Goal: Task Accomplishment & Management: Complete application form

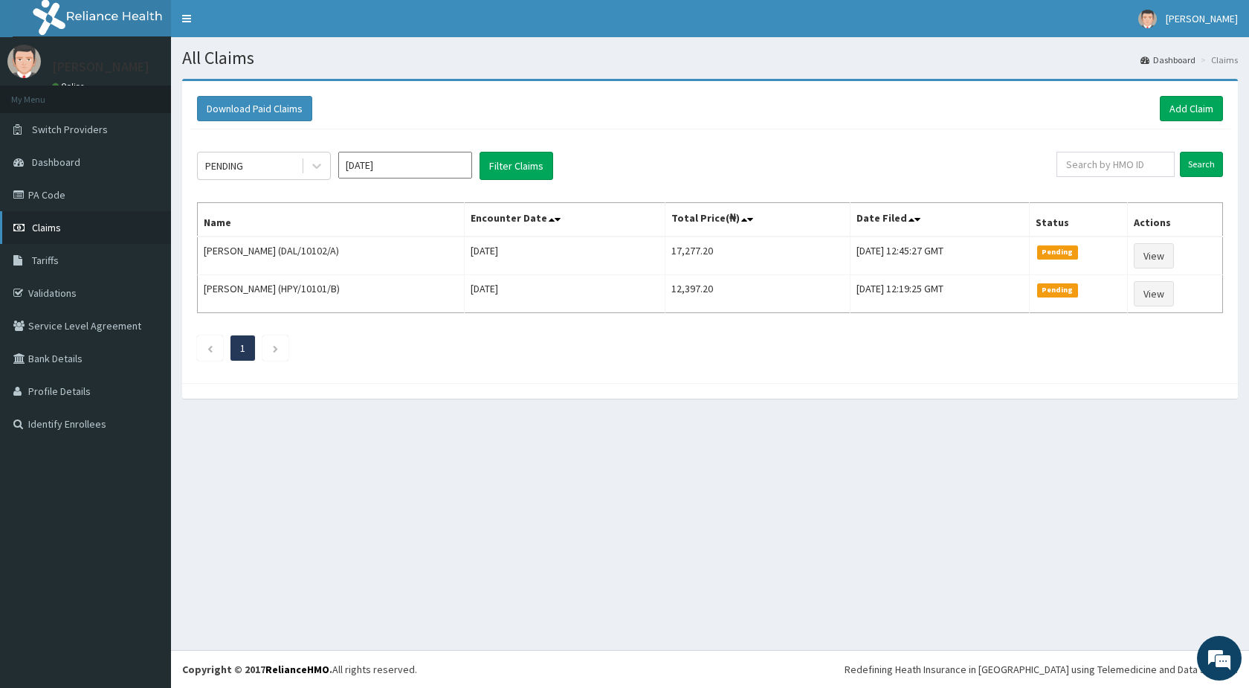
click at [46, 220] on link "Claims" at bounding box center [85, 227] width 171 height 33
click at [1178, 112] on link "Add Claim" at bounding box center [1191, 108] width 63 height 25
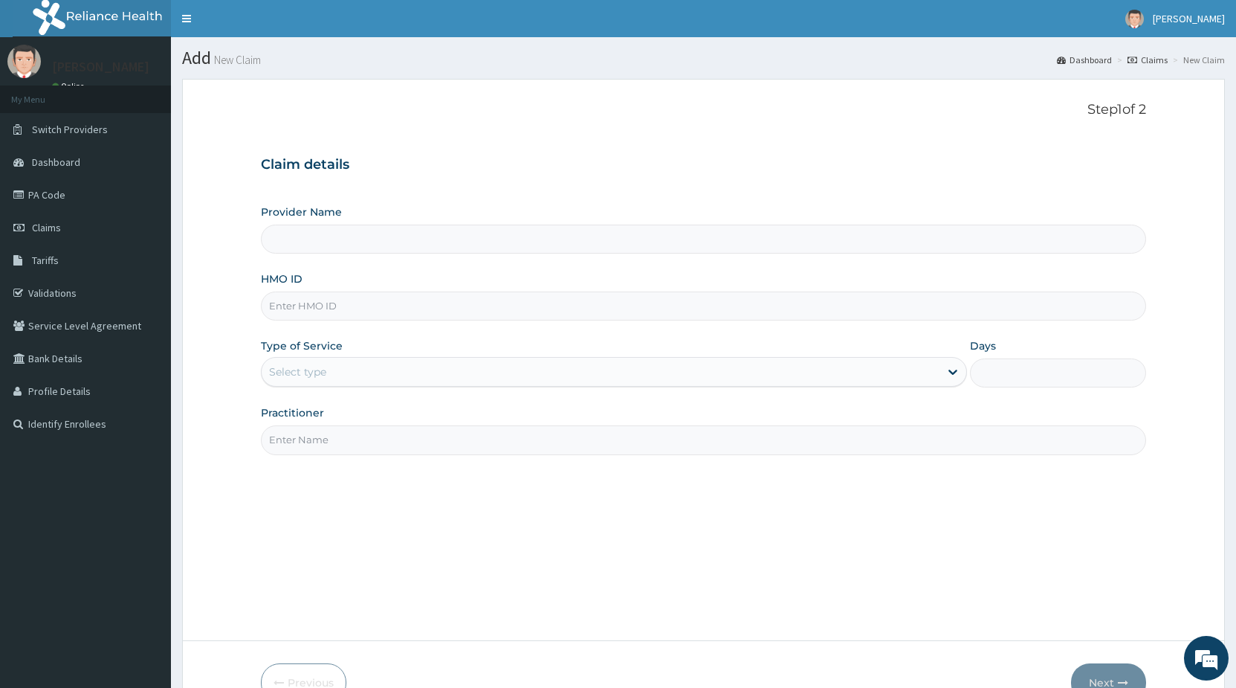
click at [354, 304] on input "HMO ID" at bounding box center [703, 305] width 885 height 29
type input "STANDARD HOSPITAL"
type input "n"
type input "NPM/10565/A"
click at [378, 369] on div "Select type" at bounding box center [600, 372] width 677 height 24
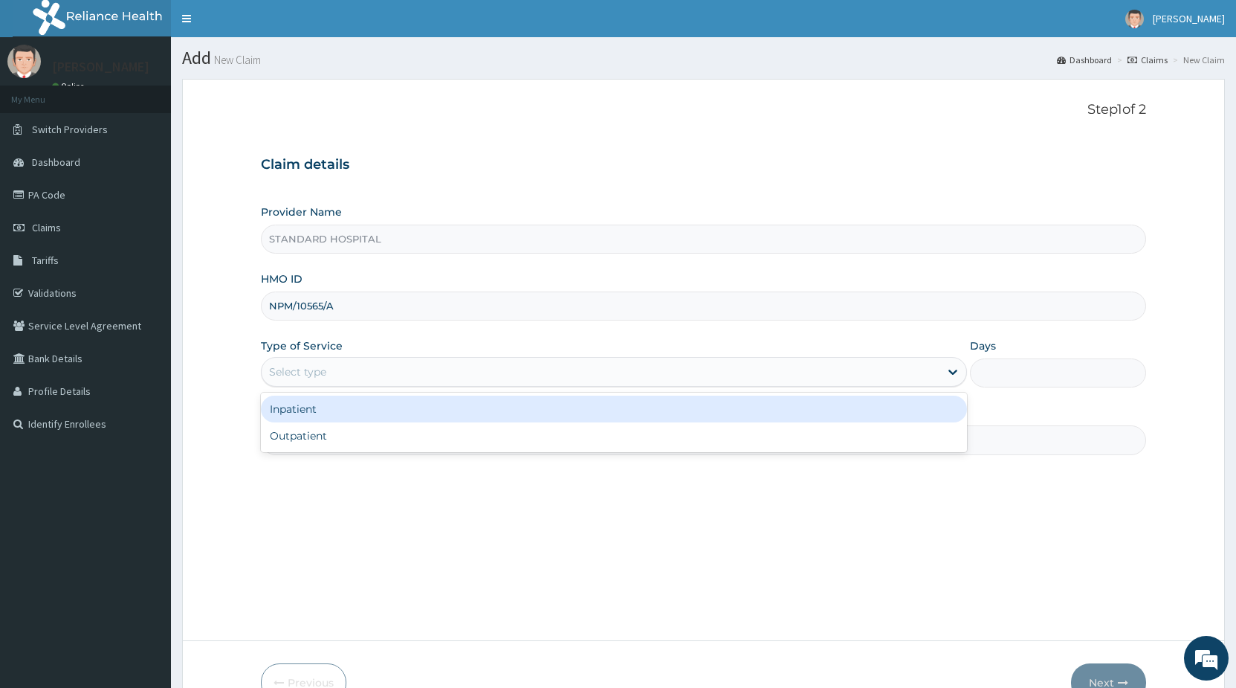
click at [398, 369] on div "Select type" at bounding box center [600, 372] width 677 height 24
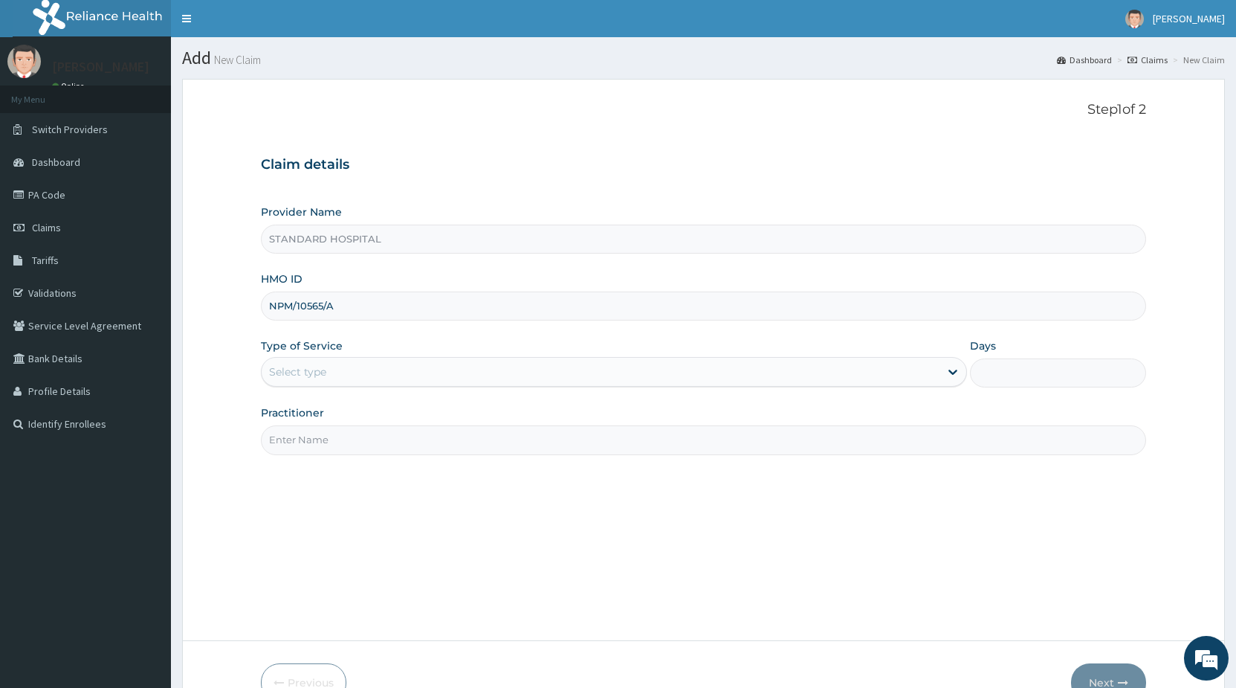
click at [790, 387] on div "Type of Service Select type" at bounding box center [614, 362] width 706 height 49
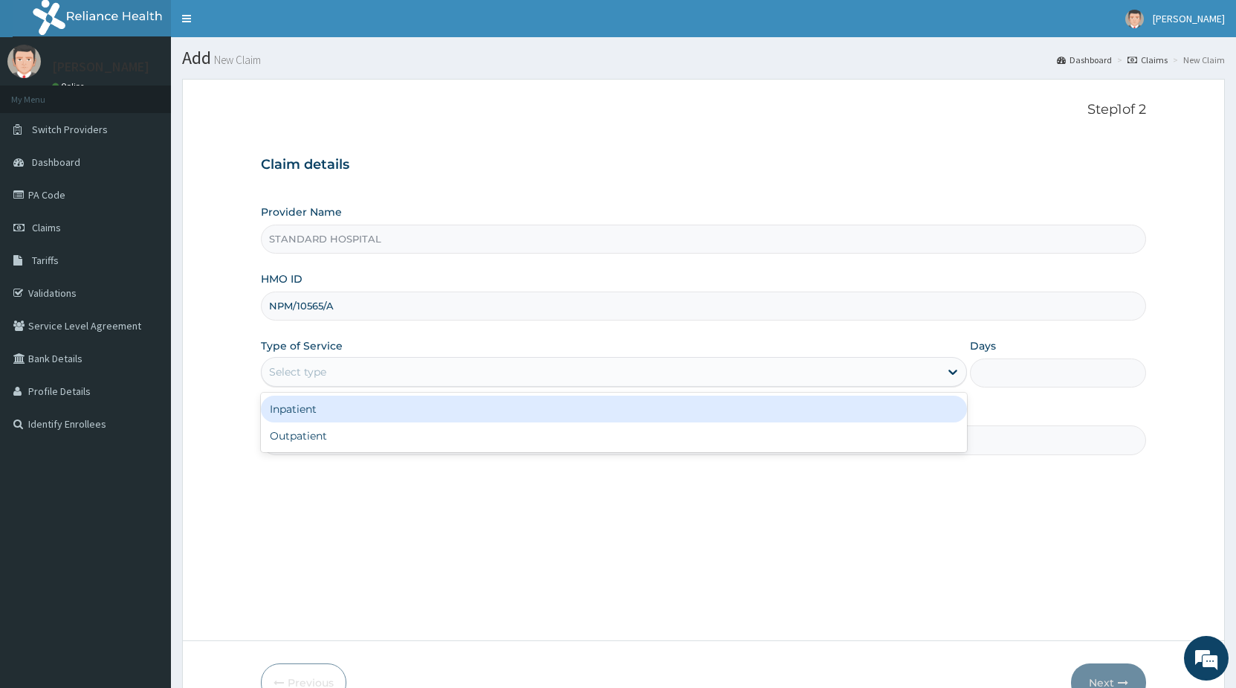
click at [767, 377] on div "Select type" at bounding box center [600, 372] width 677 height 24
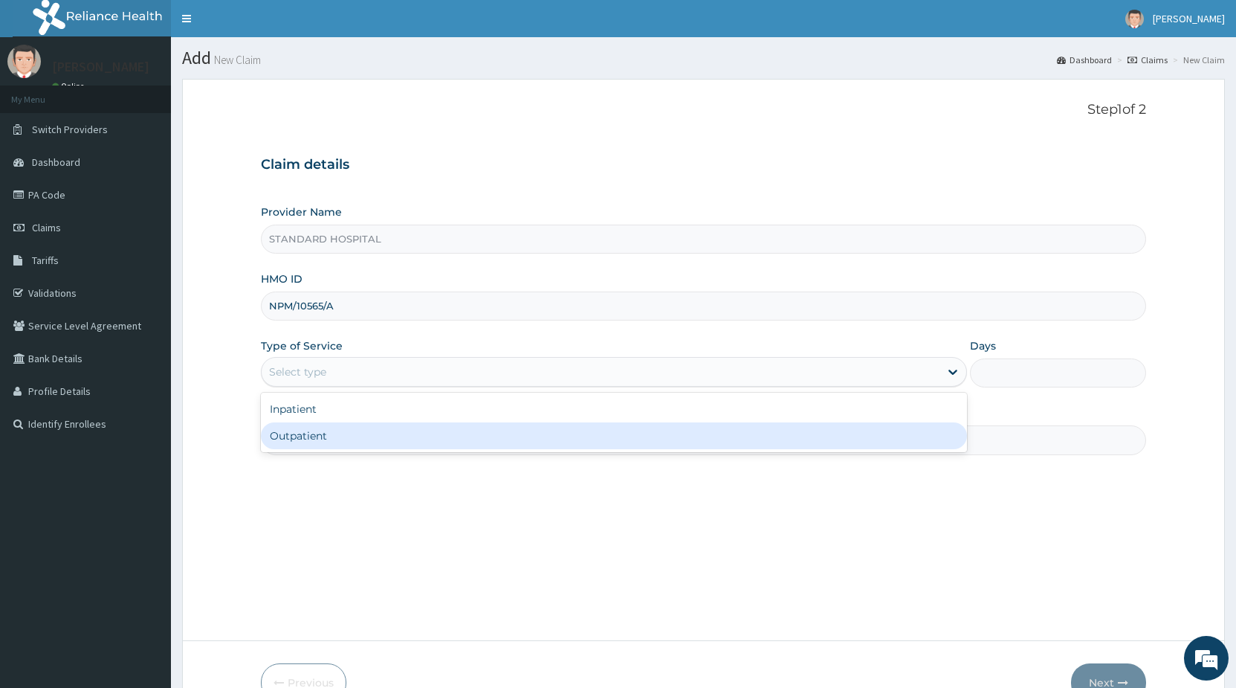
click at [724, 438] on div "Outpatient" at bounding box center [614, 435] width 706 height 27
type input "1"
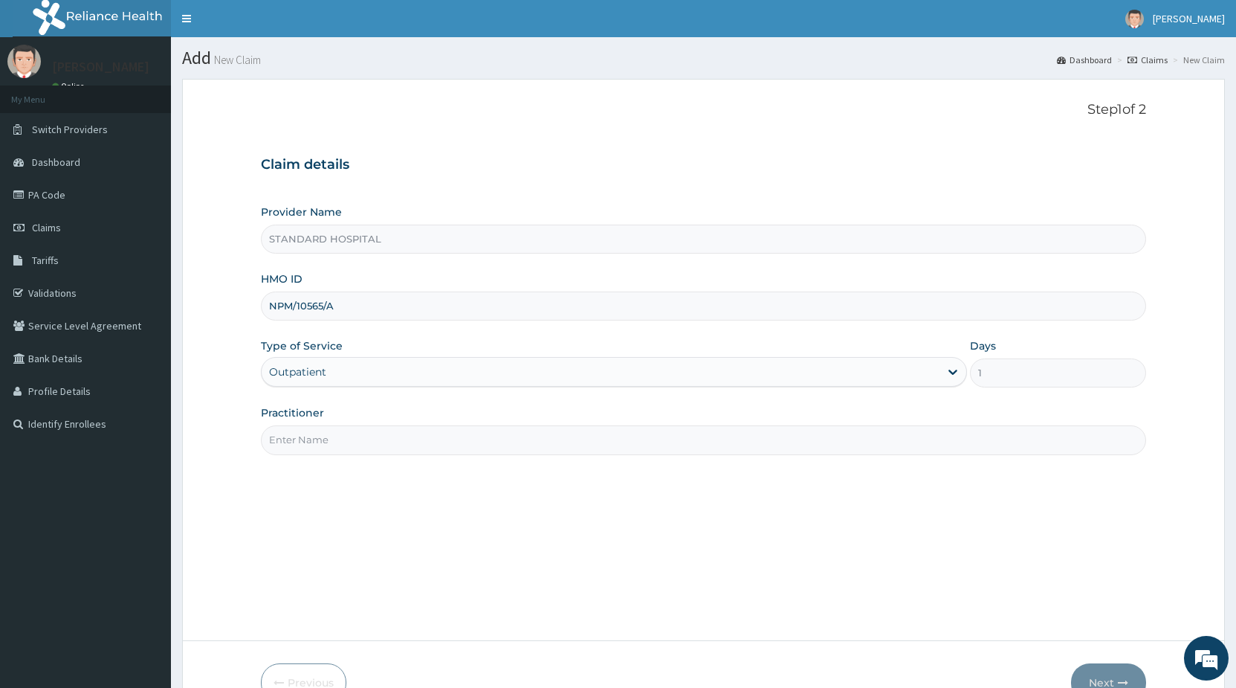
click at [646, 438] on input "Practitioner" at bounding box center [703, 439] width 885 height 29
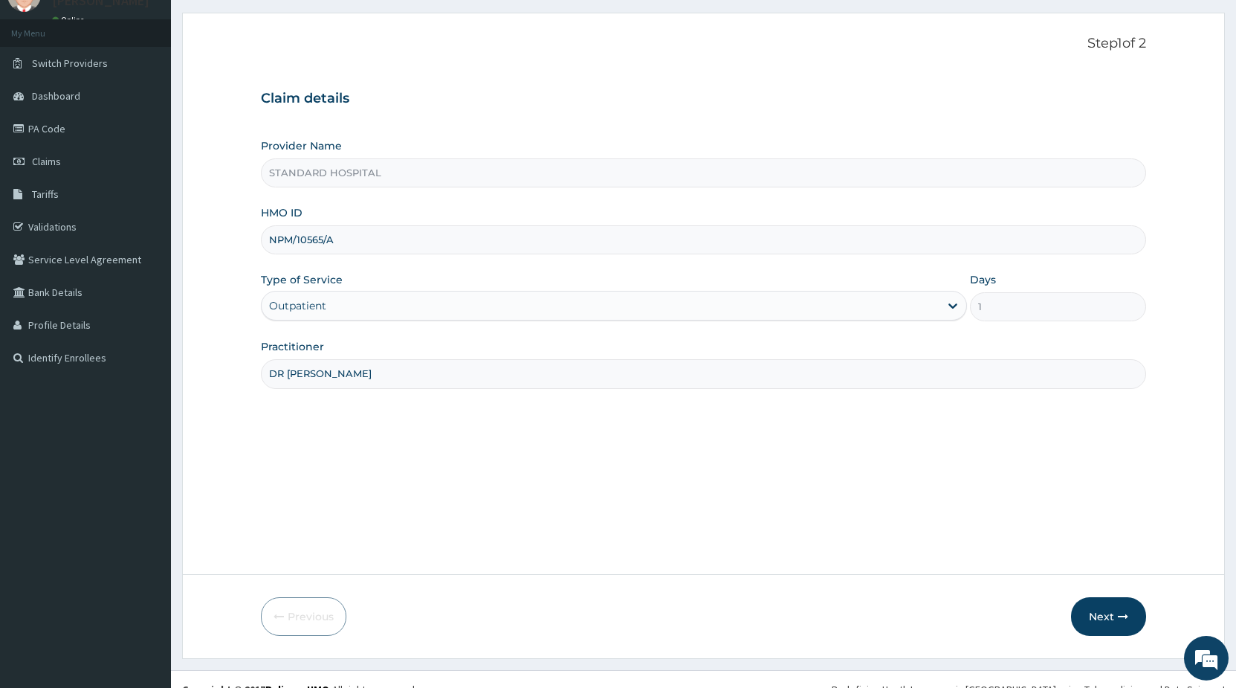
scroll to position [86, 0]
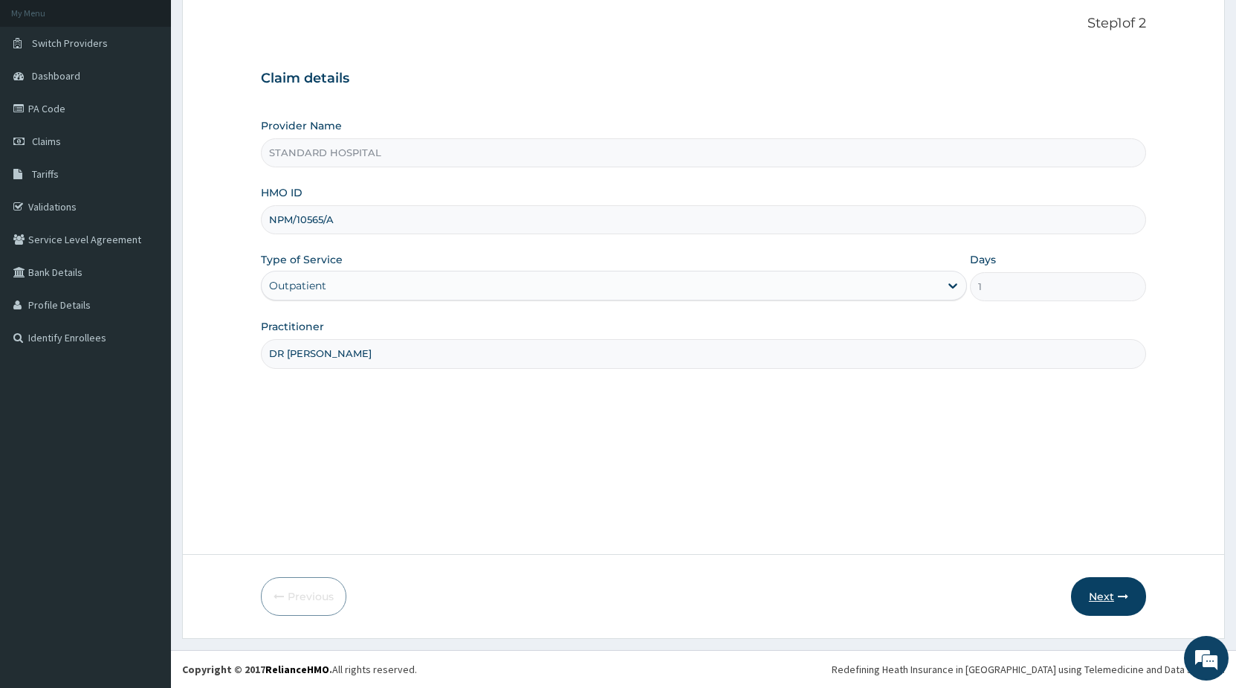
type input "DR OLUKOWI"
click at [1126, 601] on icon "button" at bounding box center [1123, 596] width 10 height 10
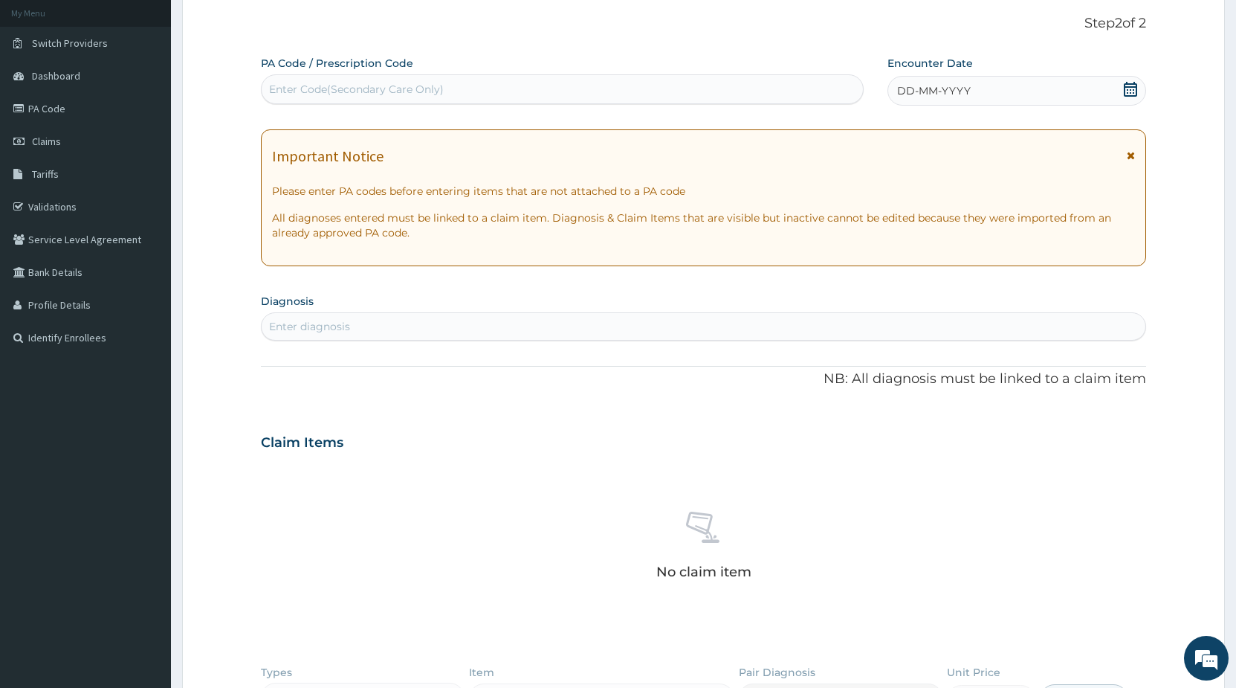
click at [1126, 89] on icon at bounding box center [1130, 89] width 15 height 15
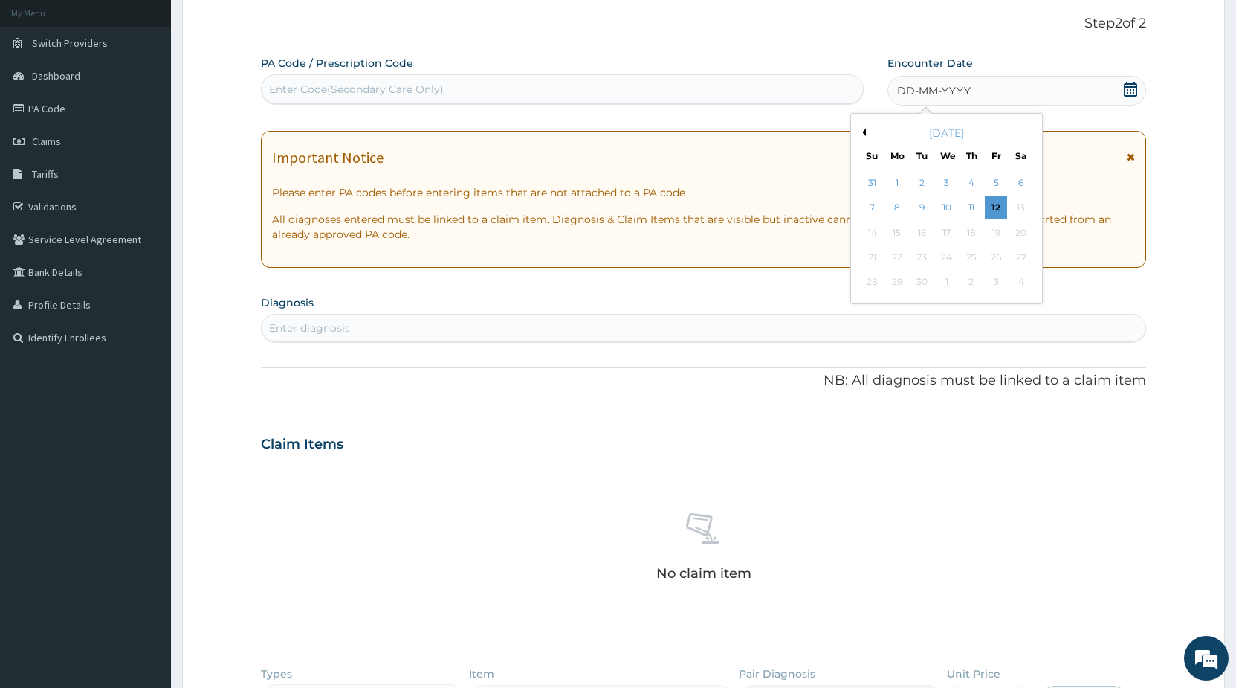
drag, startPoint x: 621, startPoint y: 91, endPoint x: 589, endPoint y: 91, distance: 32.0
click at [621, 91] on div "Enter Code(Secondary Care Only)" at bounding box center [562, 89] width 601 height 24
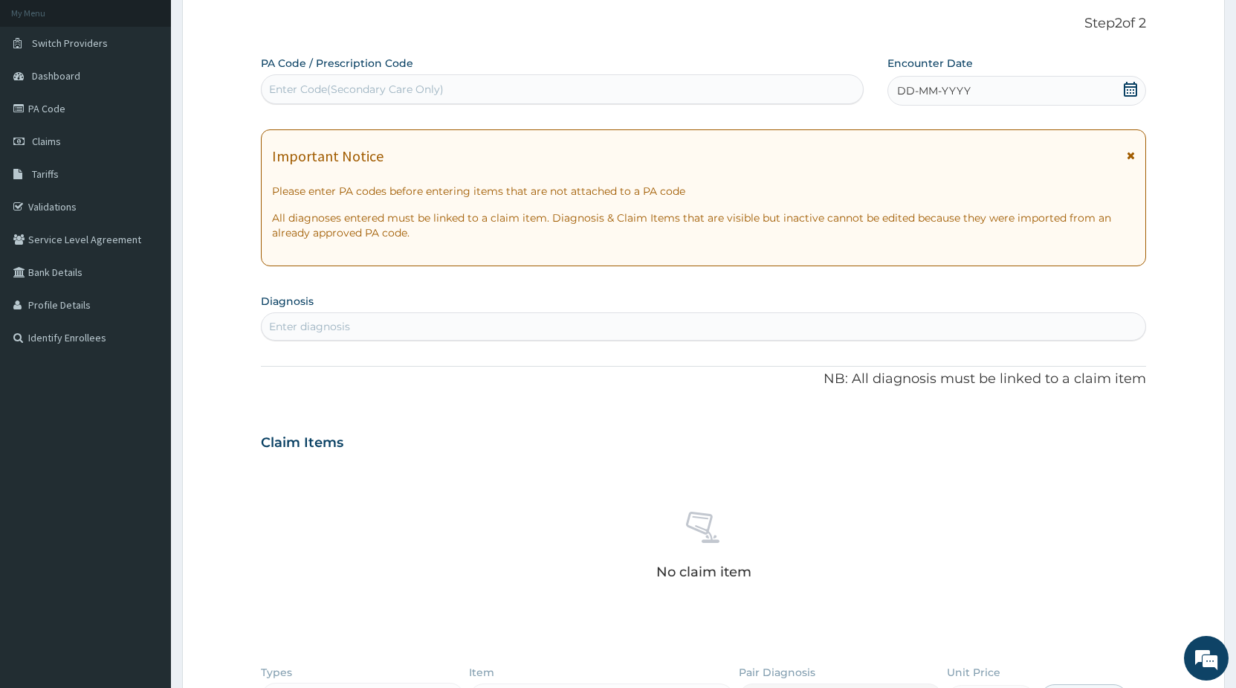
click at [561, 91] on div "Enter Code(Secondary Care Only)" at bounding box center [562, 89] width 601 height 24
paste input "PA/B35354"
type input "PA/B35354"
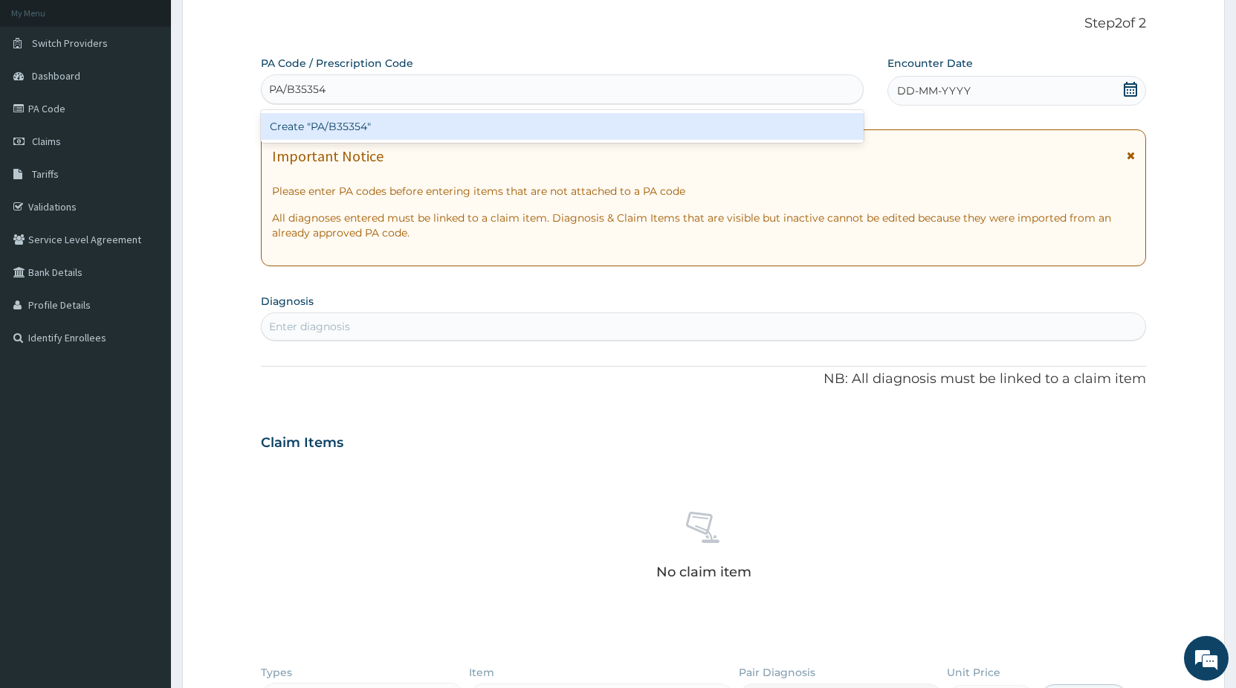
click at [546, 122] on div "Create "PA/B35354"" at bounding box center [562, 126] width 603 height 27
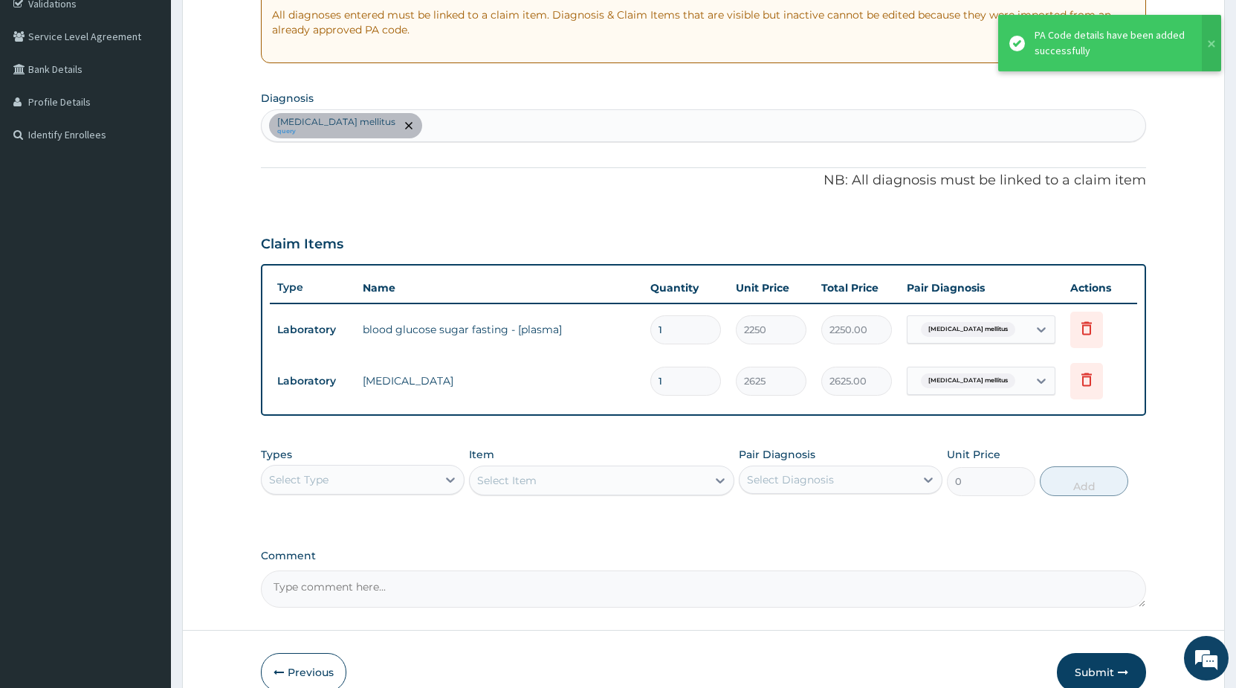
scroll to position [365, 0]
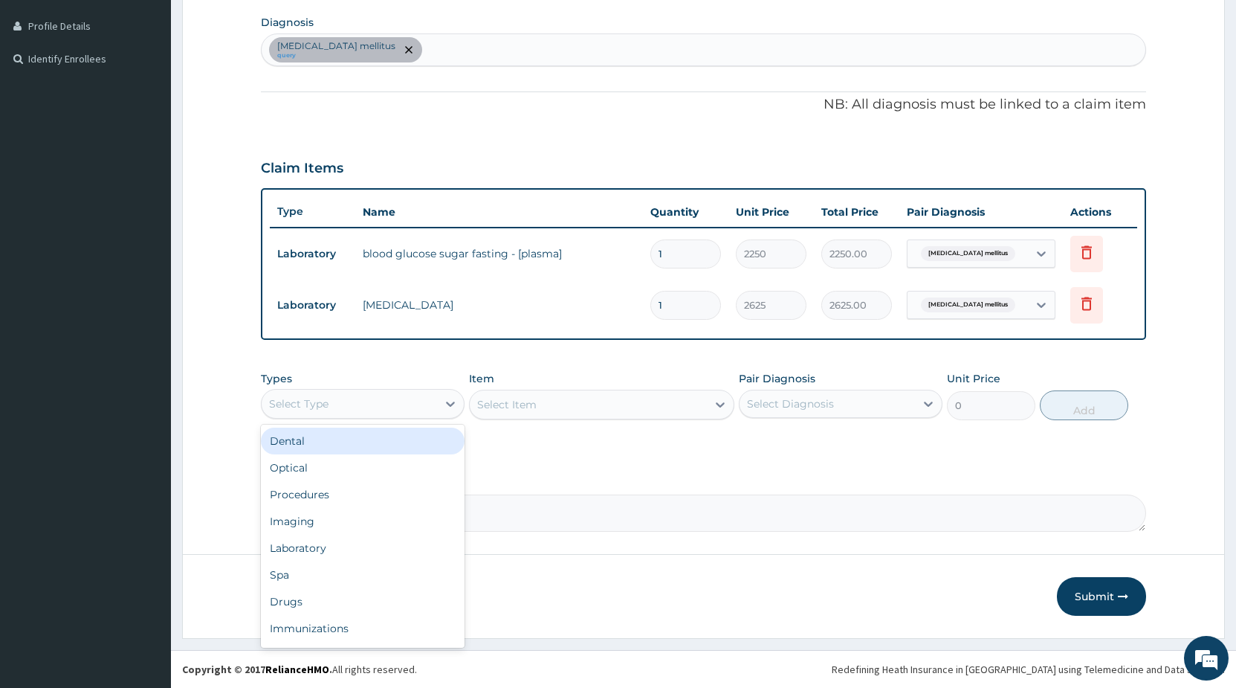
click at [413, 400] on div "Select Type" at bounding box center [349, 404] width 175 height 24
click at [527, 47] on div "Diabetes mellitus query" at bounding box center [704, 49] width 884 height 31
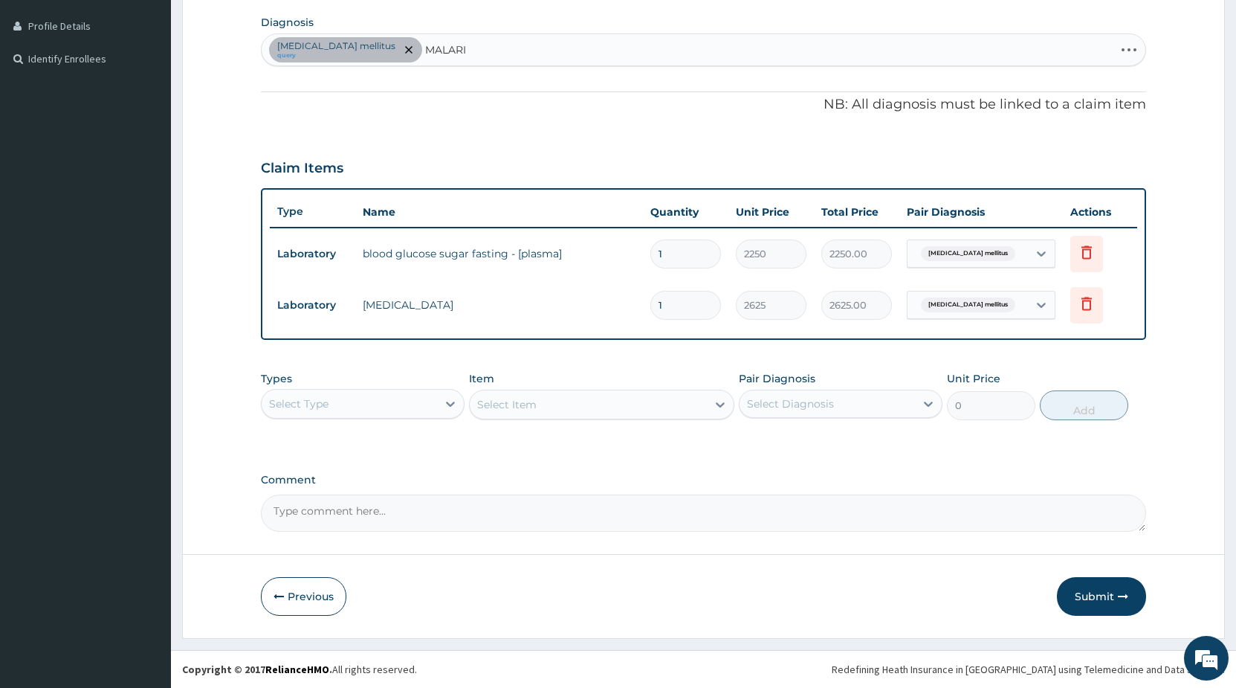
type input "MALARIA"
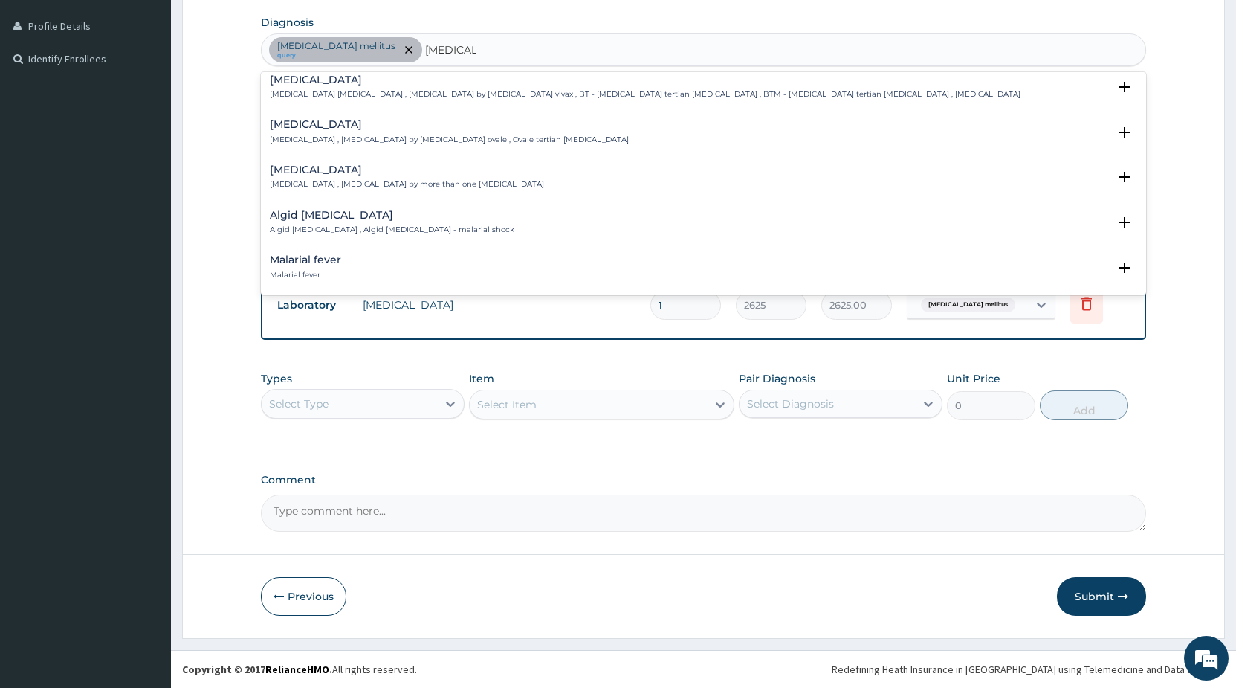
scroll to position [80, 0]
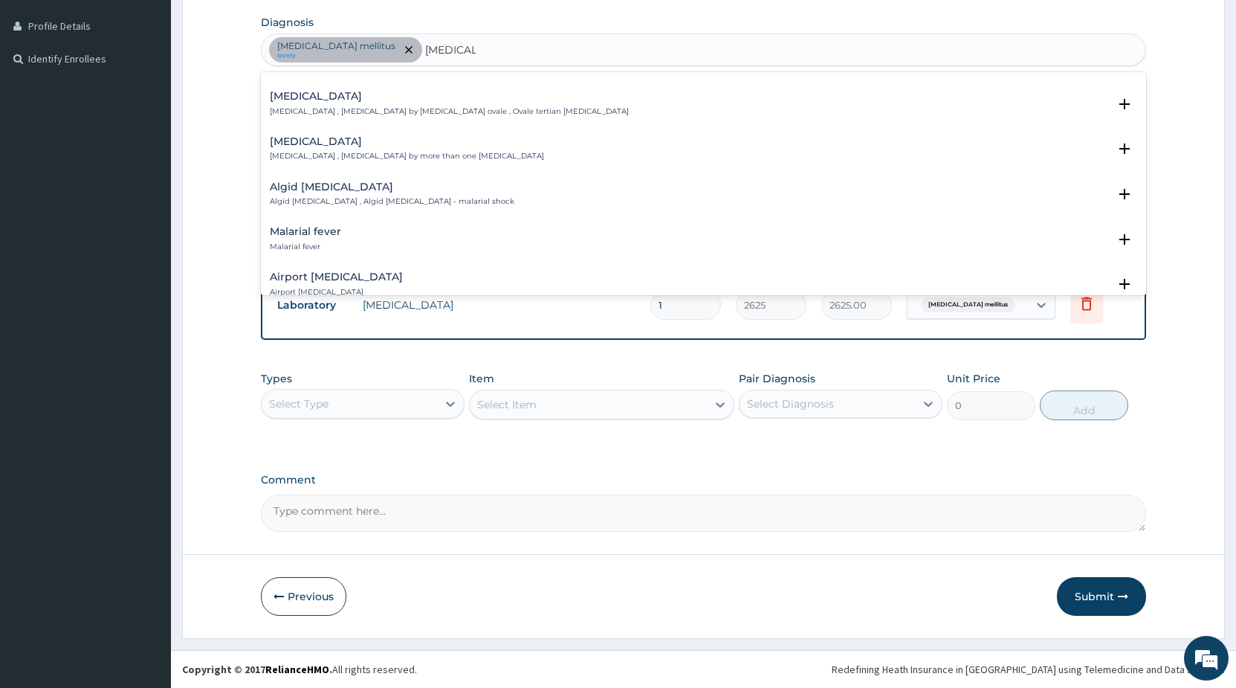
click at [337, 228] on h4 "Malarial fever" at bounding box center [305, 231] width 71 height 11
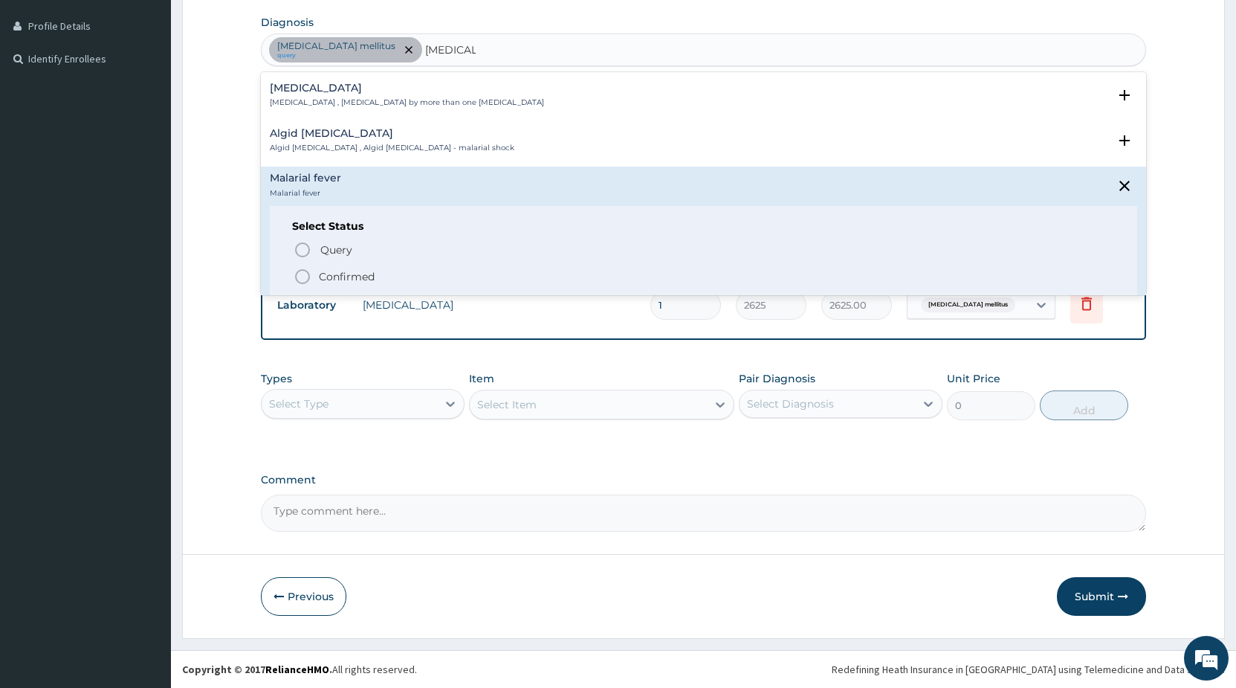
scroll to position [161, 0]
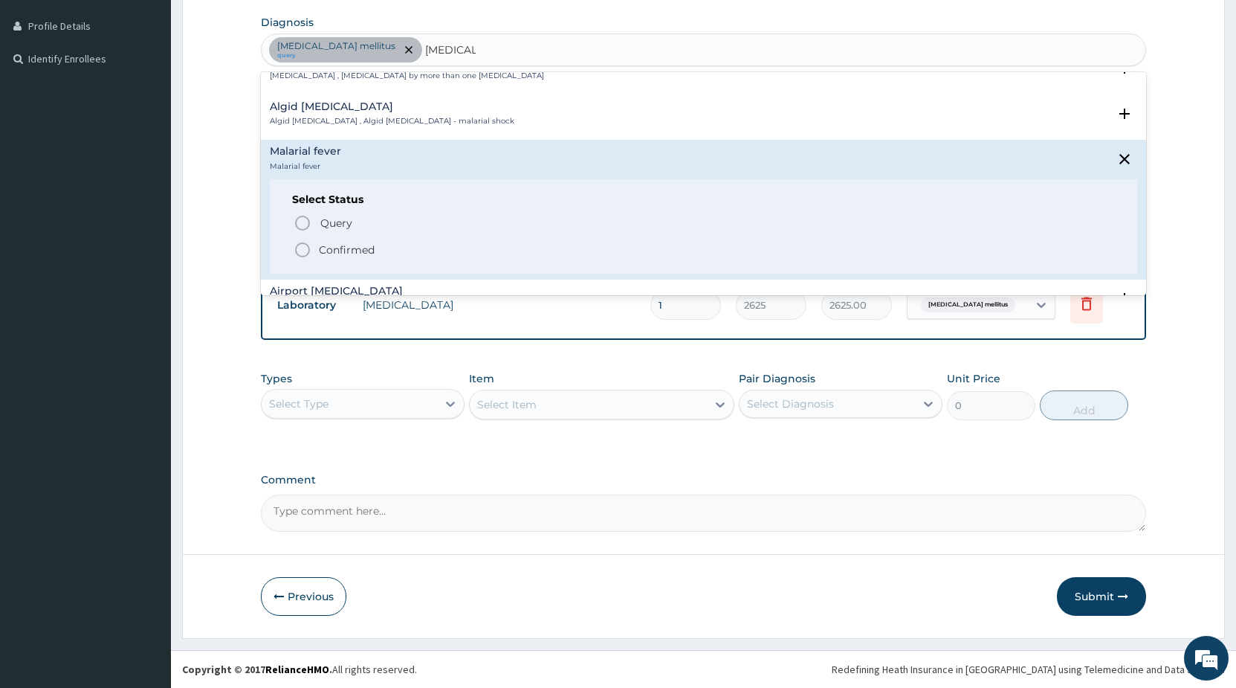
click at [340, 249] on p "Confirmed" at bounding box center [347, 249] width 56 height 15
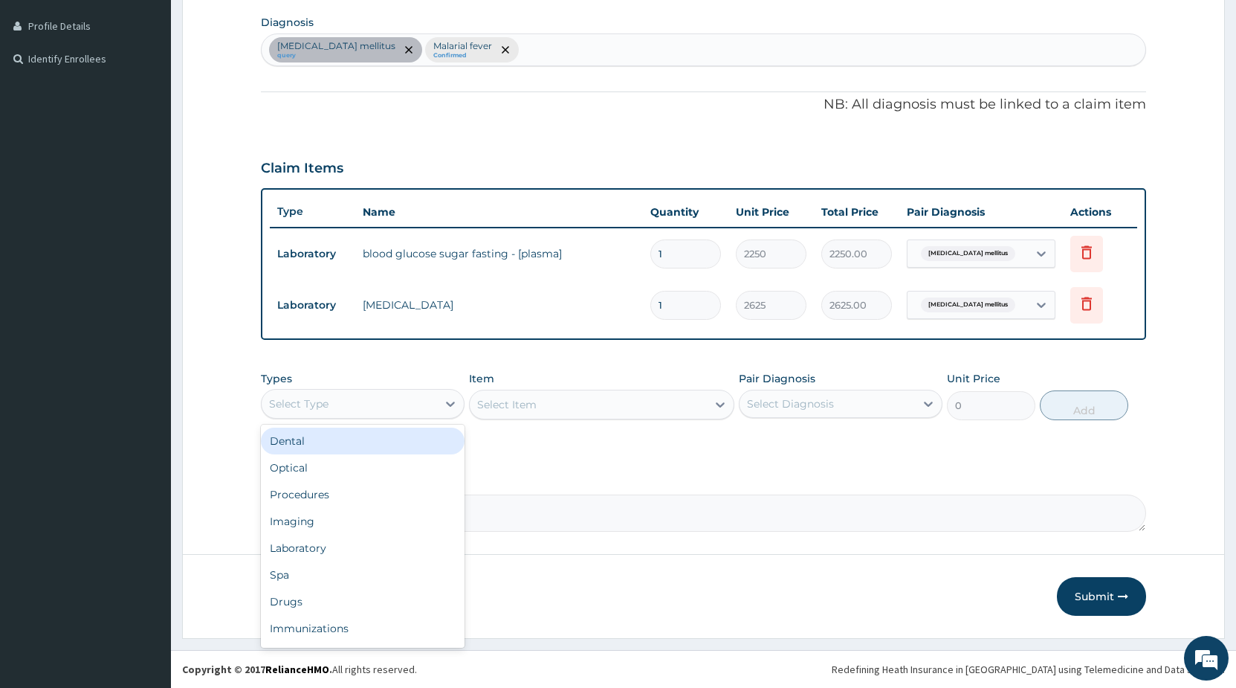
click at [361, 401] on div "Select Type" at bounding box center [349, 404] width 175 height 24
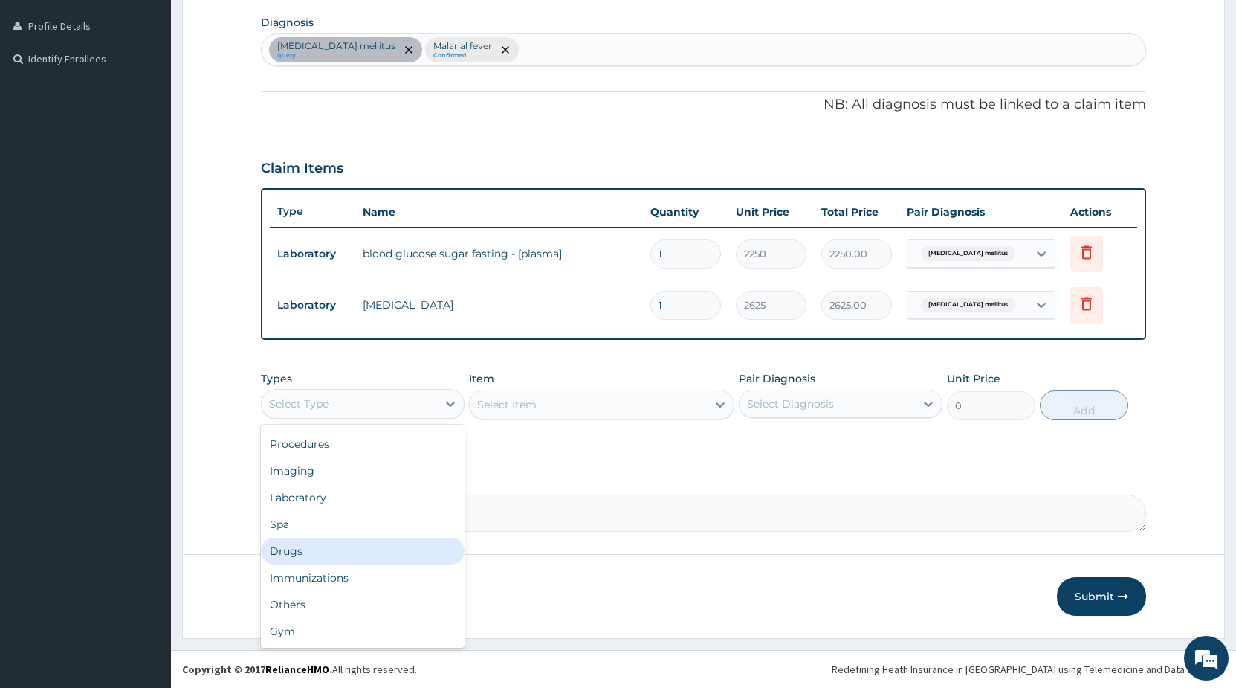
click at [301, 544] on div "Drugs" at bounding box center [363, 551] width 204 height 27
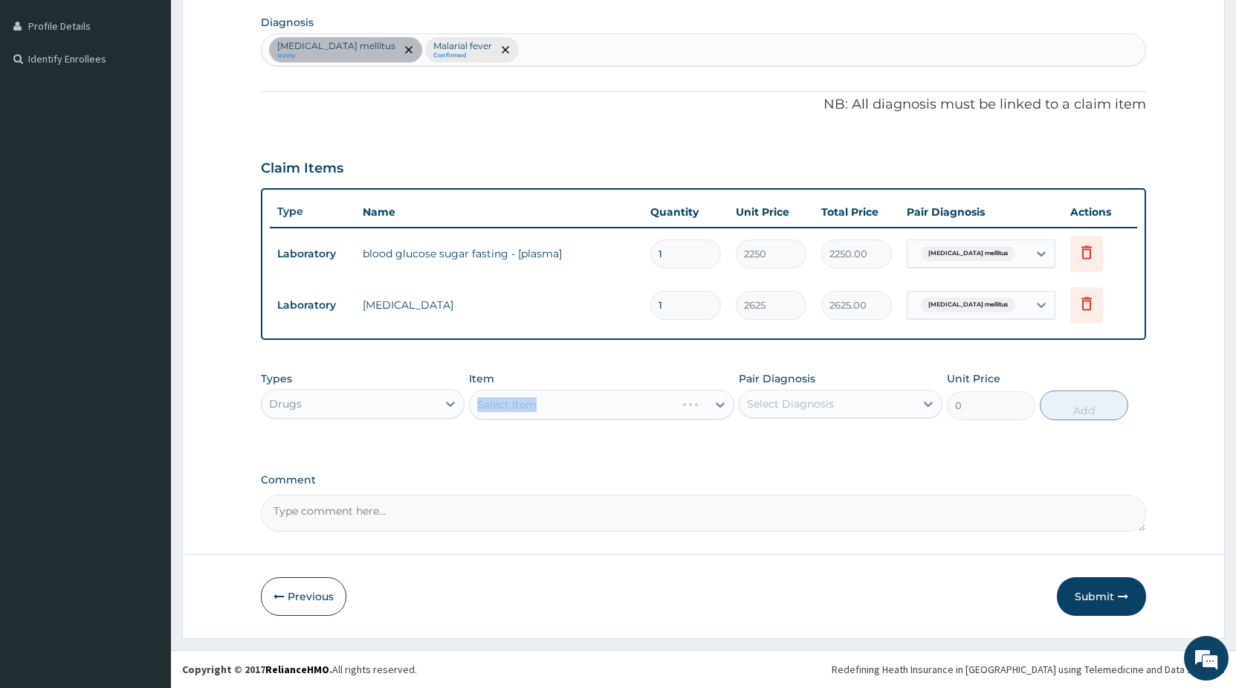
click at [490, 405] on div "Select Item" at bounding box center [601, 405] width 265 height 30
click at [581, 399] on div "Select Item" at bounding box center [601, 405] width 265 height 30
click at [567, 410] on div "Select Item" at bounding box center [601, 405] width 265 height 30
click at [565, 405] on div "Select Item" at bounding box center [601, 405] width 265 height 30
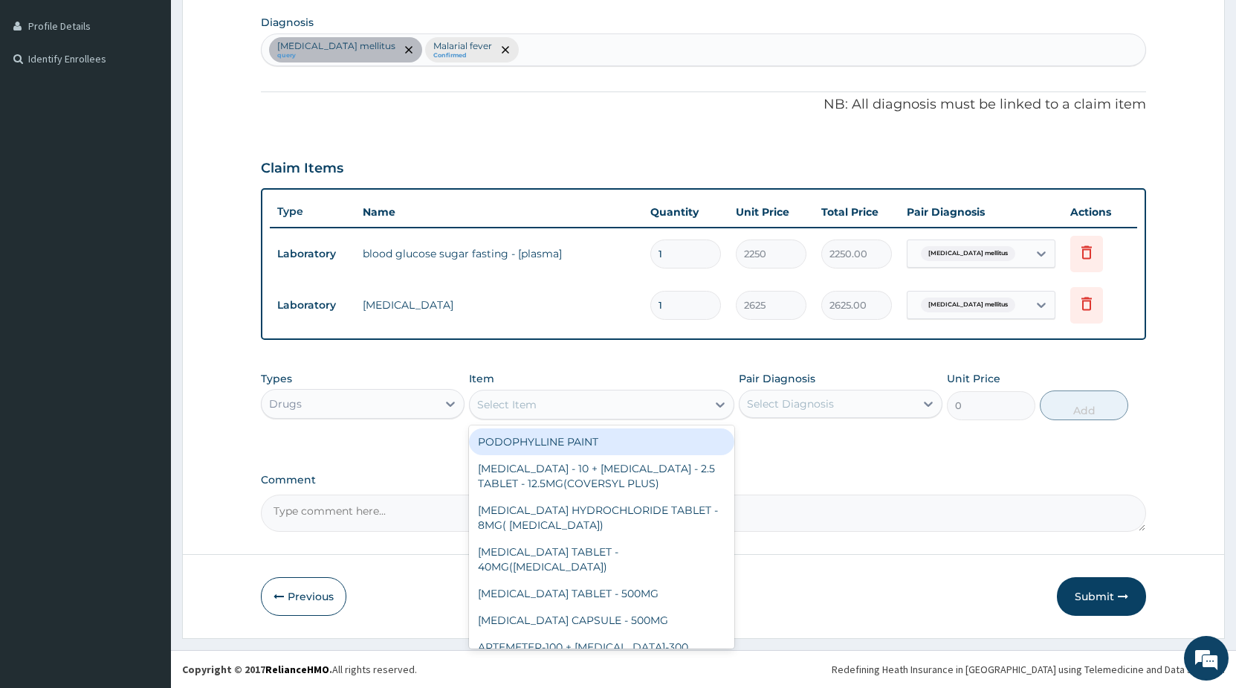
click at [573, 405] on div "Select Item" at bounding box center [588, 405] width 237 height 24
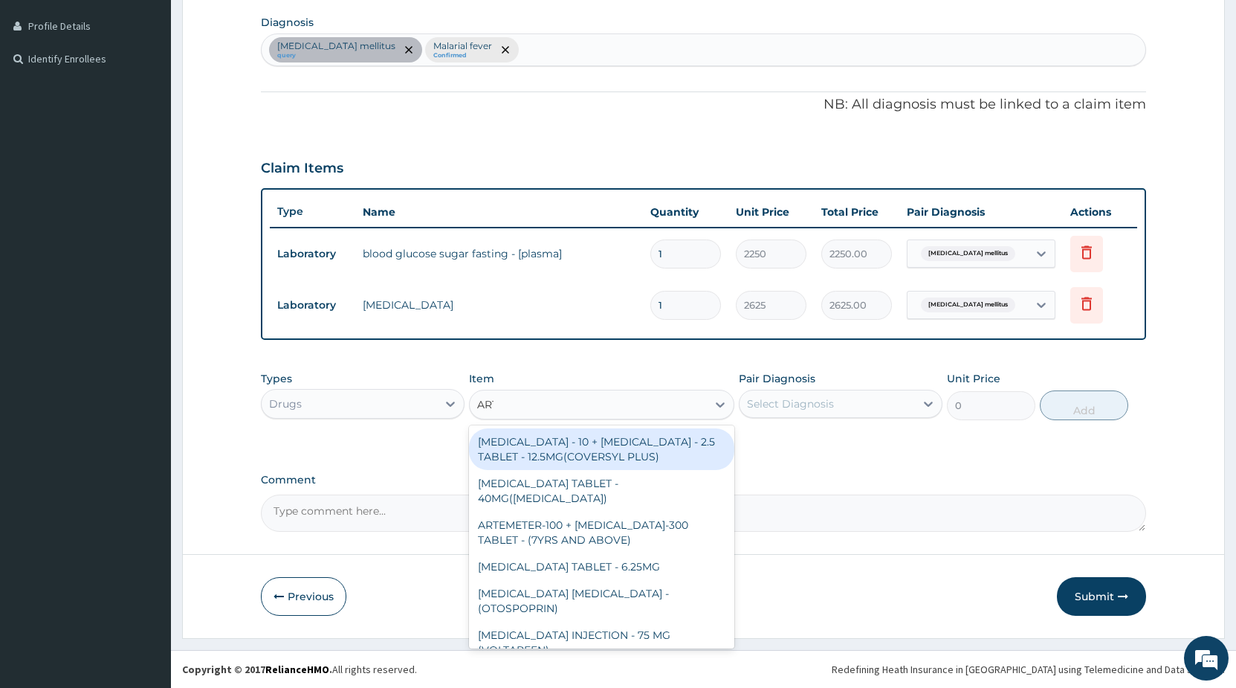
type input "ARTE"
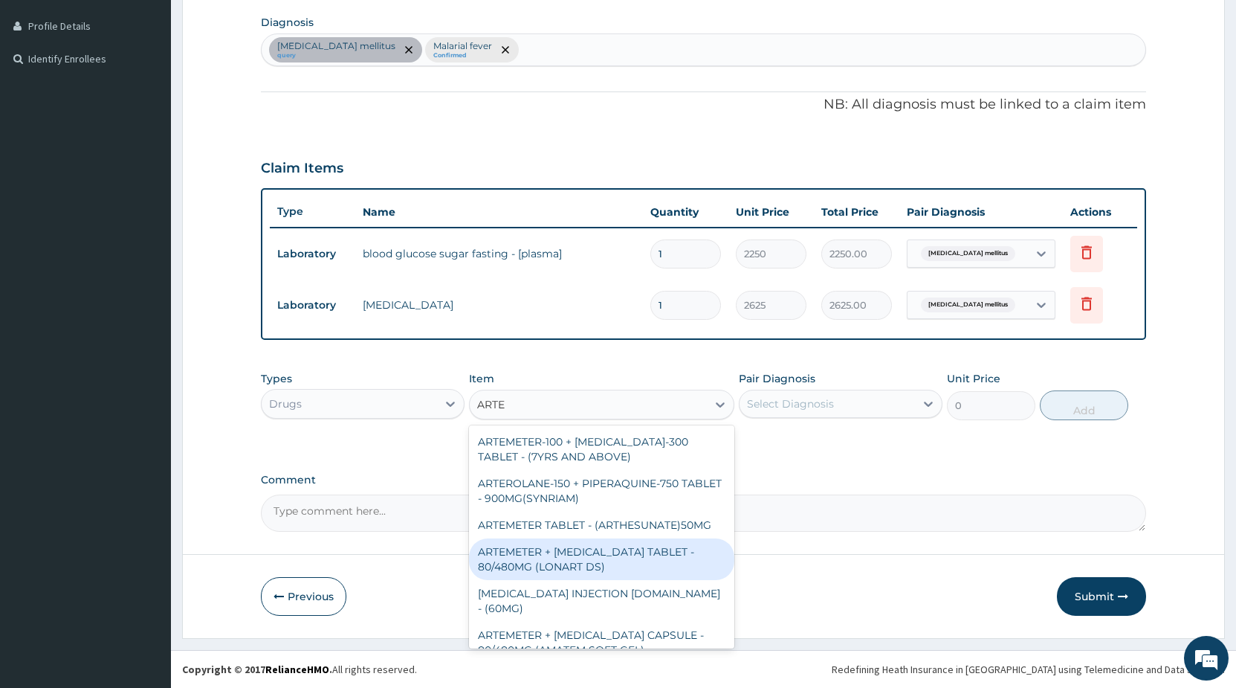
click at [655, 550] on div "ARTEMETER + [MEDICAL_DATA] TABLET - 80/480MG (LONART DS)" at bounding box center [601, 559] width 265 height 42
type input "672"
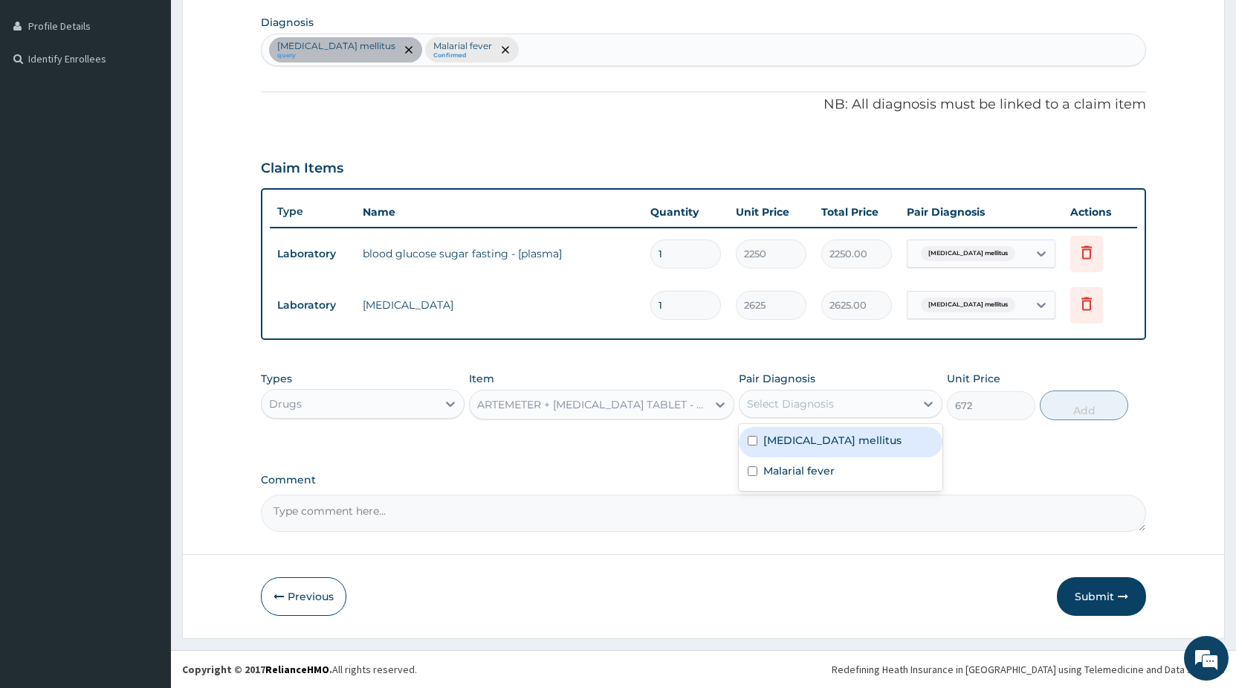
click at [787, 404] on div "Select Diagnosis" at bounding box center [790, 403] width 87 height 15
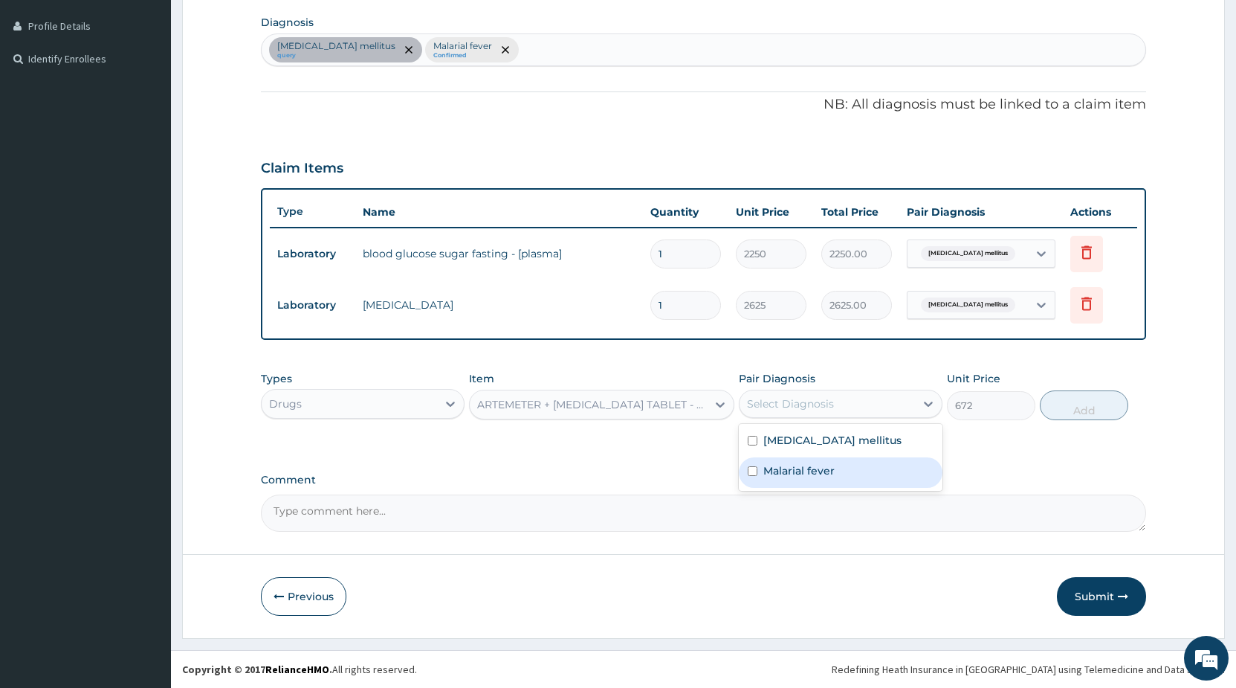
click at [781, 473] on label "Malarial fever" at bounding box center [799, 470] width 71 height 15
checkbox input "true"
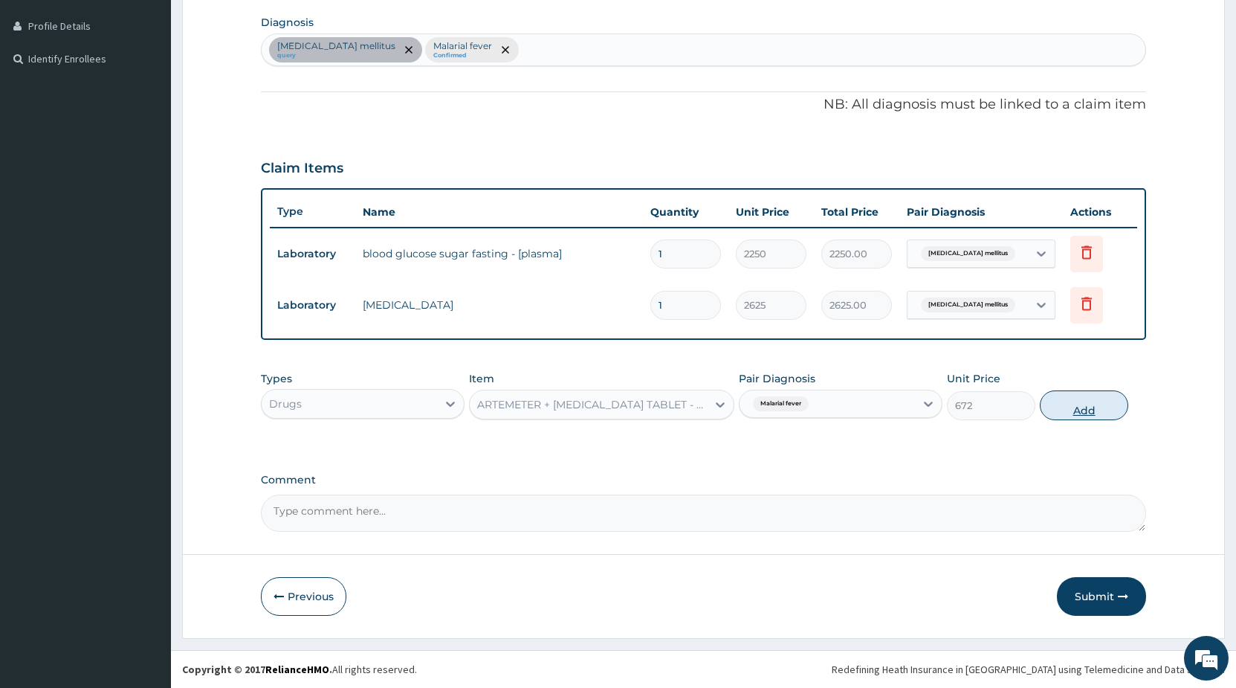
click at [1076, 412] on button "Add" at bounding box center [1084, 405] width 88 height 30
type input "0"
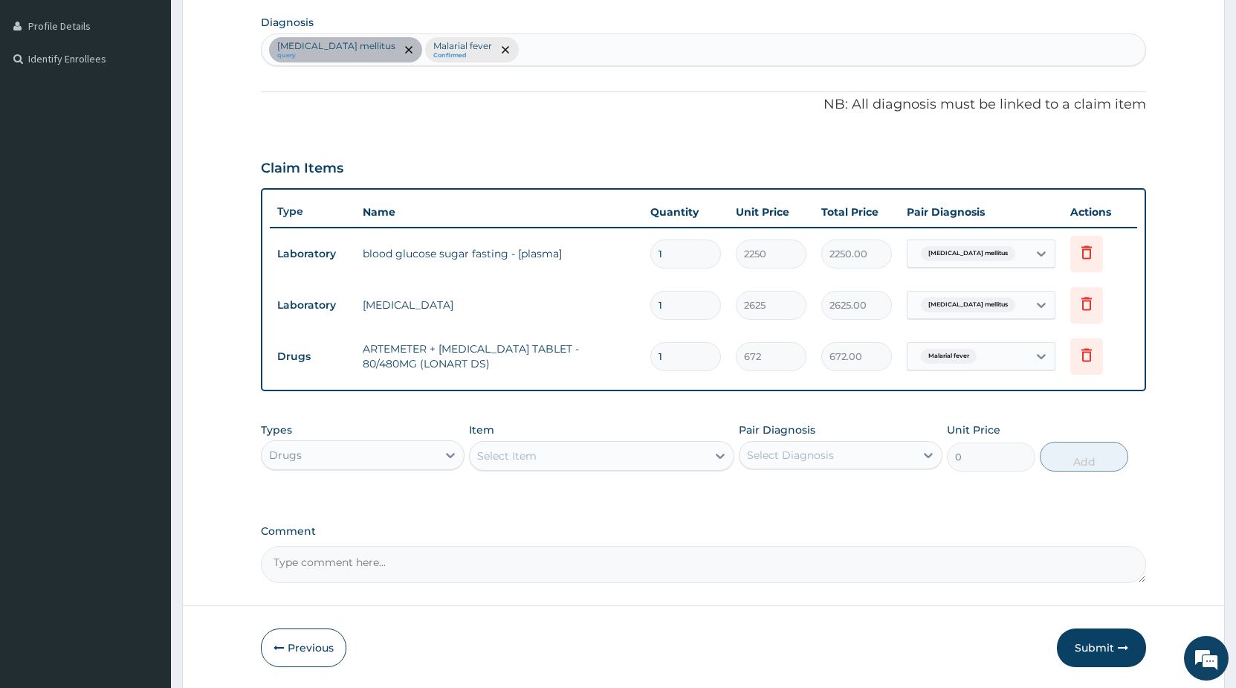
type input "16"
type input "10752.00"
type input "1"
type input "672.00"
type input "0.00"
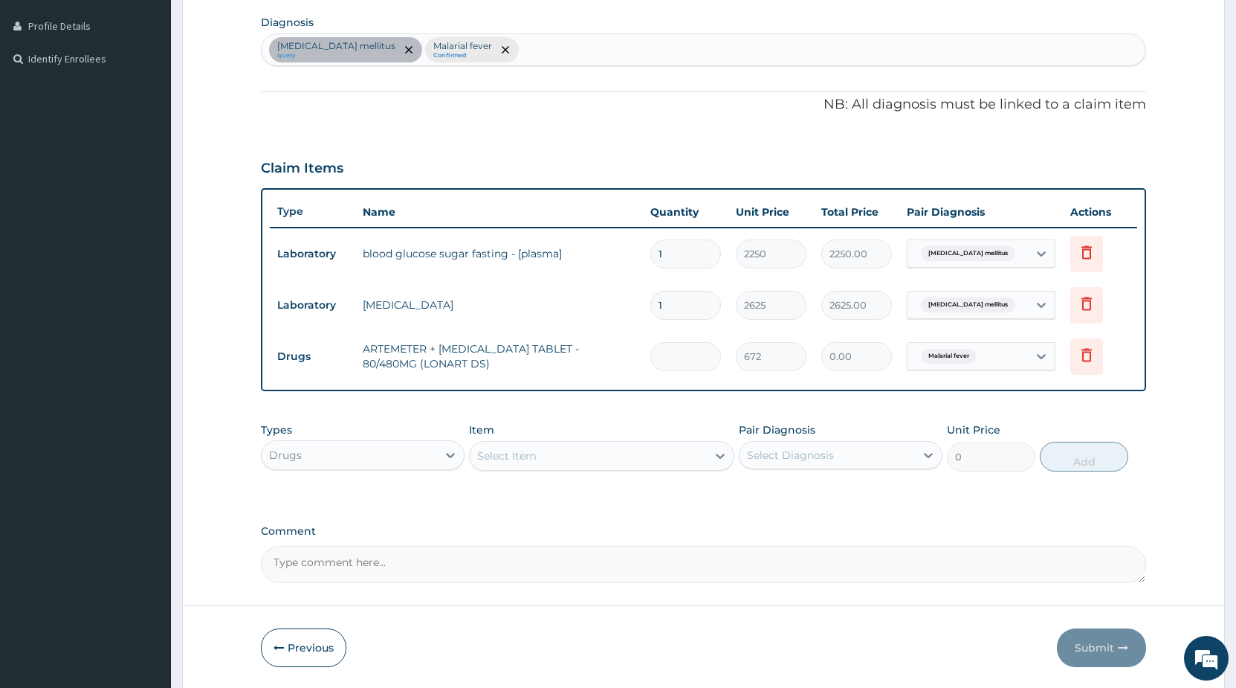
type input "6"
type input "4032.00"
type input "6"
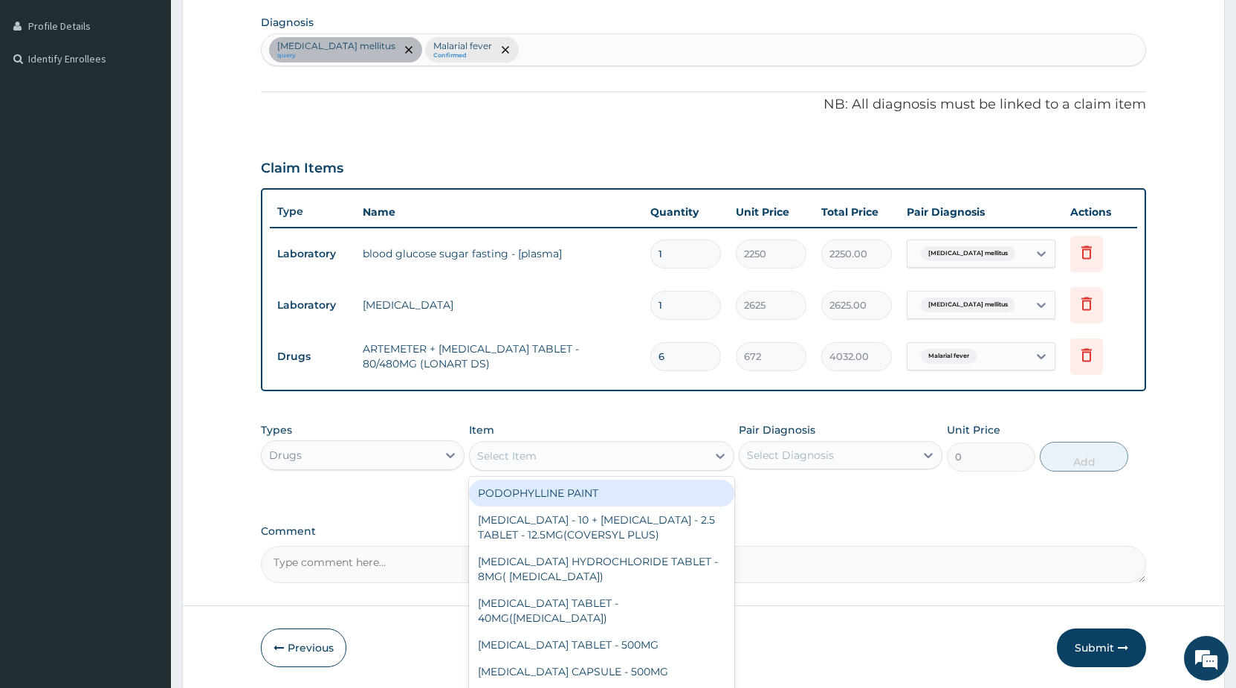
click at [611, 463] on div "Select Item" at bounding box center [588, 456] width 237 height 24
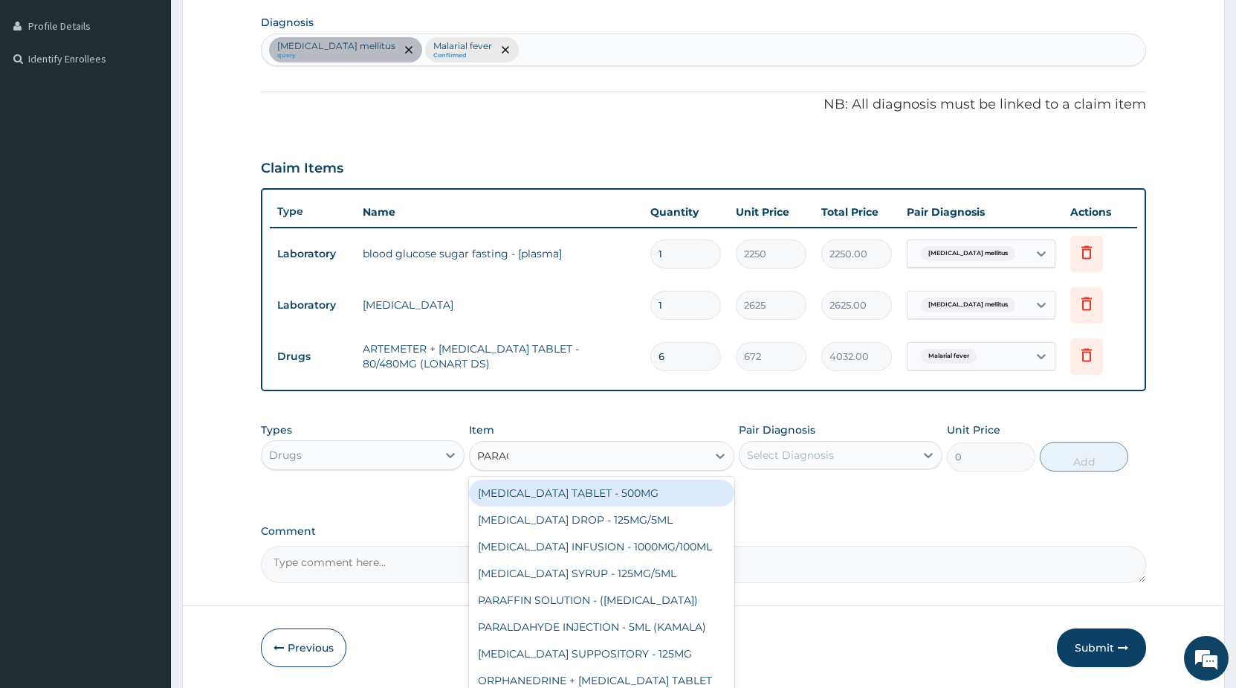
type input "PARACE"
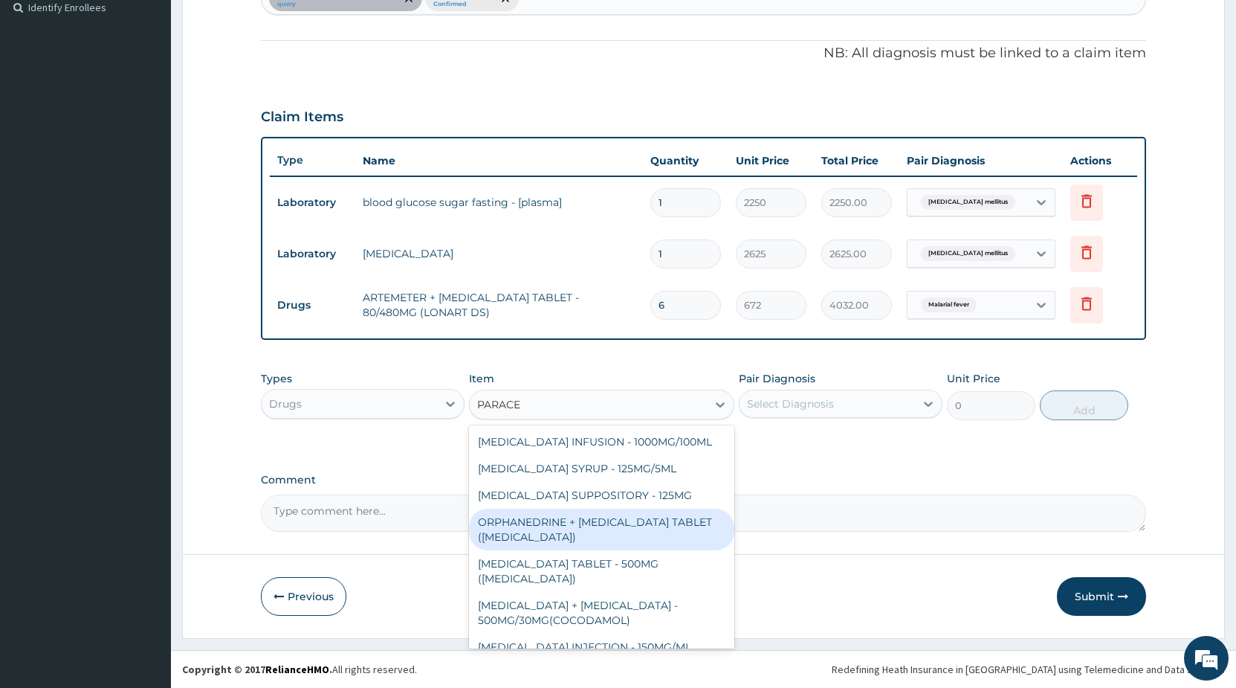
scroll to position [0, 0]
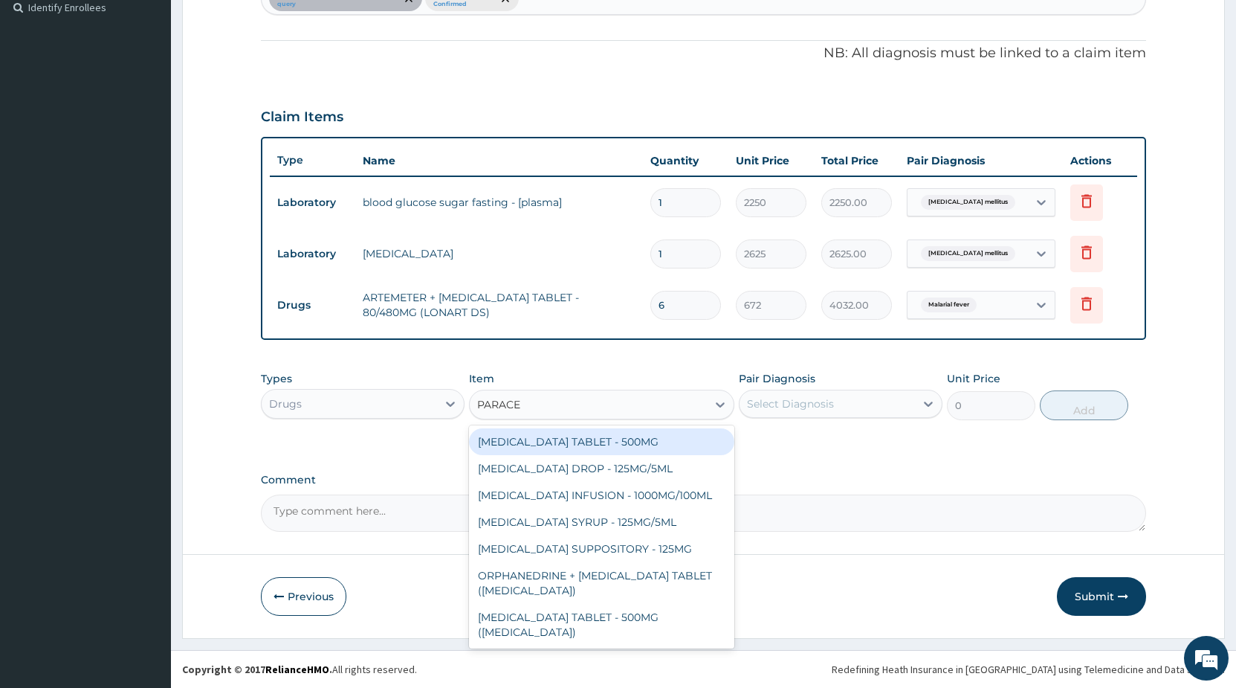
click at [665, 442] on div "[MEDICAL_DATA] TABLET - 500MG" at bounding box center [601, 441] width 265 height 27
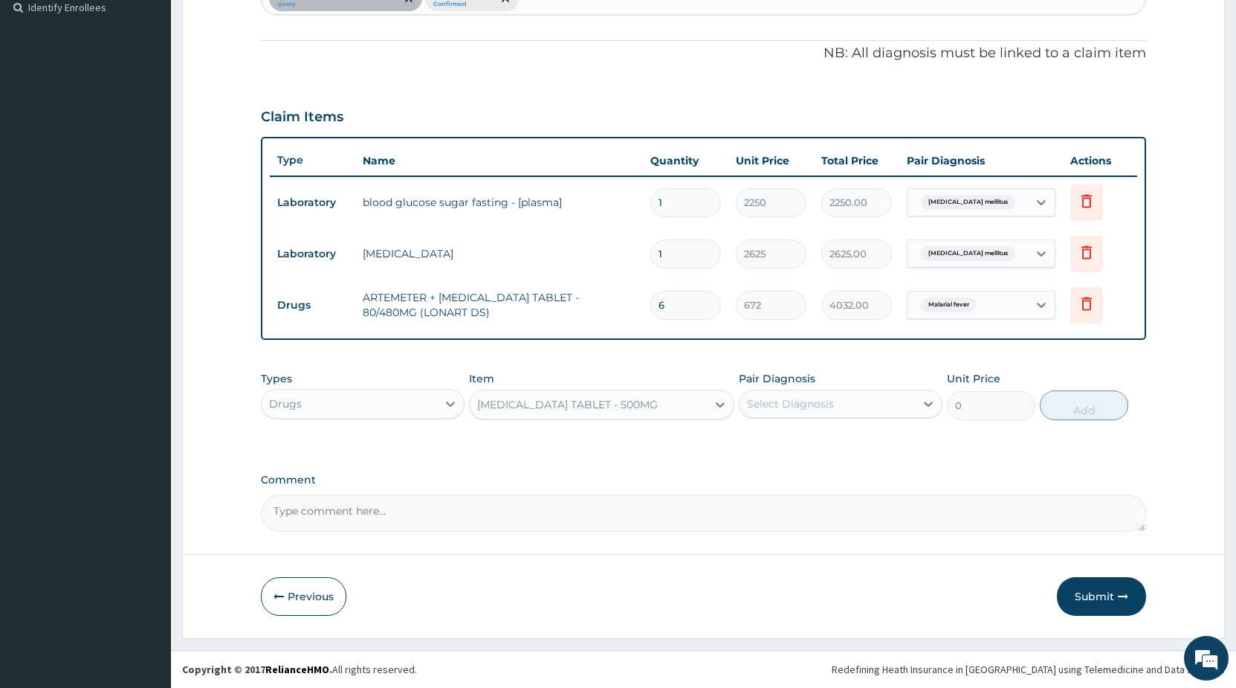
type input "38.400000000000006"
click at [778, 404] on div "Select Diagnosis" at bounding box center [790, 403] width 87 height 15
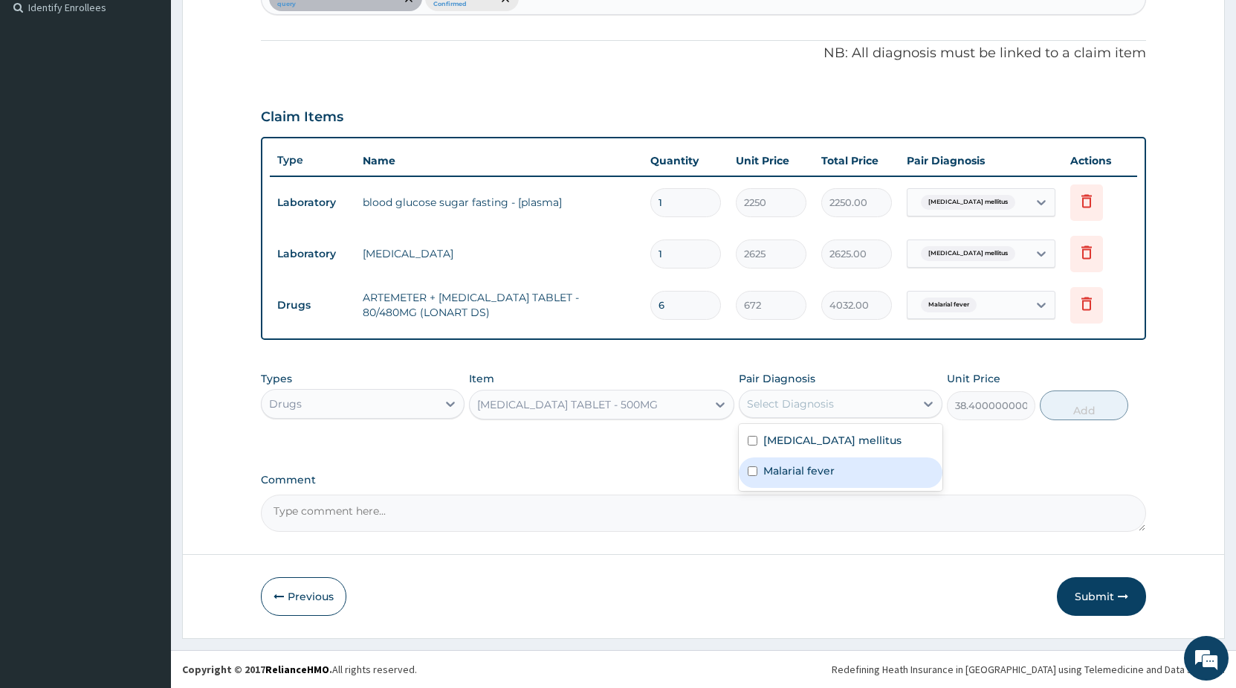
drag, startPoint x: 782, startPoint y: 471, endPoint x: 821, endPoint y: 473, distance: 38.7
click at [784, 472] on label "Malarial fever" at bounding box center [799, 470] width 71 height 15
checkbox input "true"
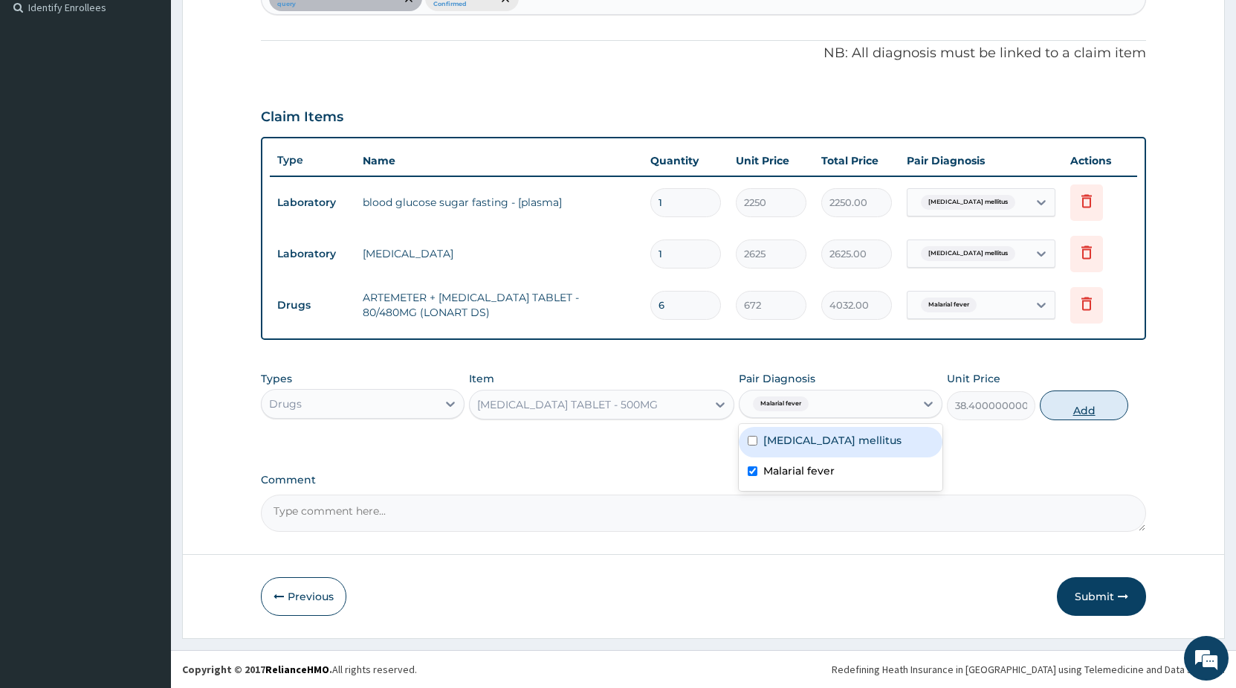
click at [1095, 408] on button "Add" at bounding box center [1084, 405] width 88 height 30
type input "0"
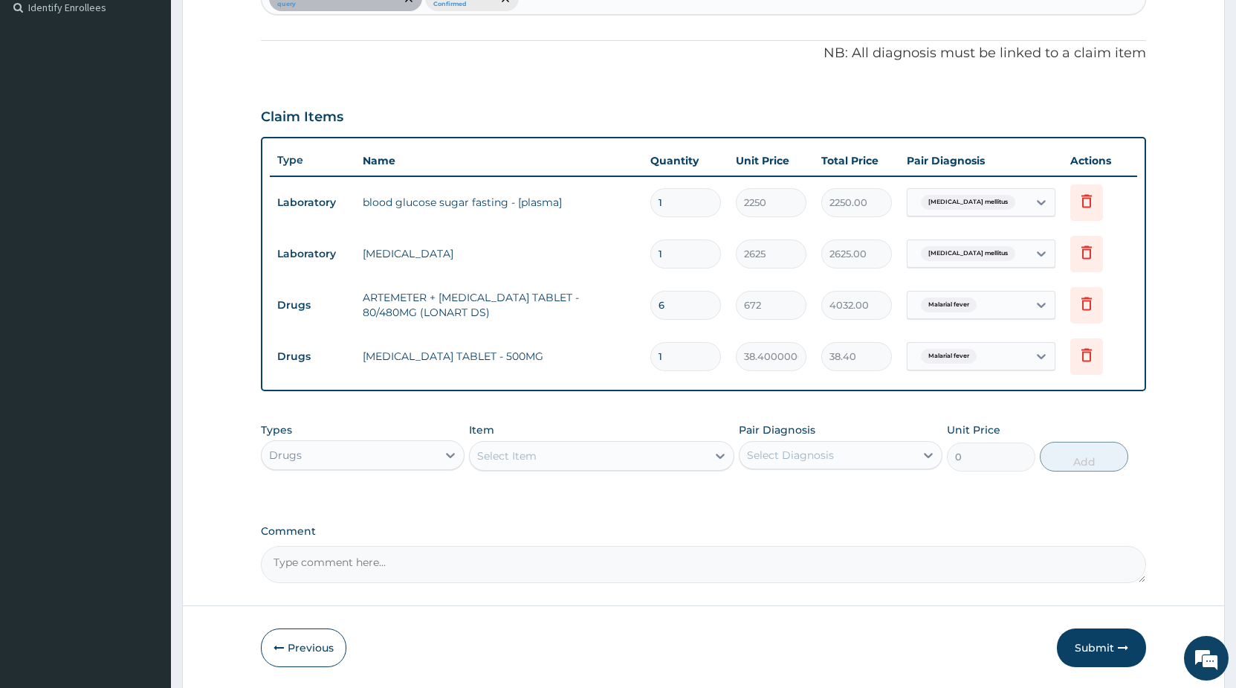
type input "18"
type input "691.20"
type input "18"
click at [616, 452] on div "Select Item" at bounding box center [588, 456] width 237 height 24
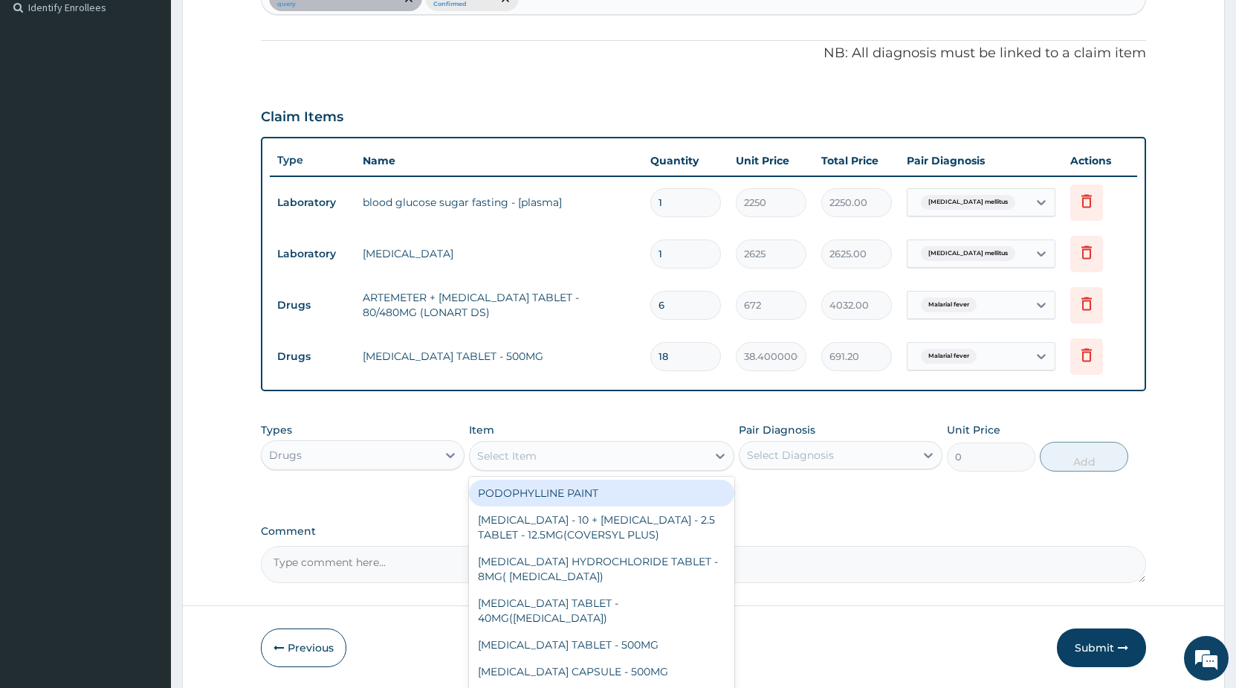
click at [419, 457] on div "Drugs" at bounding box center [349, 455] width 175 height 24
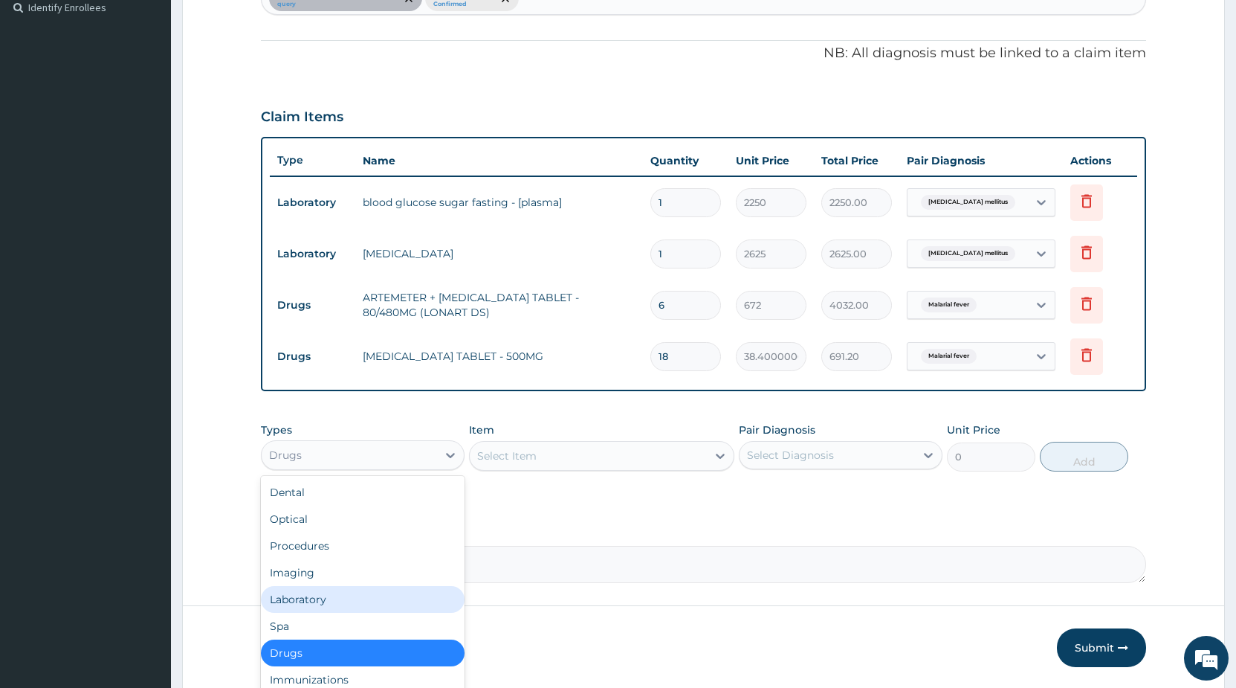
click at [323, 596] on div "Laboratory" at bounding box center [363, 599] width 204 height 27
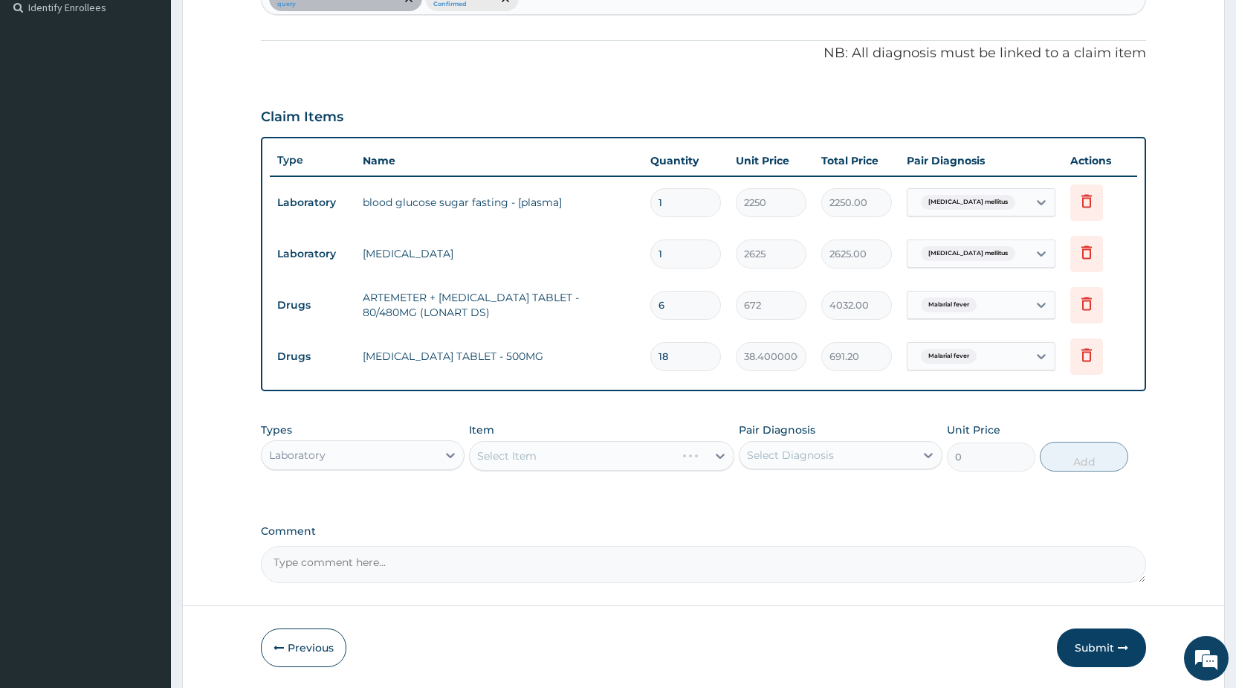
click at [549, 465] on div "Select Item" at bounding box center [601, 456] width 265 height 30
click at [559, 458] on div "Select Item" at bounding box center [601, 456] width 265 height 30
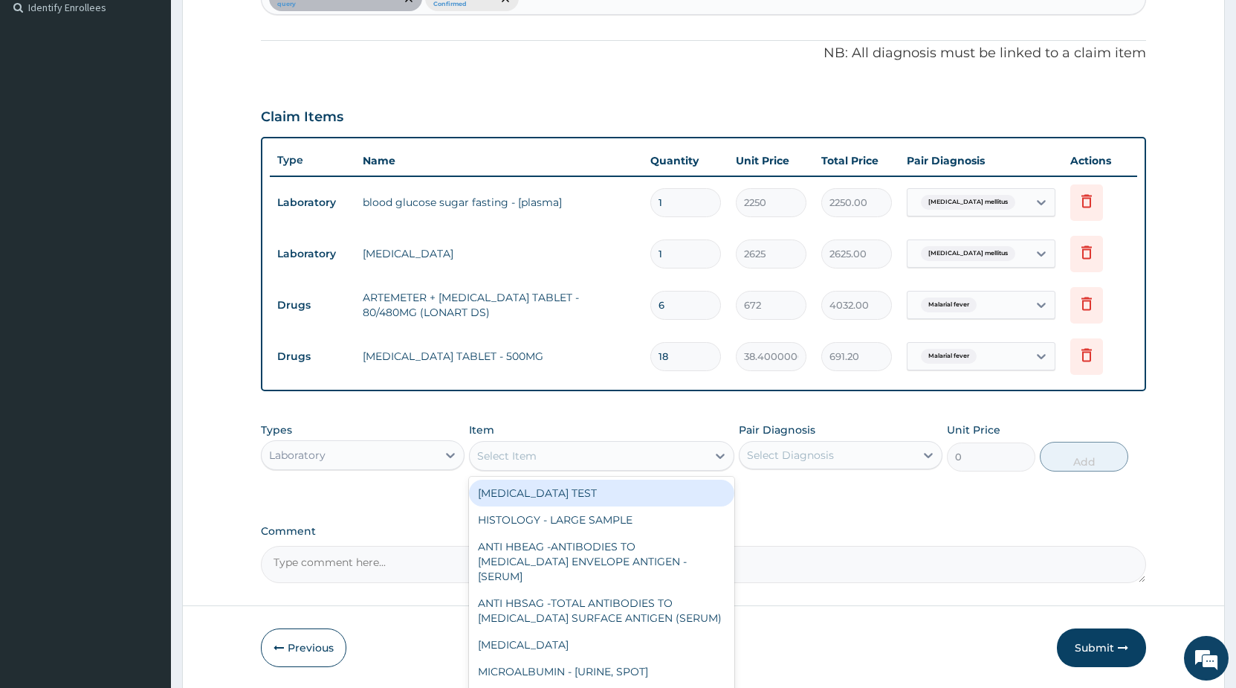
click at [639, 466] on div "Select Item" at bounding box center [588, 456] width 237 height 24
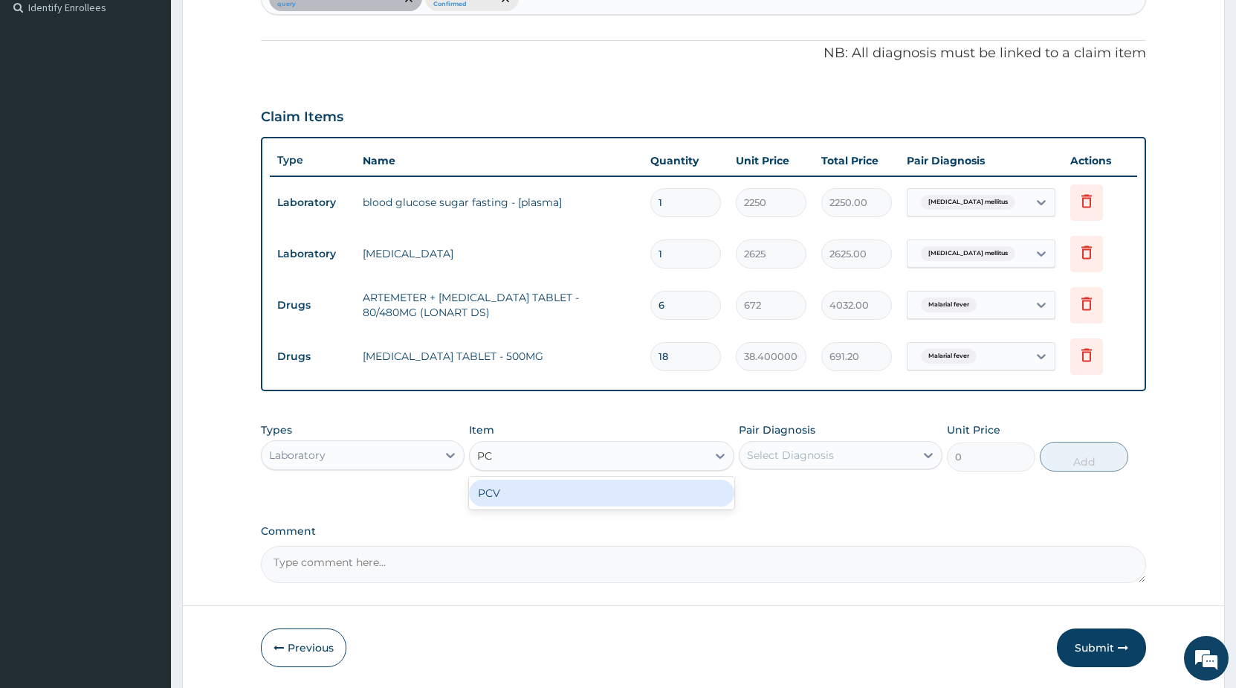
type input "PCV"
click at [626, 496] on div "PCV" at bounding box center [601, 493] width 265 height 27
type input "2625"
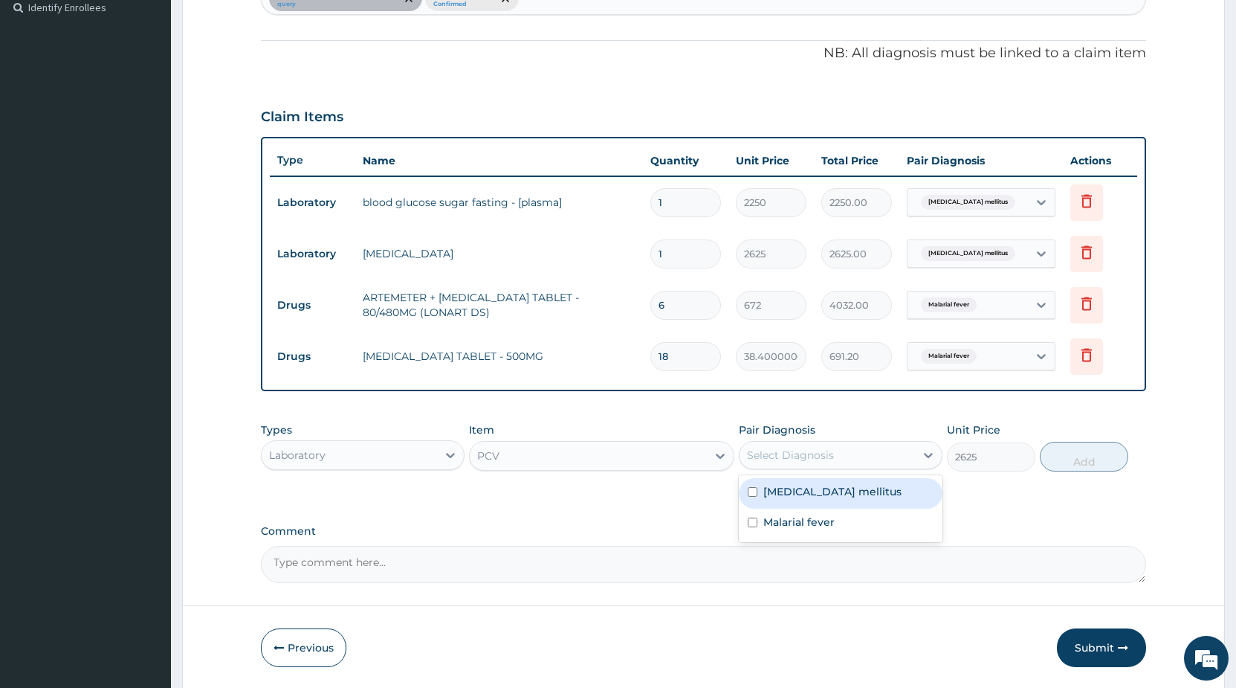
click at [877, 453] on div "Select Diagnosis" at bounding box center [827, 455] width 175 height 24
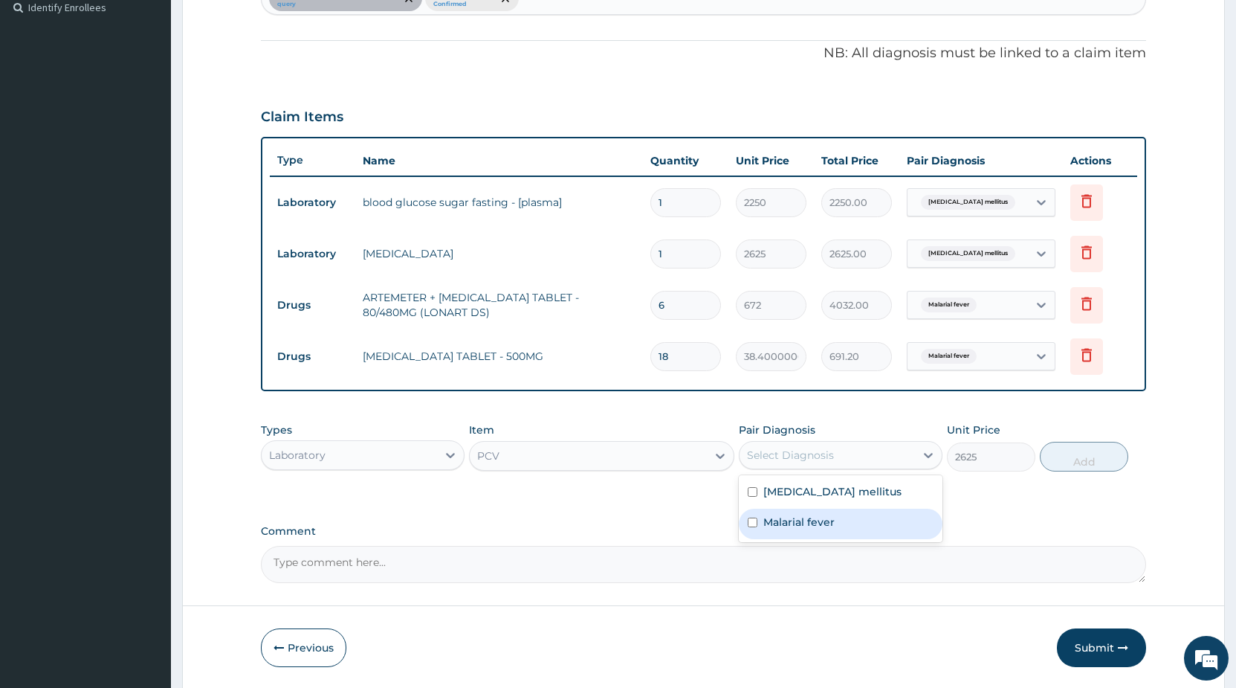
click at [813, 523] on label "Malarial fever" at bounding box center [799, 521] width 71 height 15
checkbox input "true"
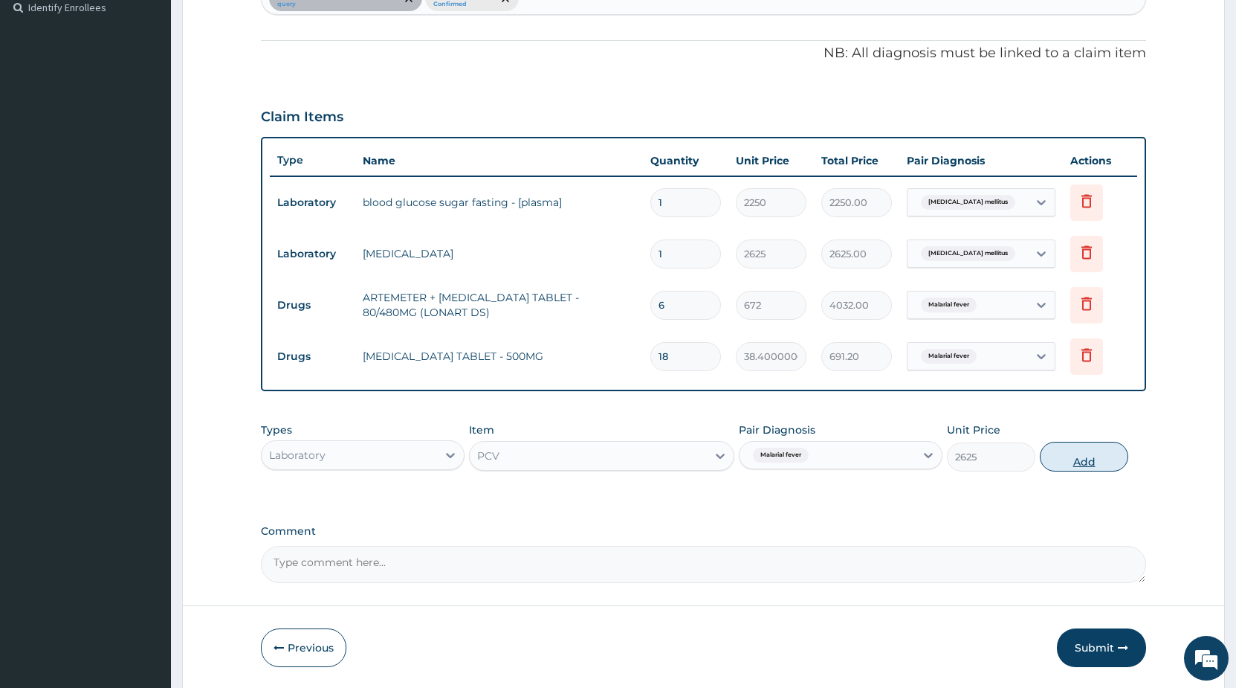
click at [1082, 457] on button "Add" at bounding box center [1084, 457] width 88 height 30
type input "0"
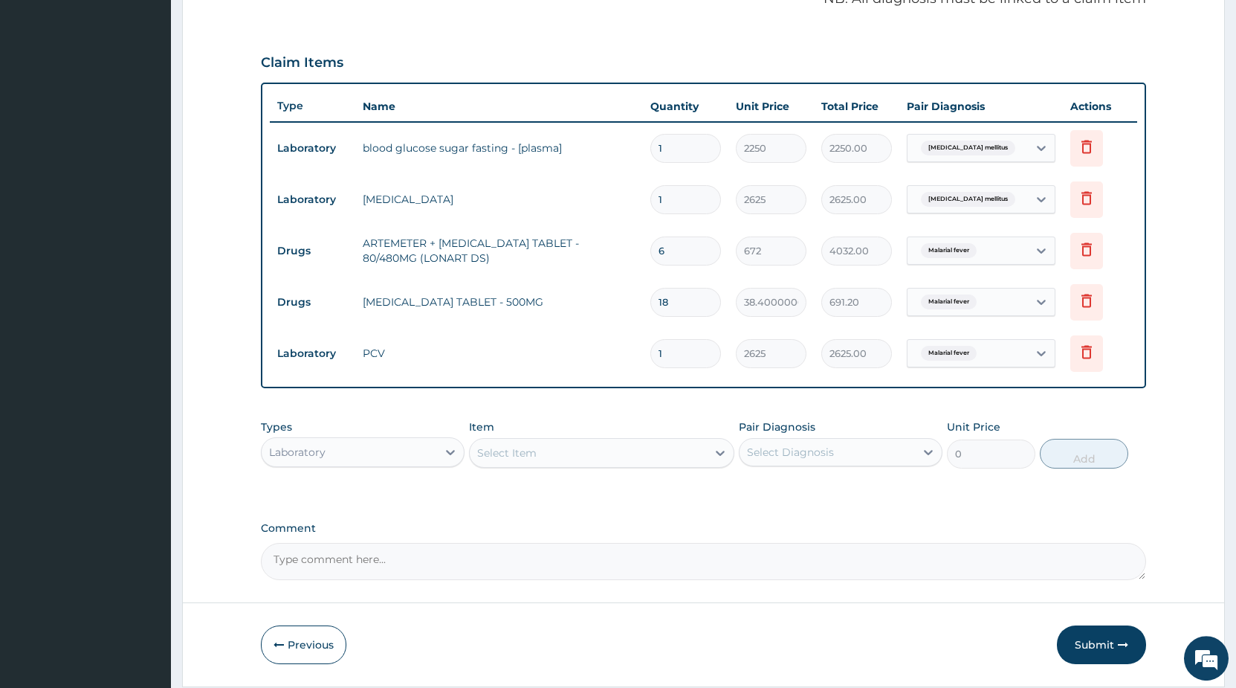
scroll to position [519, 0]
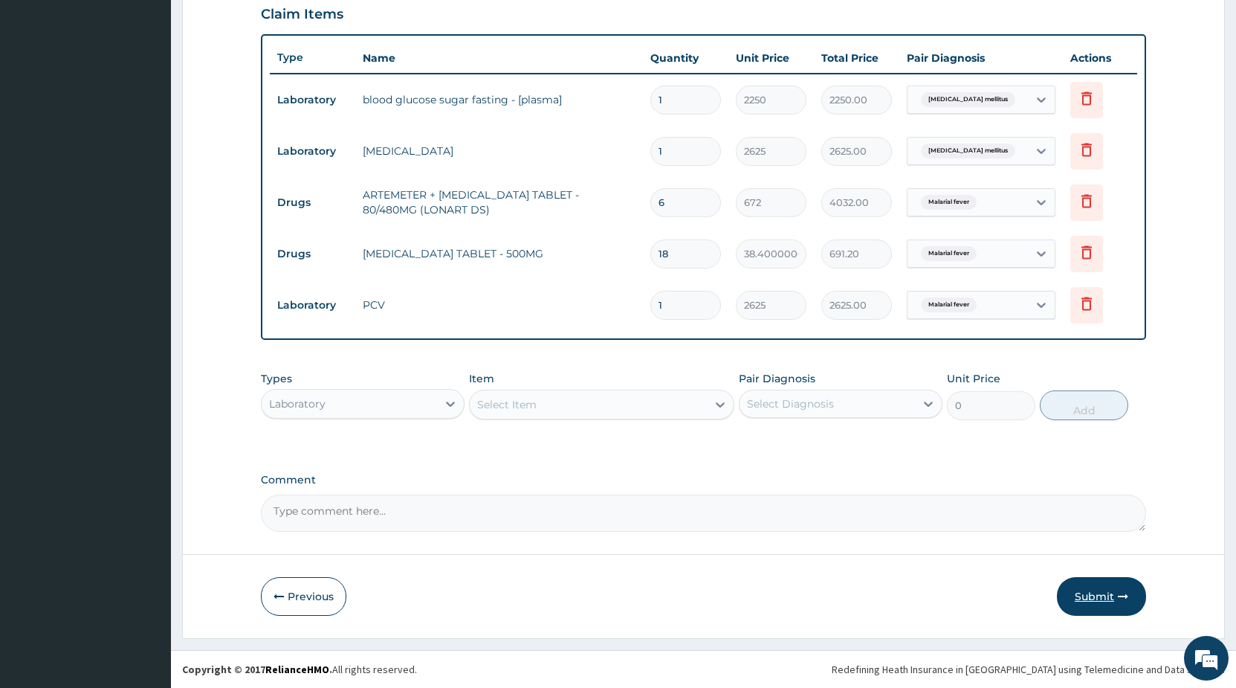
click at [1090, 593] on button "Submit" at bounding box center [1101, 596] width 89 height 39
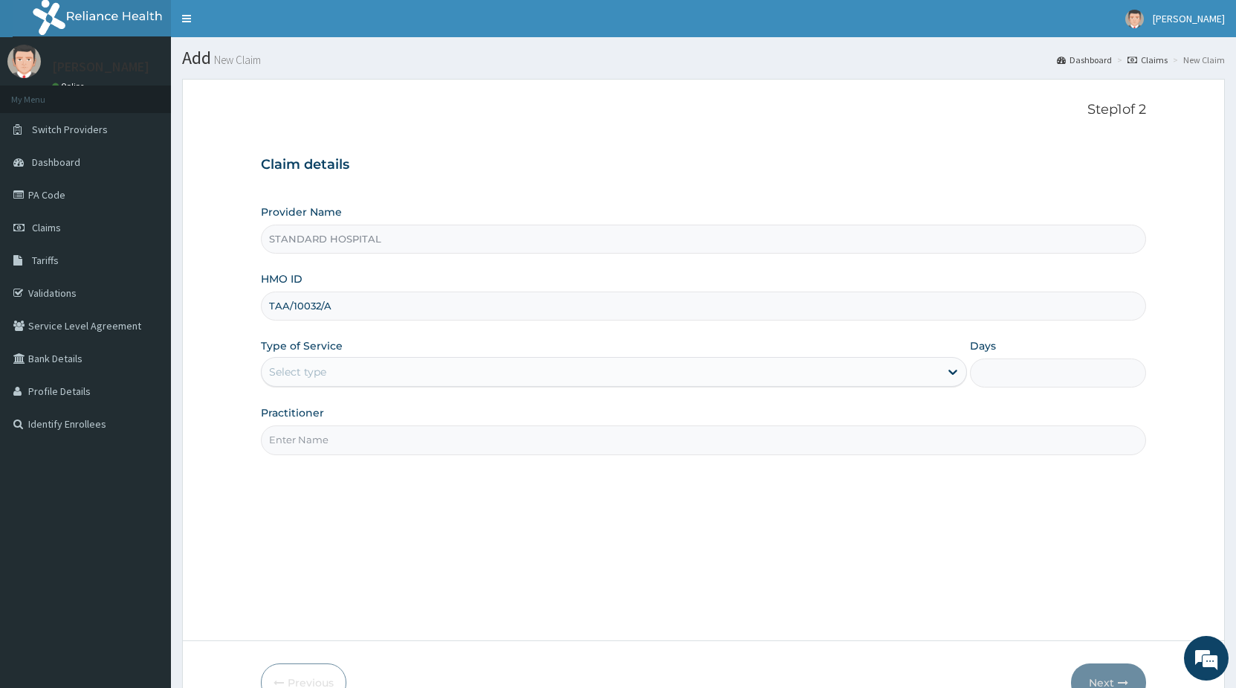
type input "TAA/10032/A"
click at [396, 369] on div "Select type" at bounding box center [600, 372] width 677 height 24
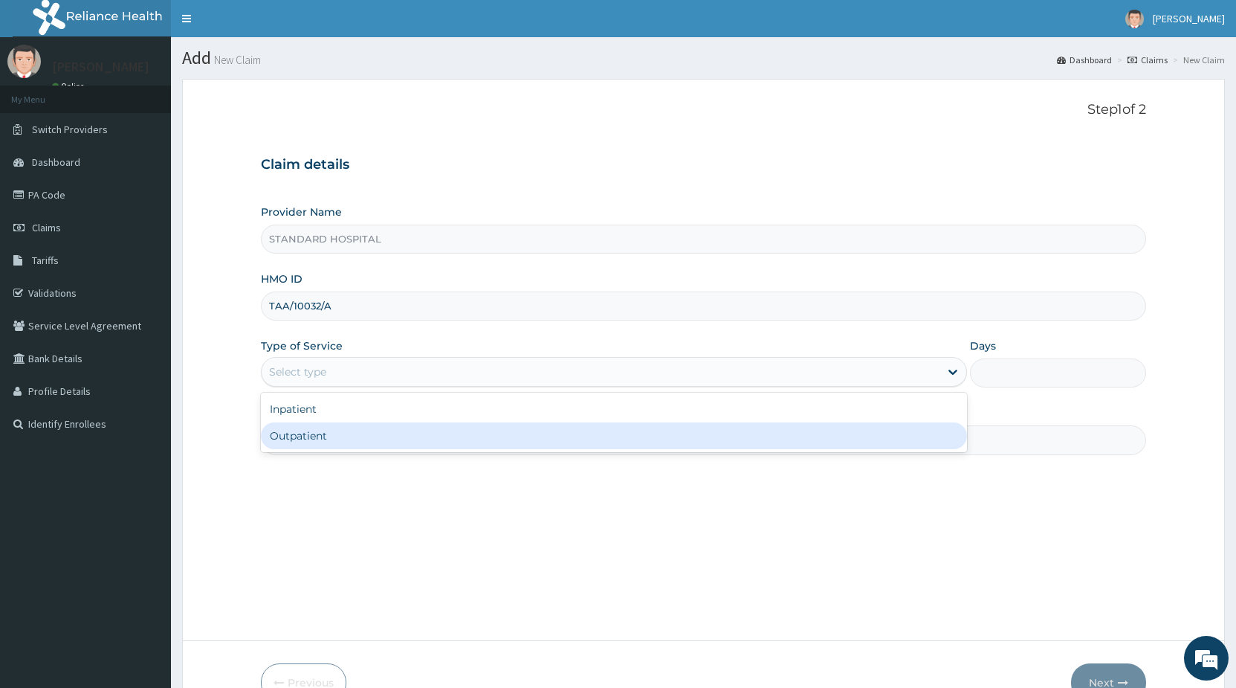
click at [370, 439] on div "Outpatient" at bounding box center [614, 435] width 706 height 27
type input "1"
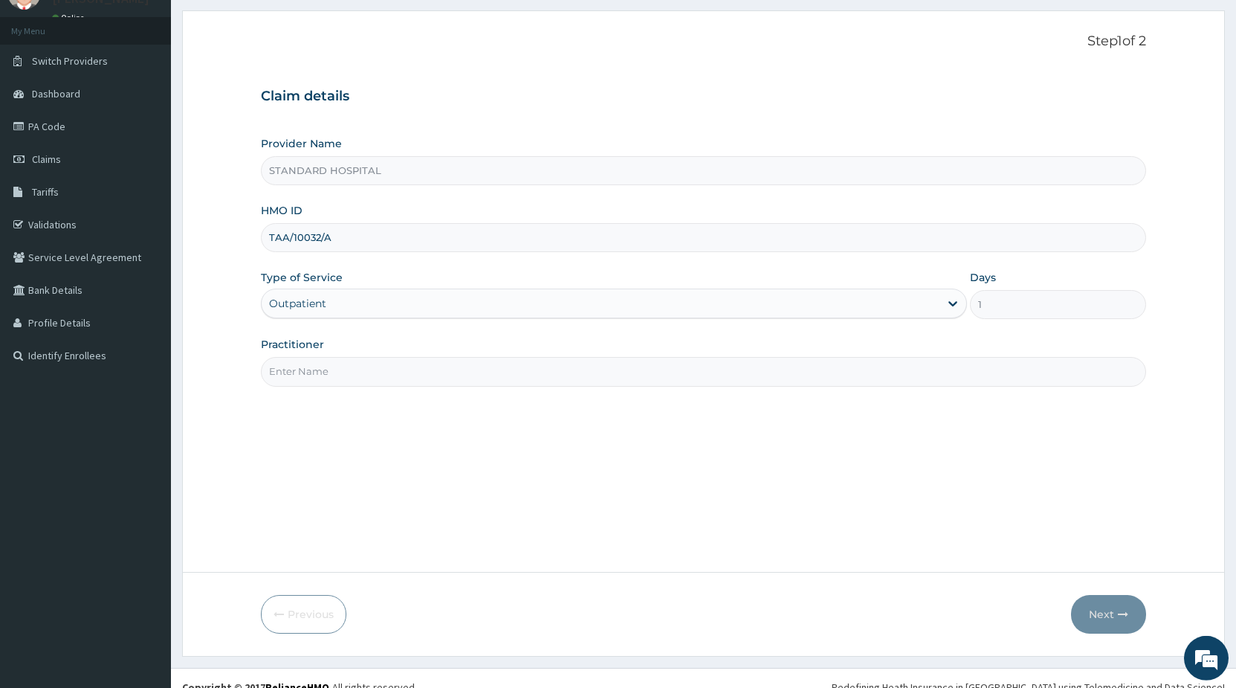
scroll to position [76, 0]
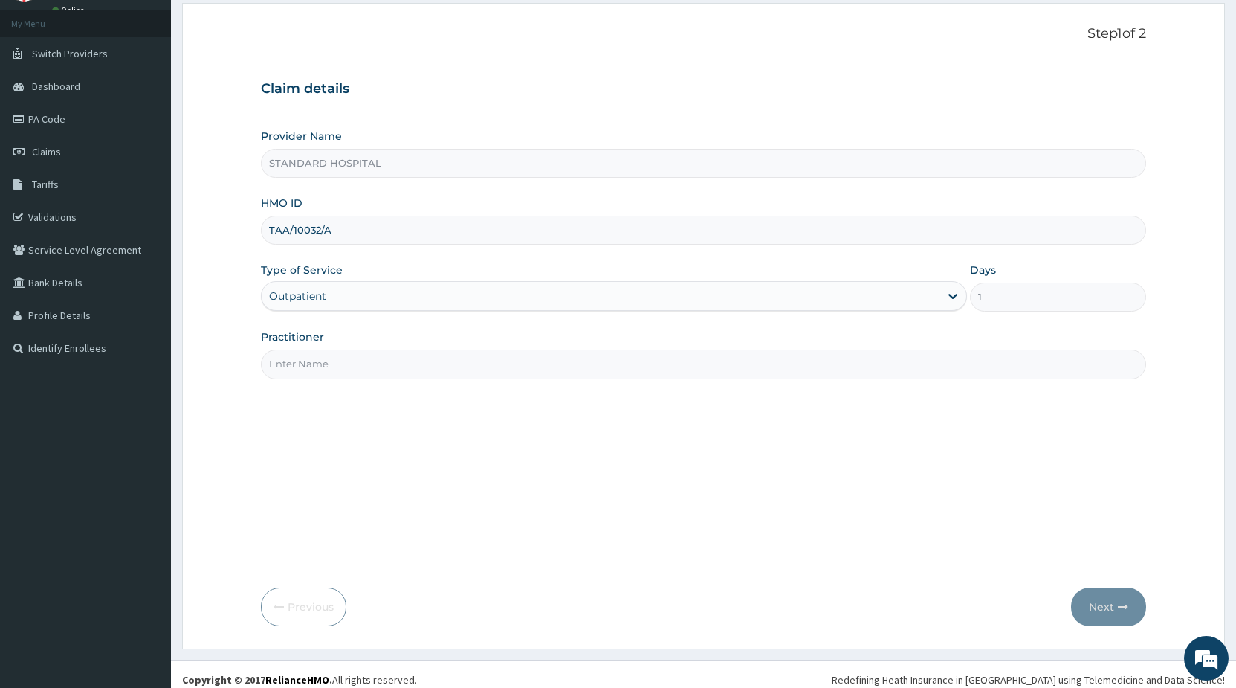
click at [526, 358] on input "Practitioner" at bounding box center [703, 363] width 885 height 29
type input "DR [PERSON_NAME]"
click at [1095, 605] on button "Next" at bounding box center [1108, 606] width 75 height 39
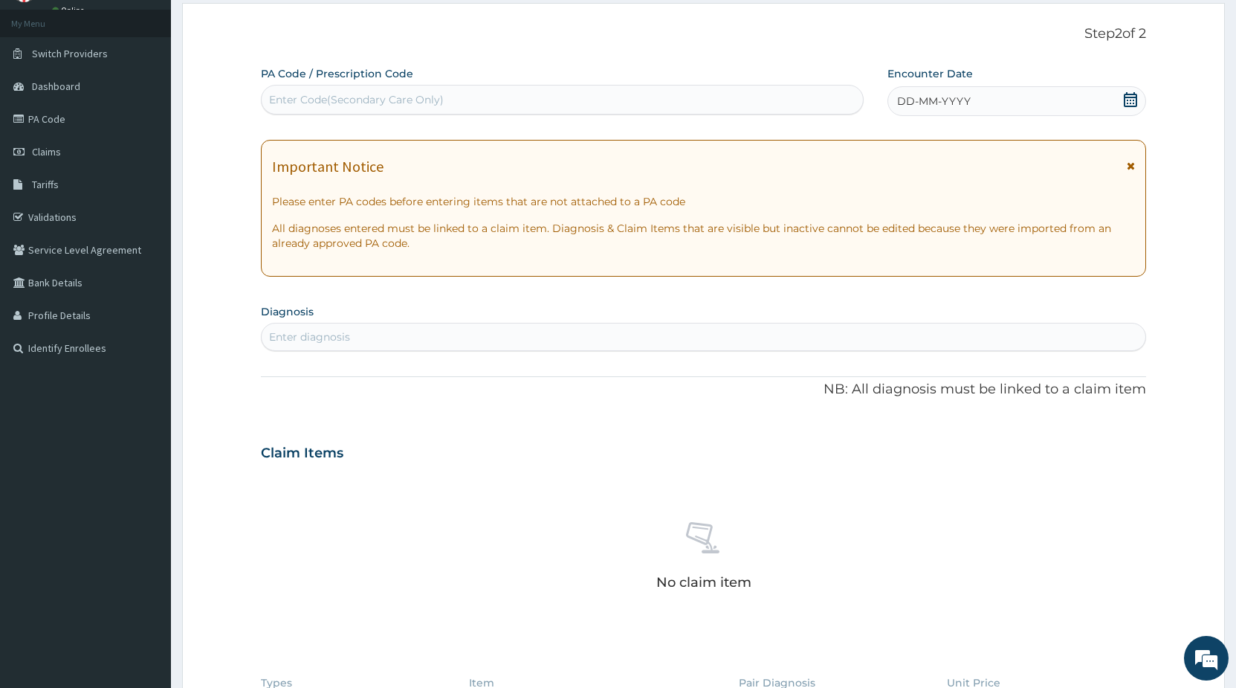
click at [1127, 101] on icon at bounding box center [1130, 99] width 13 height 15
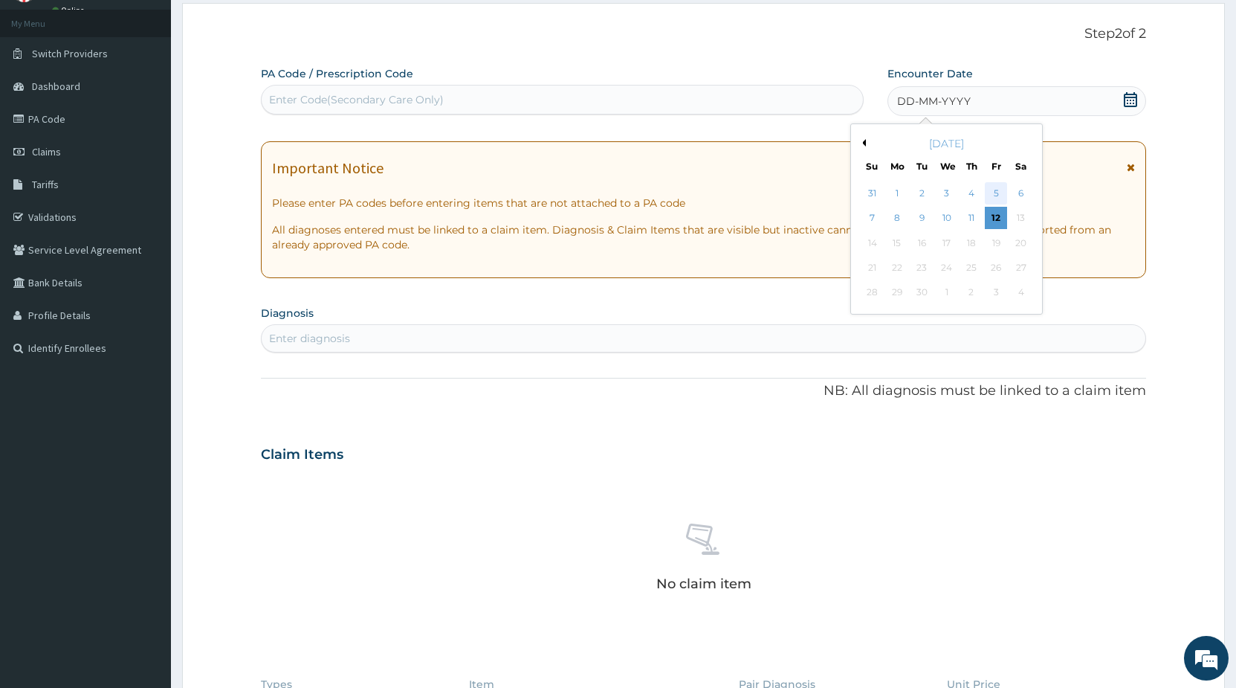
click at [997, 194] on div "5" at bounding box center [996, 193] width 22 height 22
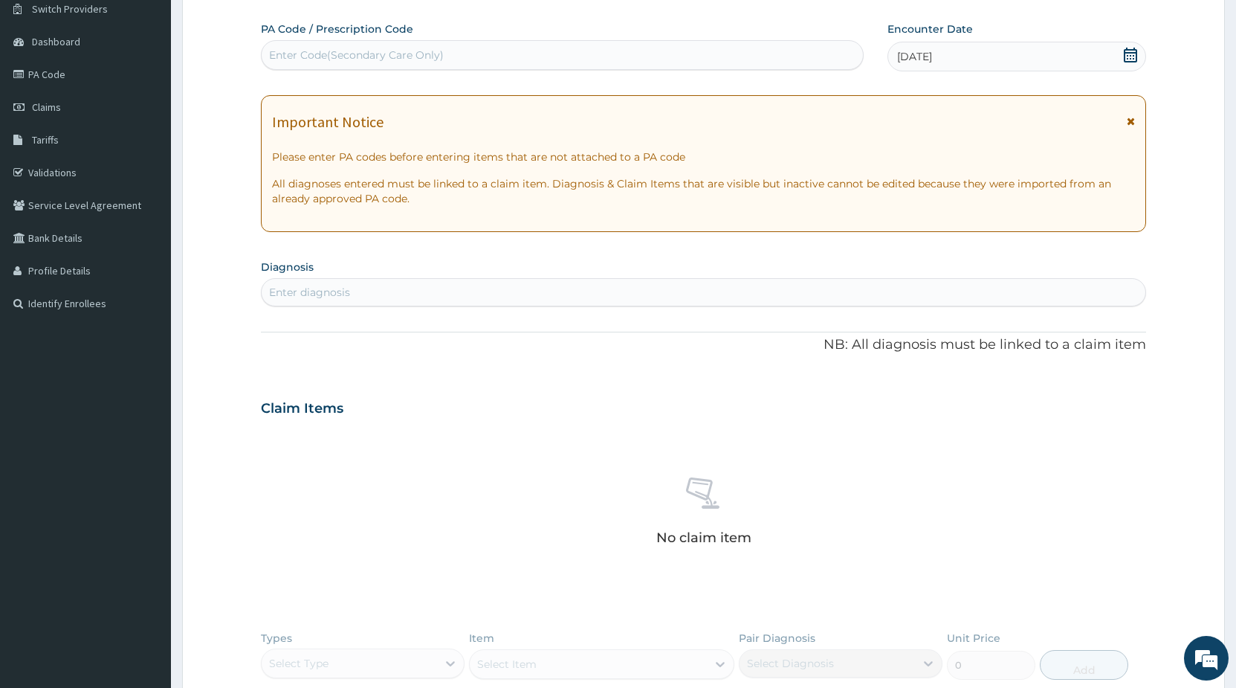
scroll to position [227, 0]
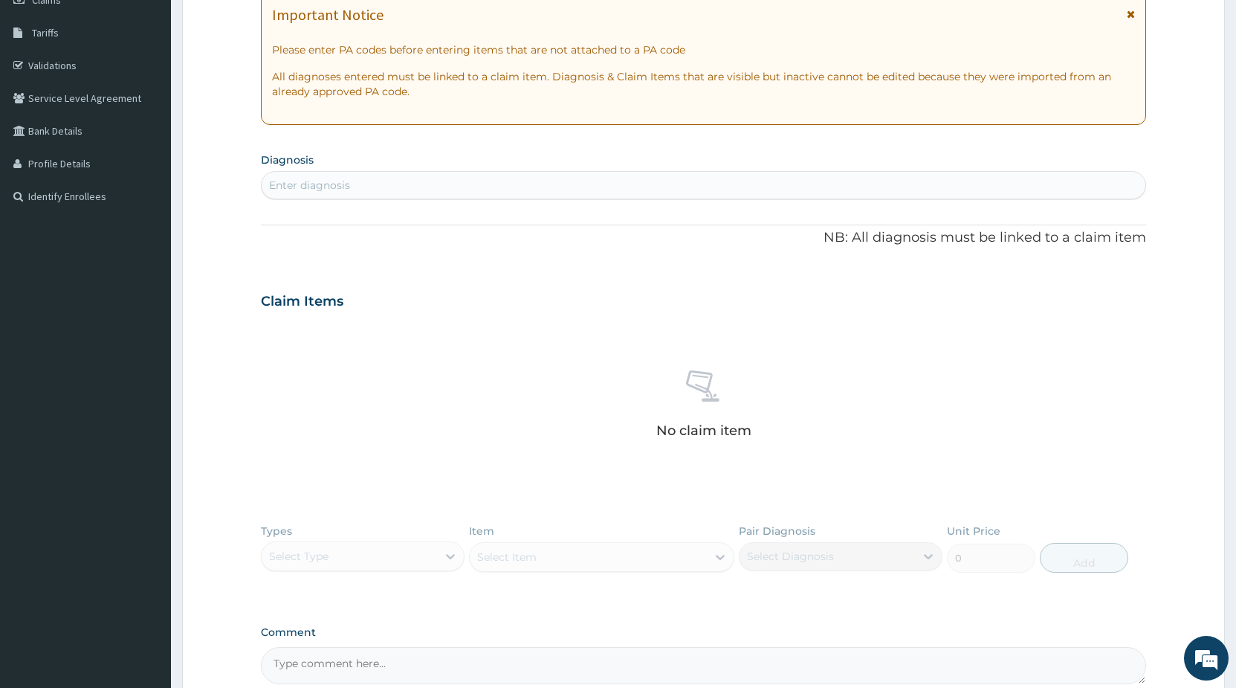
click at [485, 187] on div "Enter diagnosis" at bounding box center [704, 185] width 884 height 24
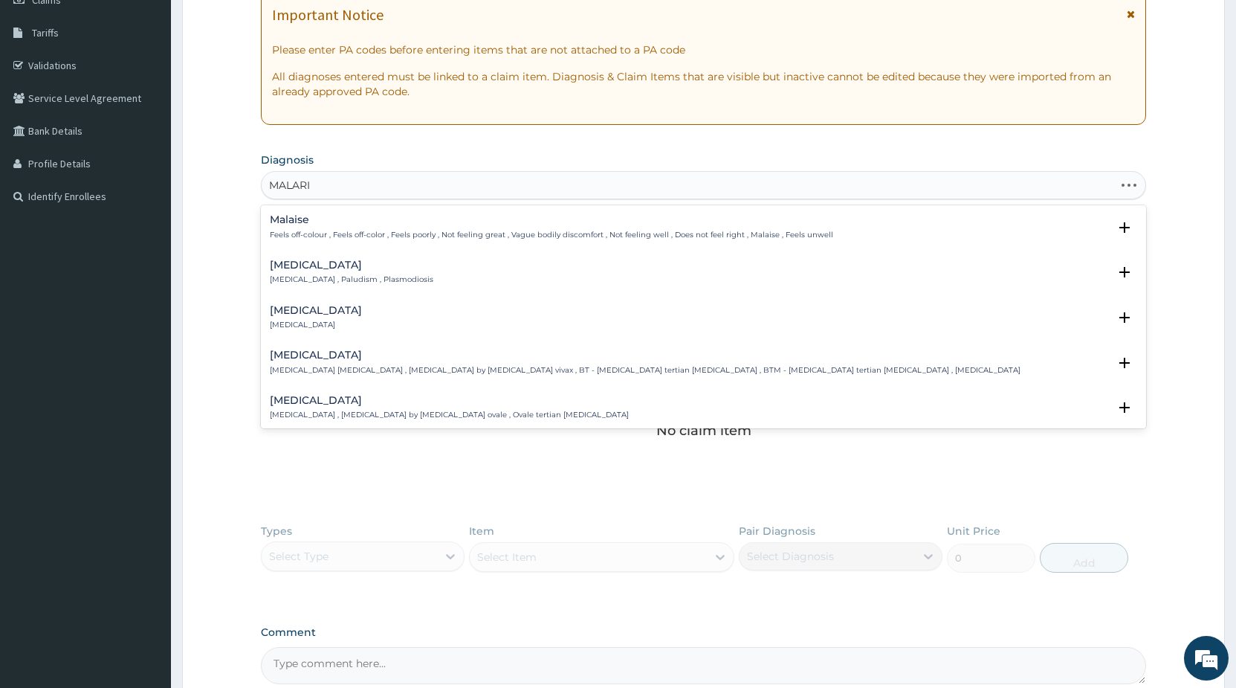
type input "[MEDICAL_DATA]"
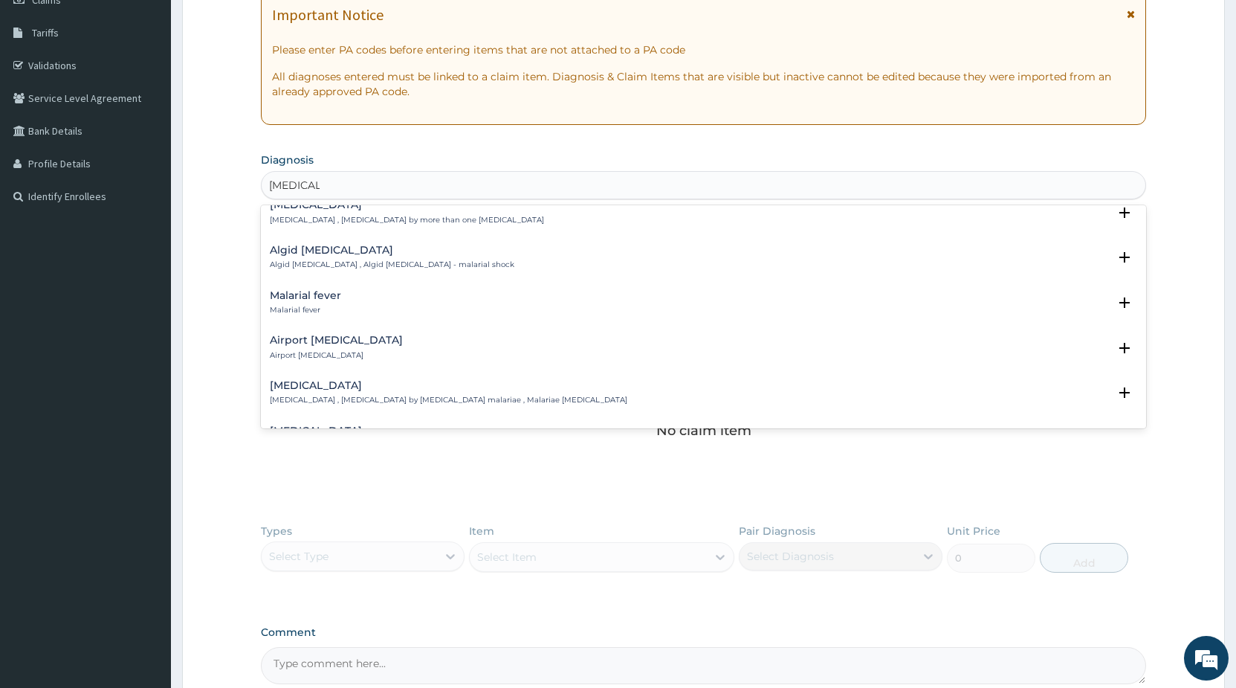
scroll to position [80, 0]
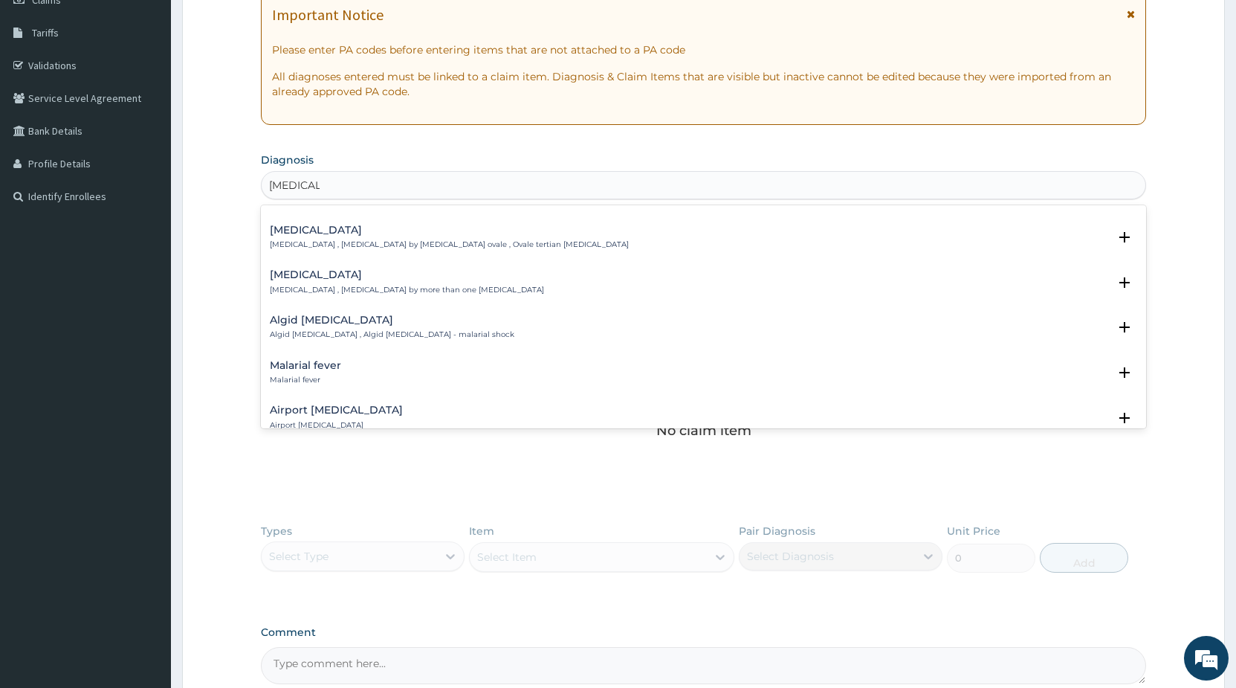
click at [334, 371] on h4 "Malarial fever" at bounding box center [305, 365] width 71 height 11
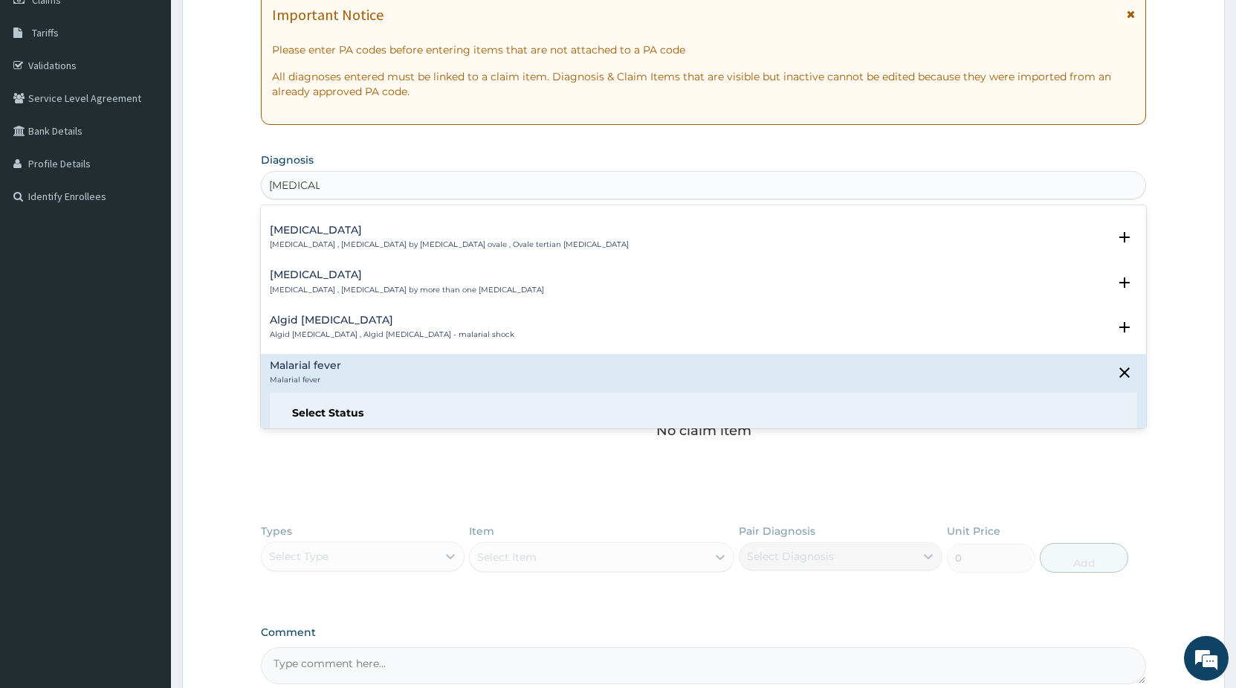
scroll to position [161, 0]
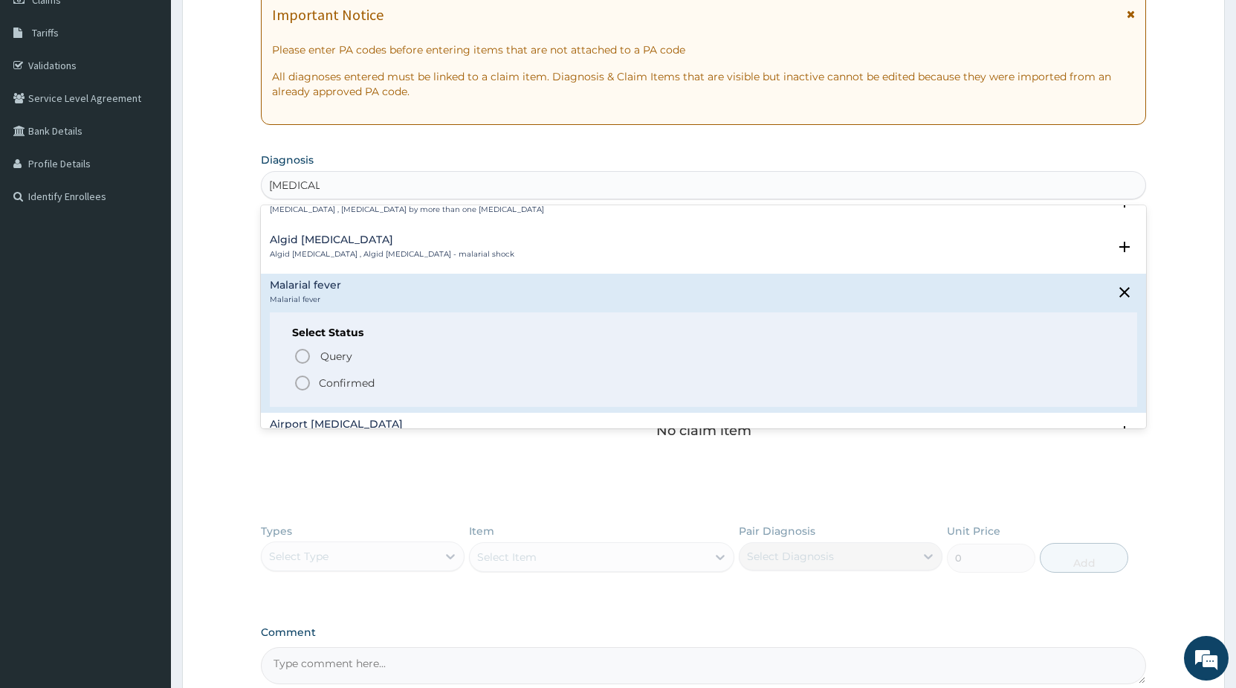
click at [309, 379] on icon "status option filled" at bounding box center [303, 383] width 18 height 18
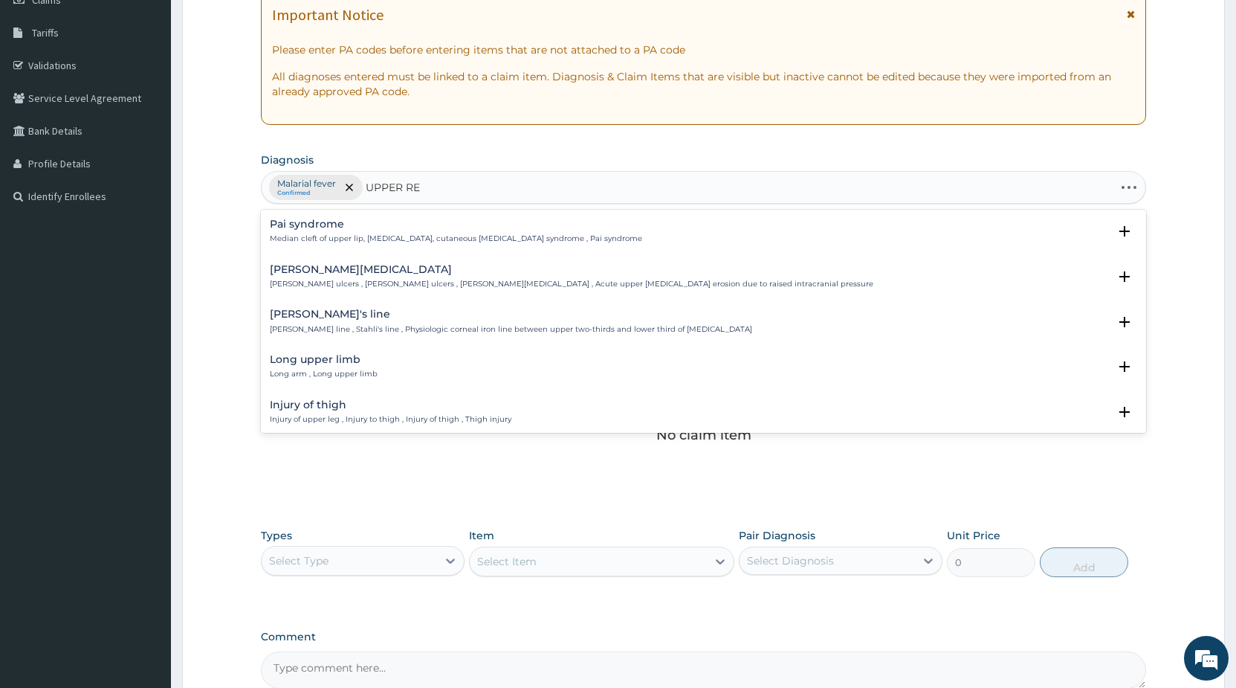
type input "UPPER RES"
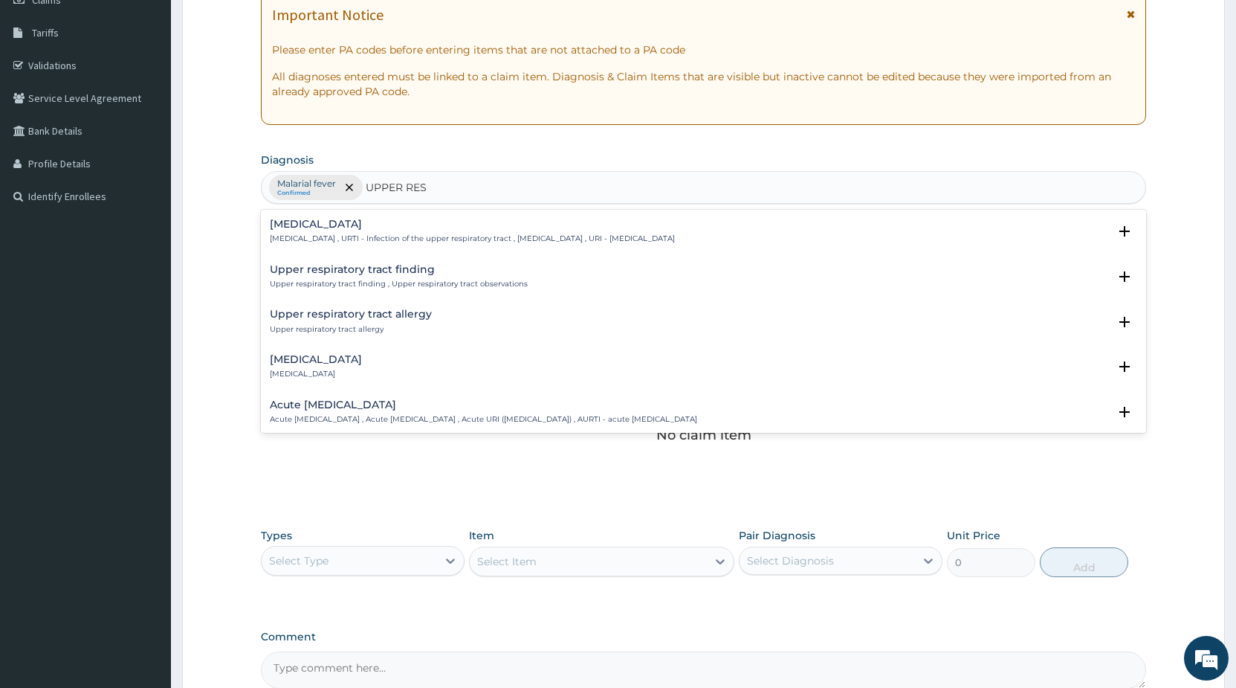
click at [422, 231] on div "Upper respiratory infection Upper respiratory infection , URTI - Infection of t…" at bounding box center [472, 232] width 405 height 26
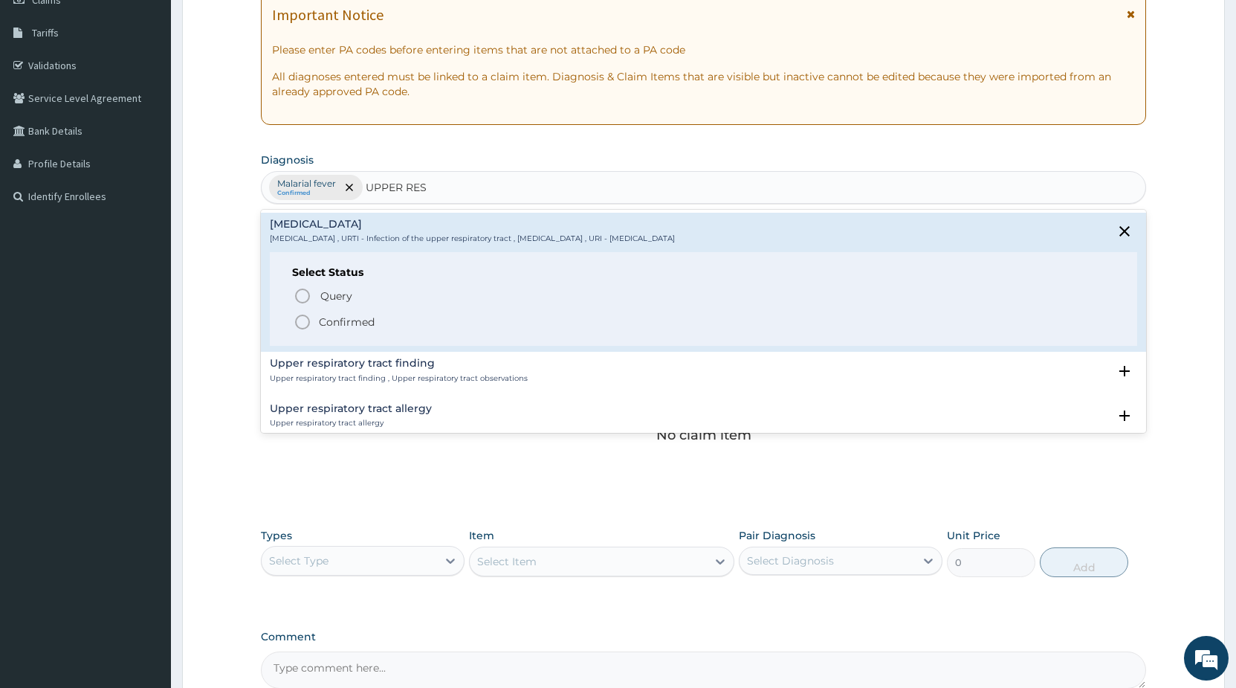
click at [304, 317] on icon "status option filled" at bounding box center [303, 322] width 18 height 18
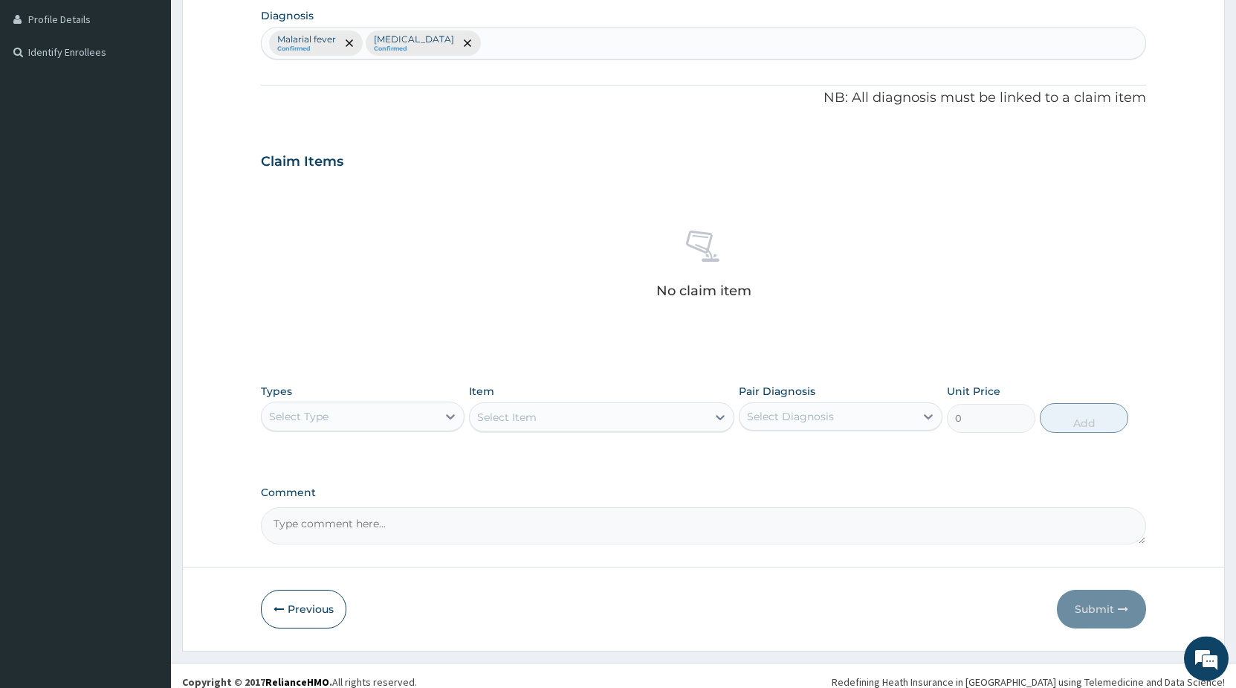
scroll to position [379, 0]
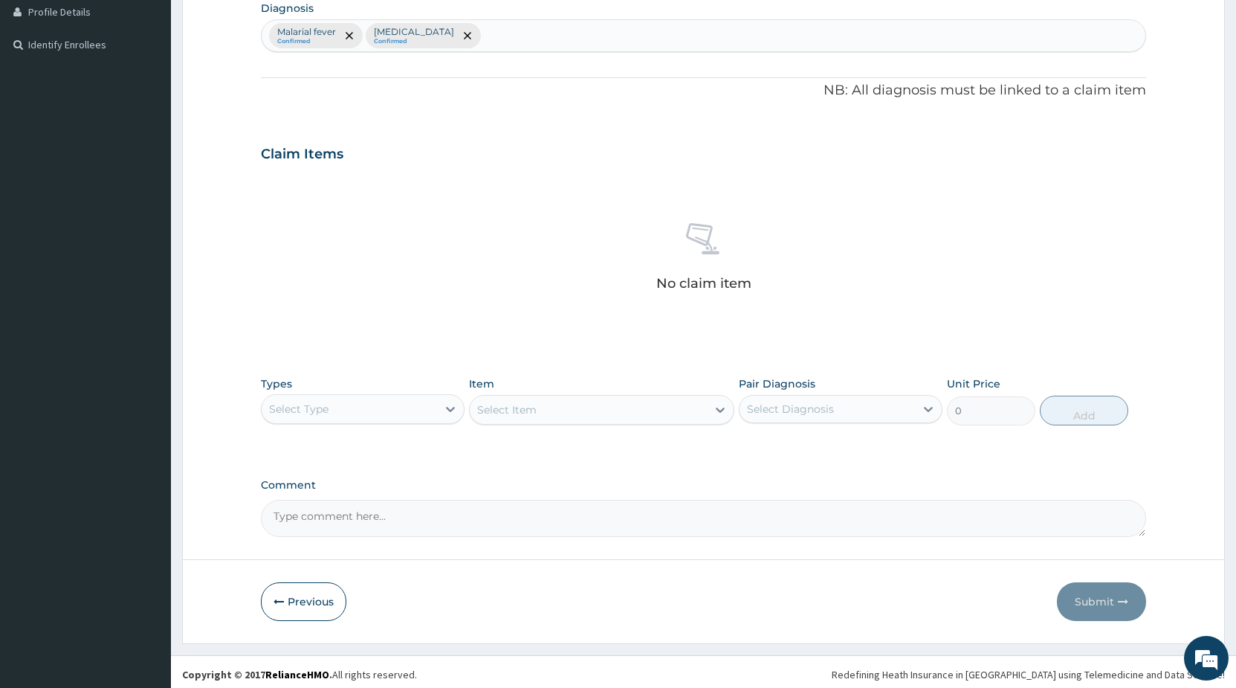
click at [369, 413] on div "Select Type" at bounding box center [349, 409] width 175 height 24
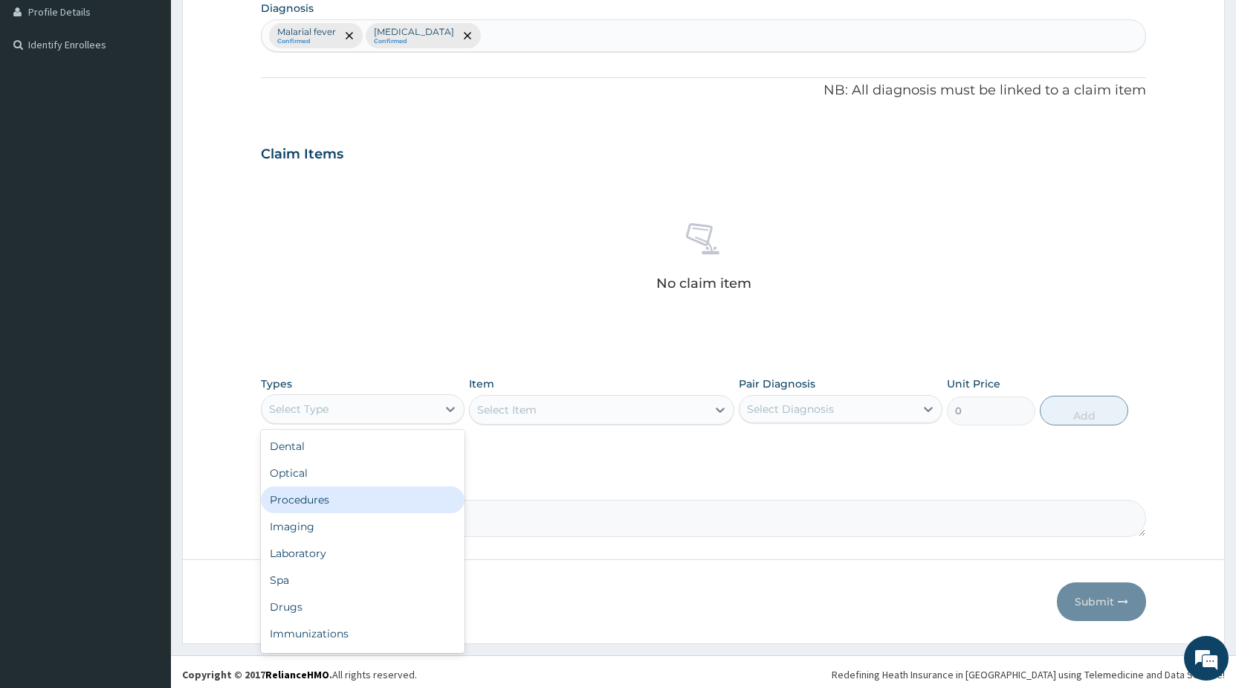
click at [338, 500] on div "Procedures" at bounding box center [363, 499] width 204 height 27
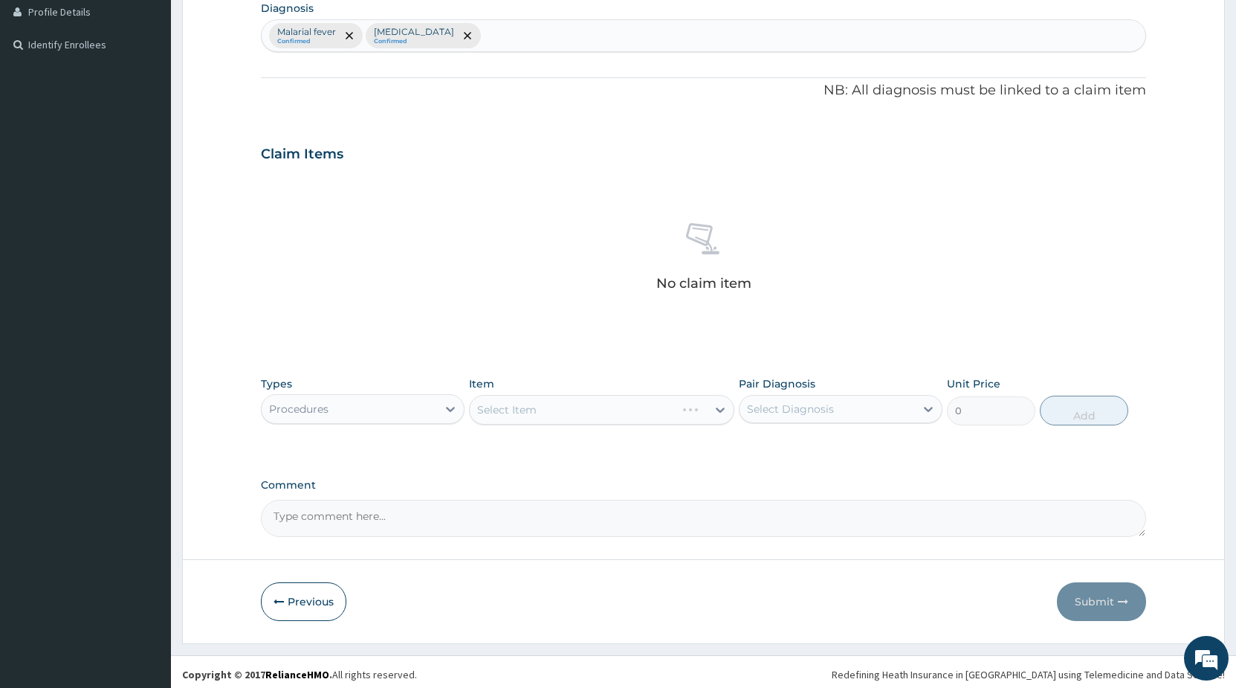
click at [539, 410] on div "Select Item" at bounding box center [601, 410] width 265 height 30
click at [538, 407] on div "Select Item" at bounding box center [601, 410] width 265 height 30
click at [543, 404] on div "Select Item" at bounding box center [601, 410] width 265 height 30
click at [684, 406] on div "Select Item" at bounding box center [601, 410] width 265 height 30
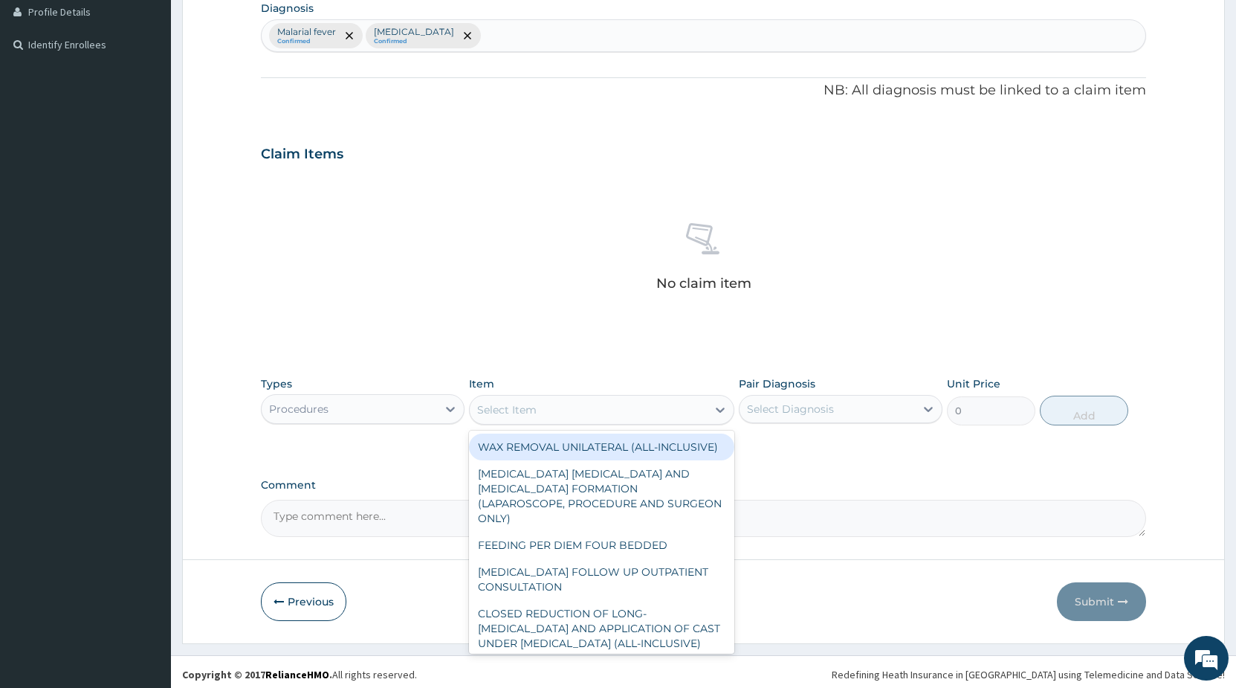
click at [611, 407] on div "Select Item" at bounding box center [588, 410] width 237 height 24
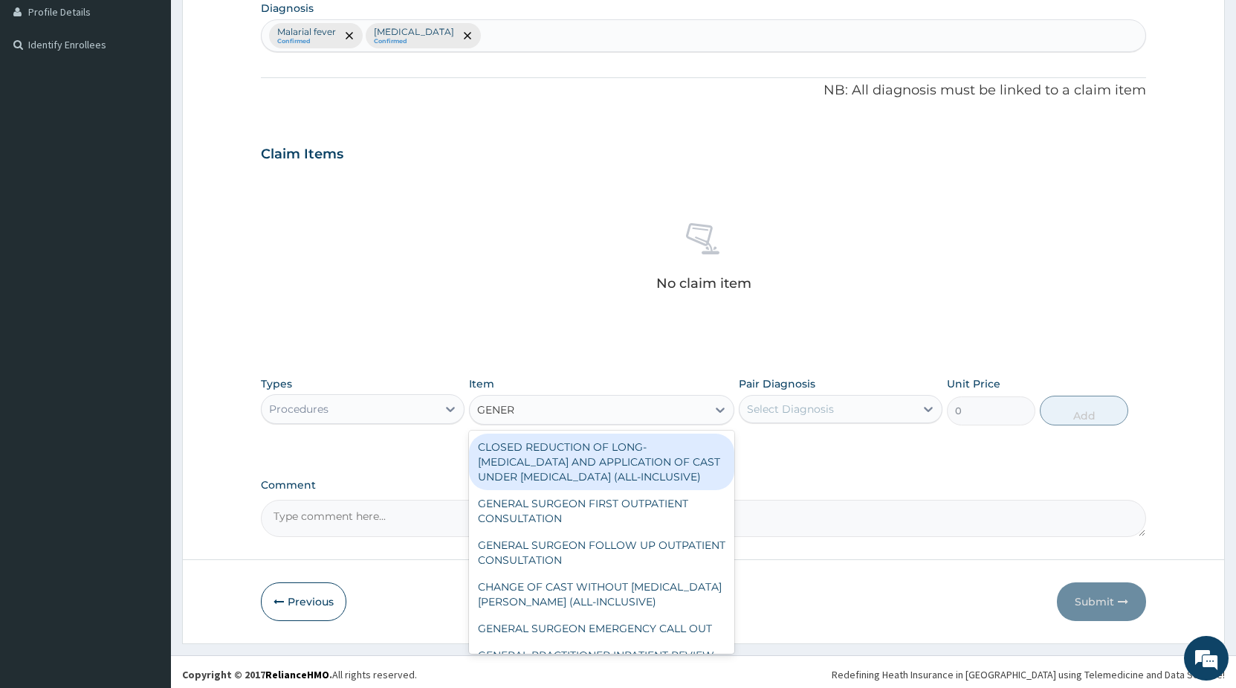
type input "GENERA"
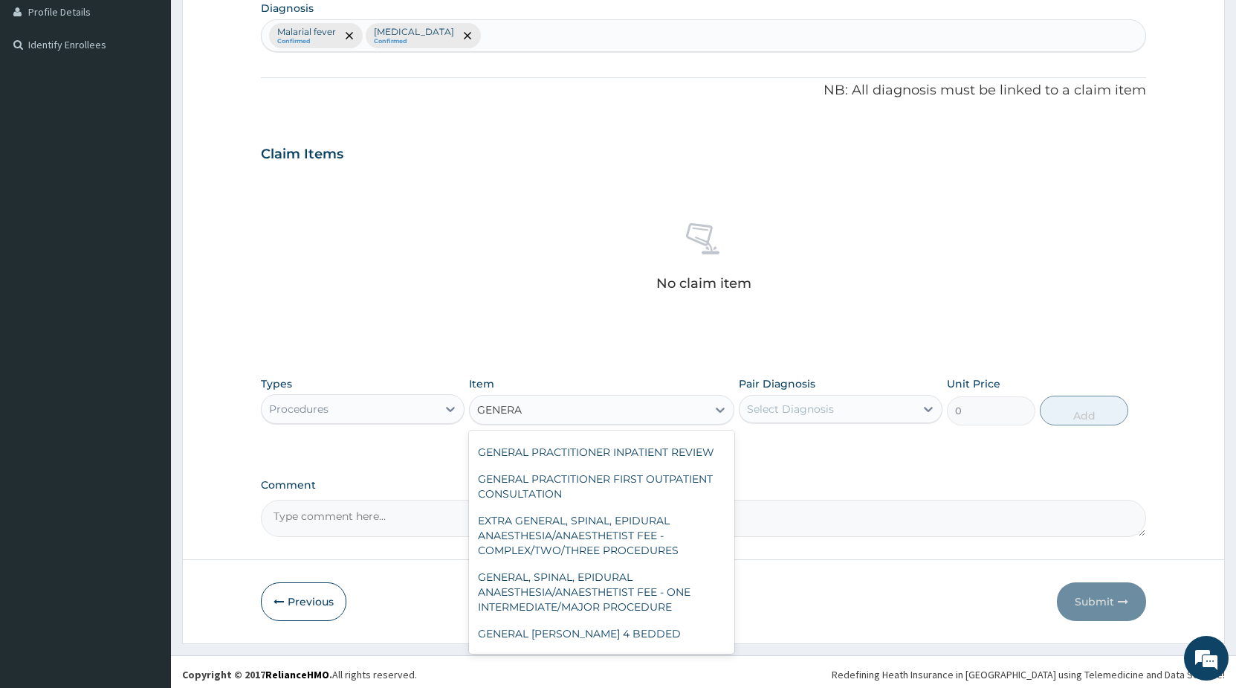
scroll to position [312, 0]
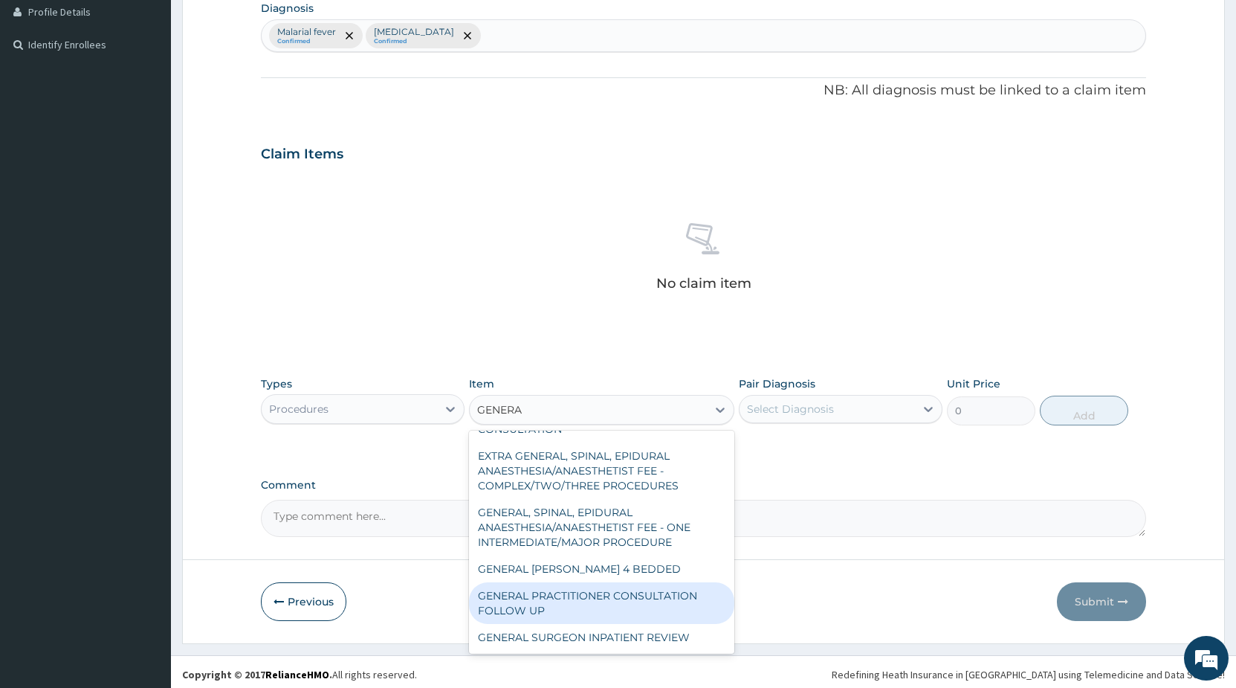
click at [612, 602] on div "GENERAL PRACTITIONER CONSULTATION FOLLOW UP" at bounding box center [601, 603] width 265 height 42
type input "2250"
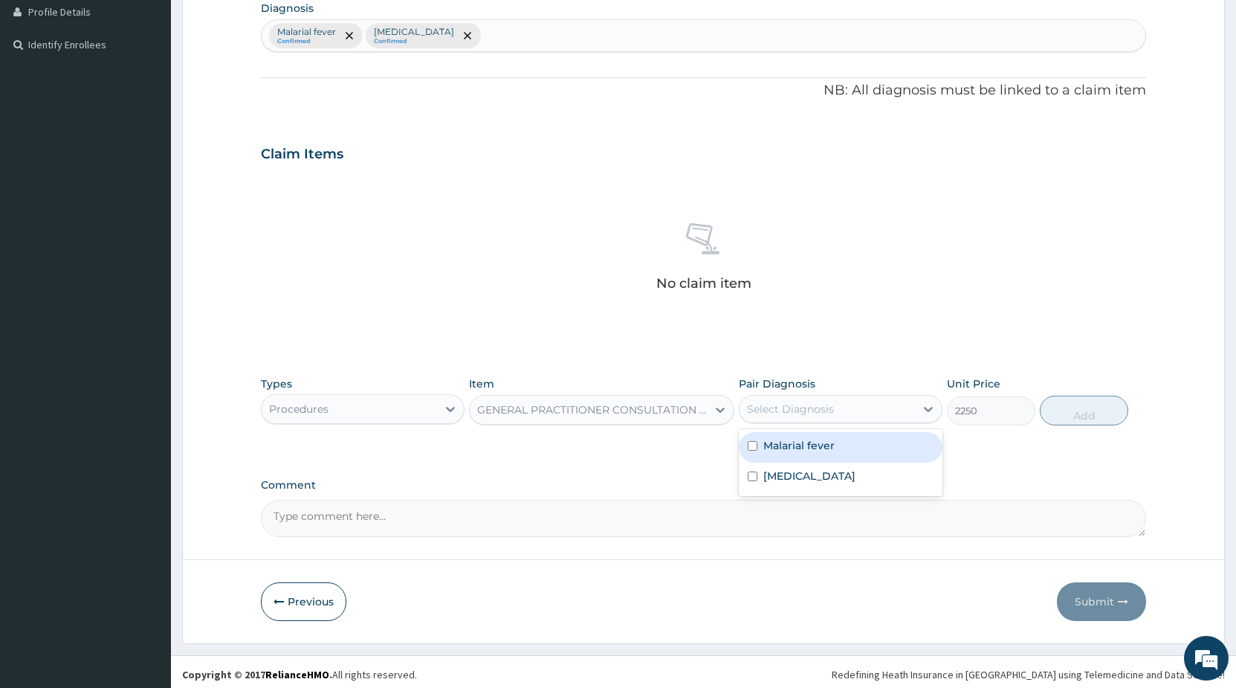
click at [788, 406] on div "Select Diagnosis" at bounding box center [790, 408] width 87 height 15
click at [775, 456] on div "Malarial fever" at bounding box center [841, 447] width 204 height 30
checkbox input "true"
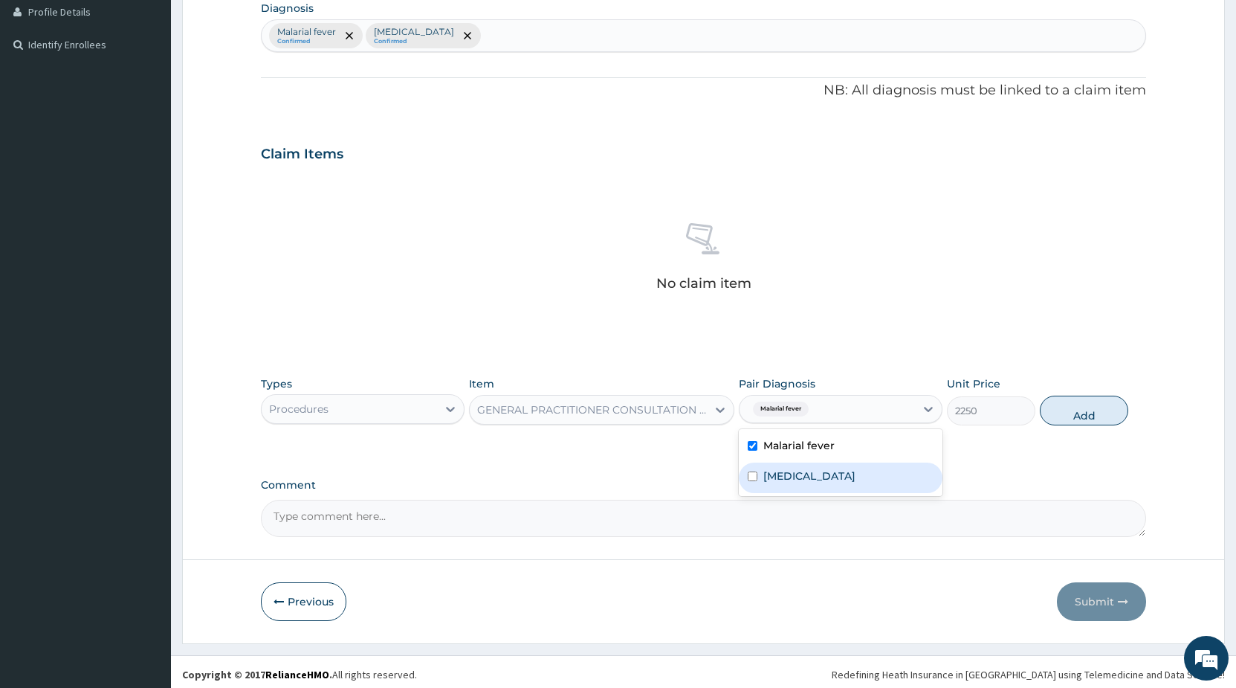
click at [764, 484] on div "Upper respiratory infection" at bounding box center [841, 477] width 204 height 30
checkbox input "true"
click at [1074, 406] on button "Add" at bounding box center [1084, 411] width 88 height 30
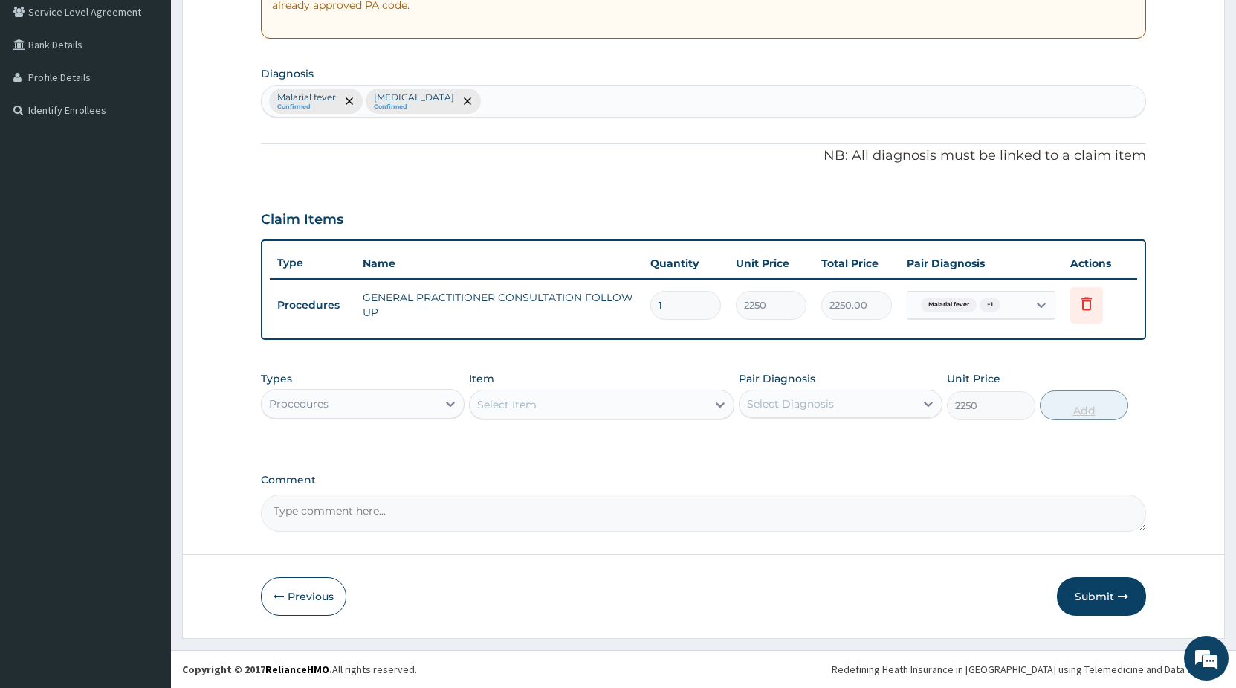
type input "0"
click at [421, 406] on div "Procedures" at bounding box center [349, 404] width 175 height 24
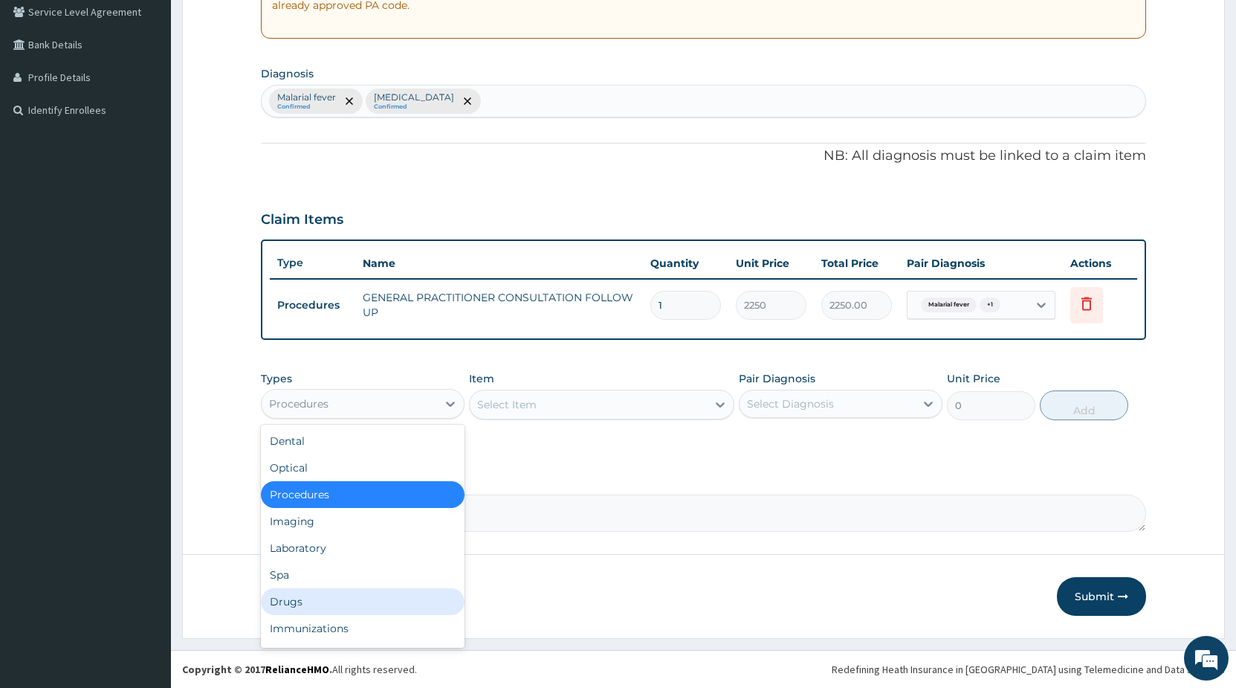
click at [322, 596] on div "Drugs" at bounding box center [363, 601] width 204 height 27
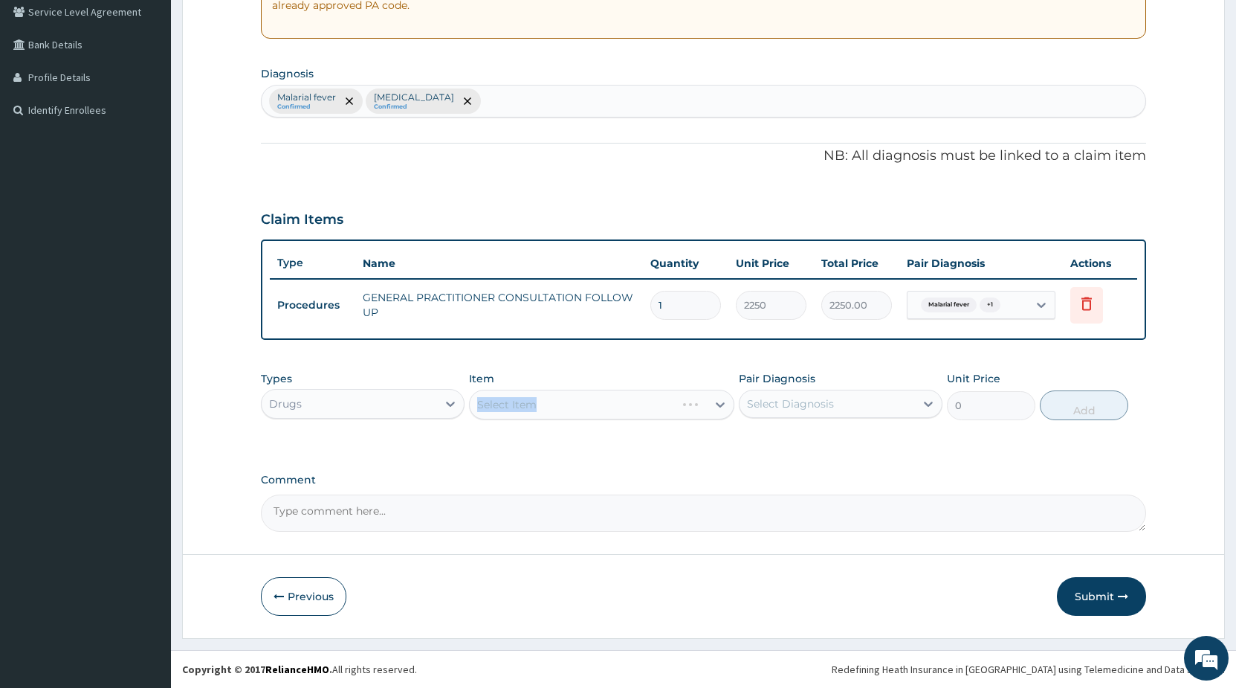
click at [561, 404] on div "Select Item" at bounding box center [601, 405] width 265 height 30
click at [584, 393] on div "Select Item" at bounding box center [601, 405] width 265 height 30
click at [580, 401] on div "Select Item" at bounding box center [601, 405] width 265 height 30
click at [567, 407] on div "Select Item" at bounding box center [601, 405] width 265 height 30
click at [566, 407] on div "Select Item" at bounding box center [588, 405] width 237 height 24
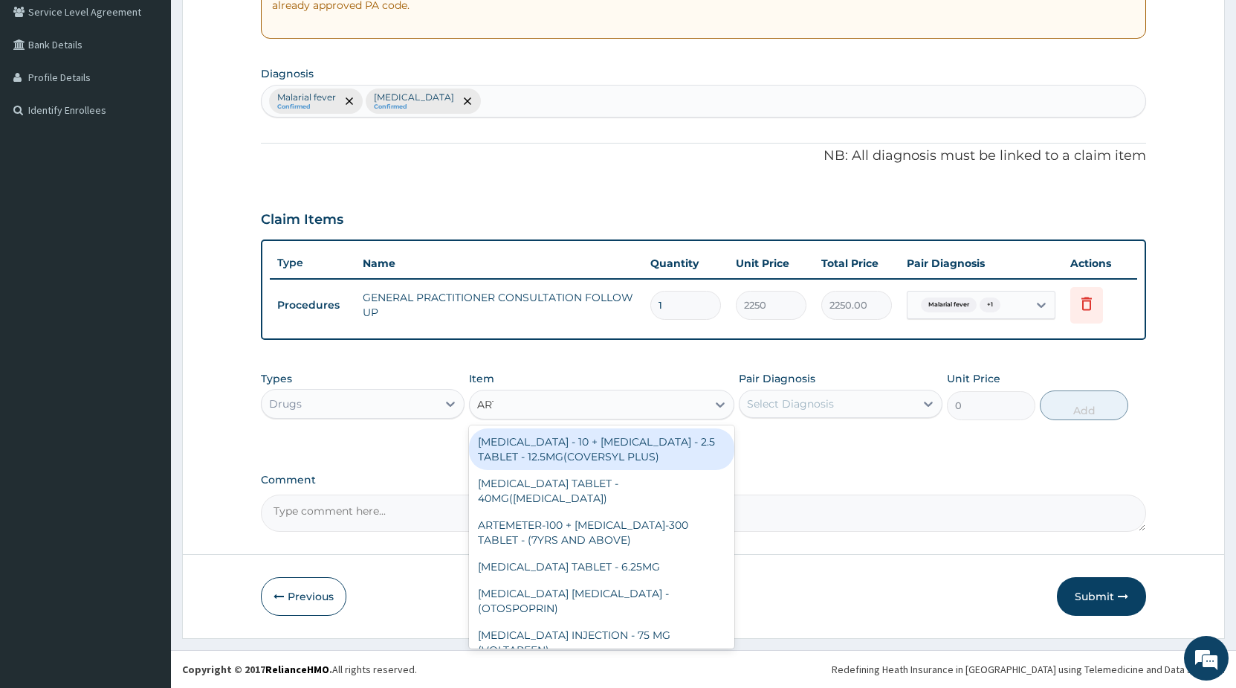
type input "ARTE"
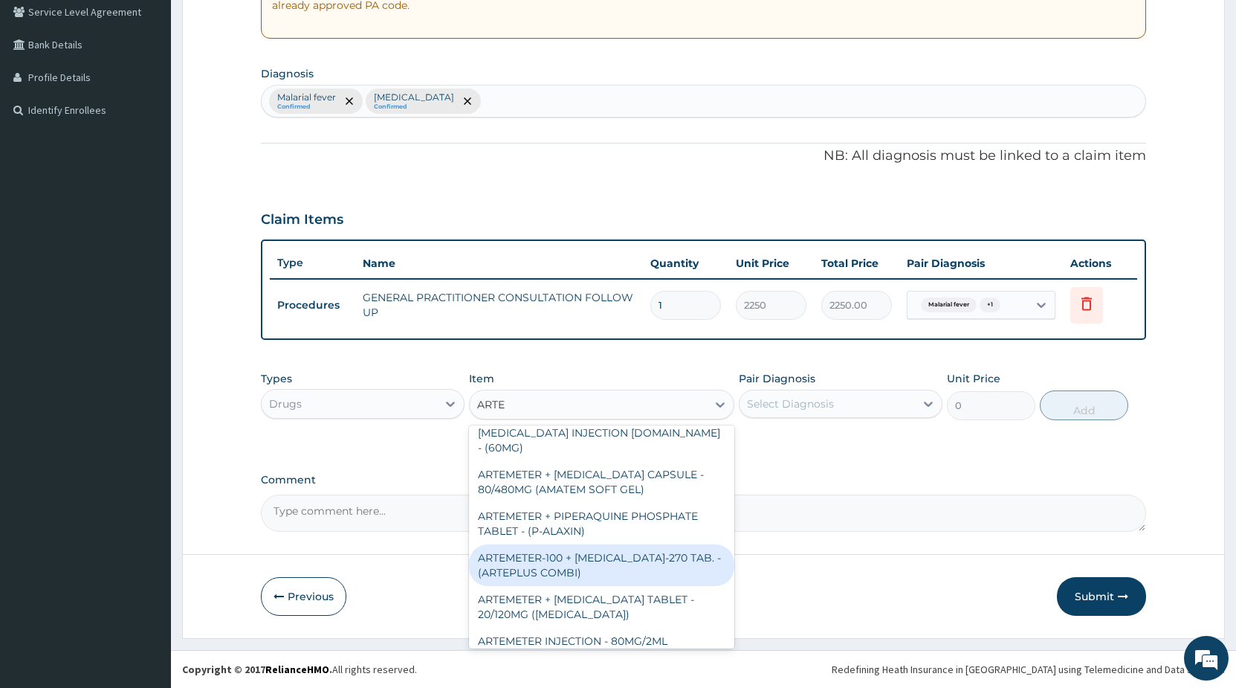
scroll to position [80, 0]
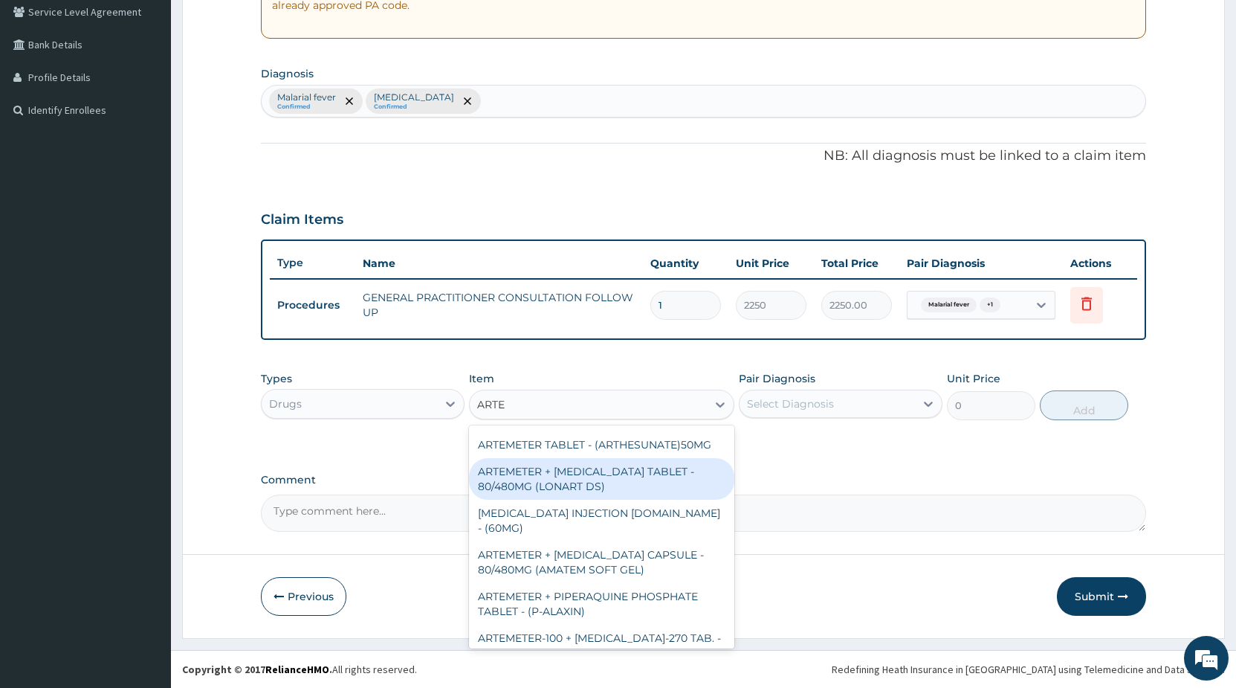
click at [659, 482] on div "ARTEMETER + LUMEFANTRINE TABLET - 80/480MG (LONART DS)" at bounding box center [601, 479] width 265 height 42
type input "672"
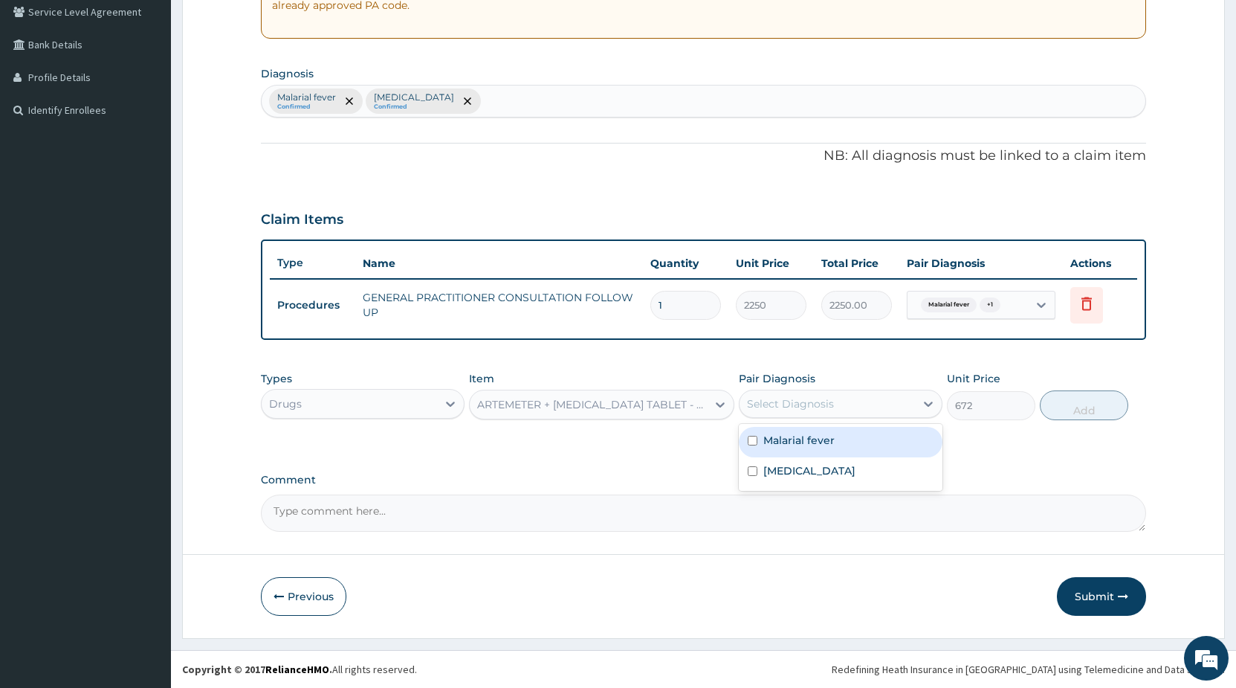
click at [790, 400] on div "Select Diagnosis" at bounding box center [790, 403] width 87 height 15
click at [787, 444] on label "Malarial fever" at bounding box center [799, 440] width 71 height 15
checkbox input "true"
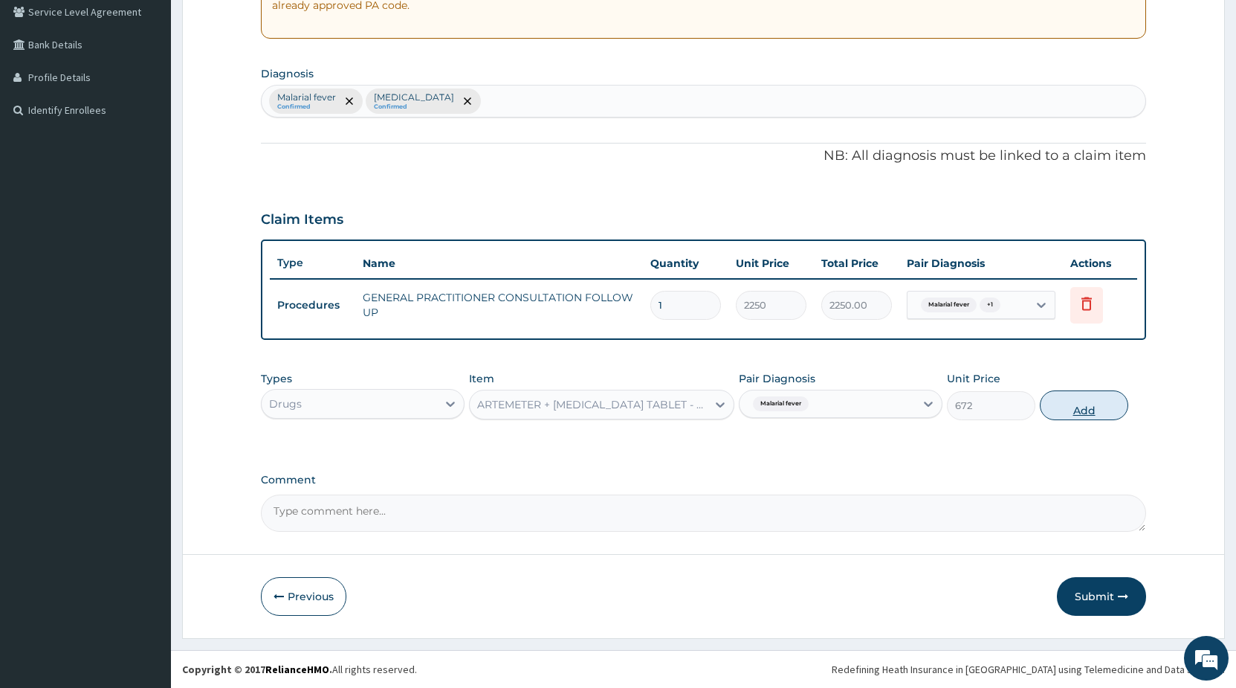
click at [1094, 404] on button "Add" at bounding box center [1084, 405] width 88 height 30
type input "0"
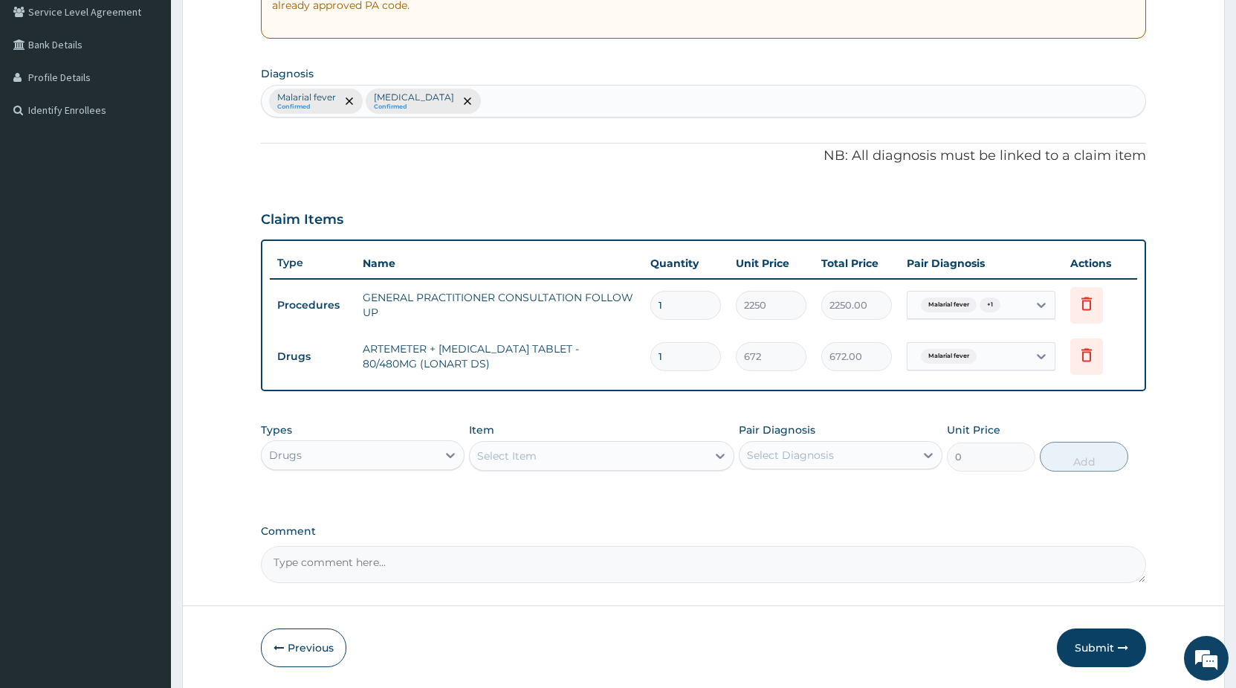
drag, startPoint x: 670, startPoint y: 360, endPoint x: 647, endPoint y: 361, distance: 23.1
click at [651, 361] on input "1" at bounding box center [686, 356] width 71 height 29
type input "6"
type input "4032.00"
type input "6"
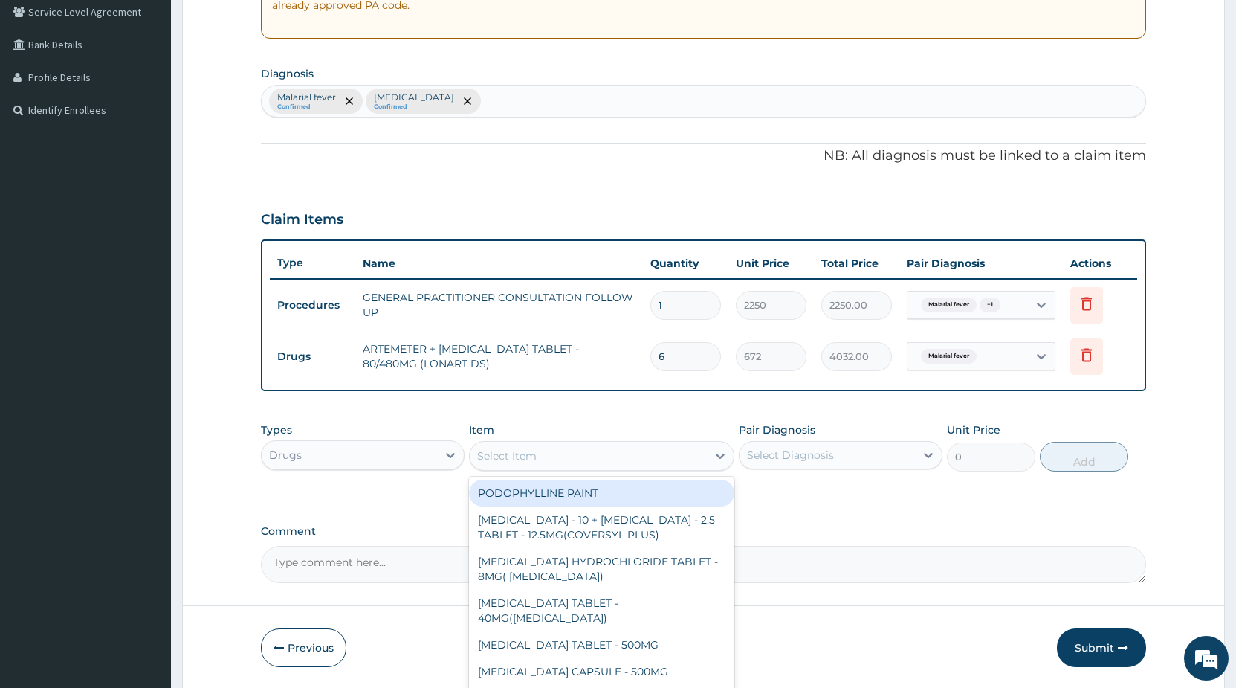
click at [504, 453] on div "Select Item" at bounding box center [506, 455] width 59 height 15
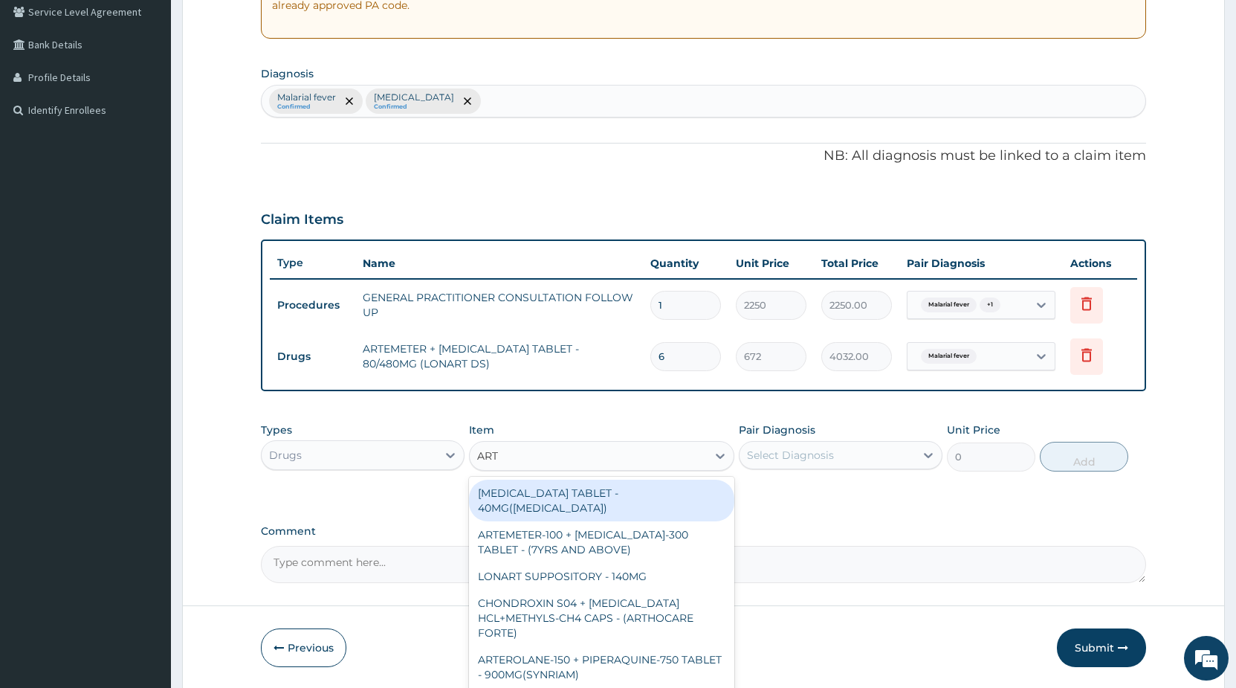
type input "ARTE"
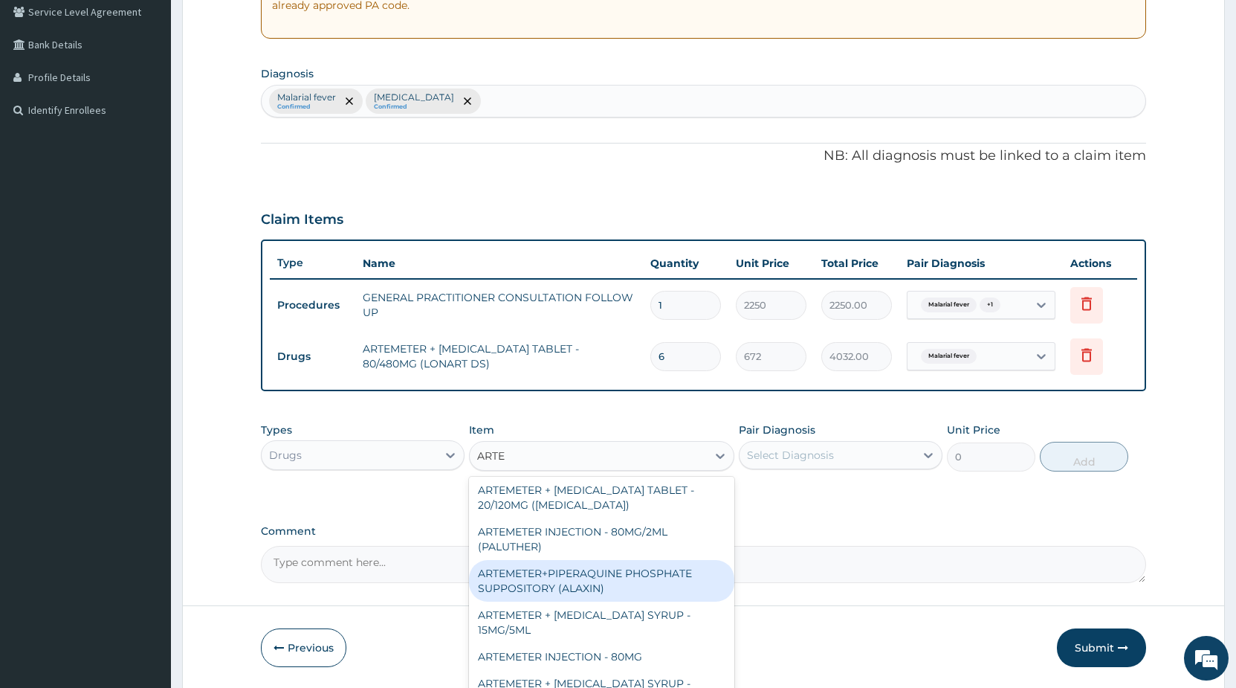
scroll to position [401, 0]
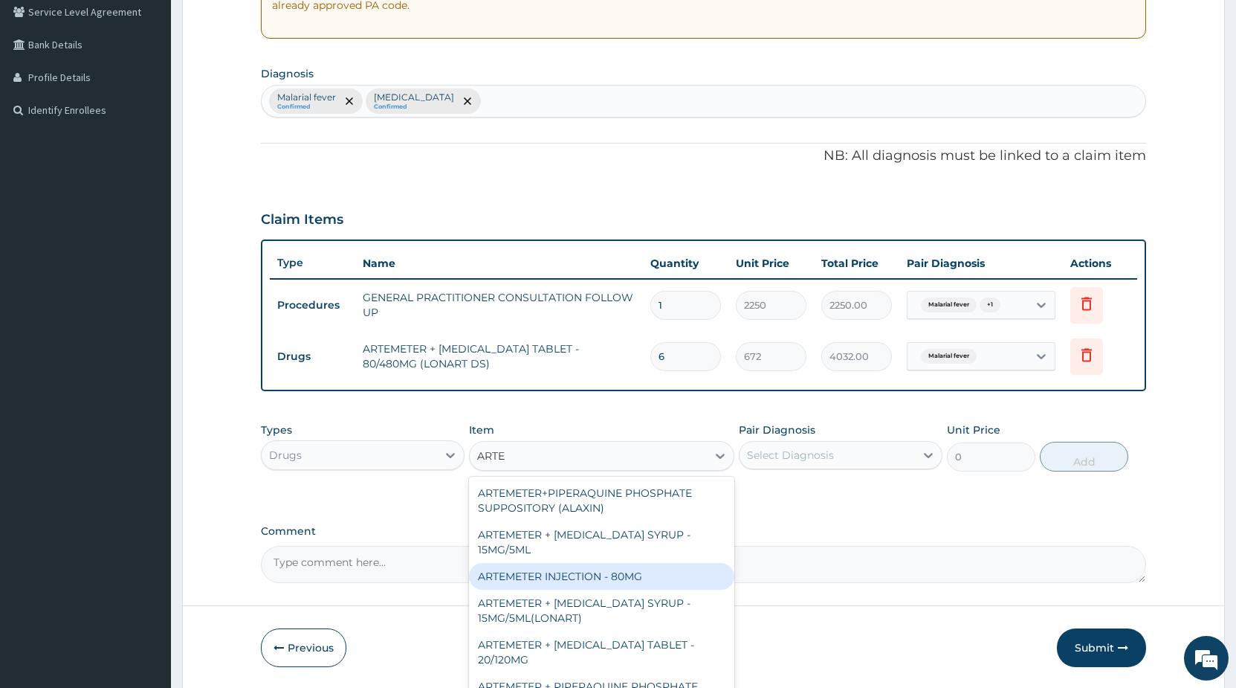
click at [662, 566] on div "ARTEMETER INJECTION - 80MG" at bounding box center [601, 576] width 265 height 27
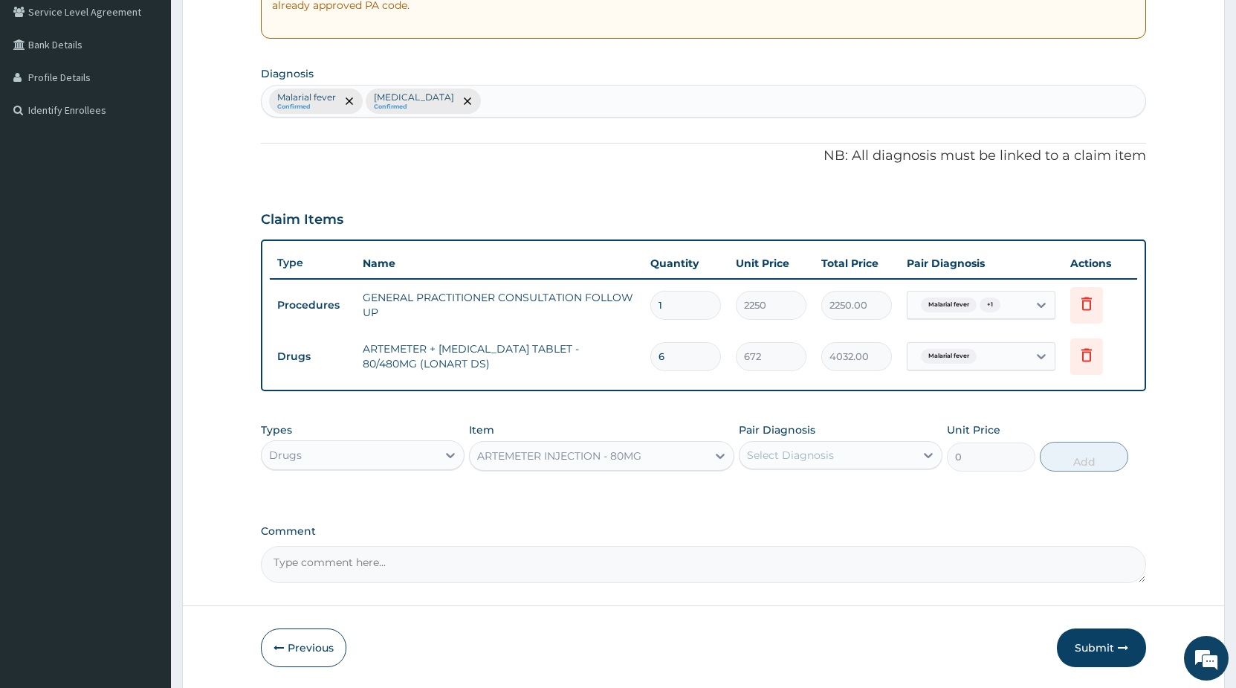
type input "544"
click at [801, 453] on div "Select Diagnosis" at bounding box center [790, 455] width 87 height 15
click at [792, 500] on div "Malarial fever" at bounding box center [841, 493] width 204 height 30
checkbox input "true"
click at [1074, 456] on button "Add" at bounding box center [1084, 457] width 88 height 30
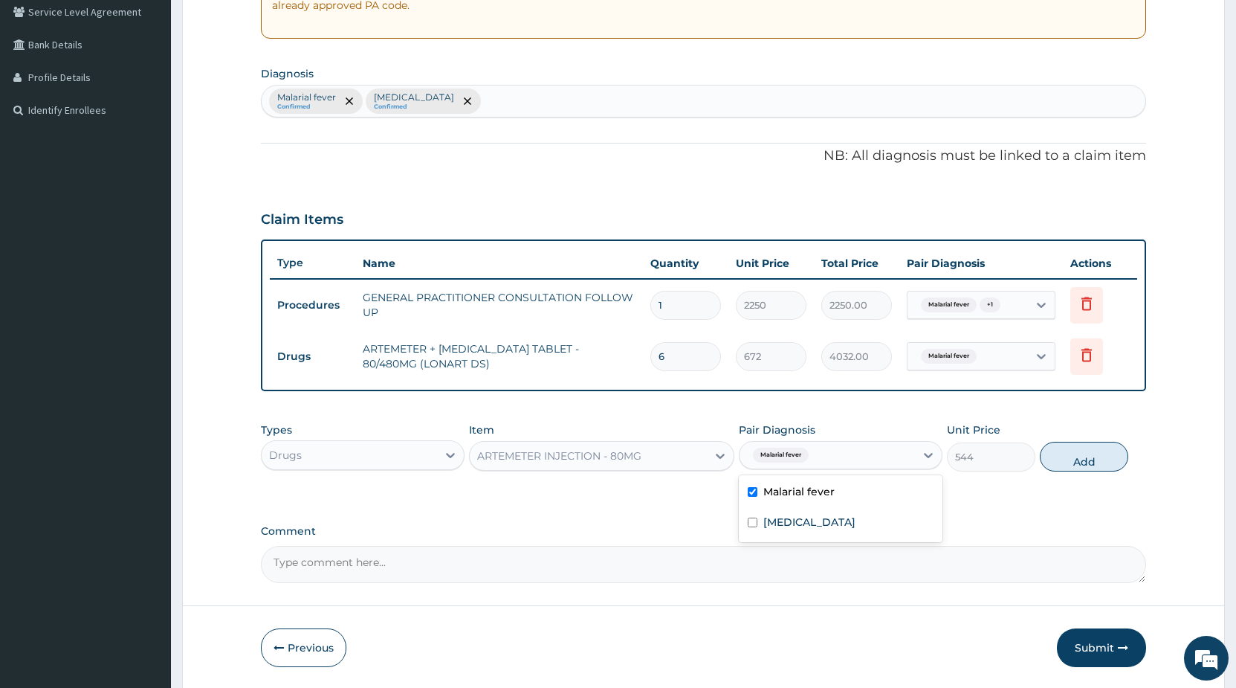
type input "0"
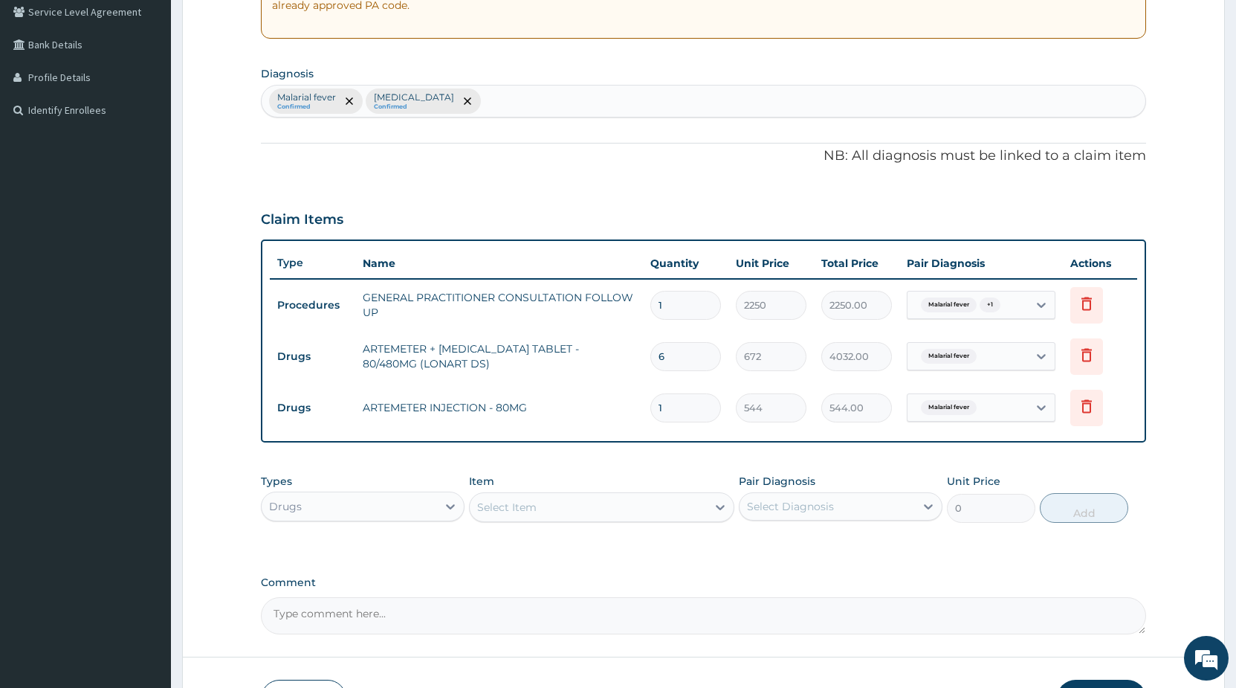
drag, startPoint x: 685, startPoint y: 407, endPoint x: 601, endPoint y: 418, distance: 84.7
click at [651, 414] on input "1" at bounding box center [686, 407] width 71 height 29
type input "6"
type input "3264.00"
drag, startPoint x: 675, startPoint y: 412, endPoint x: 618, endPoint y: 409, distance: 57.3
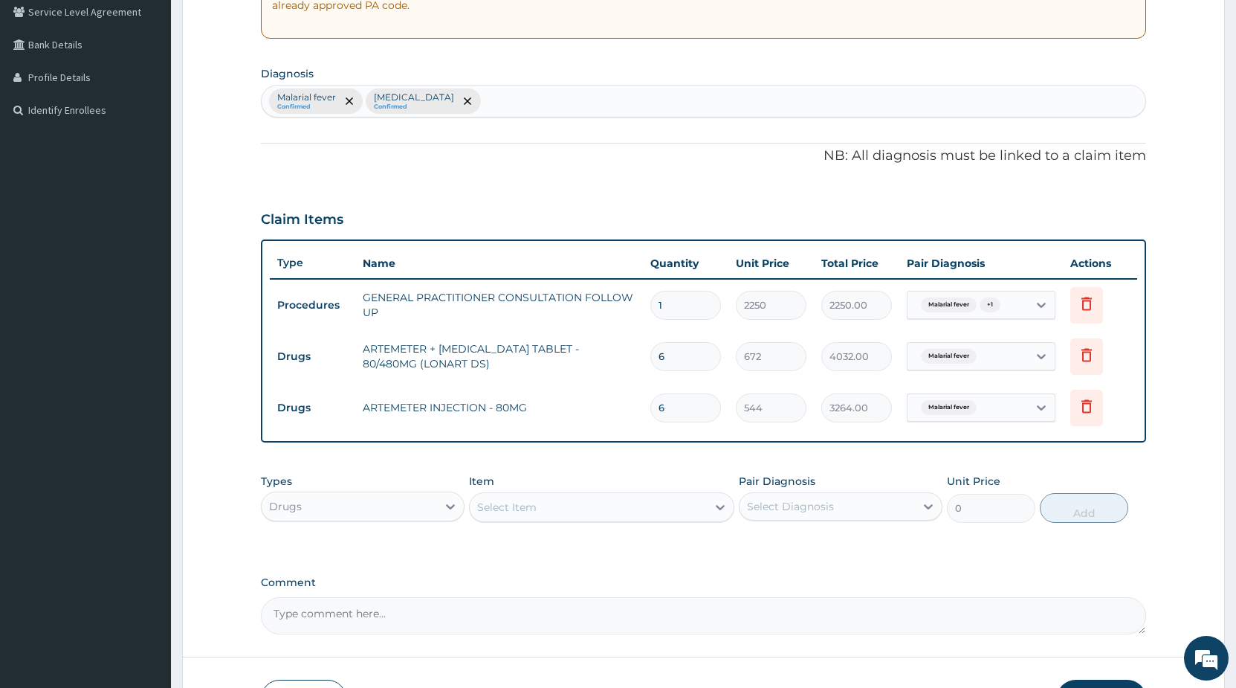
click at [651, 410] on input "6" at bounding box center [686, 407] width 71 height 29
type input "2"
type input "1088.00"
type input "2"
click at [552, 516] on div "Select Item" at bounding box center [588, 507] width 237 height 24
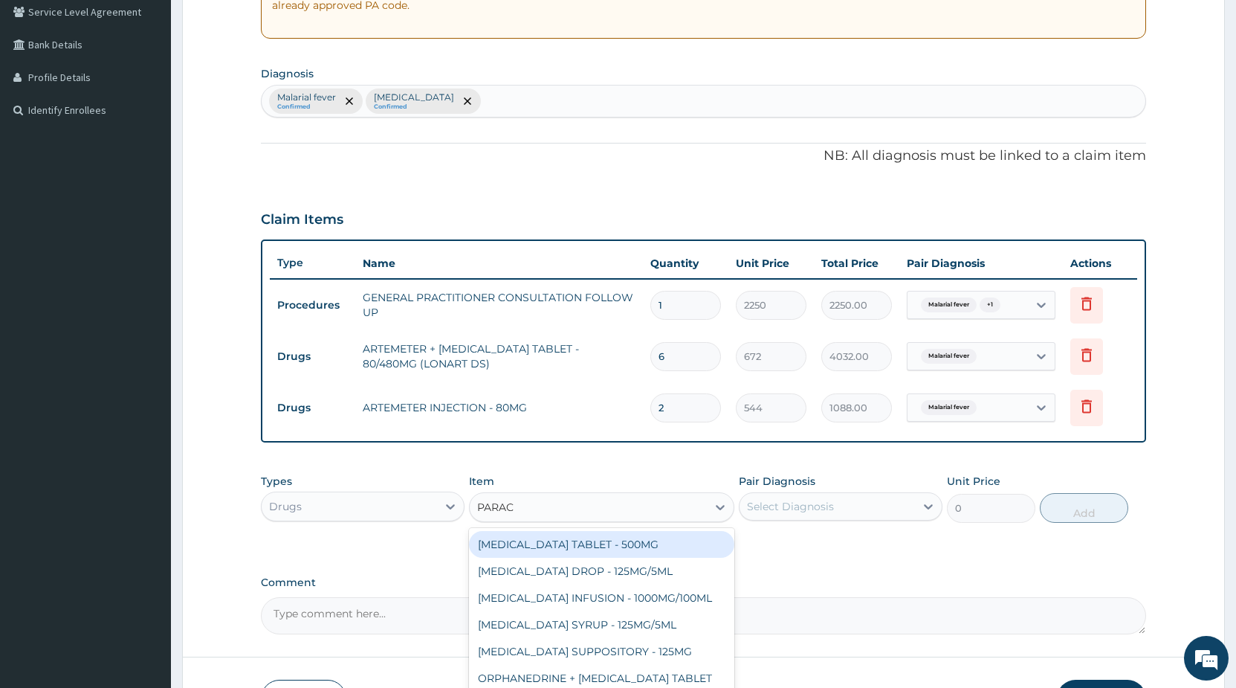
type input "PARACE"
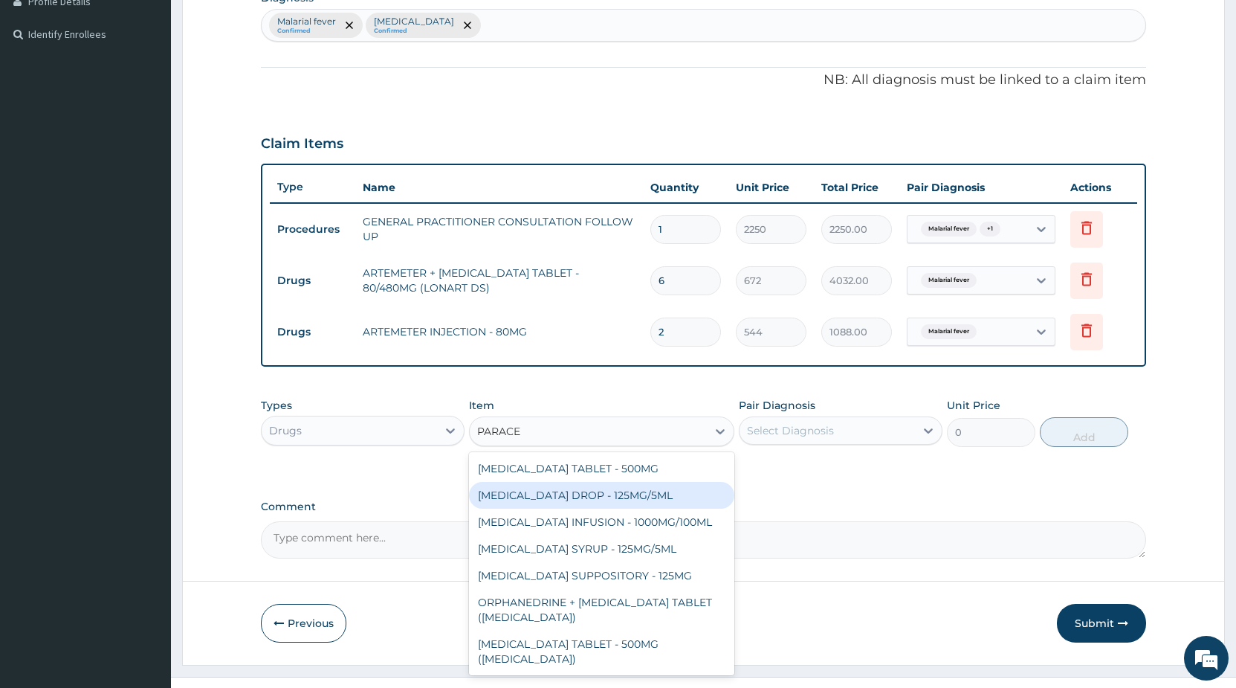
scroll to position [54, 0]
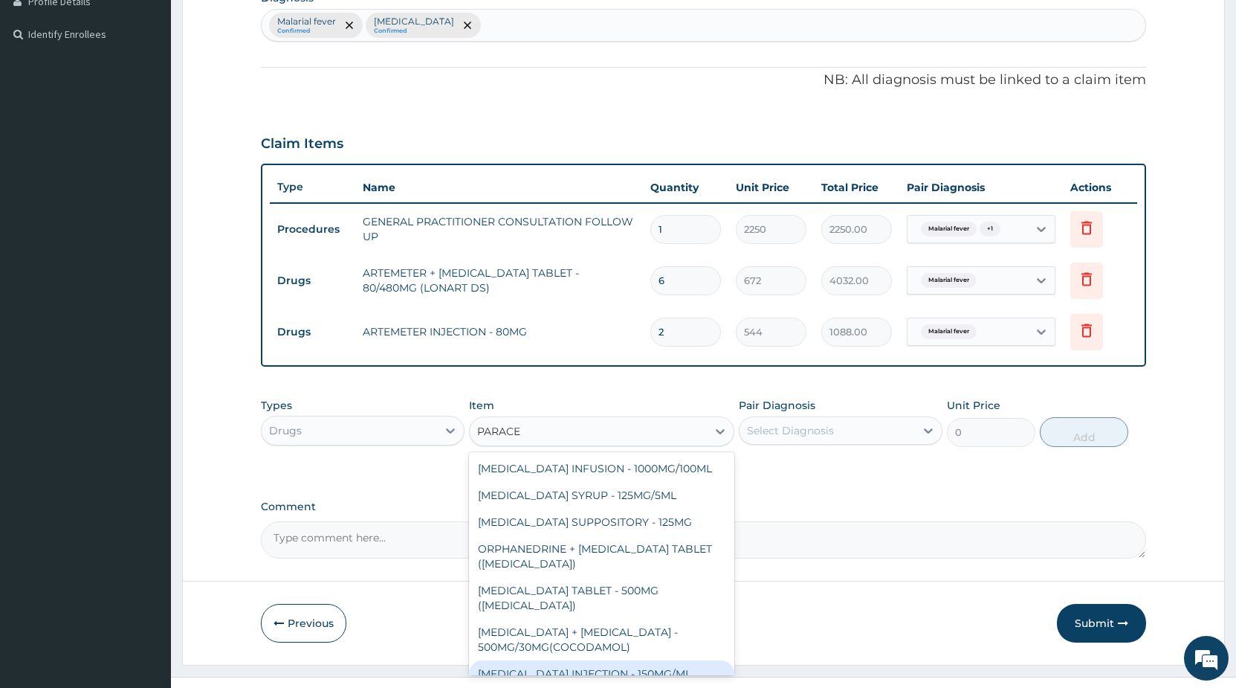
click at [653, 660] on div "PARACETAMOL INJECTION - 150MG/ML" at bounding box center [601, 673] width 265 height 27
type input "640"
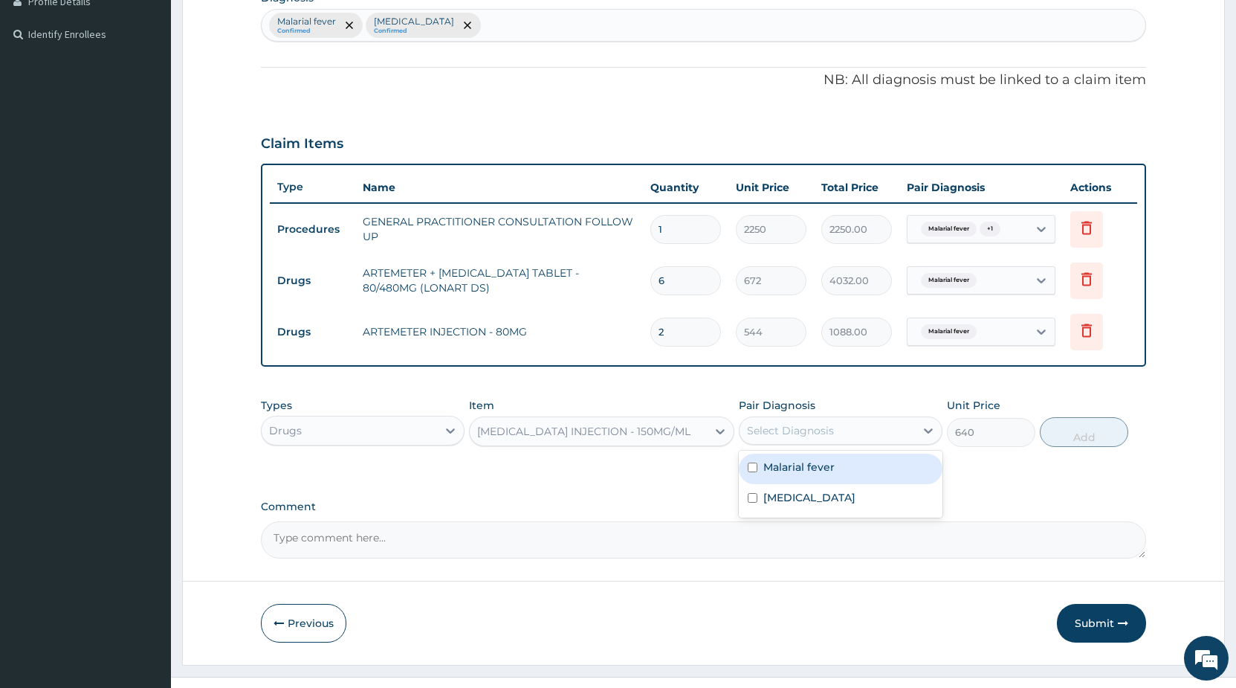
click at [781, 428] on div "Select Diagnosis" at bounding box center [790, 430] width 87 height 15
click at [777, 469] on label "Malarial fever" at bounding box center [799, 466] width 71 height 15
checkbox input "true"
click at [1071, 433] on button "Add" at bounding box center [1084, 432] width 88 height 30
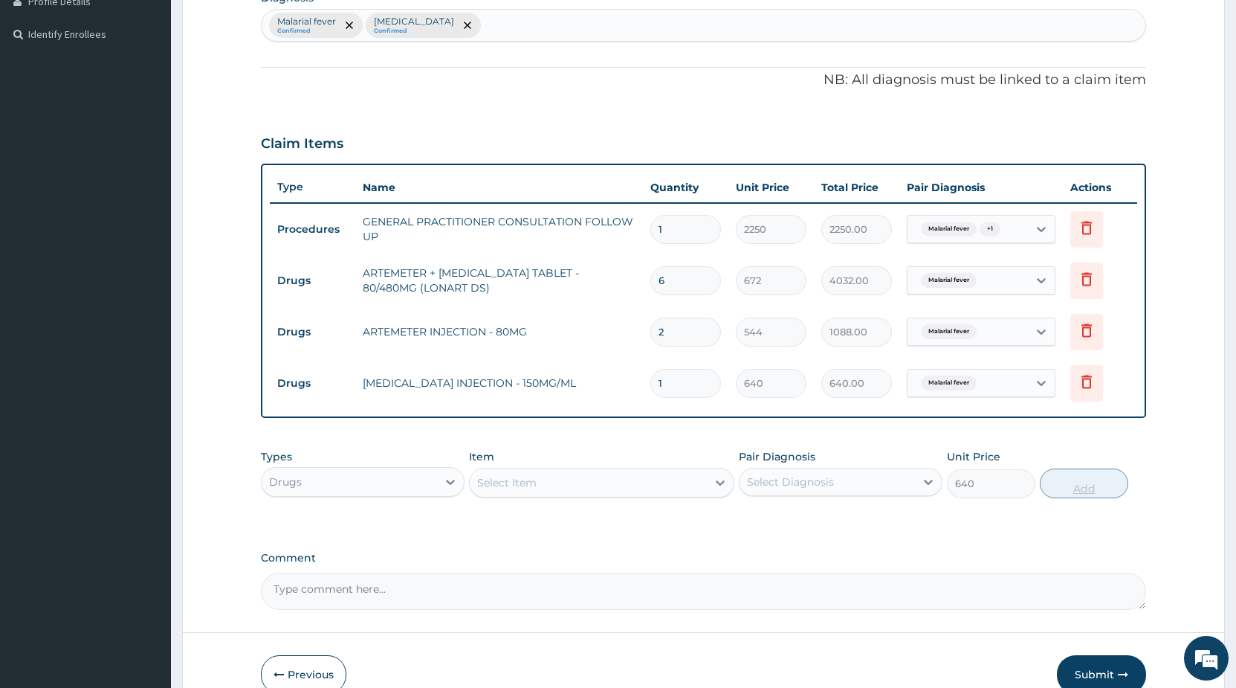
type input "0"
drag, startPoint x: 671, startPoint y: 393, endPoint x: 618, endPoint y: 395, distance: 53.6
click at [651, 395] on input "1" at bounding box center [686, 383] width 71 height 29
type input "4"
type input "2560.00"
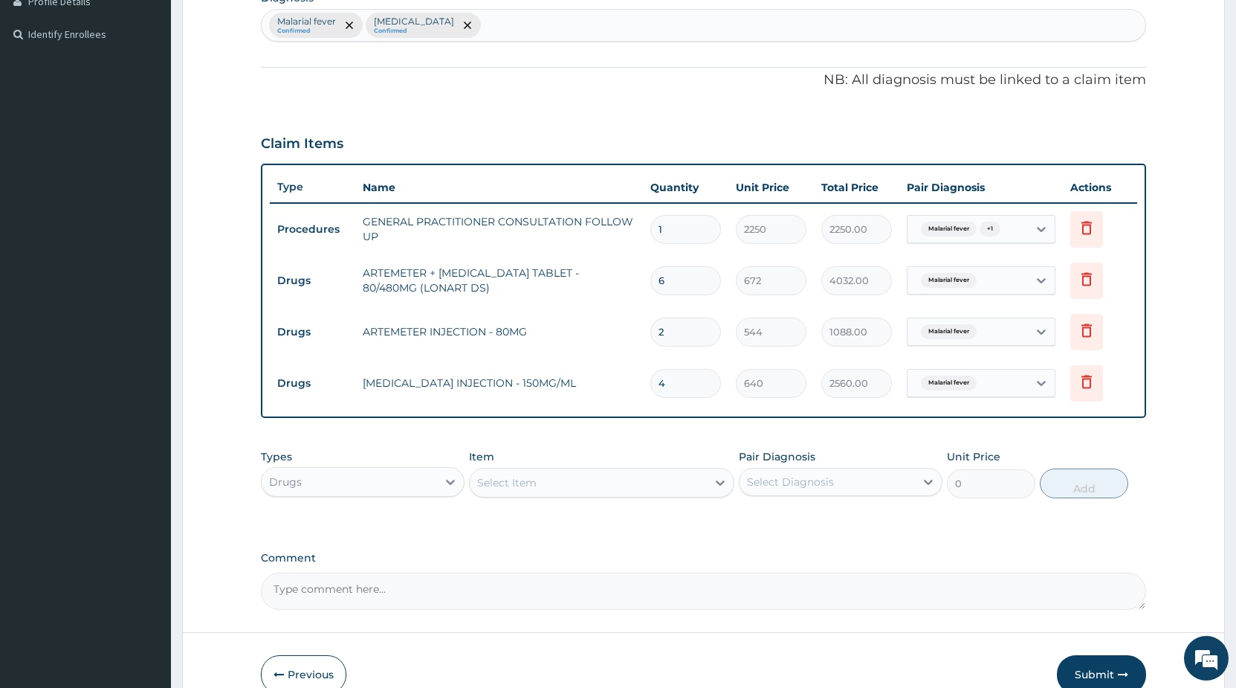
type input "4"
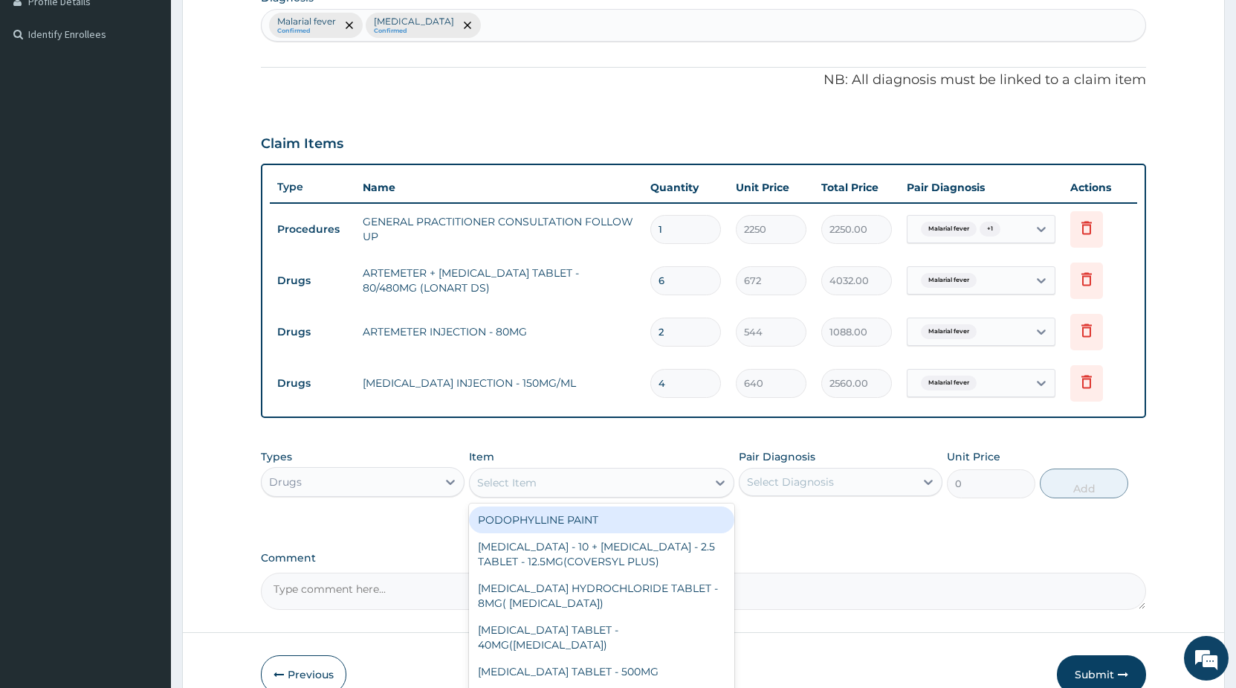
click at [558, 484] on div "Select Item" at bounding box center [588, 483] width 237 height 24
click at [618, 480] on div "Select Item" at bounding box center [588, 483] width 237 height 24
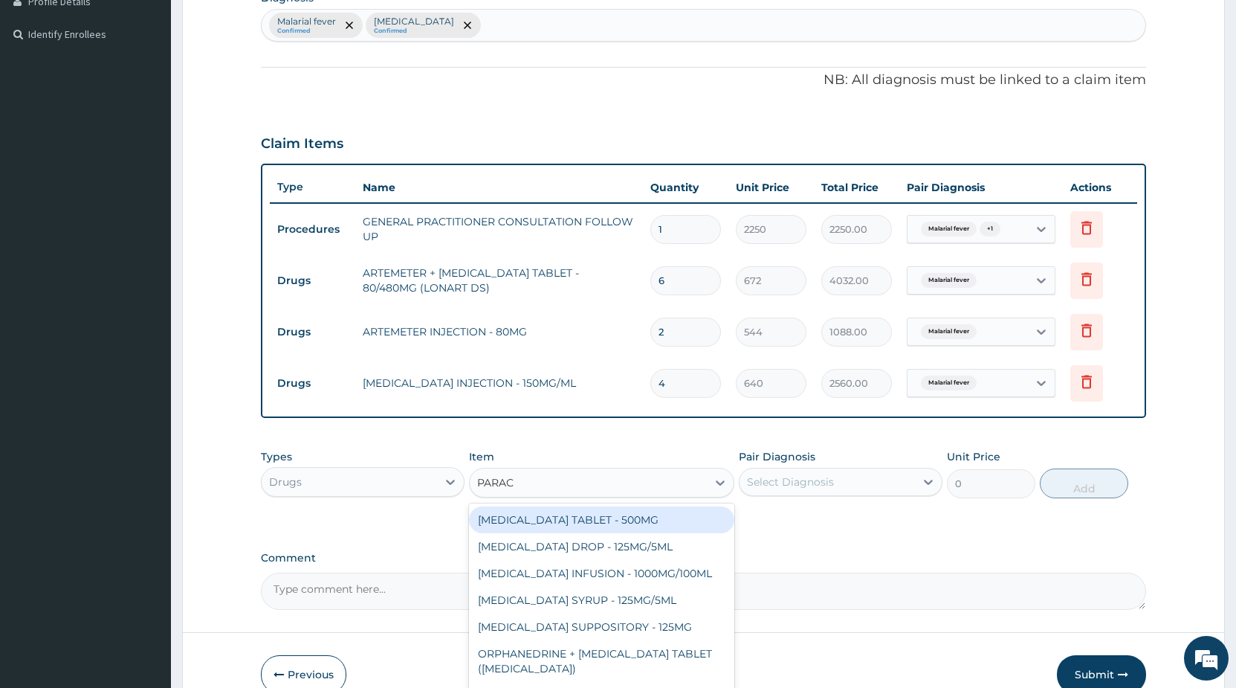
type input "PARACE"
drag, startPoint x: 665, startPoint y: 517, endPoint x: 720, endPoint y: 504, distance: 56.6
click at [665, 517] on div "PARACETAMOL TABLET - 500MG" at bounding box center [601, 519] width 265 height 27
type input "38.400000000000006"
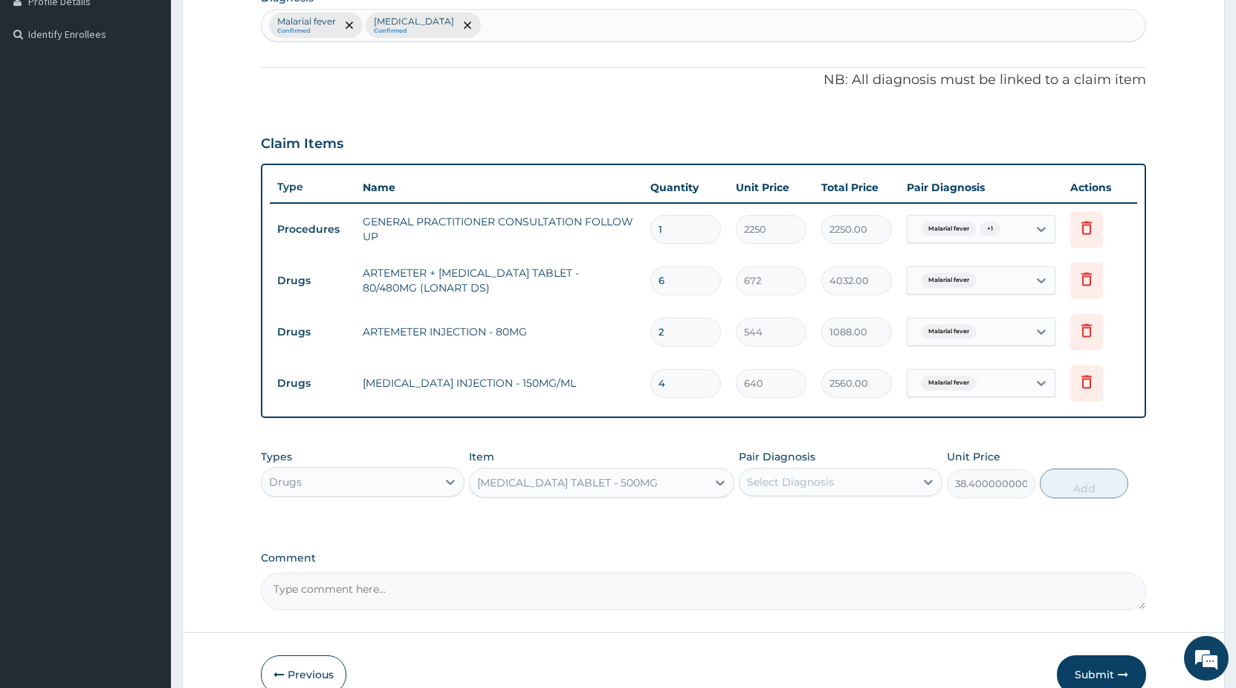
click at [782, 483] on div "Select Diagnosis" at bounding box center [790, 481] width 87 height 15
click at [803, 521] on label "Malarial fever" at bounding box center [799, 518] width 71 height 15
checkbox input "true"
click at [1082, 480] on button "Add" at bounding box center [1084, 483] width 88 height 30
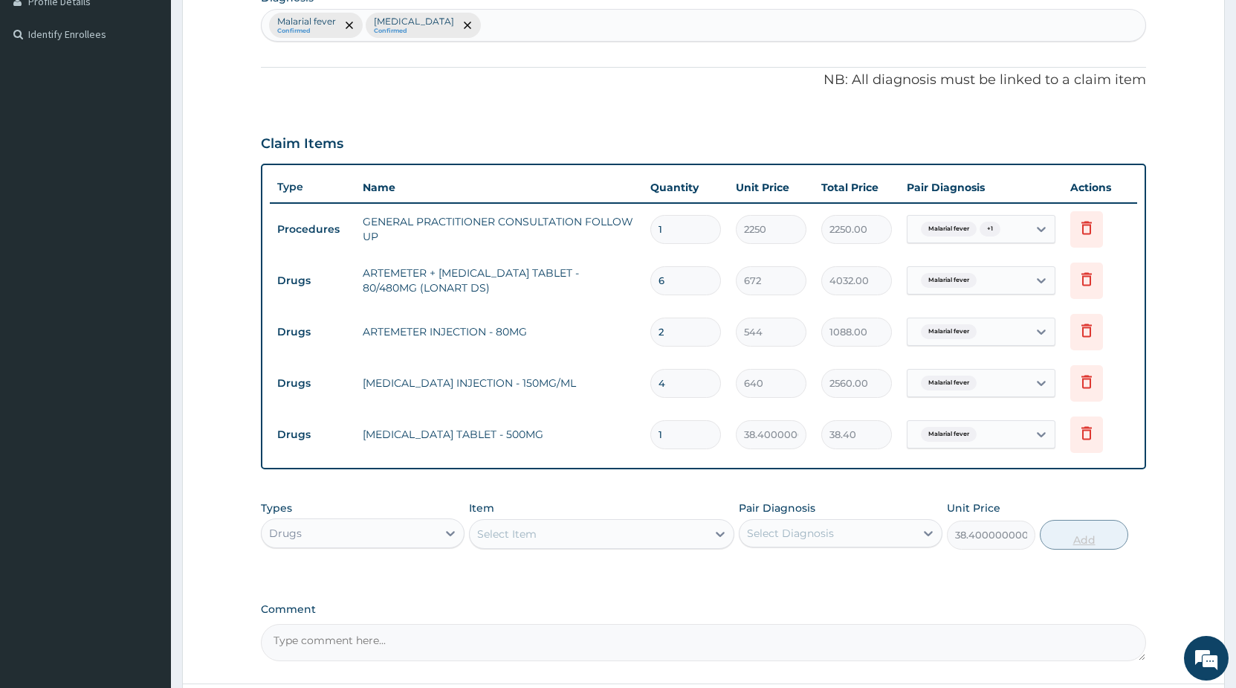
type input "0"
click at [700, 433] on input "1" at bounding box center [686, 434] width 71 height 29
type input "18"
type input "691.20"
type input "18"
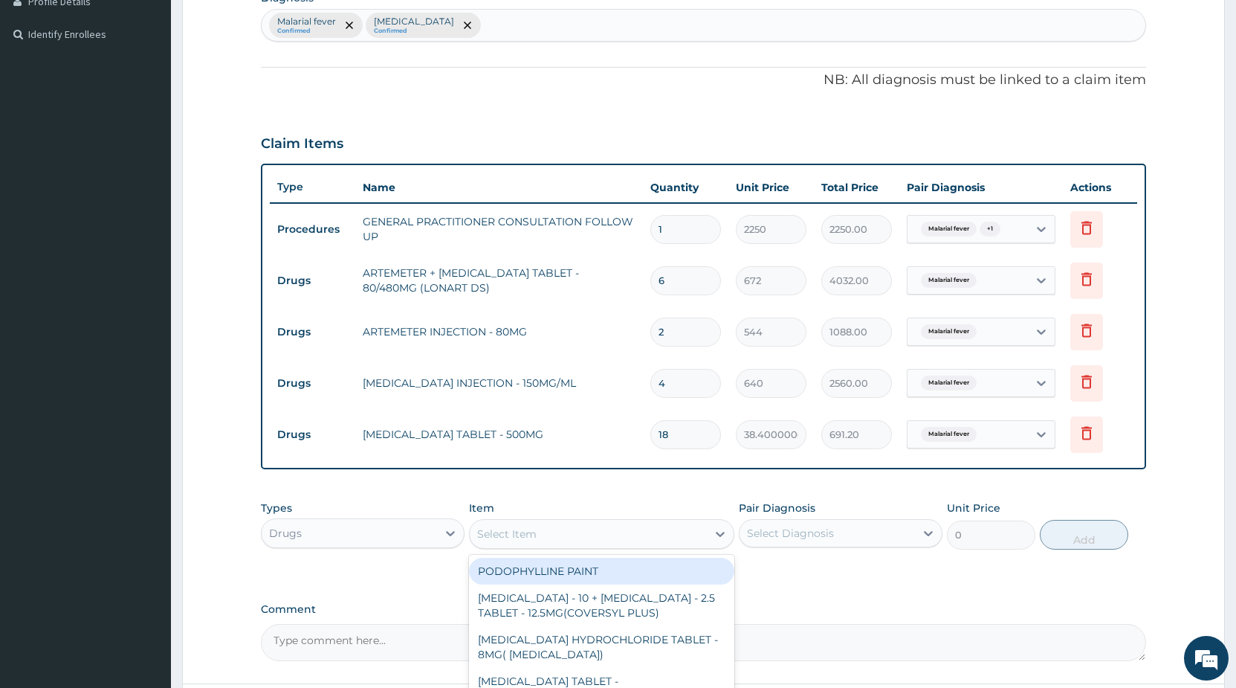
click at [527, 531] on div "Select Item" at bounding box center [506, 533] width 59 height 15
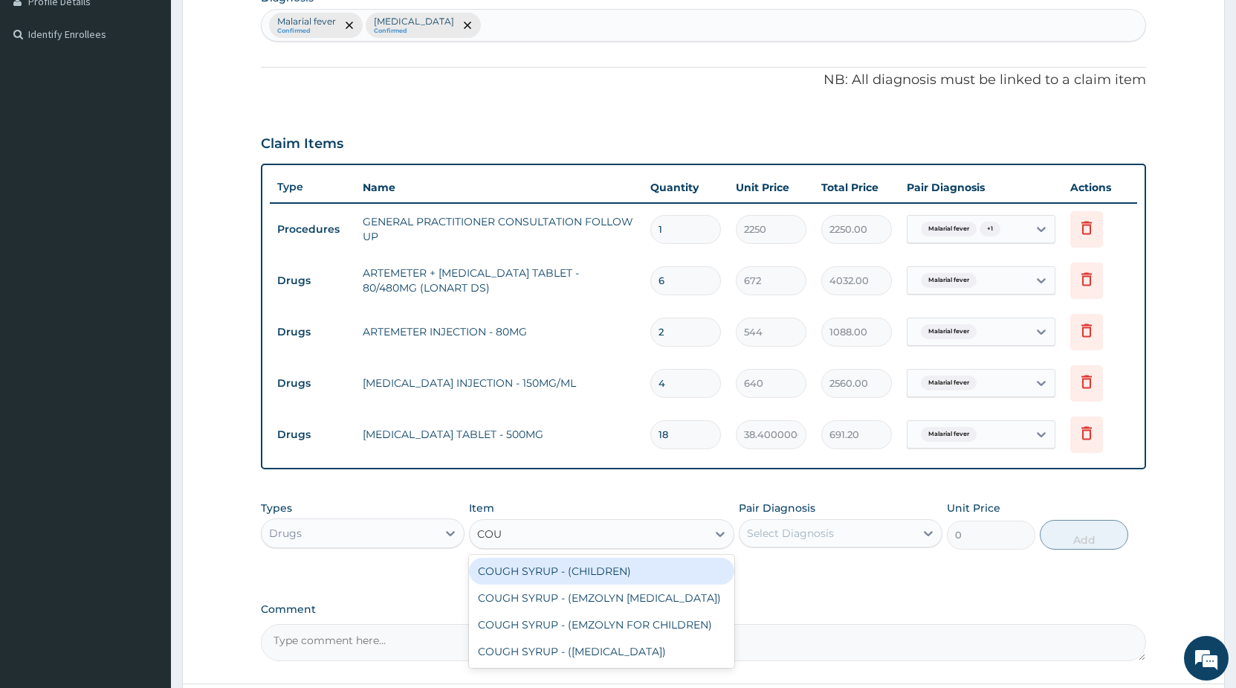
type input "COUG"
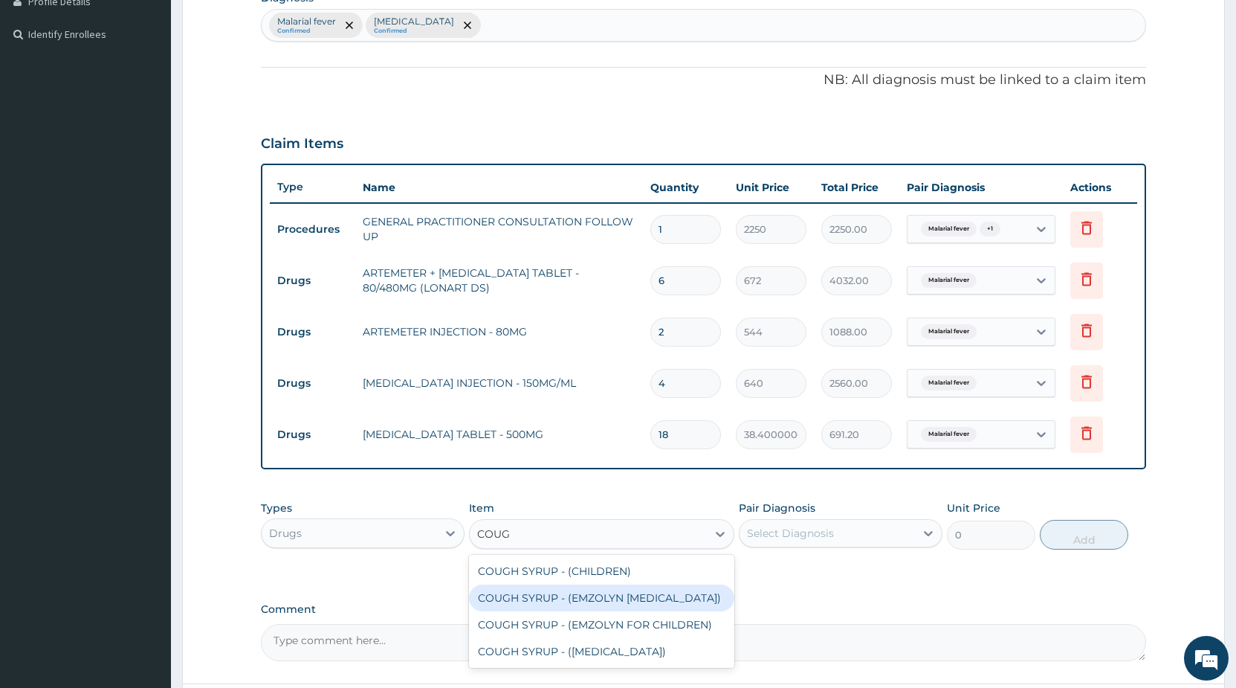
click at [680, 595] on div "COUGH SYRUP - (EMZOLYN EXPECTORANT)" at bounding box center [601, 597] width 265 height 27
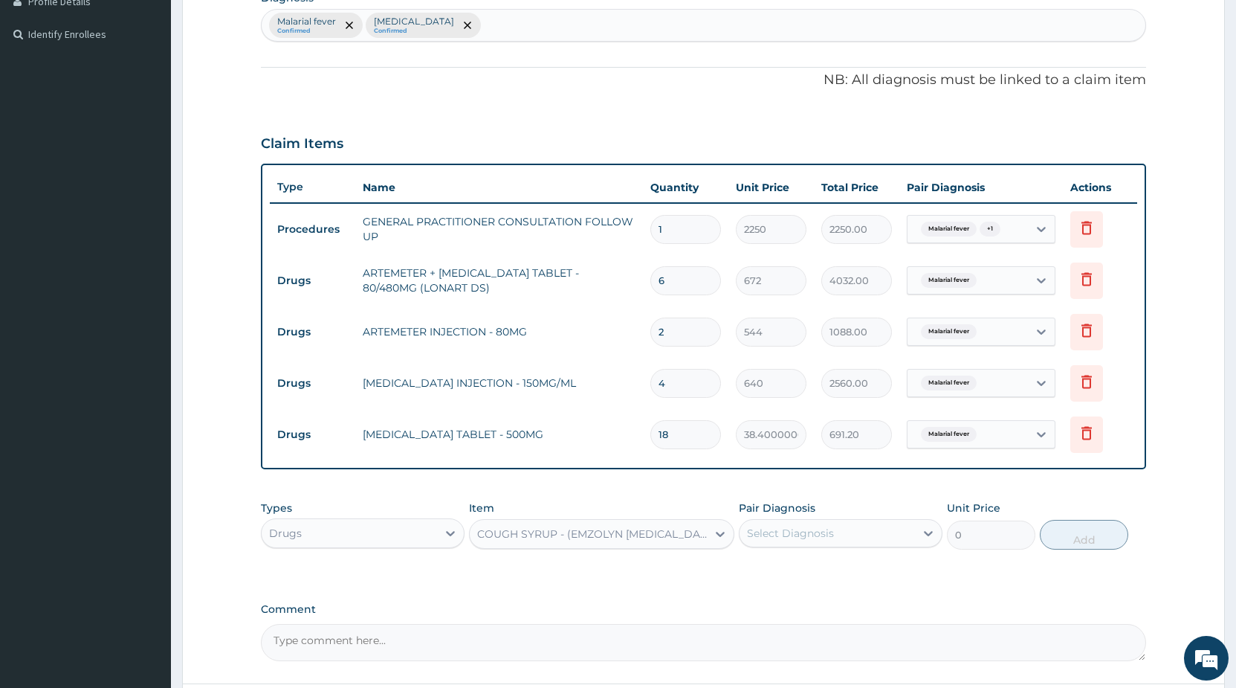
type input "1280"
click at [779, 526] on div "Select Diagnosis" at bounding box center [827, 533] width 175 height 24
click at [773, 603] on label "Upper respiratory infection" at bounding box center [810, 600] width 92 height 15
checkbox input "true"
click at [1068, 546] on button "Add" at bounding box center [1084, 535] width 88 height 30
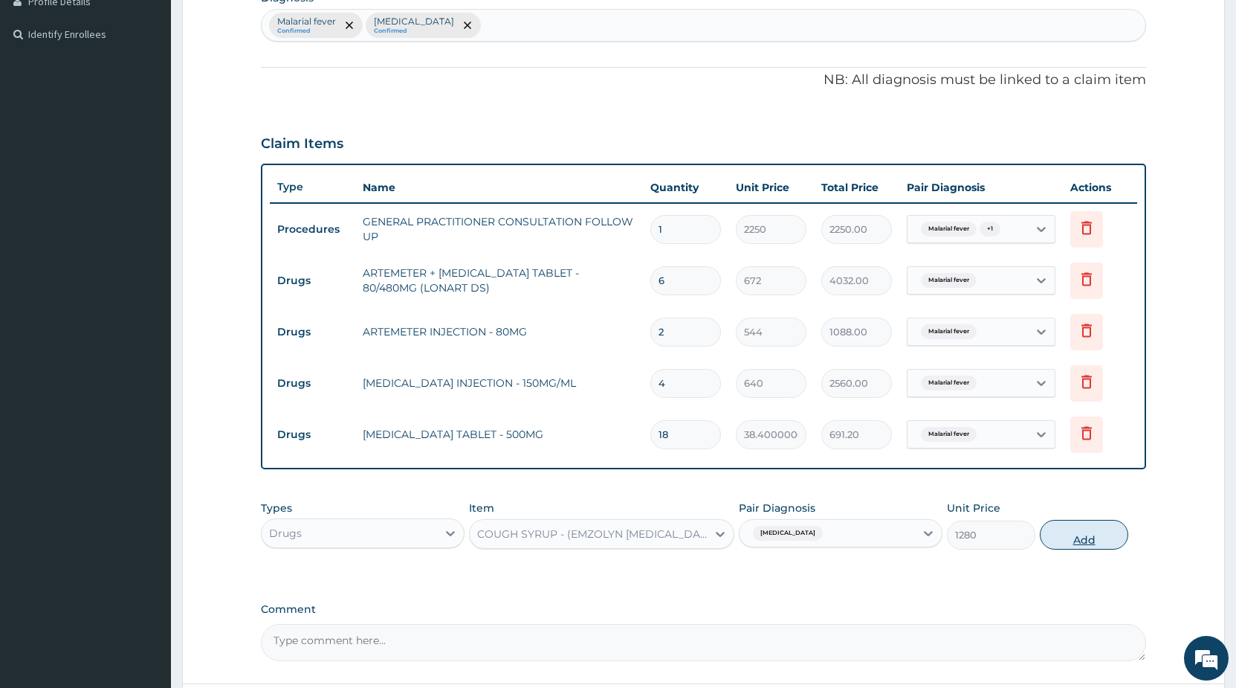
type input "0"
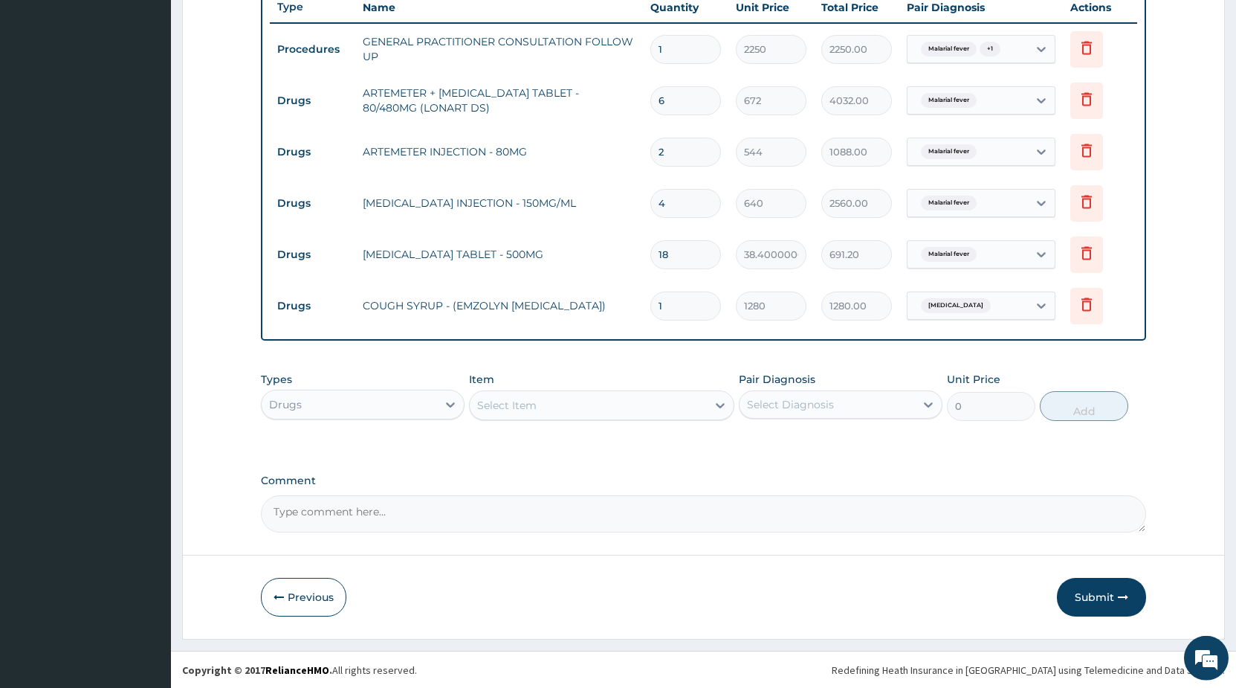
scroll to position [570, 0]
click at [1097, 591] on button "Submit" at bounding box center [1101, 596] width 89 height 39
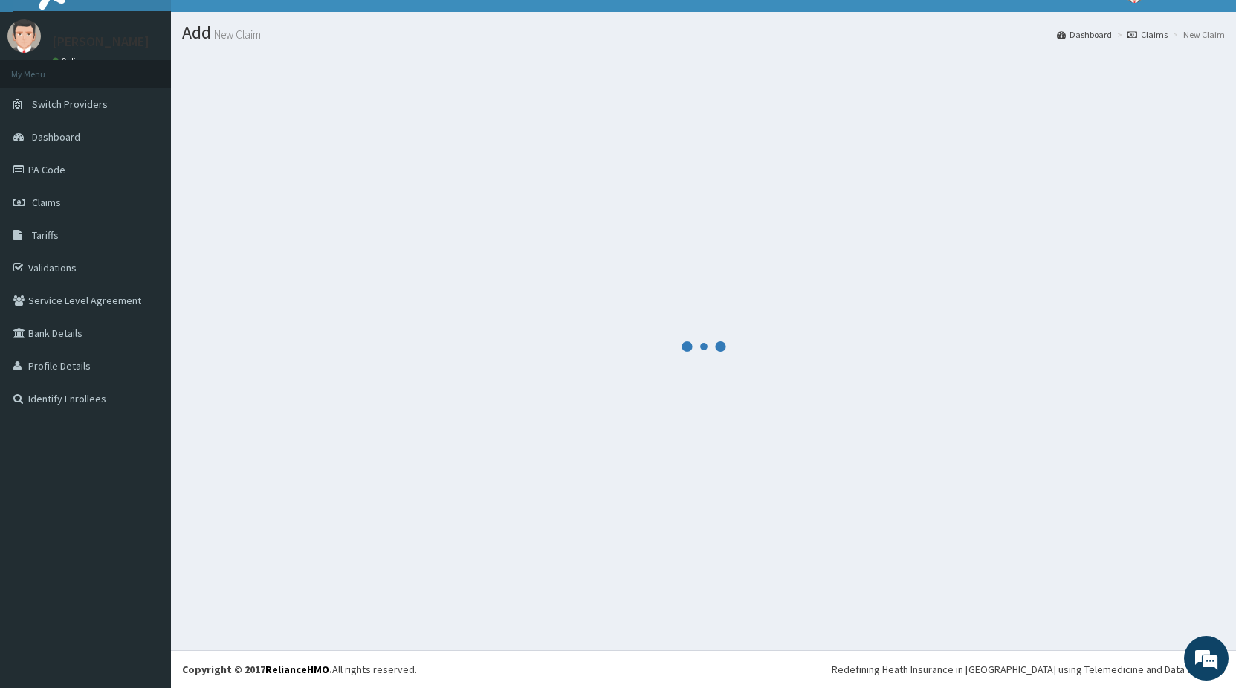
scroll to position [25, 0]
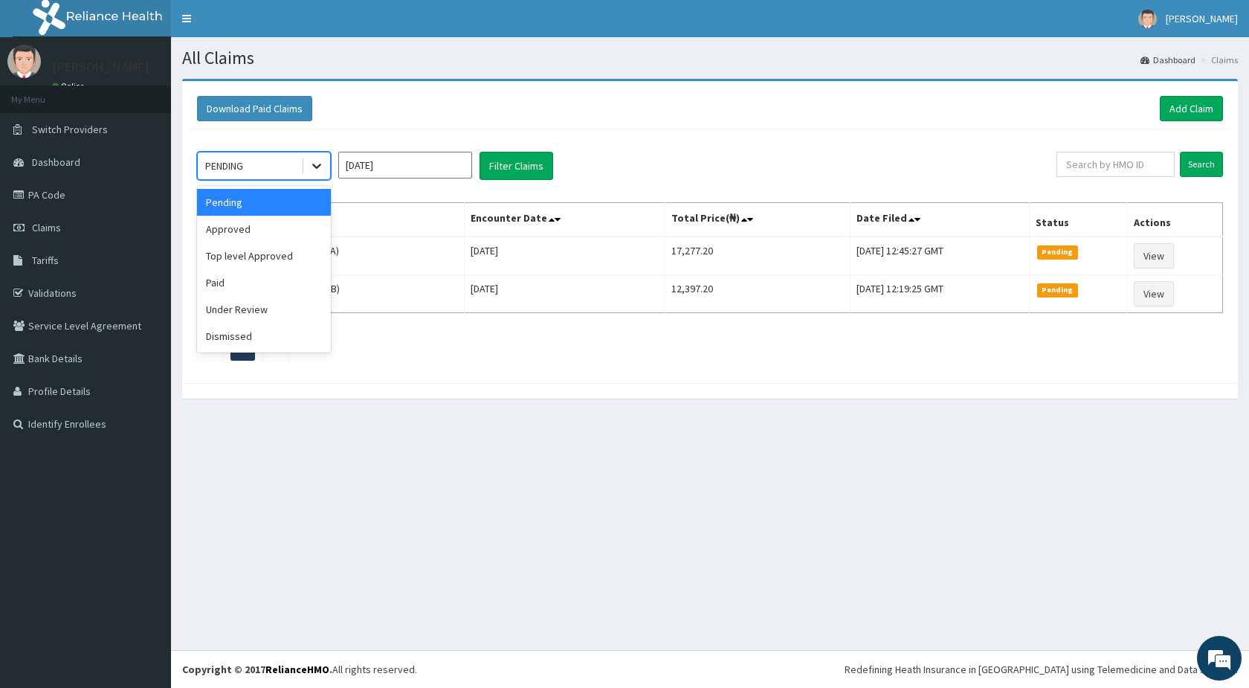
click at [312, 164] on icon at bounding box center [316, 165] width 15 height 15
click at [263, 230] on div "Approved" at bounding box center [264, 229] width 134 height 27
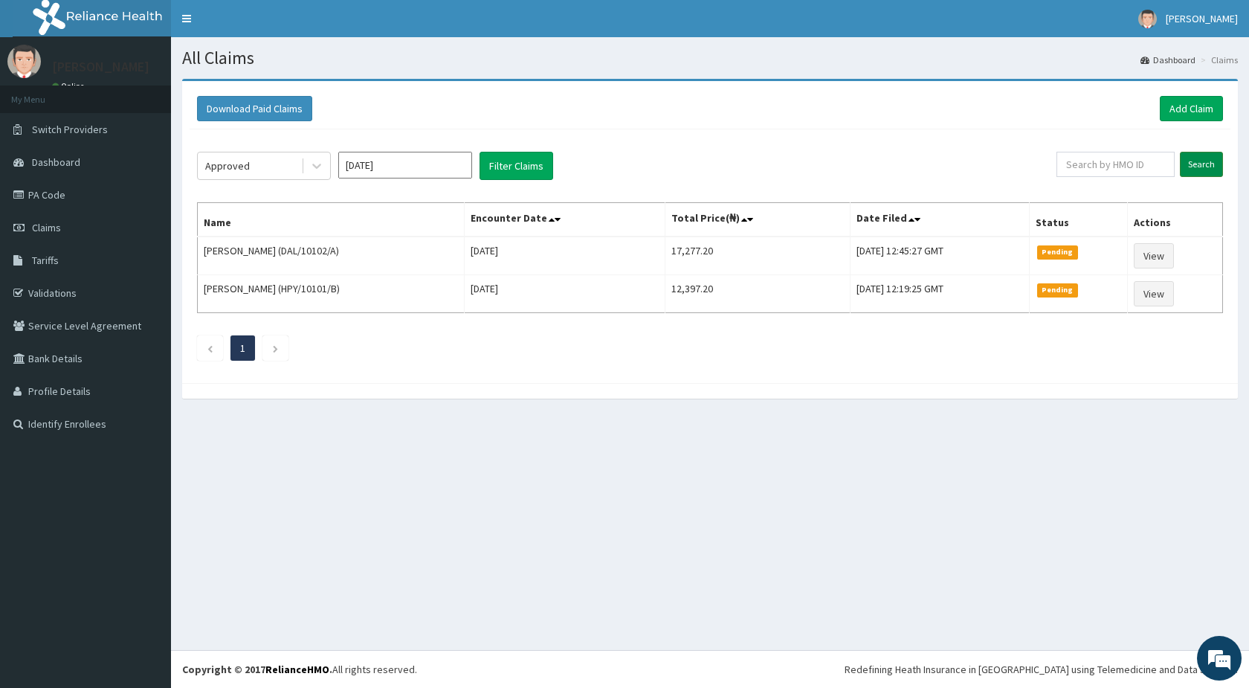
click at [1201, 164] on input "Search" at bounding box center [1201, 164] width 43 height 25
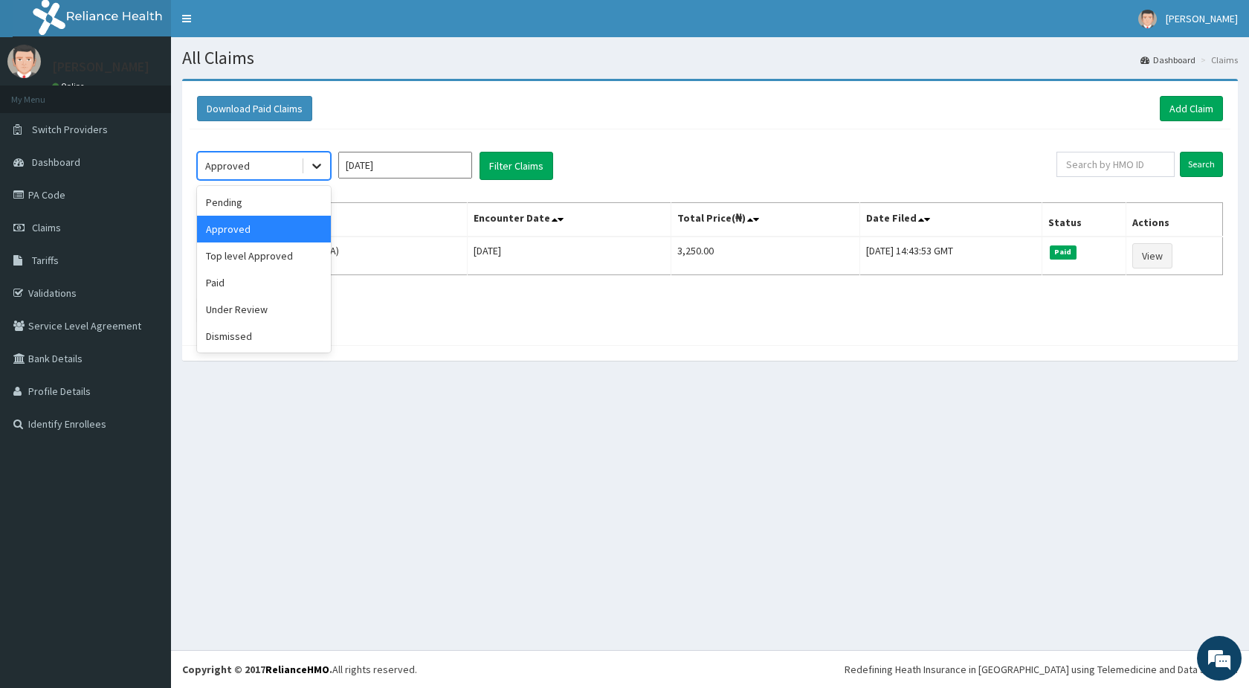
click at [312, 161] on icon at bounding box center [316, 165] width 15 height 15
click at [268, 249] on div "Top level Approved" at bounding box center [264, 255] width 134 height 27
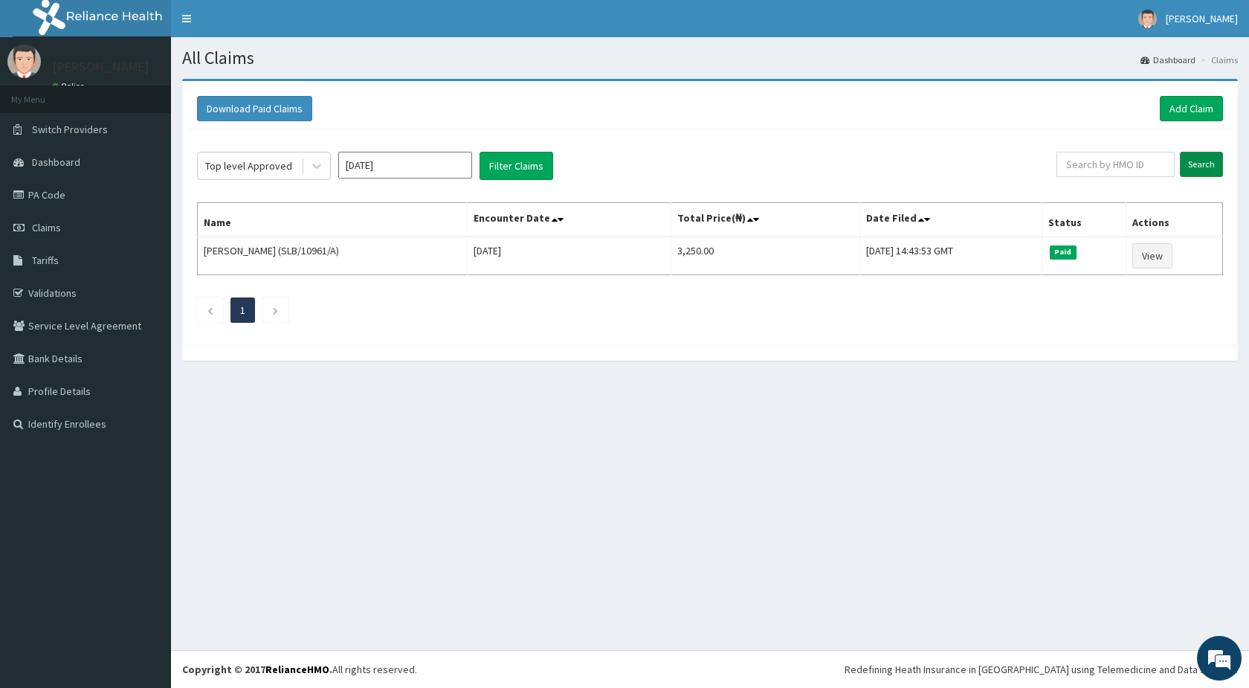
click at [1201, 164] on input "Search" at bounding box center [1201, 164] width 43 height 25
click at [311, 174] on div at bounding box center [316, 165] width 27 height 27
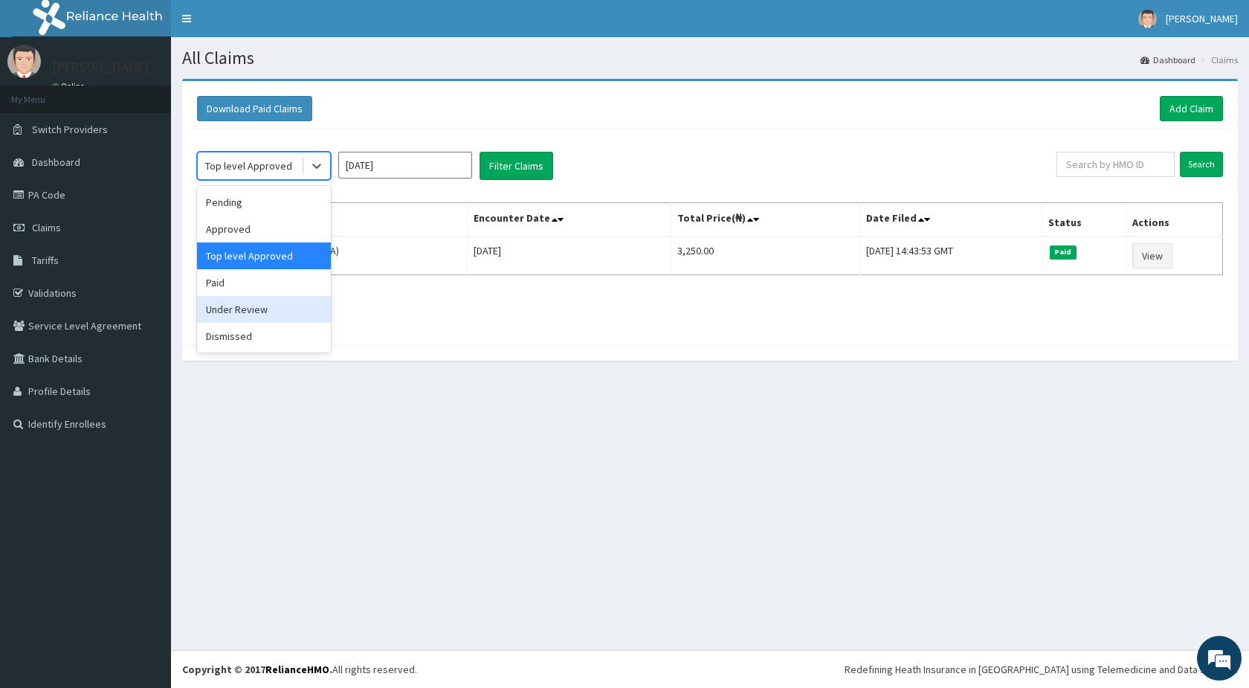
click at [242, 312] on div "Under Review" at bounding box center [264, 309] width 134 height 27
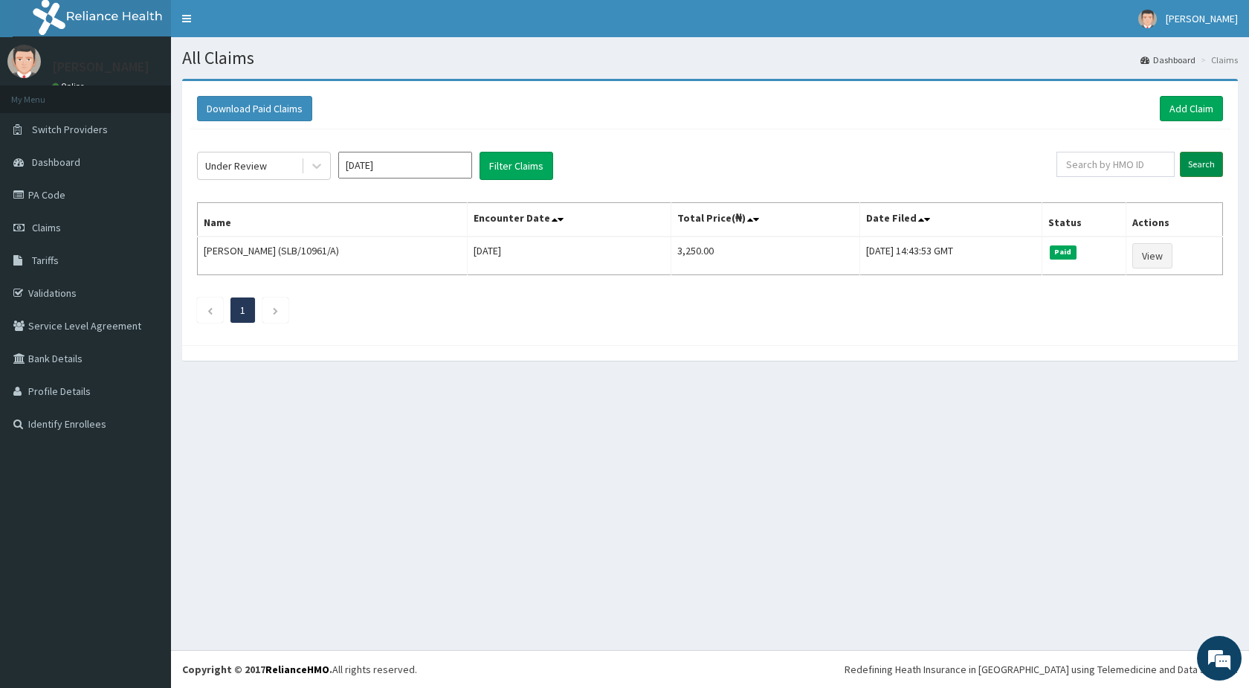
click at [1190, 164] on input "Search" at bounding box center [1201, 164] width 43 height 25
click at [510, 166] on button "Filter Claims" at bounding box center [517, 166] width 74 height 28
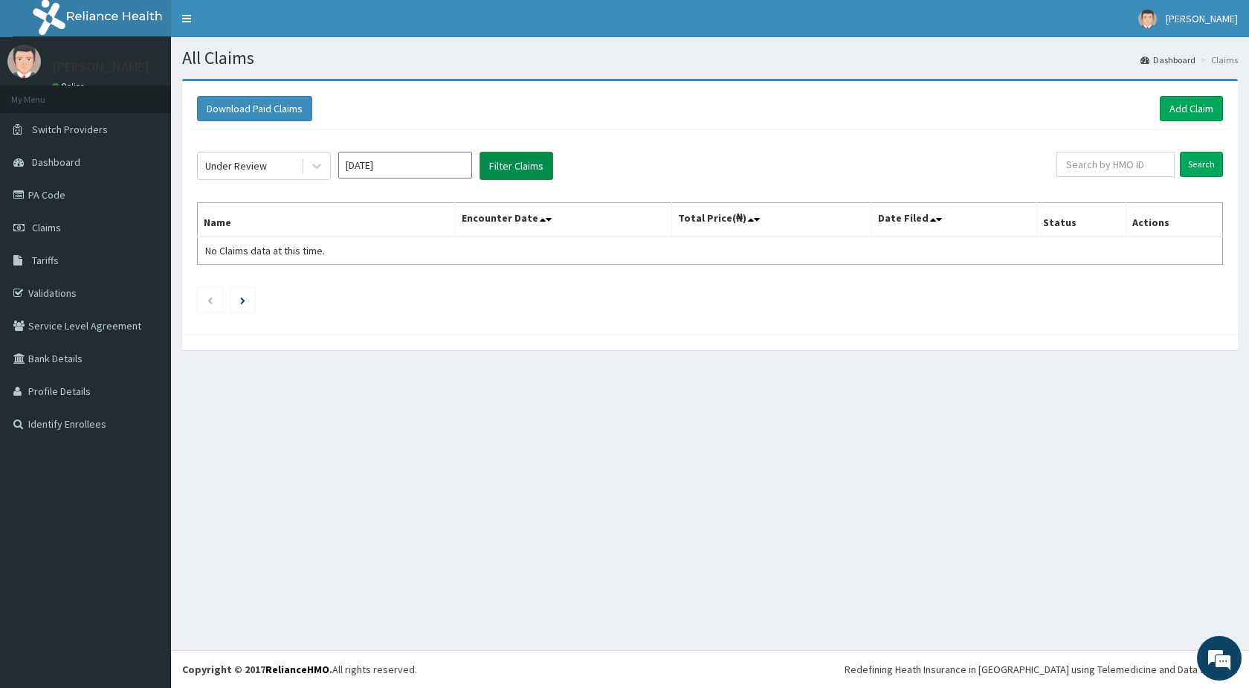
click at [525, 164] on button "Filter Claims" at bounding box center [517, 166] width 74 height 28
click at [527, 169] on button "Filter Claims" at bounding box center [517, 166] width 74 height 28
click at [541, 172] on button "Filter Claims" at bounding box center [517, 166] width 74 height 28
click at [319, 167] on icon at bounding box center [316, 166] width 9 height 5
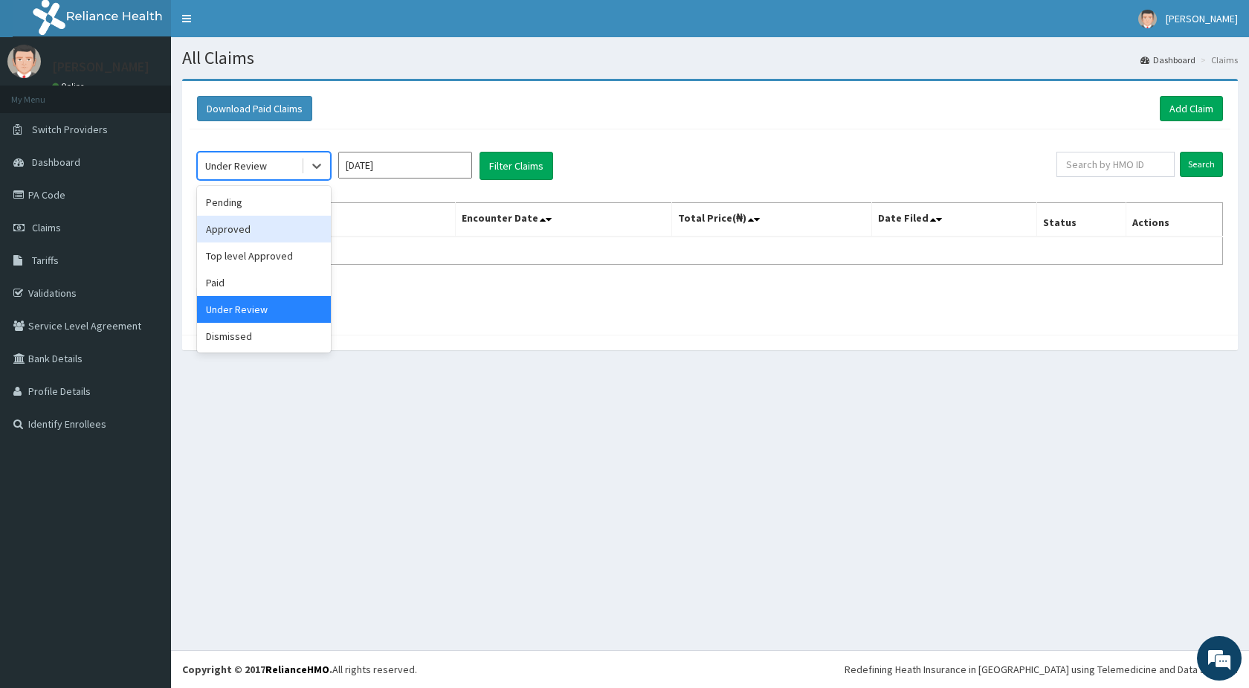
click at [274, 232] on div "Approved" at bounding box center [264, 229] width 134 height 27
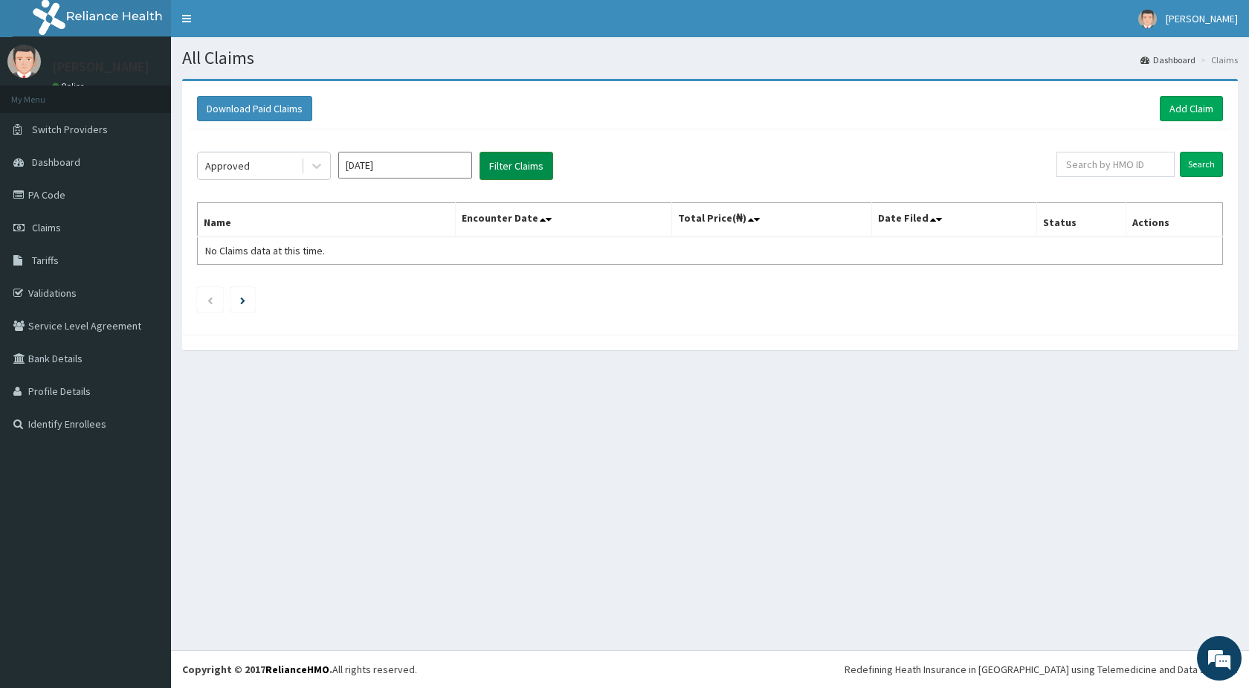
click at [512, 164] on button "Filter Claims" at bounding box center [517, 166] width 74 height 28
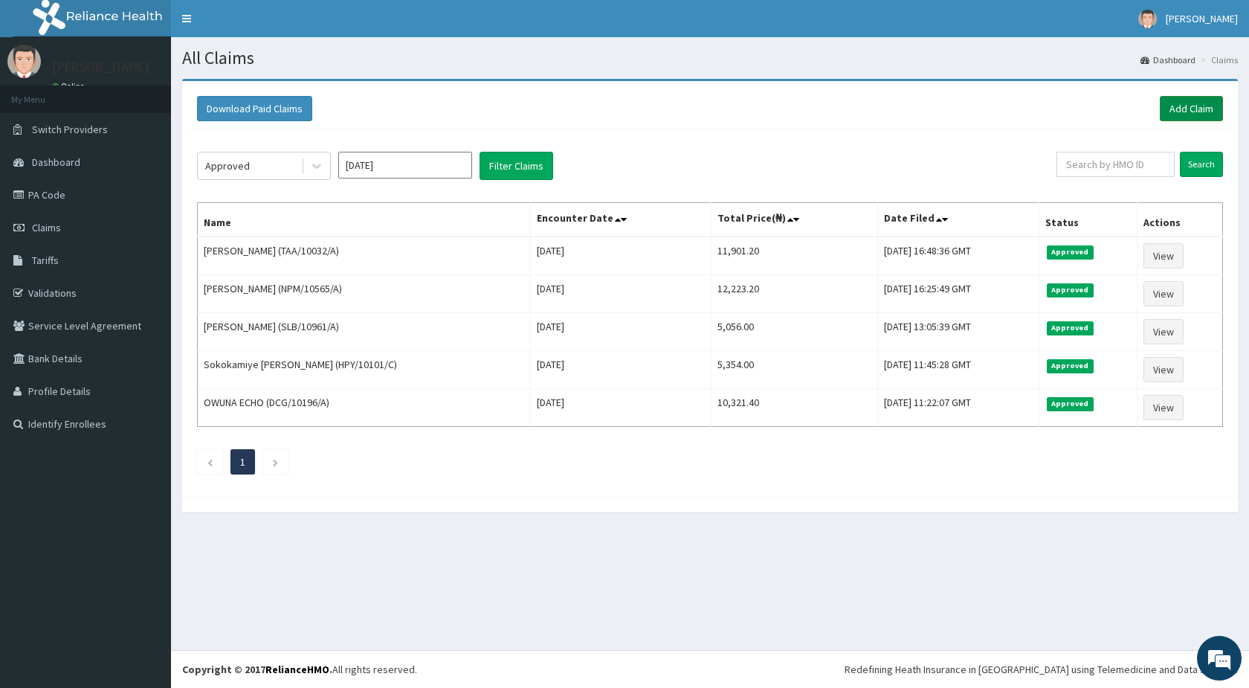
click at [1200, 108] on link "Add Claim" at bounding box center [1191, 108] width 63 height 25
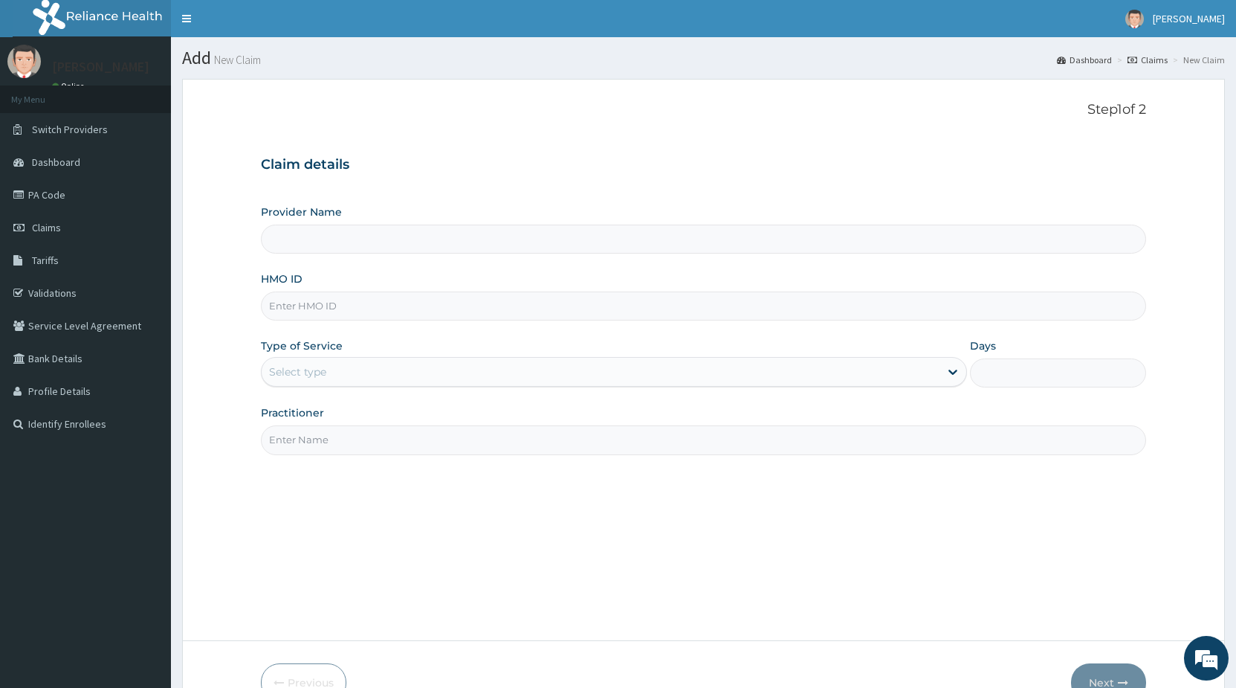
type input "STANDARD HOSPITAL"
click at [416, 300] on input "HMO ID" at bounding box center [703, 305] width 885 height 29
type input "DAL/11235/A"
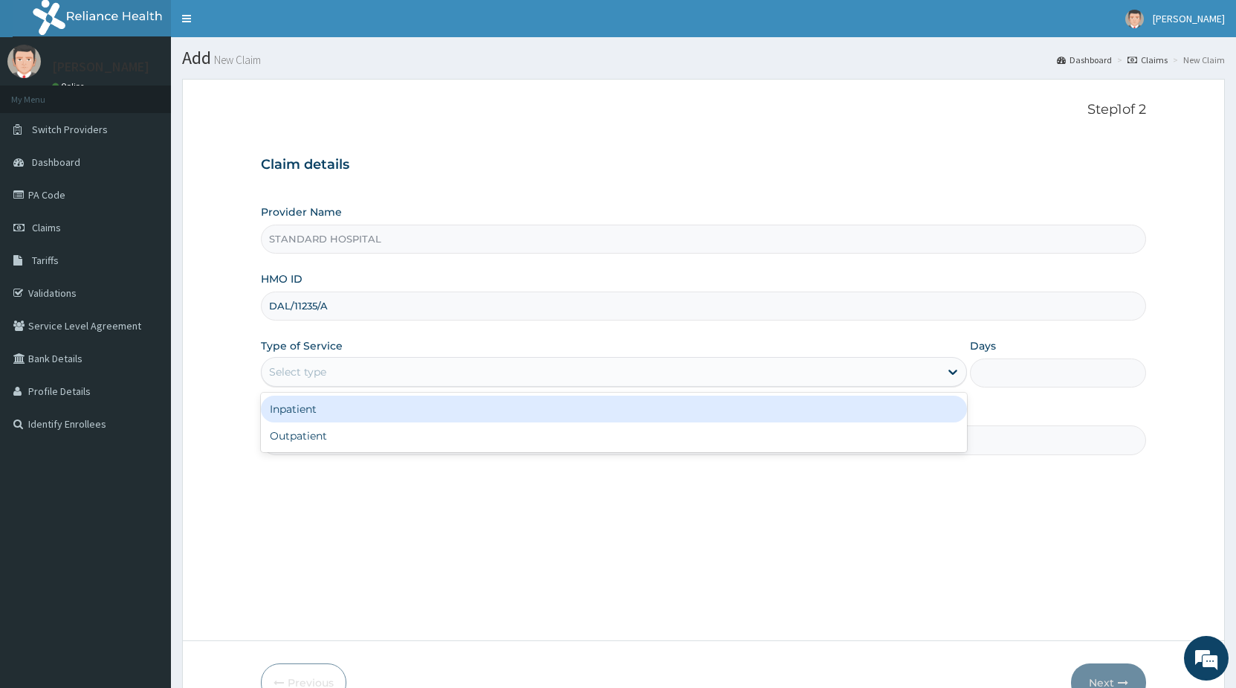
click at [629, 385] on div "Select type" at bounding box center [614, 372] width 706 height 30
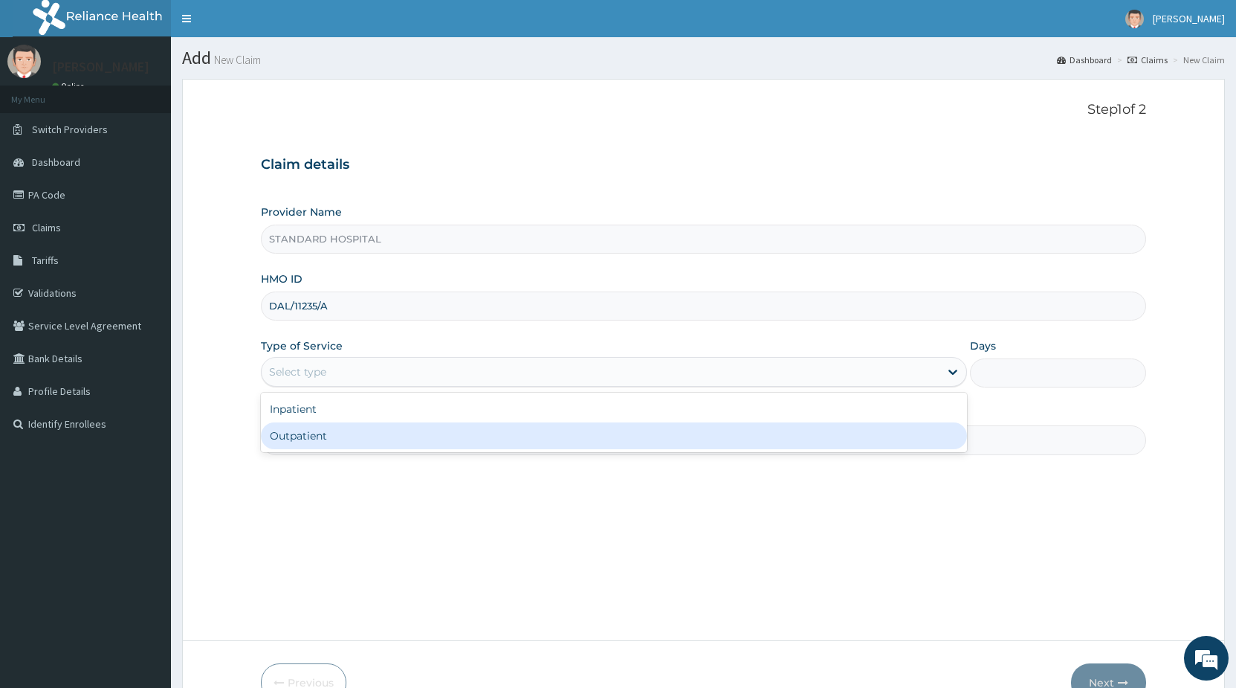
click at [546, 441] on div "Outpatient" at bounding box center [614, 435] width 706 height 27
type input "1"
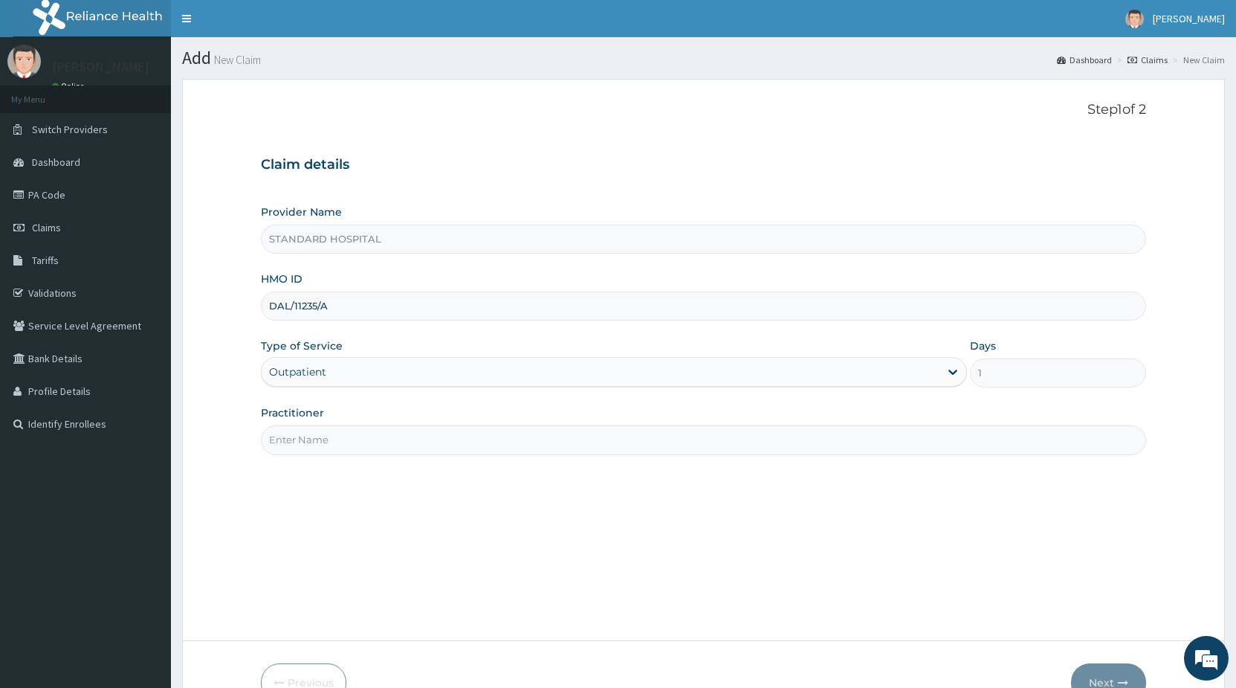
click at [509, 450] on input "Practitioner" at bounding box center [703, 439] width 885 height 29
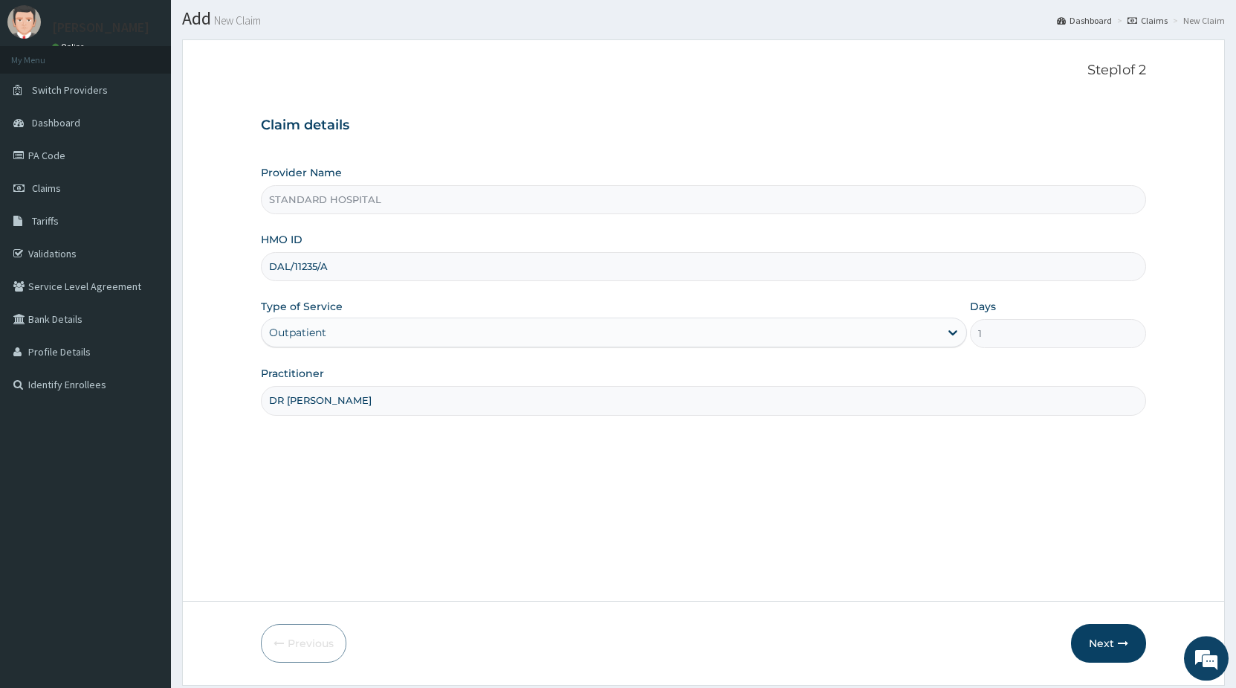
scroll to position [86, 0]
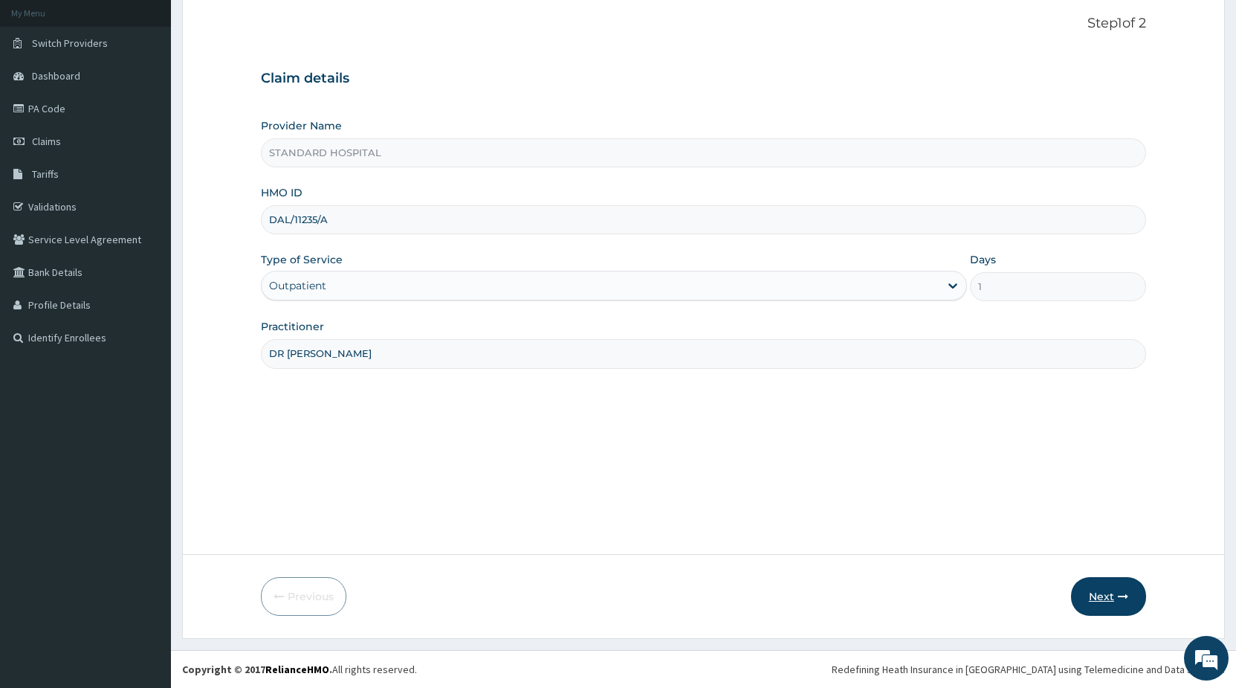
type input "DR [PERSON_NAME]"
click at [1091, 596] on button "Next" at bounding box center [1108, 596] width 75 height 39
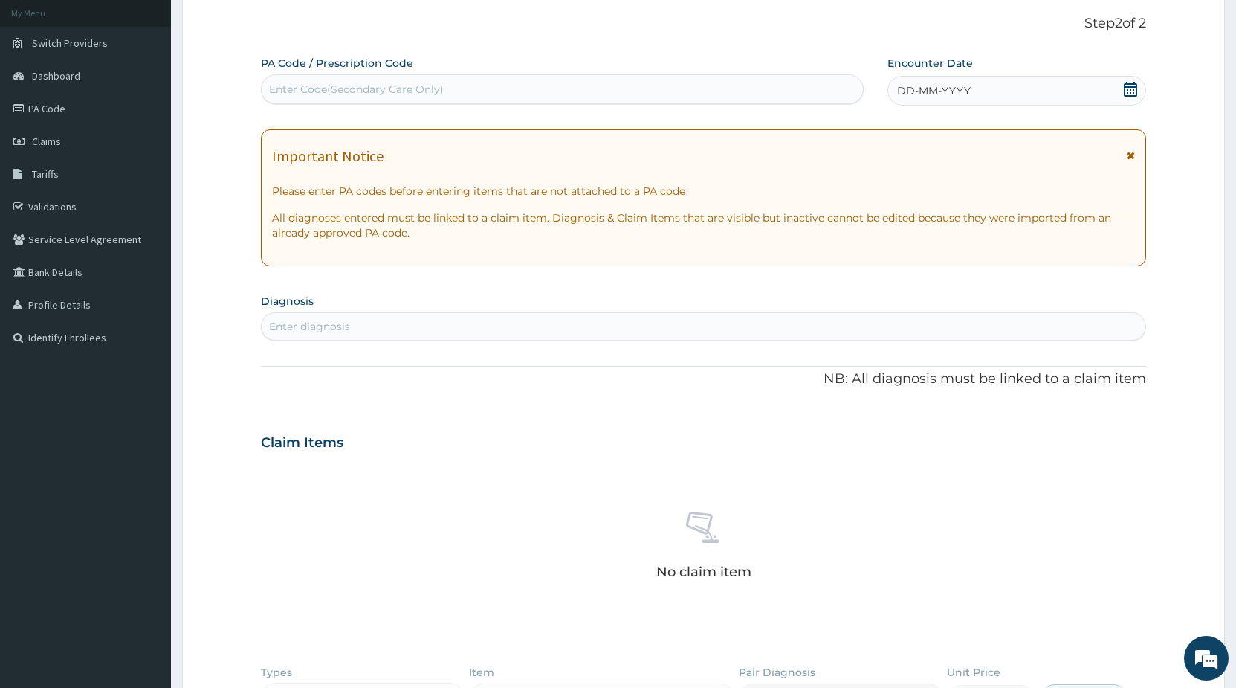
click at [1131, 82] on icon at bounding box center [1130, 89] width 15 height 15
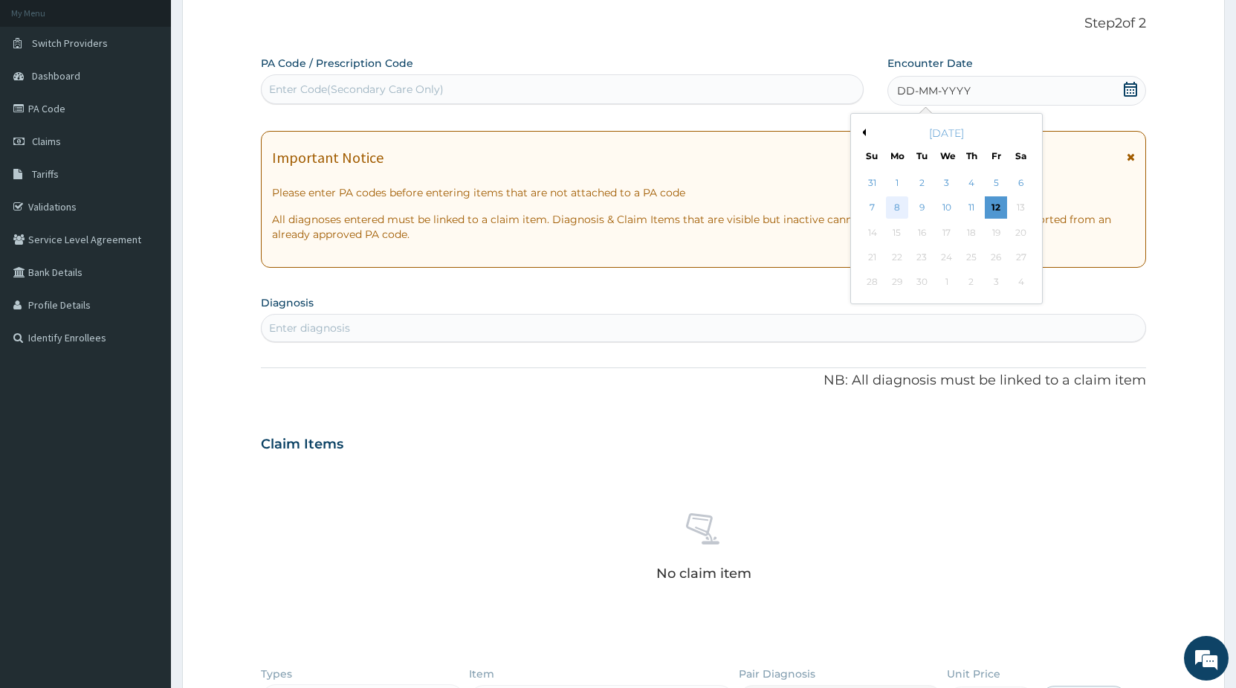
click at [898, 210] on div "8" at bounding box center [897, 208] width 22 height 22
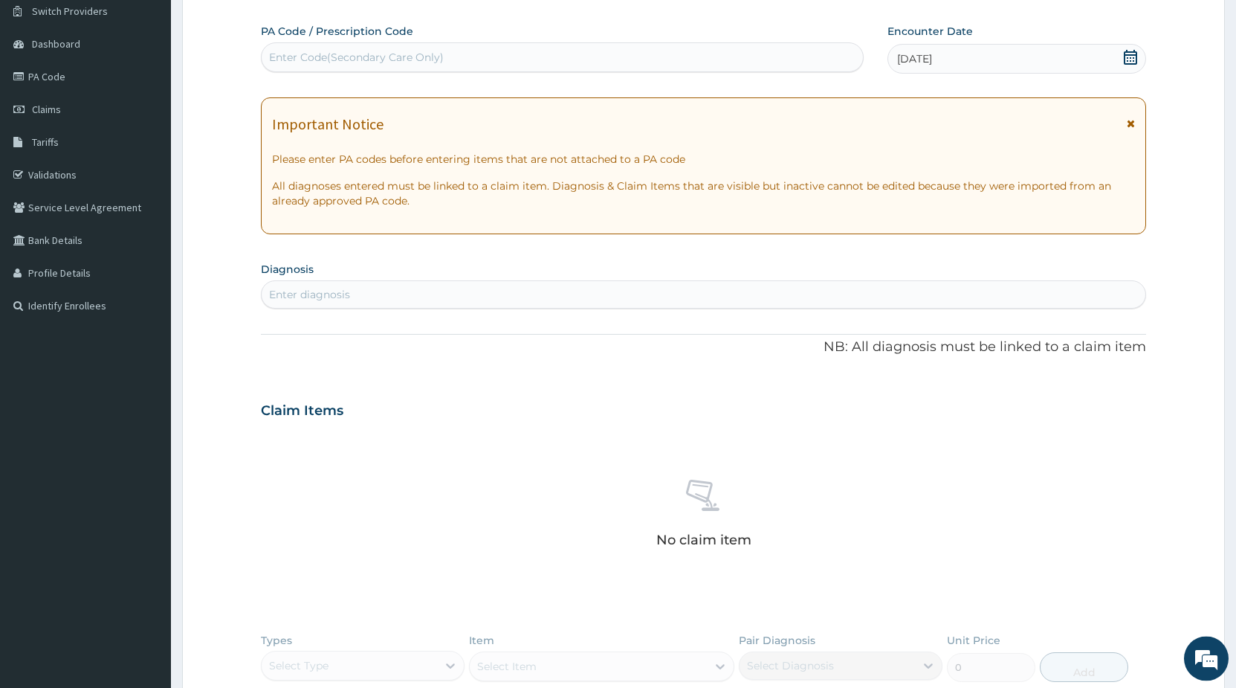
scroll to position [162, 0]
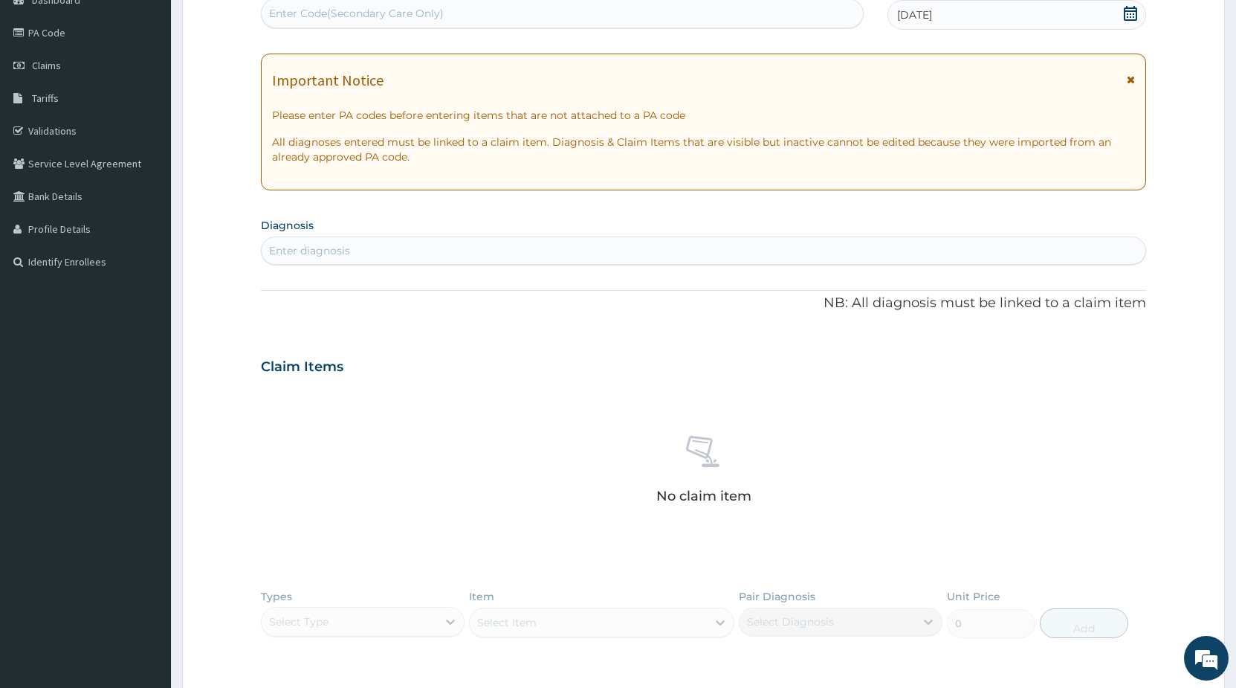
click at [432, 252] on div "Enter diagnosis" at bounding box center [704, 251] width 884 height 24
type input "[MEDICAL_DATA]"
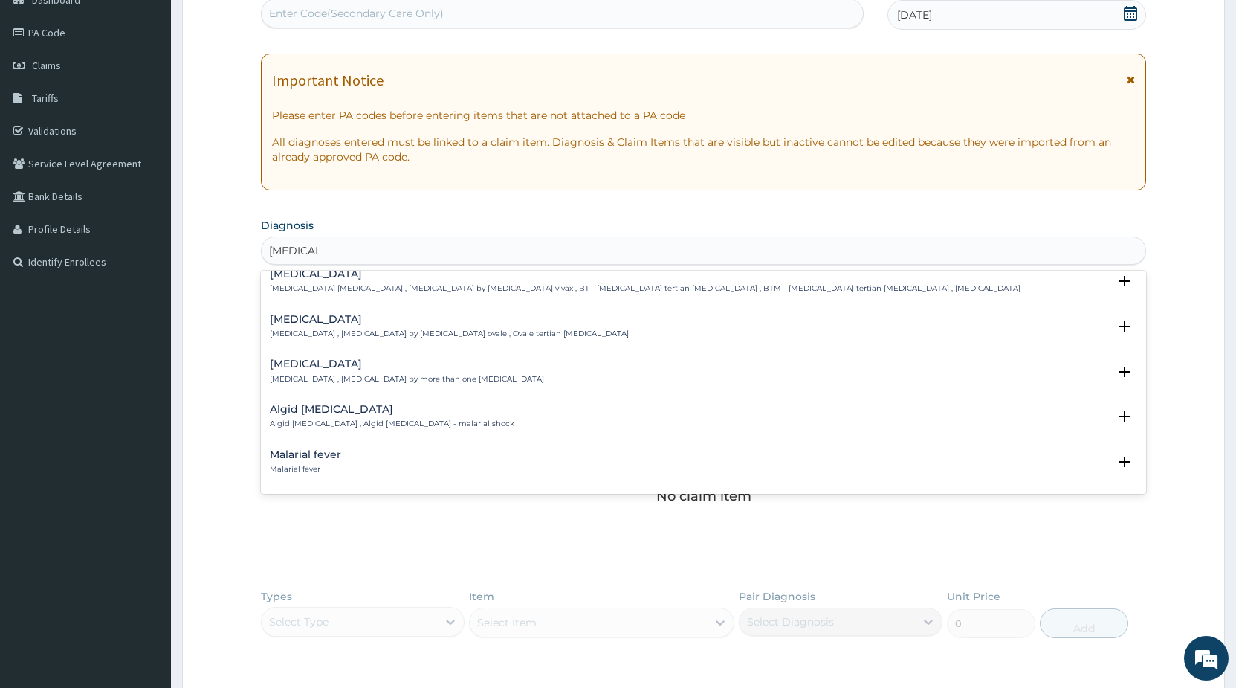
scroll to position [80, 0]
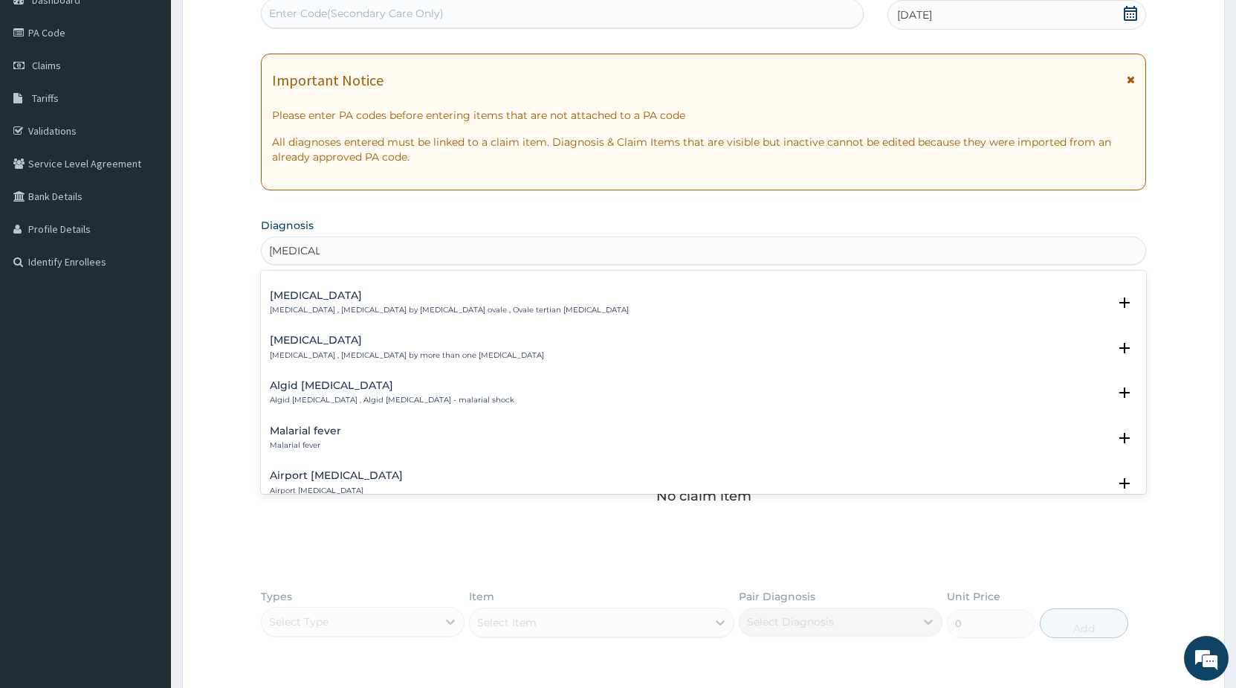
click at [312, 427] on h4 "Malarial fever" at bounding box center [305, 430] width 71 height 11
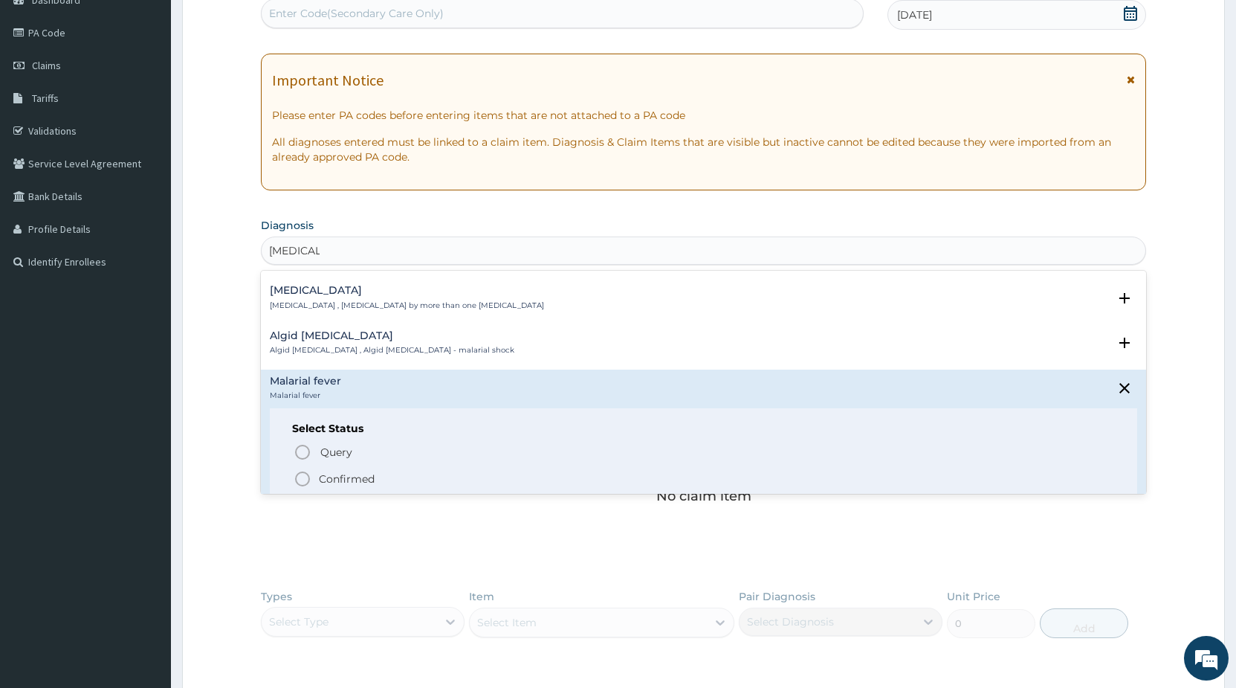
scroll to position [161, 0]
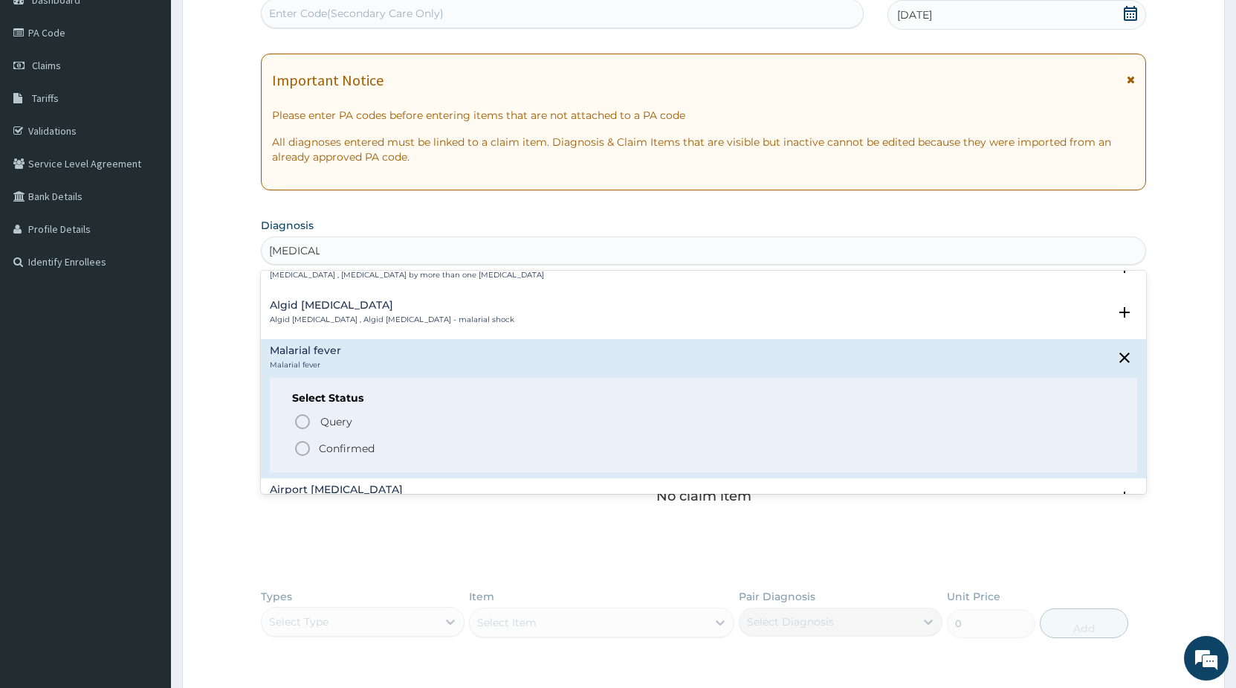
click at [302, 444] on icon "status option filled" at bounding box center [303, 448] width 18 height 18
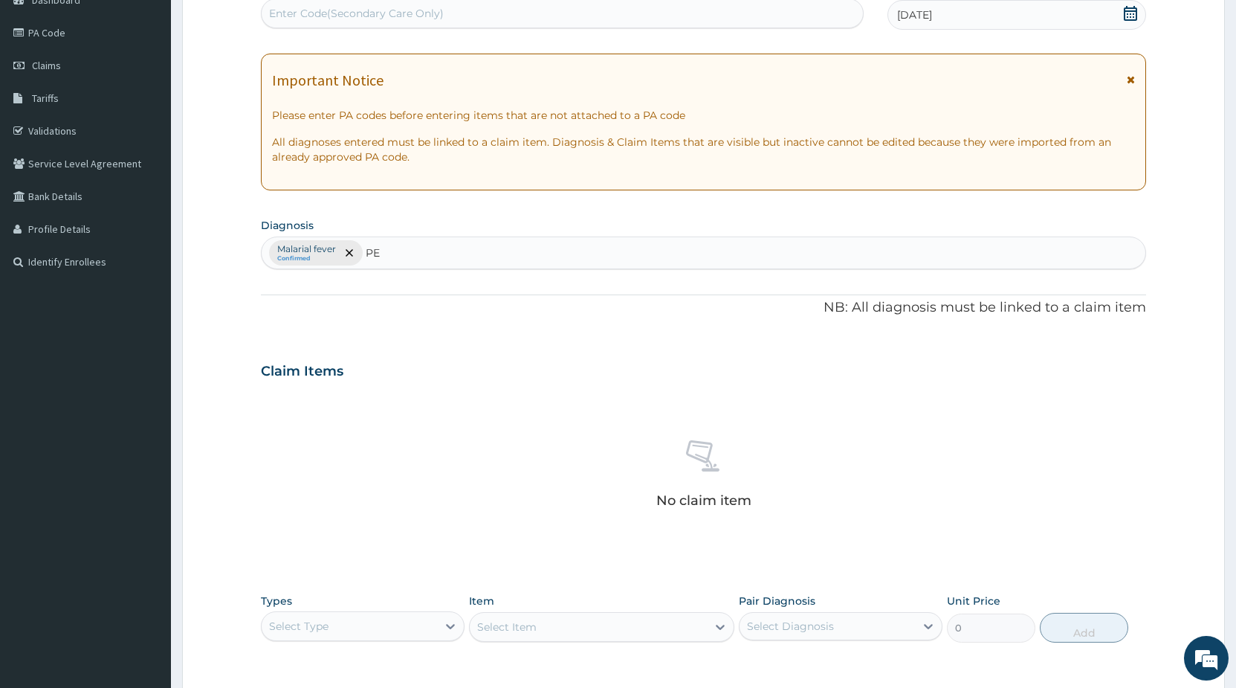
type input "PEP"
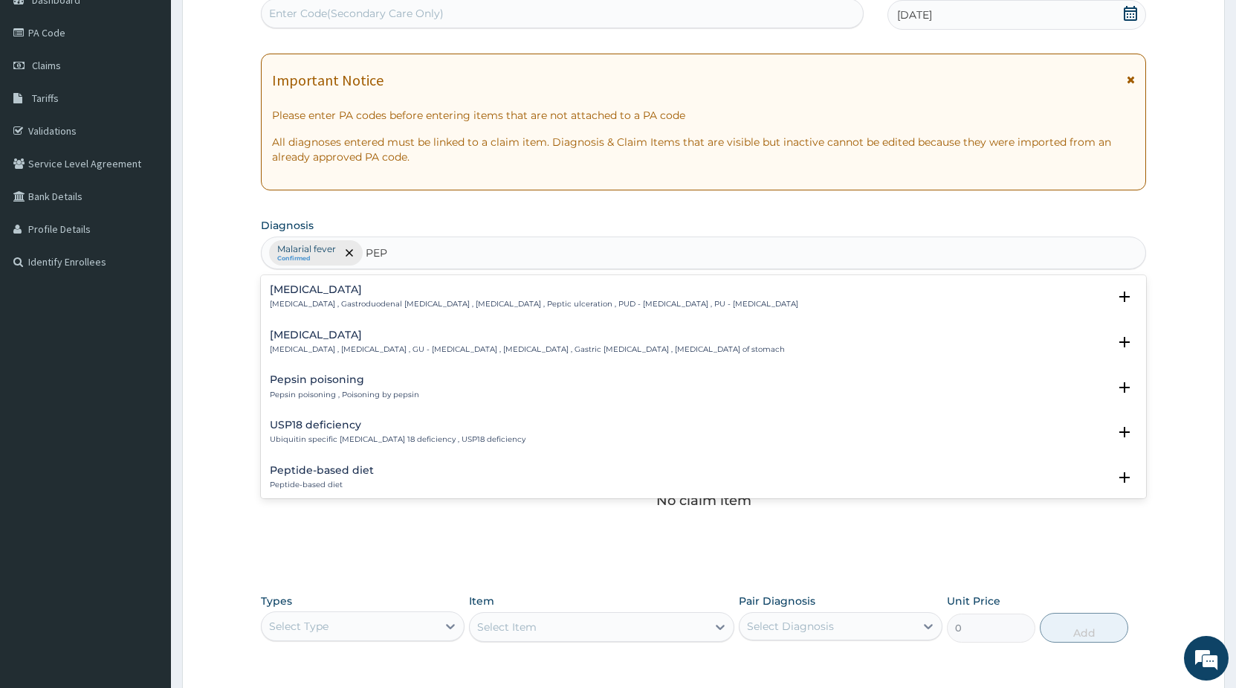
click at [416, 299] on div "Peptic ulcer Peptic ulcer , Gastroduodenal ulcer , Peptic ulcer disease , Pepti…" at bounding box center [534, 297] width 529 height 26
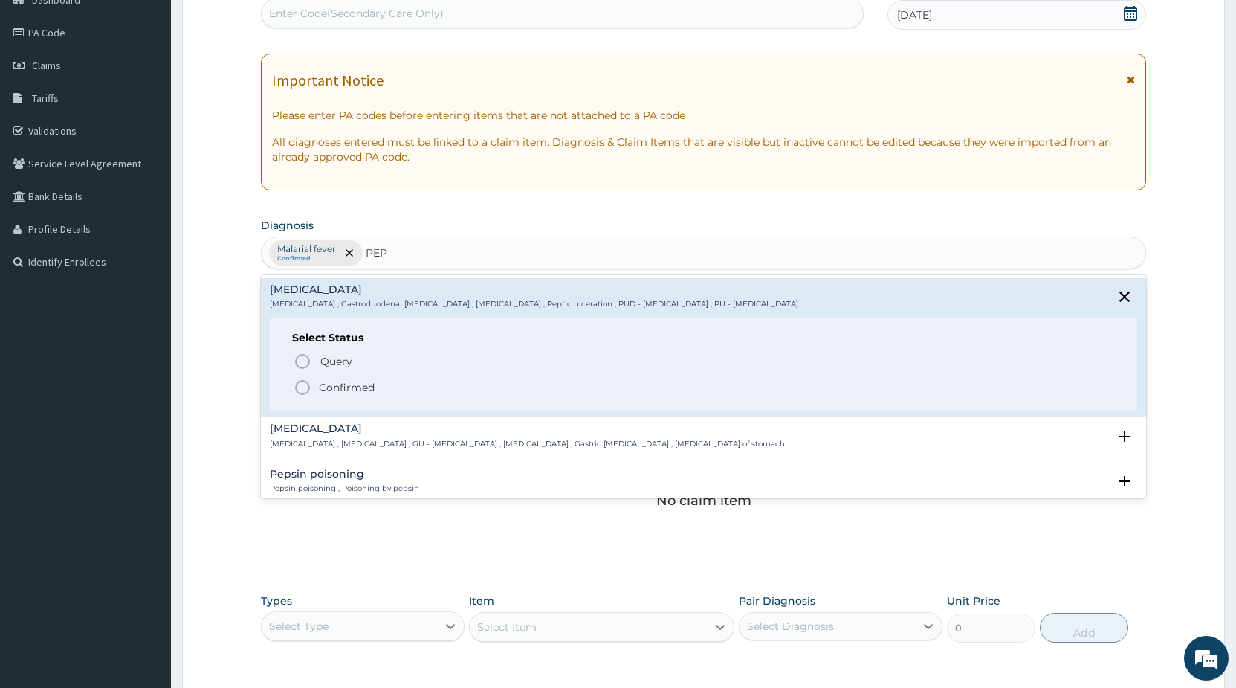
click at [303, 383] on icon "status option filled" at bounding box center [303, 387] width 18 height 18
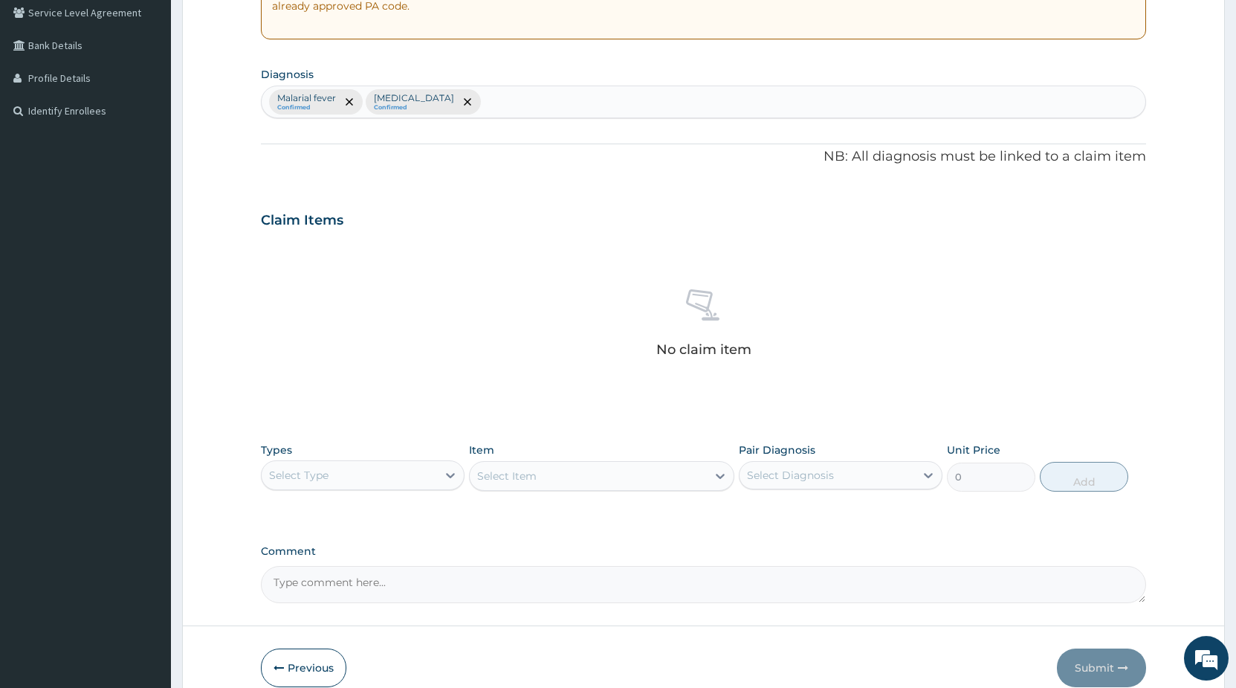
scroll to position [314, 0]
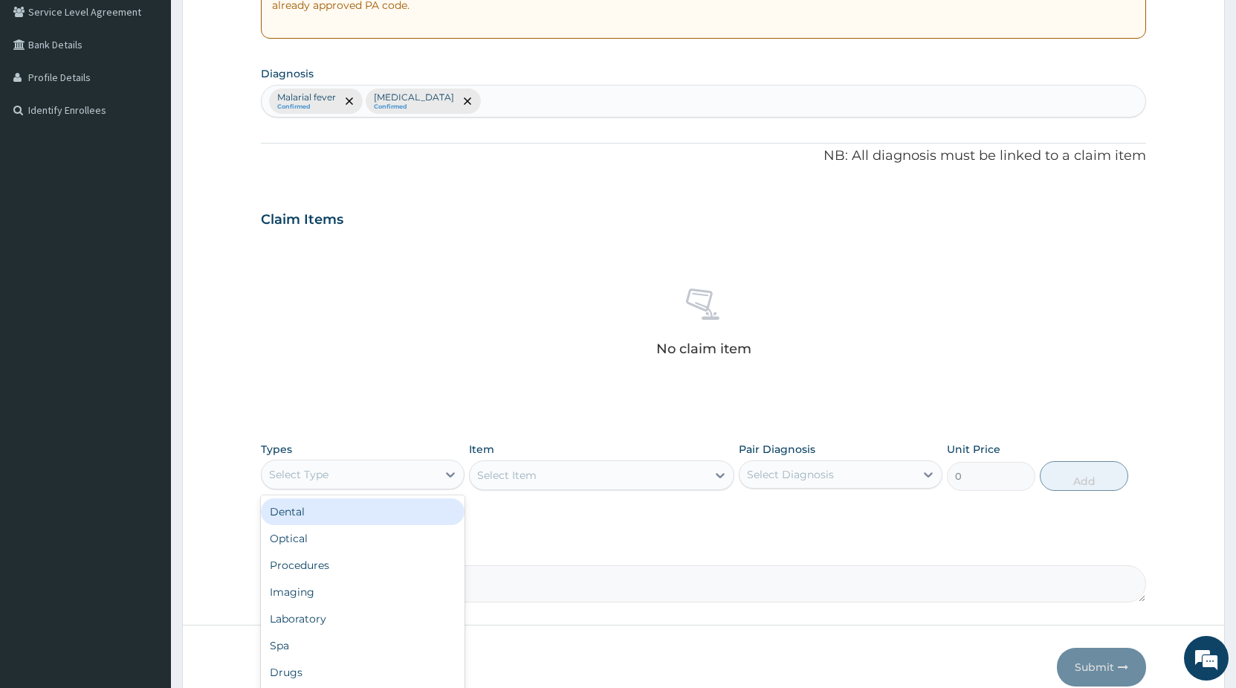
click at [419, 487] on div "Select Type" at bounding box center [363, 474] width 204 height 30
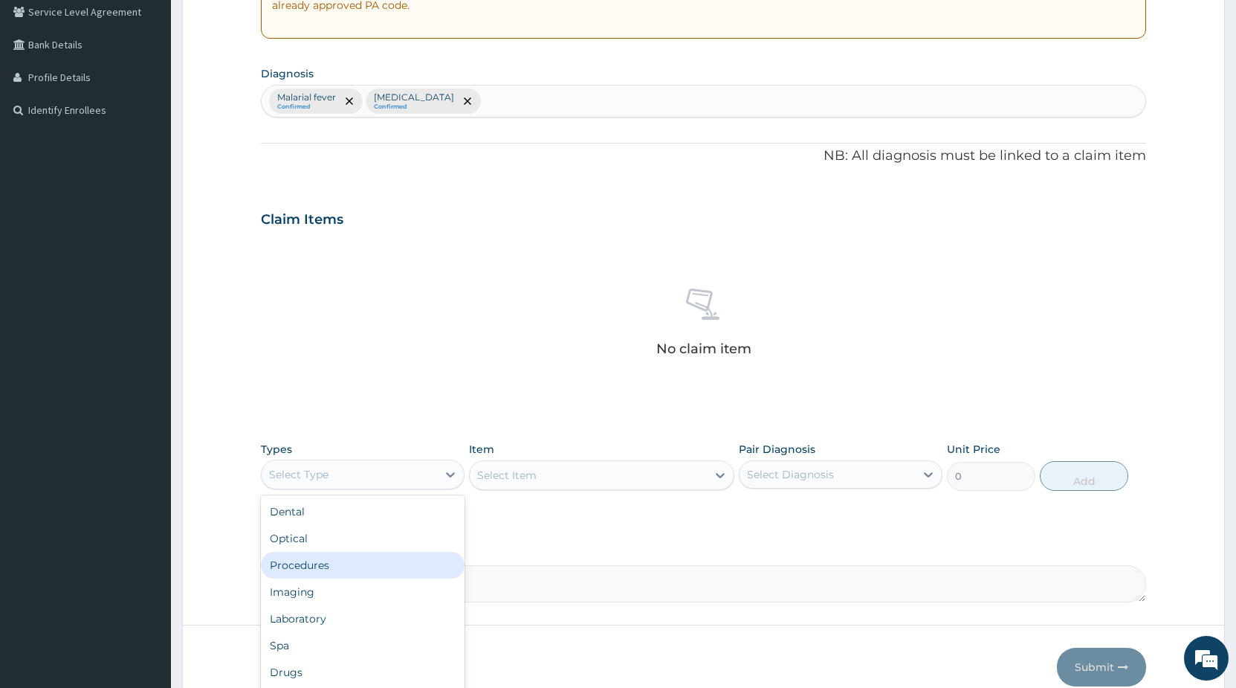
click at [320, 570] on div "Procedures" at bounding box center [363, 565] width 204 height 27
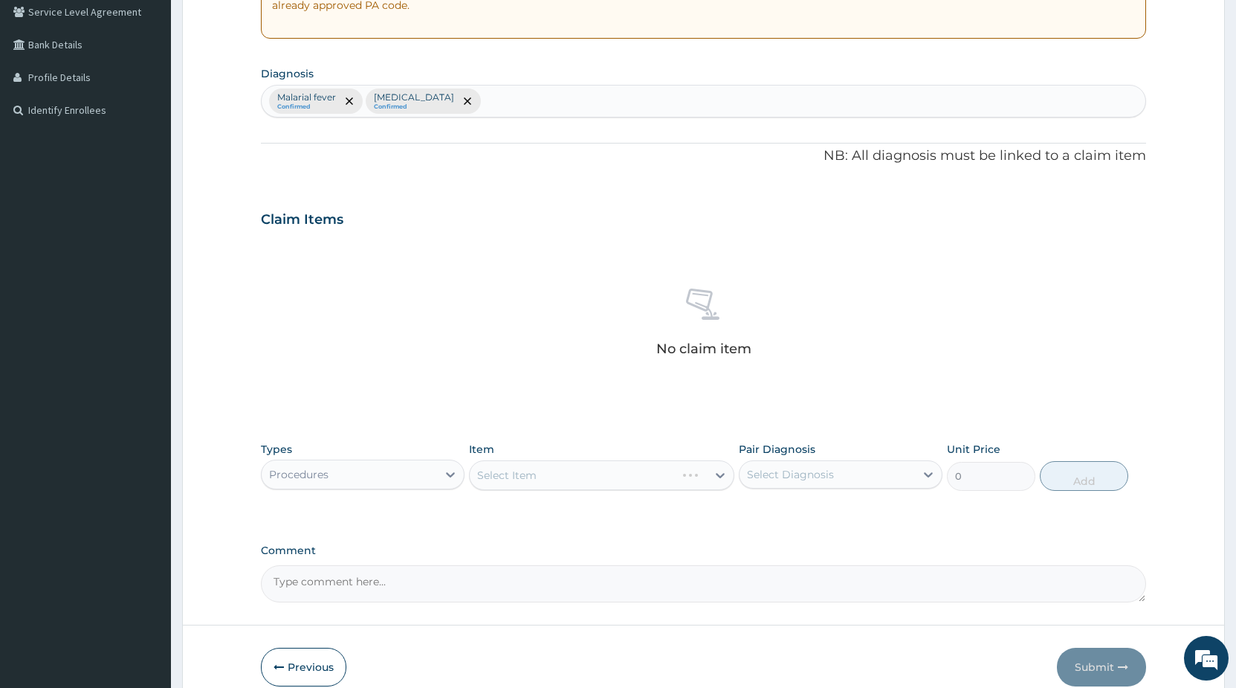
click at [576, 469] on div "Select Item" at bounding box center [601, 475] width 265 height 30
click at [571, 474] on div "Select Item" at bounding box center [601, 475] width 265 height 30
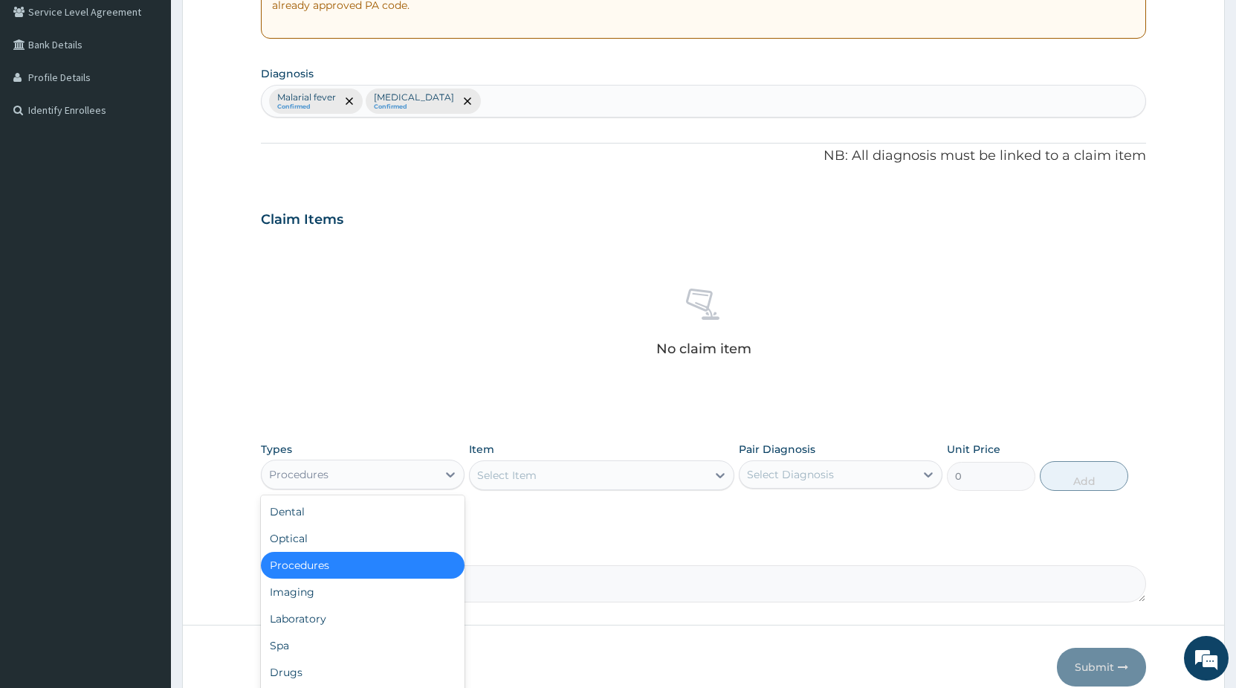
click at [389, 470] on div "Procedures" at bounding box center [349, 474] width 175 height 24
click at [520, 482] on div "Select Item" at bounding box center [588, 475] width 237 height 24
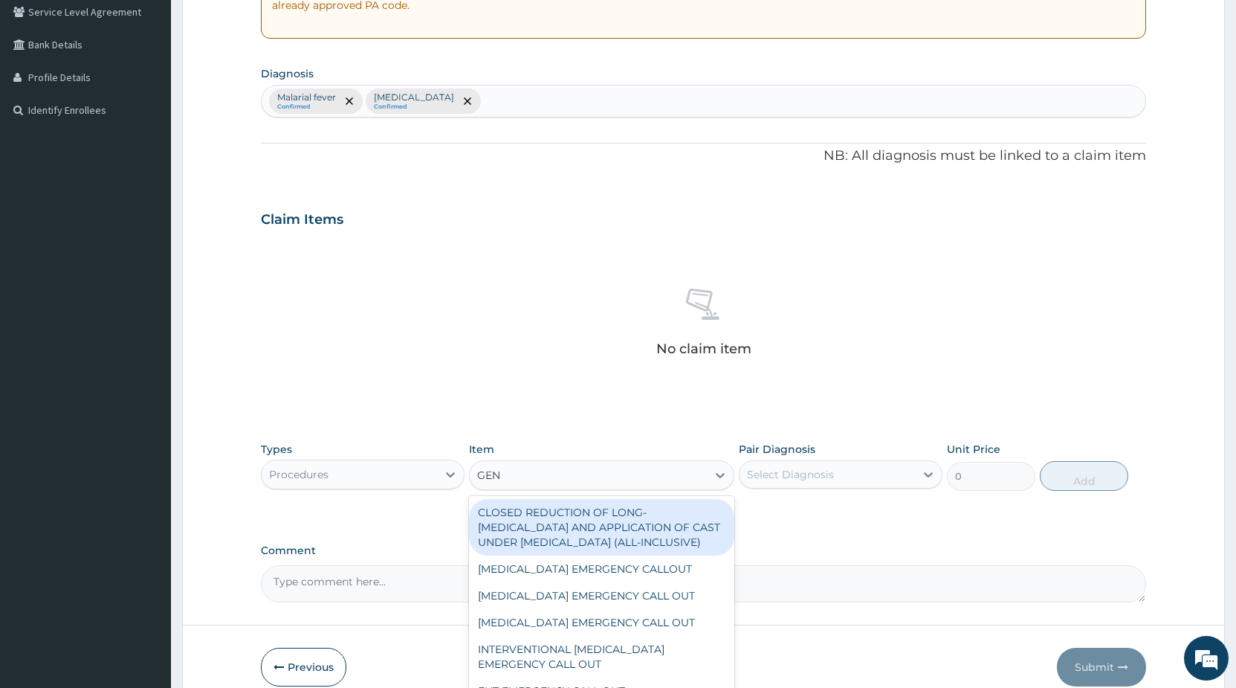
type input "GENE"
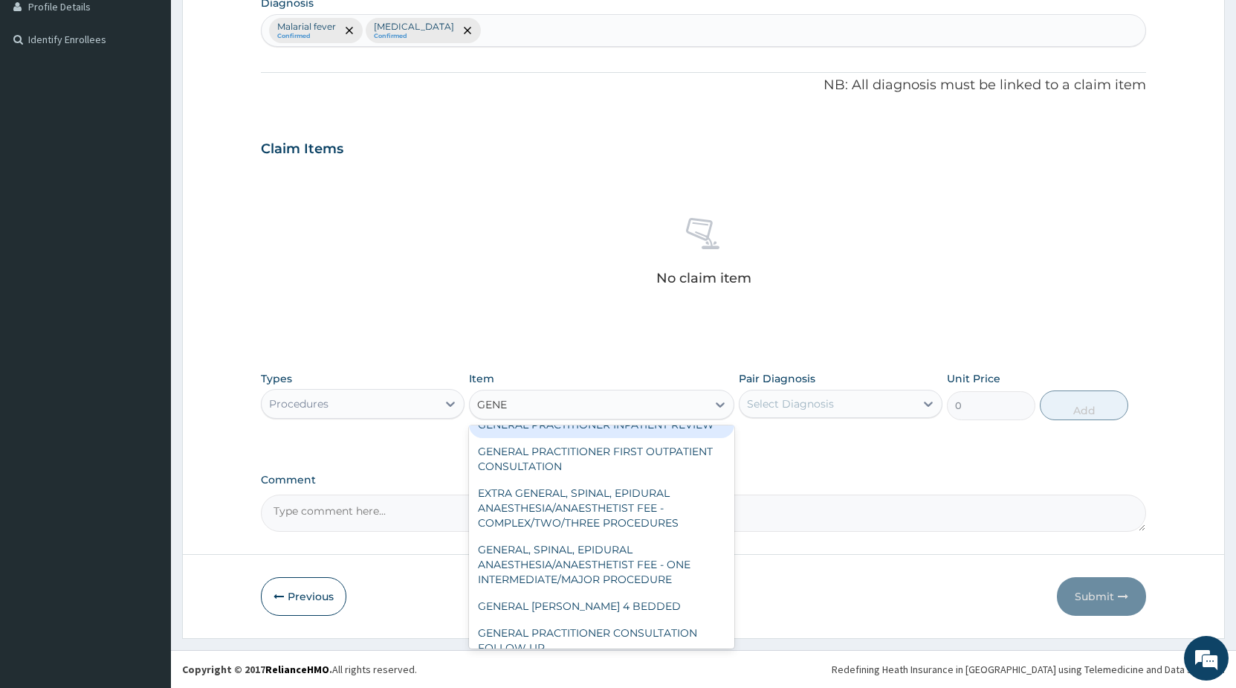
scroll to position [312, 0]
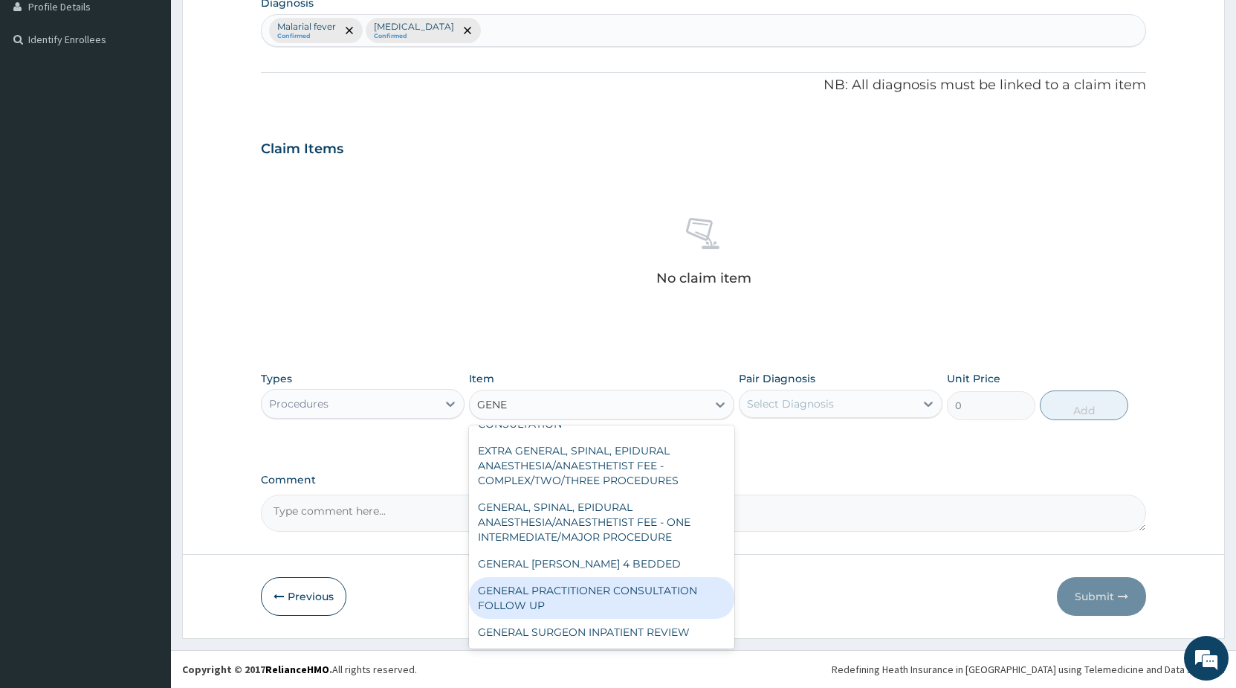
click at [656, 597] on div "GENERAL PRACTITIONER CONSULTATION FOLLOW UP" at bounding box center [601, 598] width 265 height 42
type input "2250"
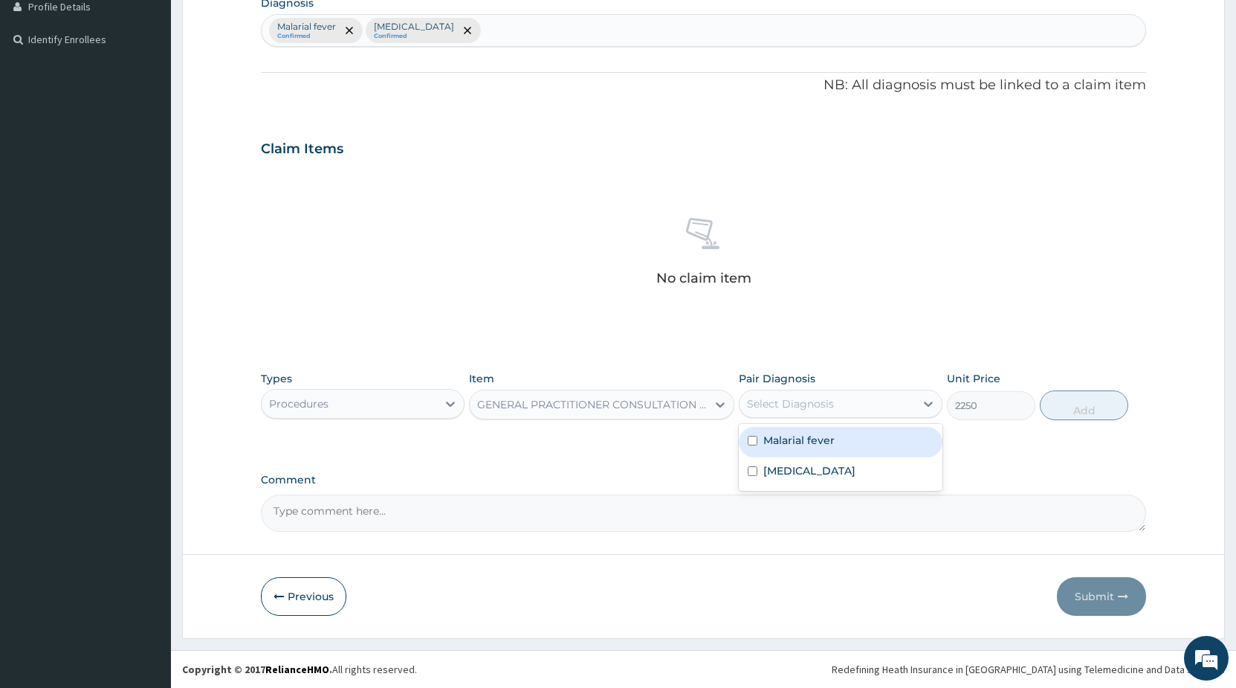
click at [818, 403] on div "Select Diagnosis" at bounding box center [790, 403] width 87 height 15
click at [809, 438] on label "Malarial fever" at bounding box center [799, 440] width 71 height 15
checkbox input "true"
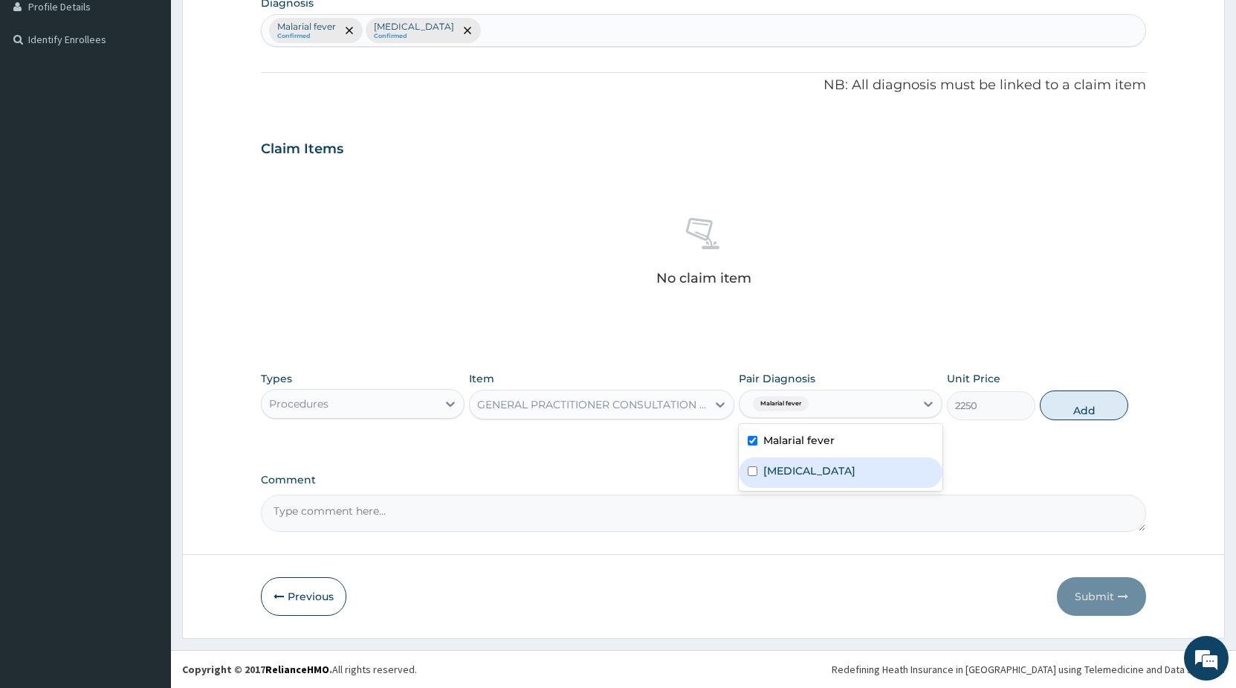
click at [809, 466] on label "Peptic ulcer" at bounding box center [810, 470] width 92 height 15
checkbox input "true"
click at [1077, 410] on button "Add" at bounding box center [1084, 405] width 88 height 30
type input "0"
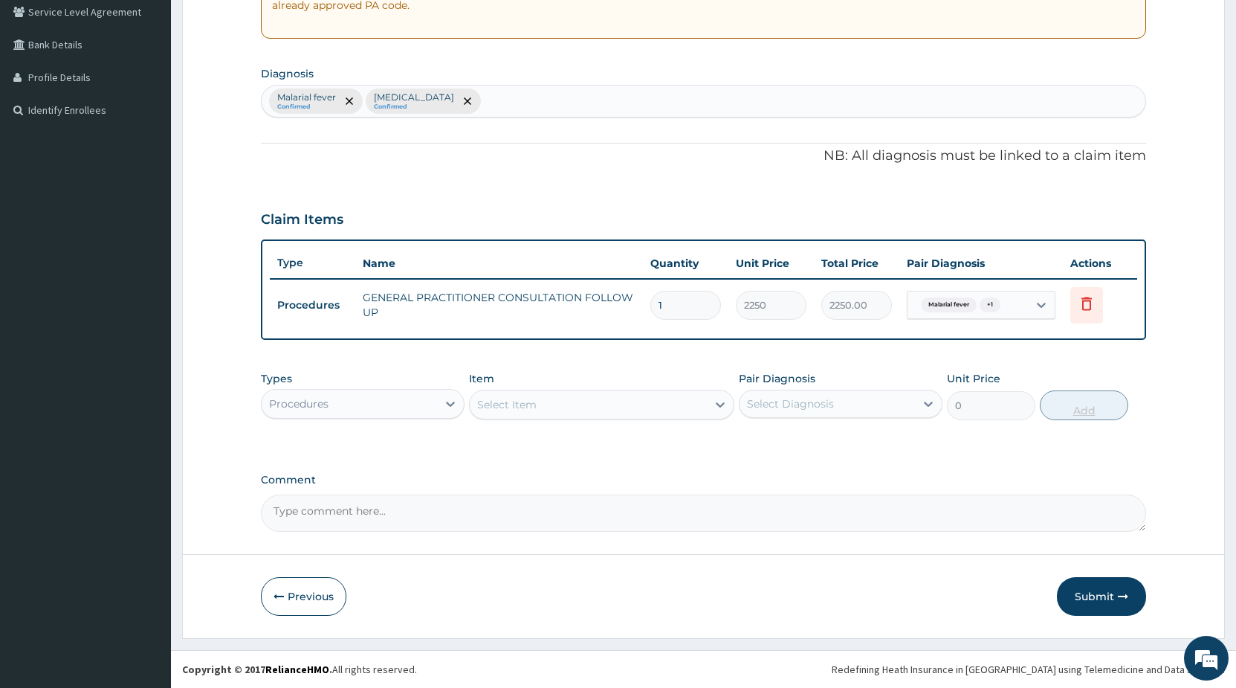
scroll to position [314, 0]
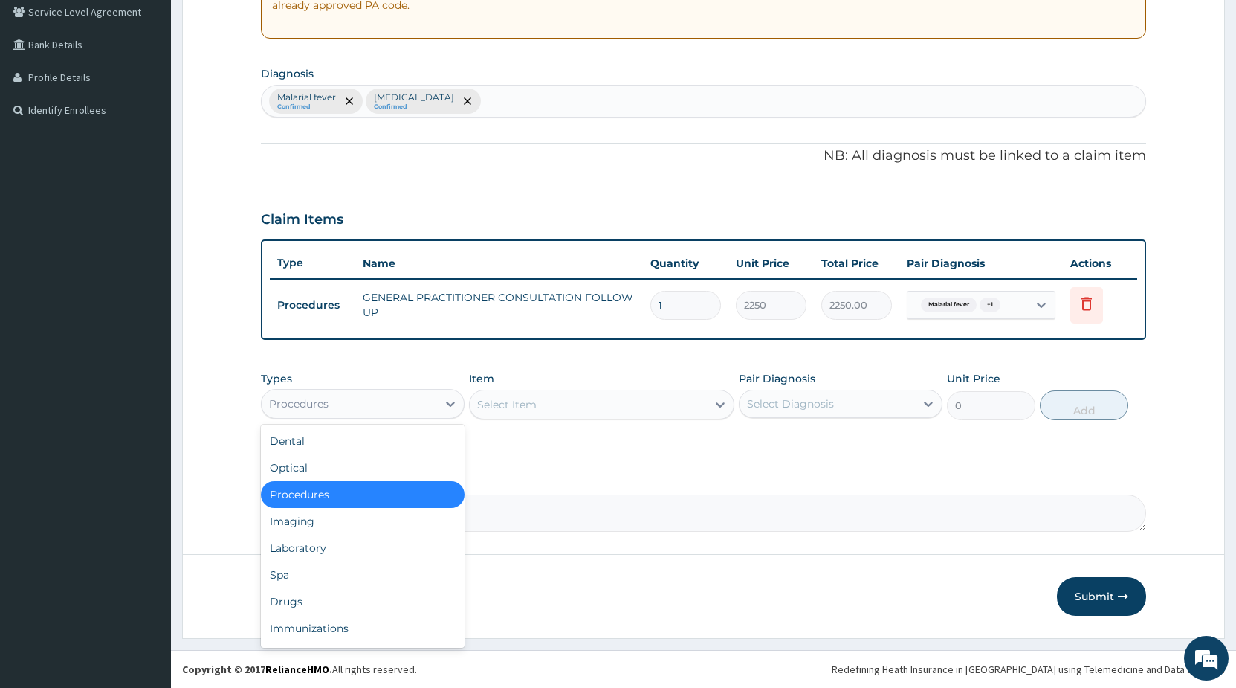
click at [405, 401] on div "Procedures" at bounding box center [349, 404] width 175 height 24
click at [289, 599] on div "Drugs" at bounding box center [363, 601] width 204 height 27
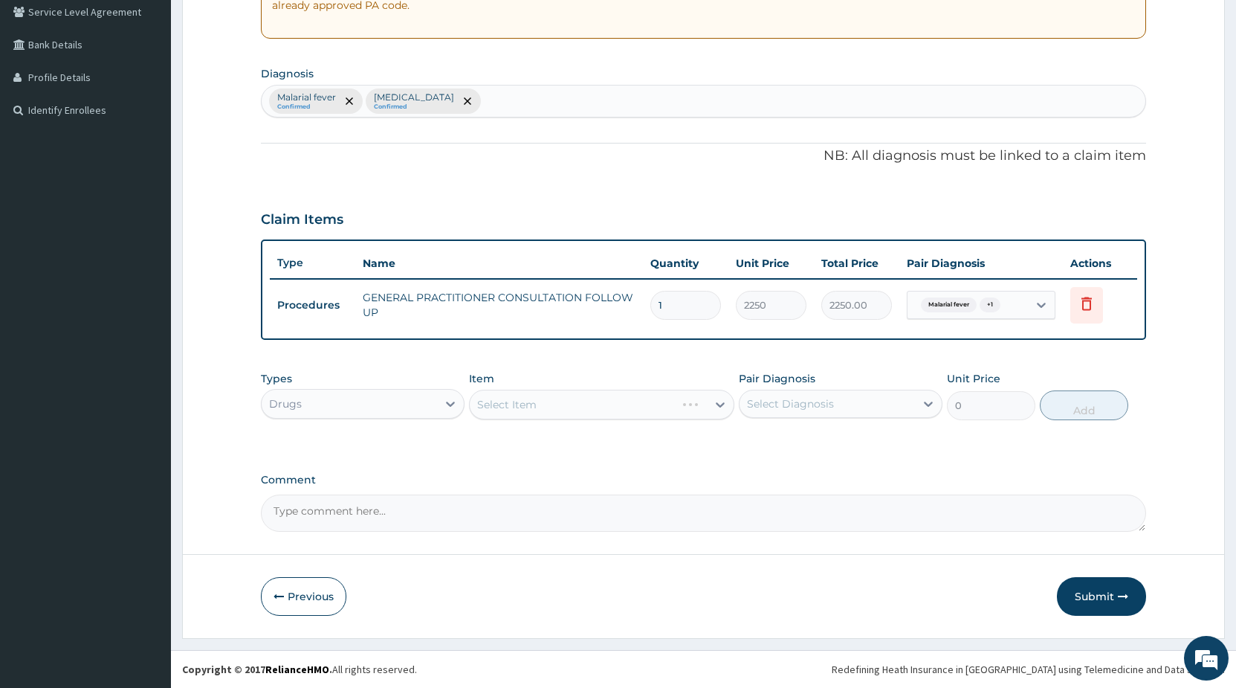
click at [535, 405] on div "Select Item" at bounding box center [601, 405] width 265 height 30
click at [536, 404] on div "Select Item" at bounding box center [601, 405] width 265 height 30
click at [539, 413] on div "Select Item" at bounding box center [601, 405] width 265 height 30
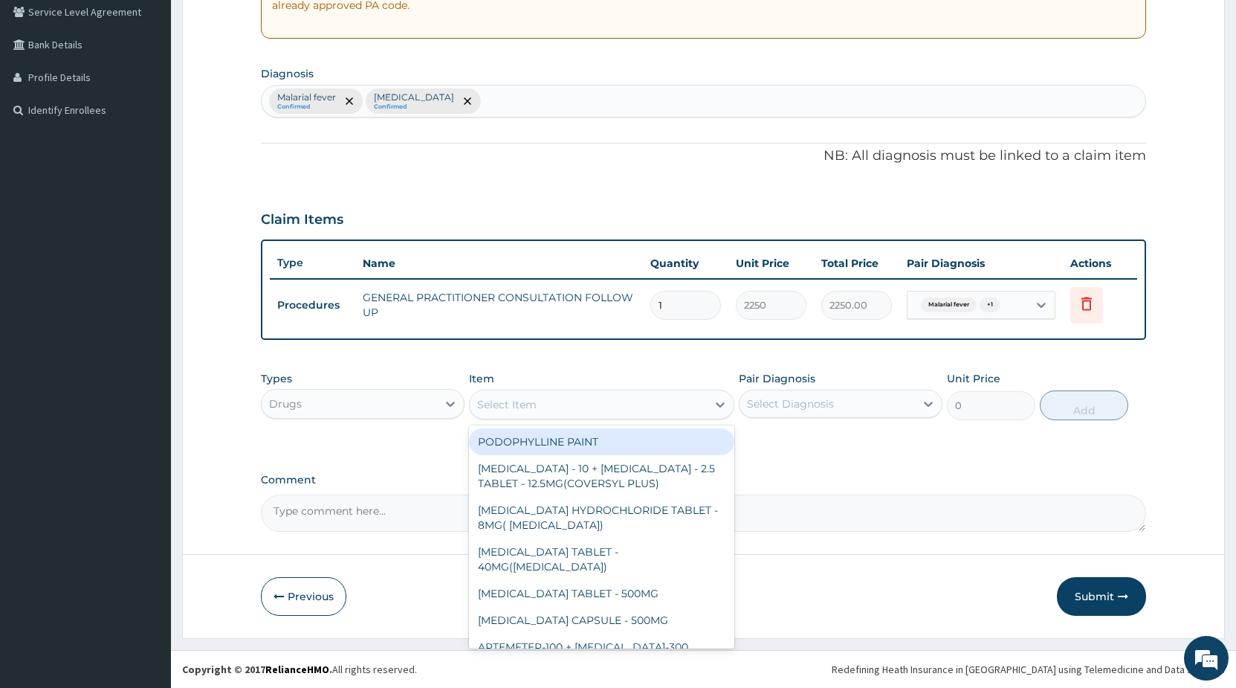
click at [519, 407] on div "Select Item" at bounding box center [506, 404] width 59 height 15
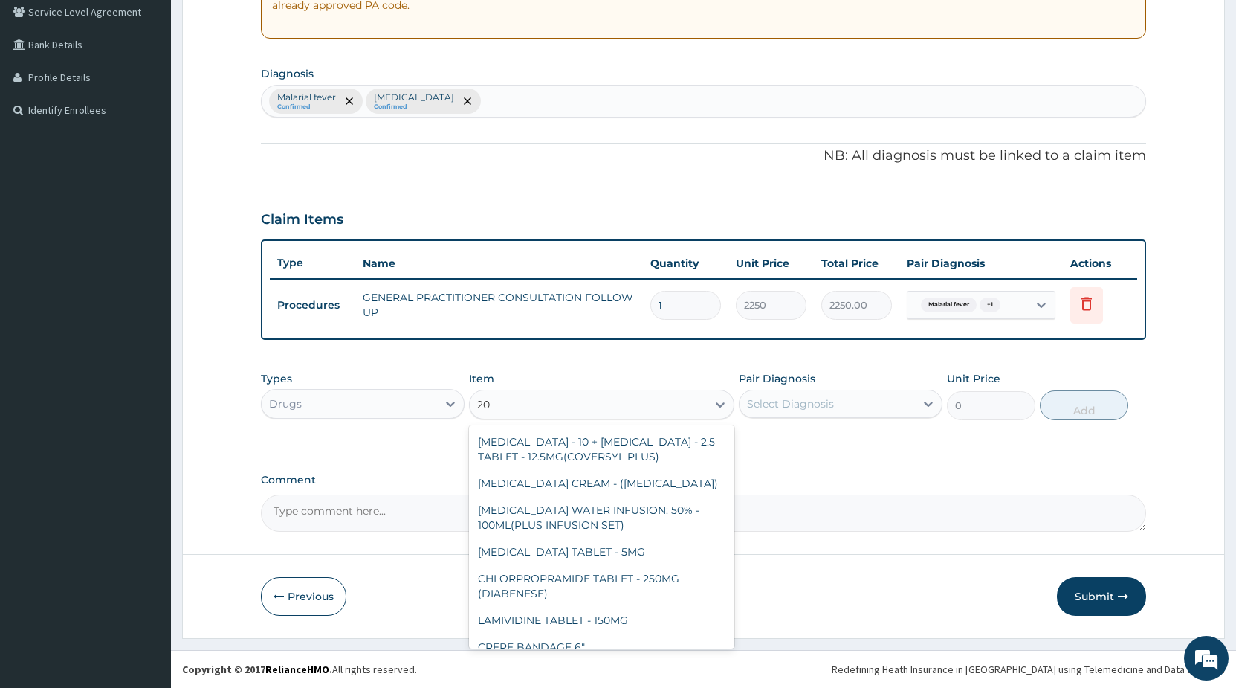
type input "2"
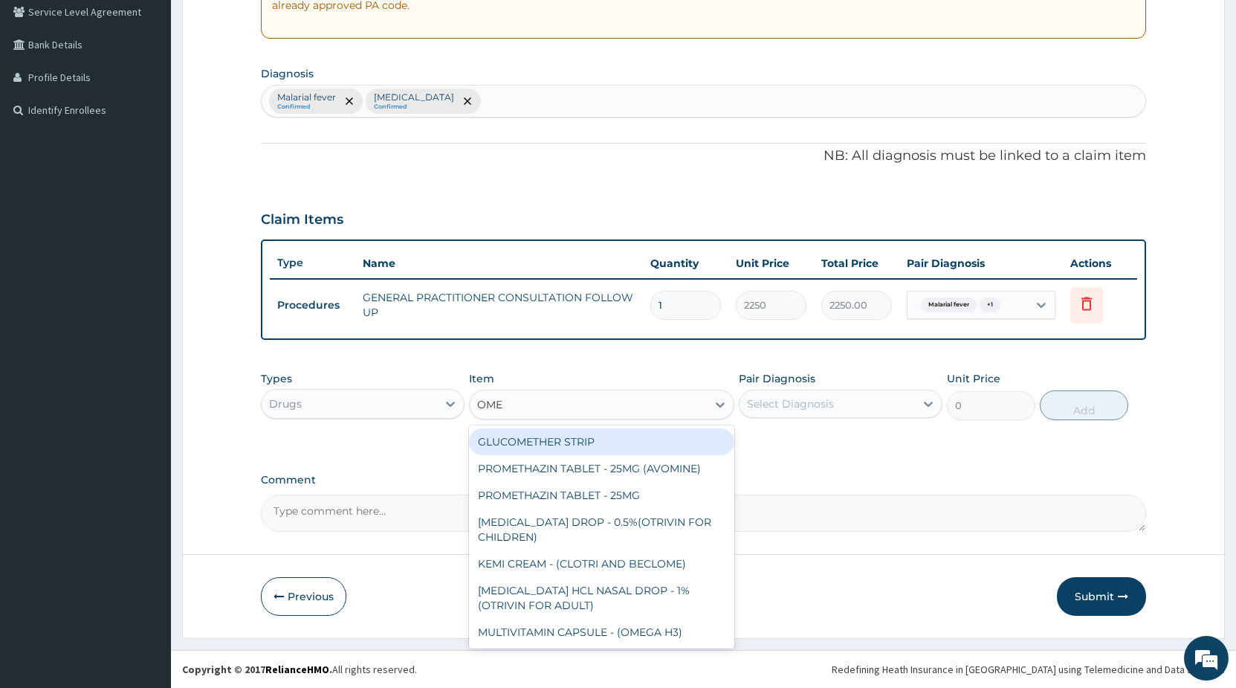
type input "OMEP"
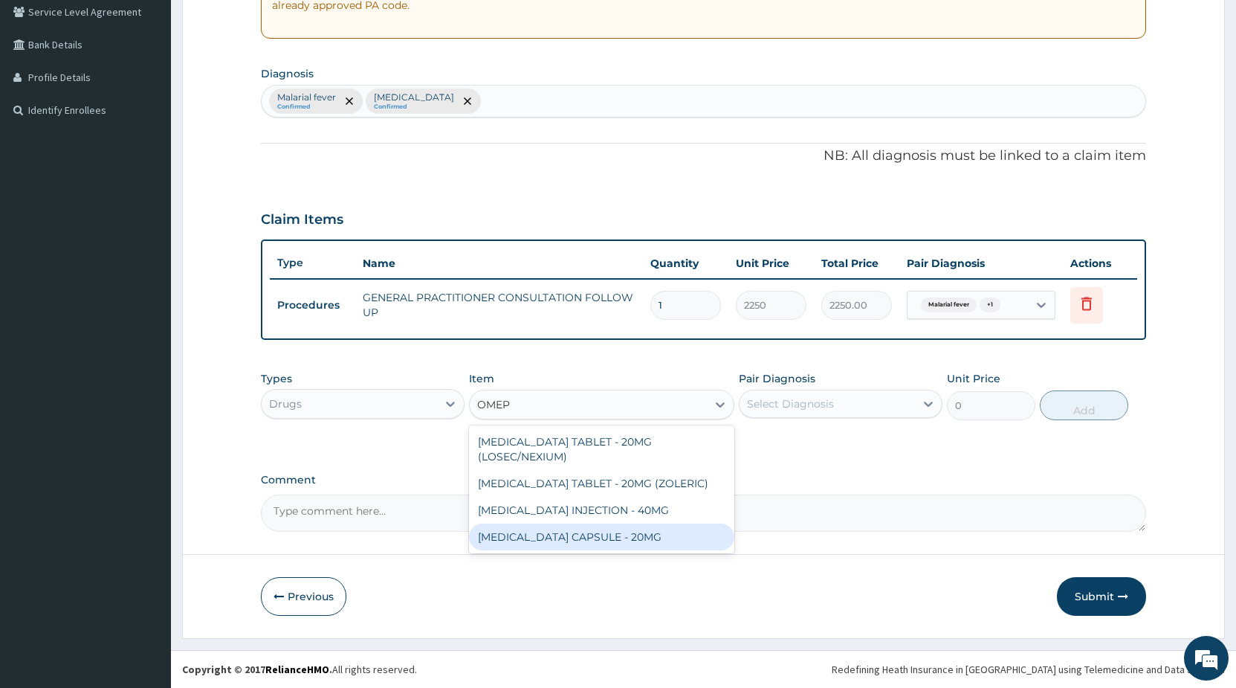
click at [596, 532] on div "OMEPRAZOLE CAPSULE - 20MG" at bounding box center [601, 536] width 265 height 27
type input "160"
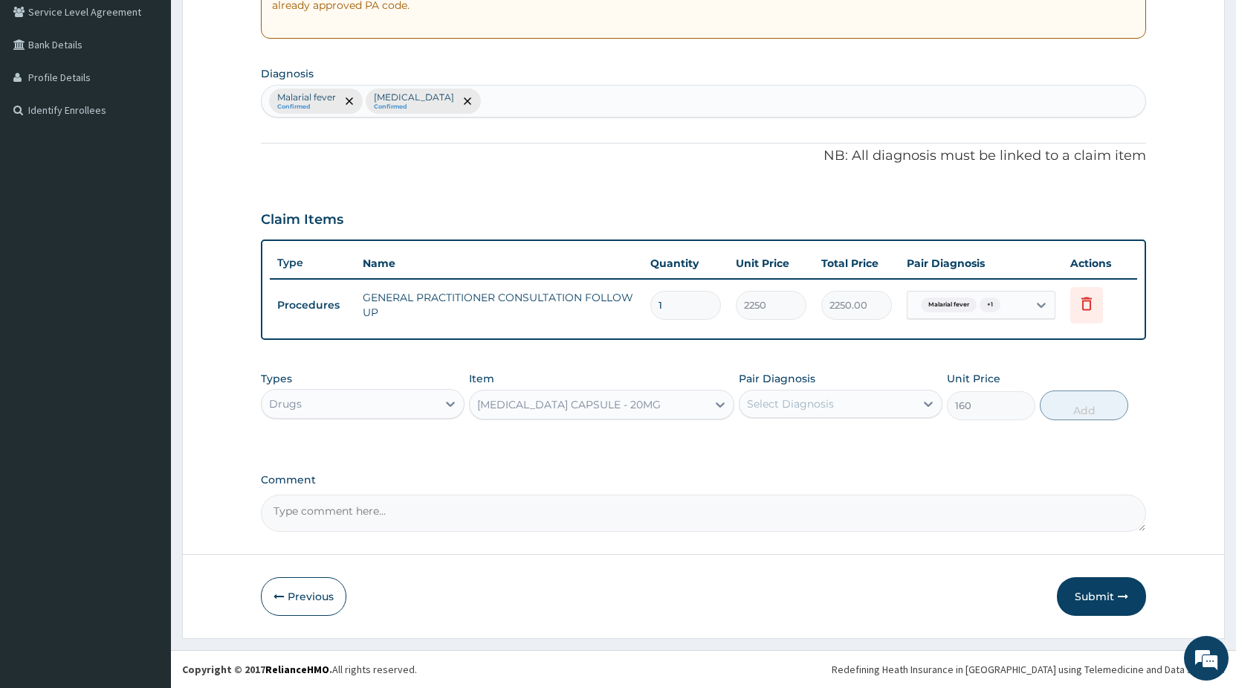
click at [800, 404] on div "Select Diagnosis" at bounding box center [790, 403] width 87 height 15
click at [778, 469] on label "Peptic ulcer" at bounding box center [810, 470] width 92 height 15
checkbox input "true"
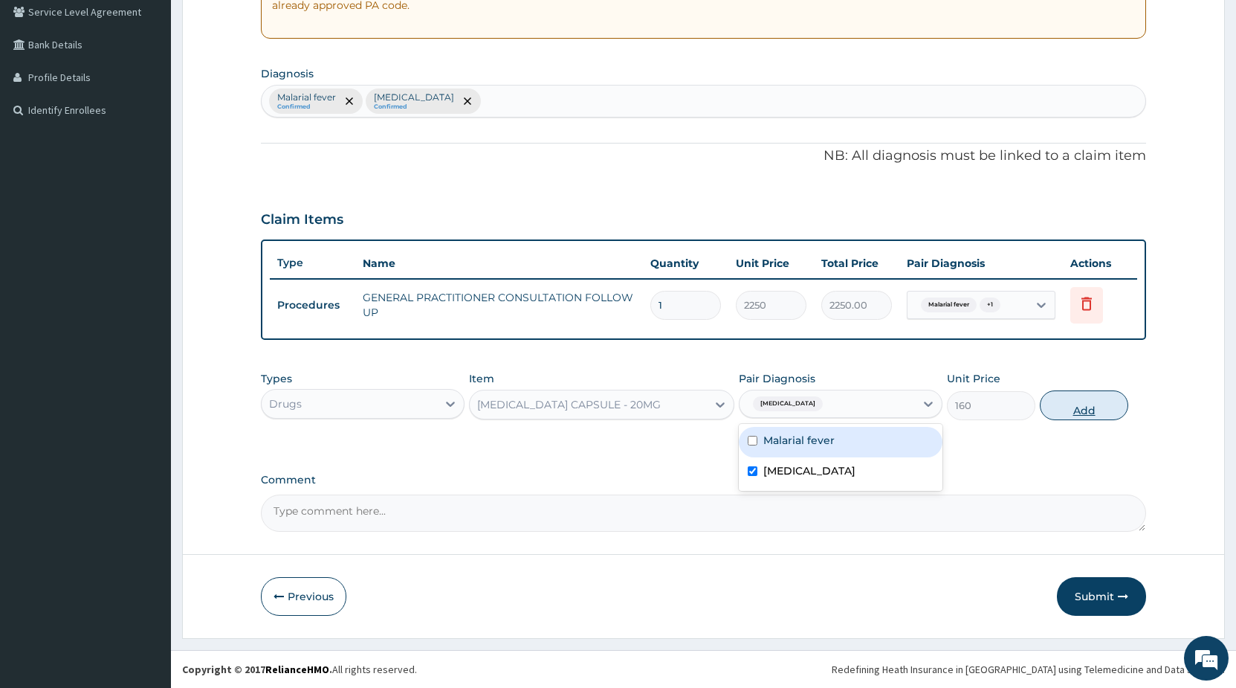
click at [1098, 413] on button "Add" at bounding box center [1084, 405] width 88 height 30
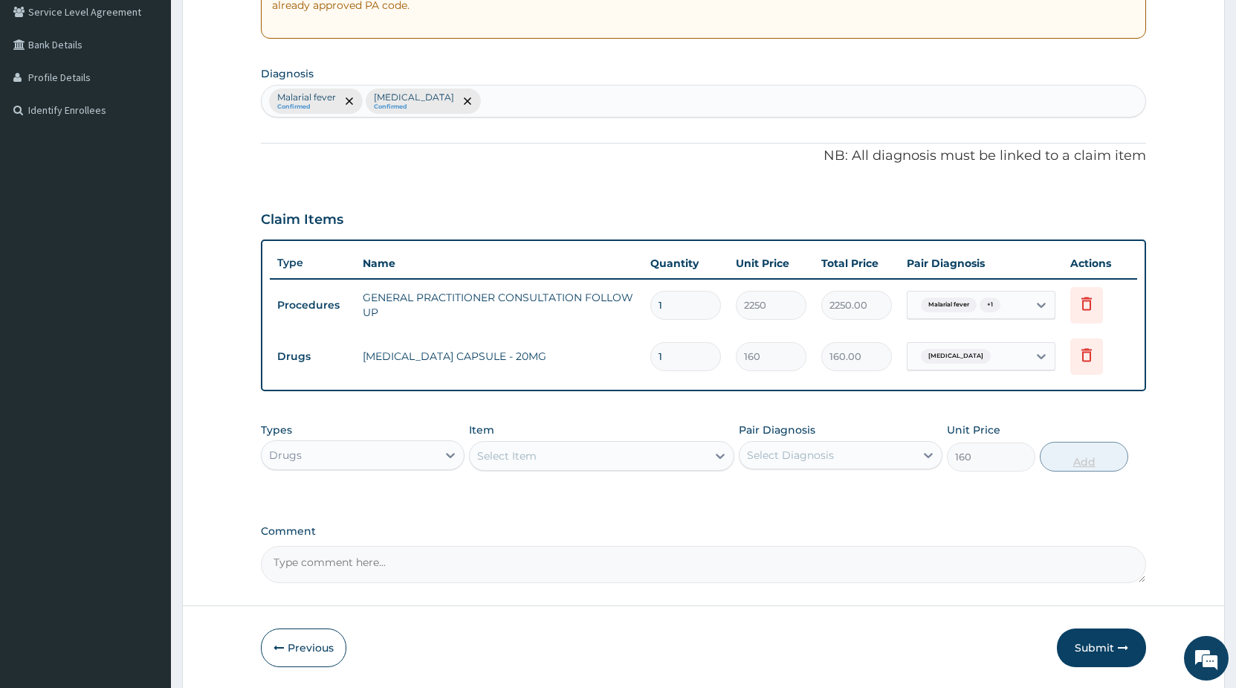
type input "0"
type input "14"
type input "2240.00"
type input "14"
click at [512, 458] on div "Select Item" at bounding box center [506, 455] width 59 height 15
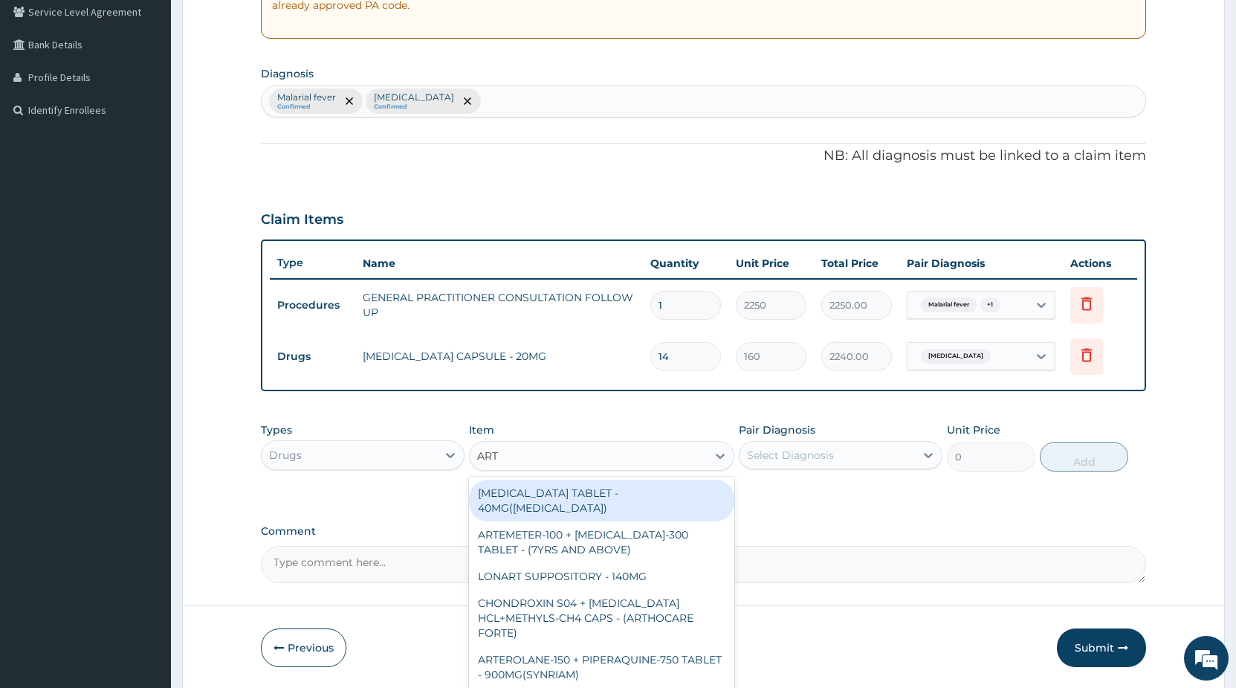
type input "ARTE"
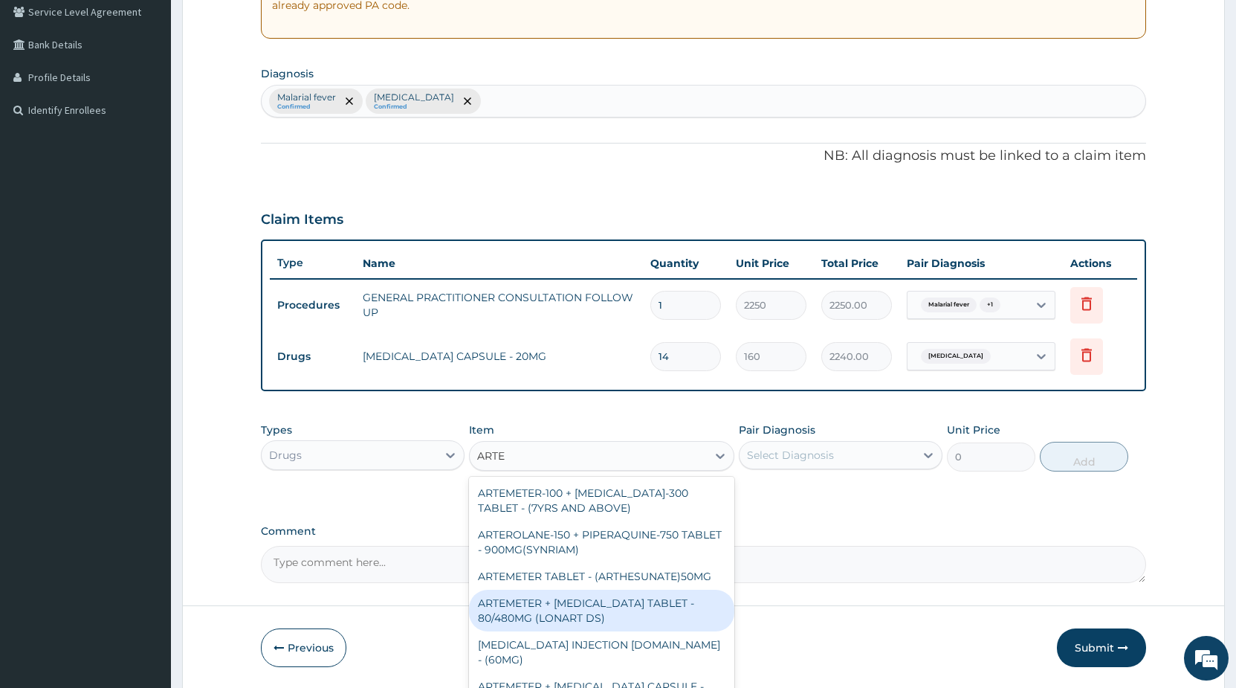
click at [647, 604] on div "ARTEMETER + LUMEFANTRINE TABLET - 80/480MG (LONART DS)" at bounding box center [601, 611] width 265 height 42
type input "672"
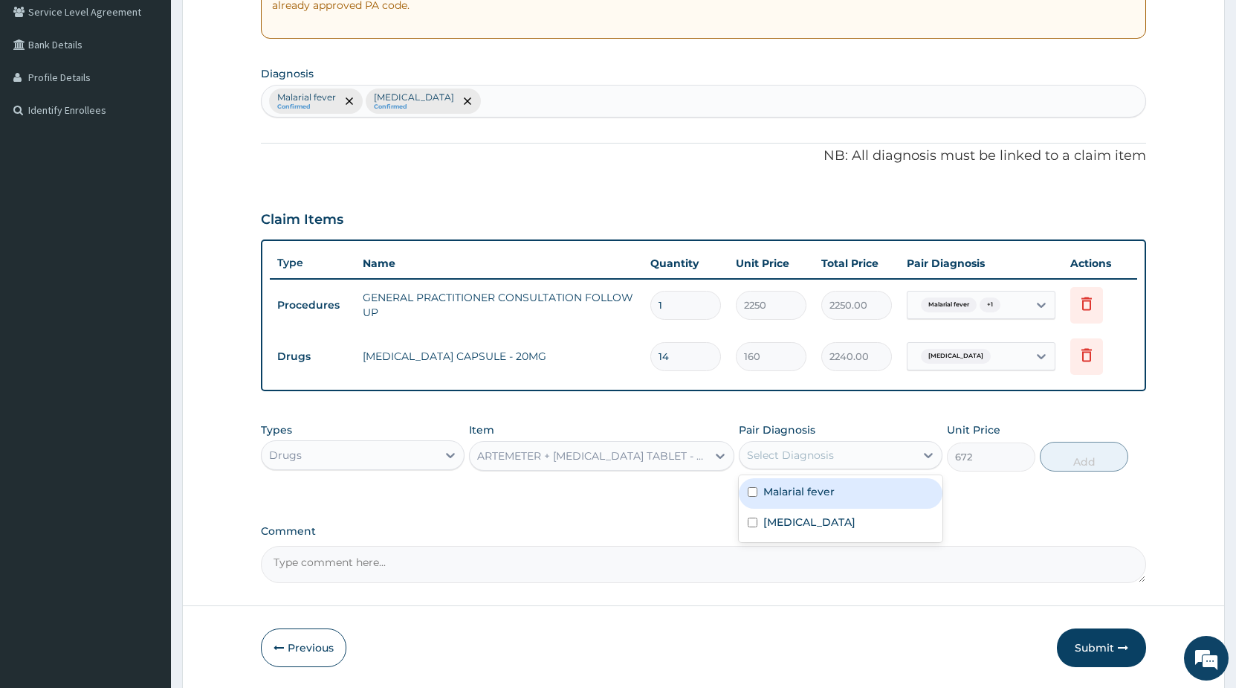
click at [778, 454] on div "Select Diagnosis" at bounding box center [790, 455] width 87 height 15
click at [789, 490] on label "Malarial fever" at bounding box center [799, 491] width 71 height 15
checkbox input "true"
click at [1068, 459] on button "Add" at bounding box center [1084, 457] width 88 height 30
type input "0"
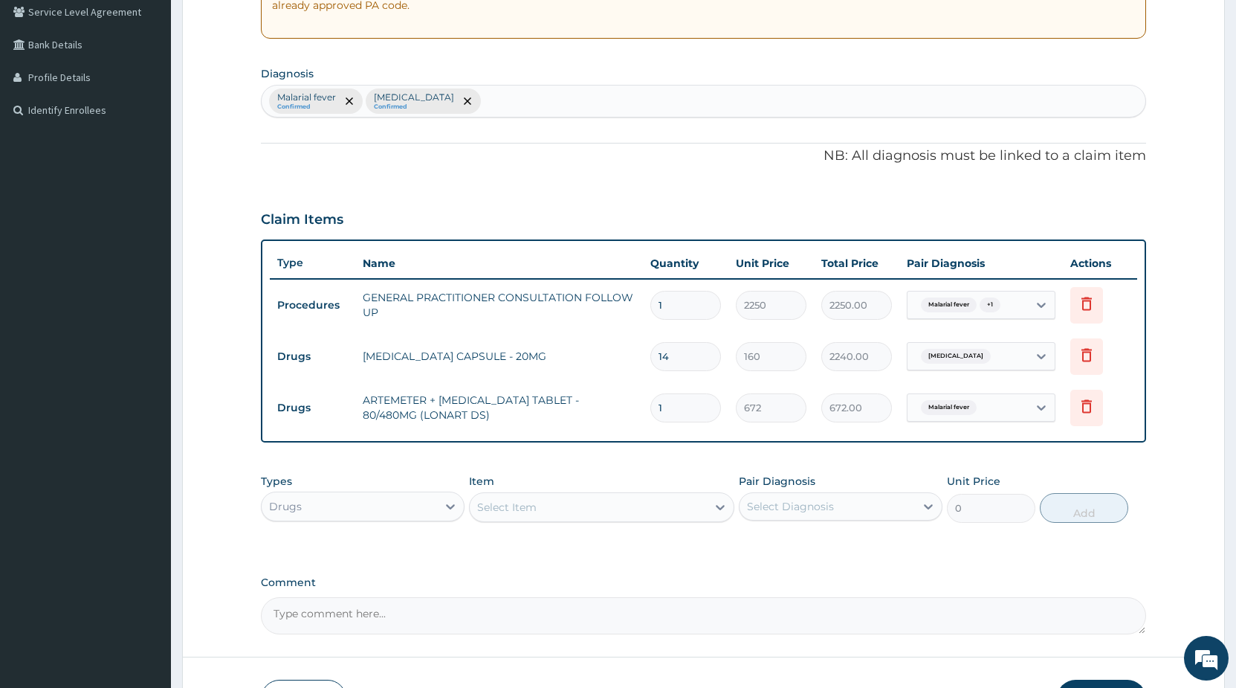
drag, startPoint x: 680, startPoint y: 411, endPoint x: 622, endPoint y: 404, distance: 59.2
click at [651, 404] on input "1" at bounding box center [686, 407] width 71 height 29
type input "6"
type input "4032.00"
type input "6"
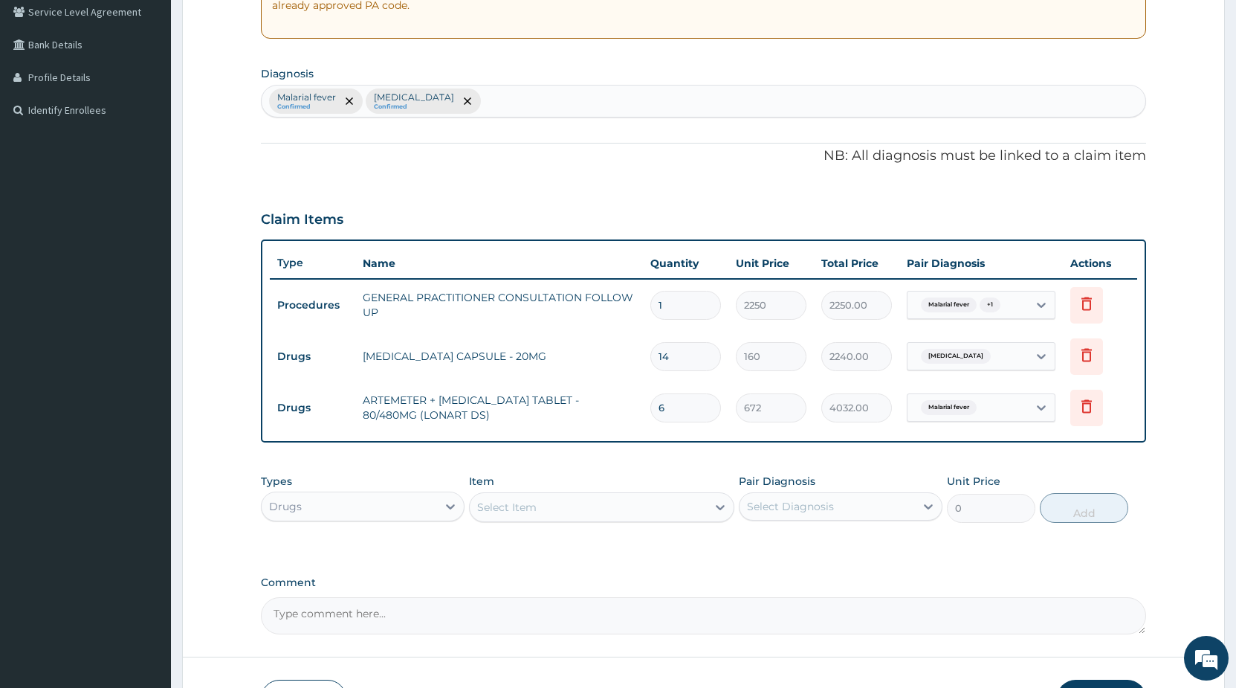
click at [527, 509] on div "Select Item" at bounding box center [506, 507] width 59 height 15
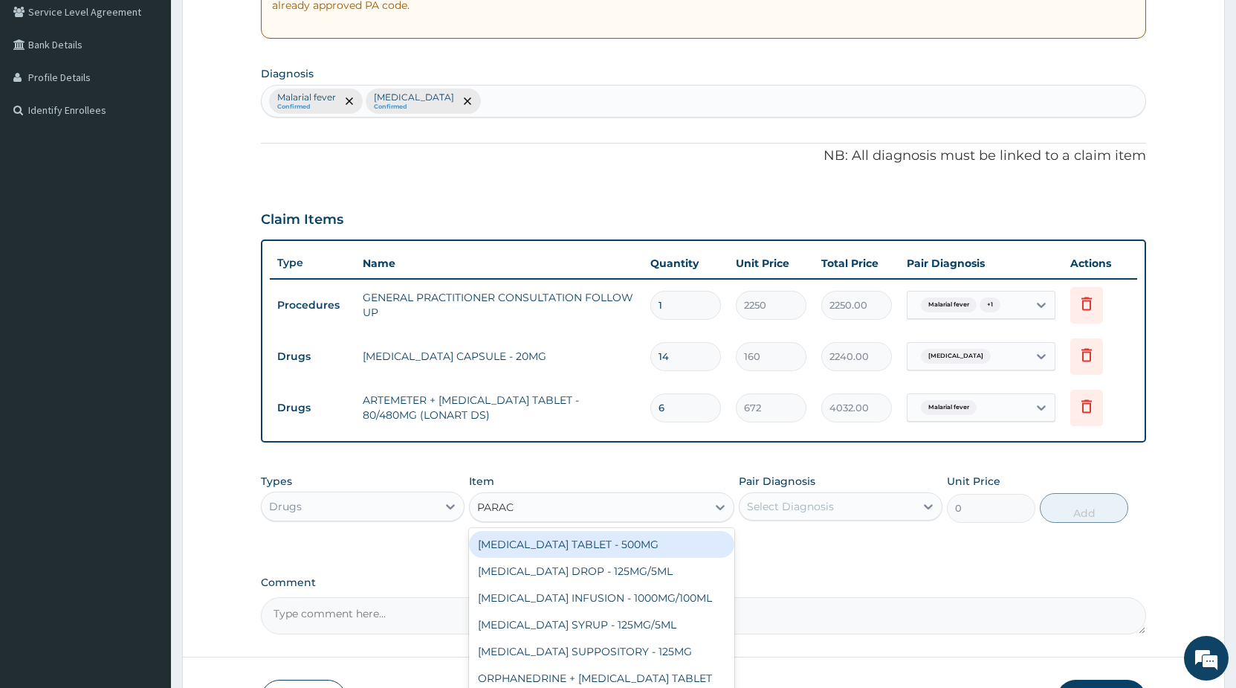
type input "PARACE"
click at [627, 540] on div "PARACETAMOL TABLET - 500MG" at bounding box center [601, 544] width 265 height 27
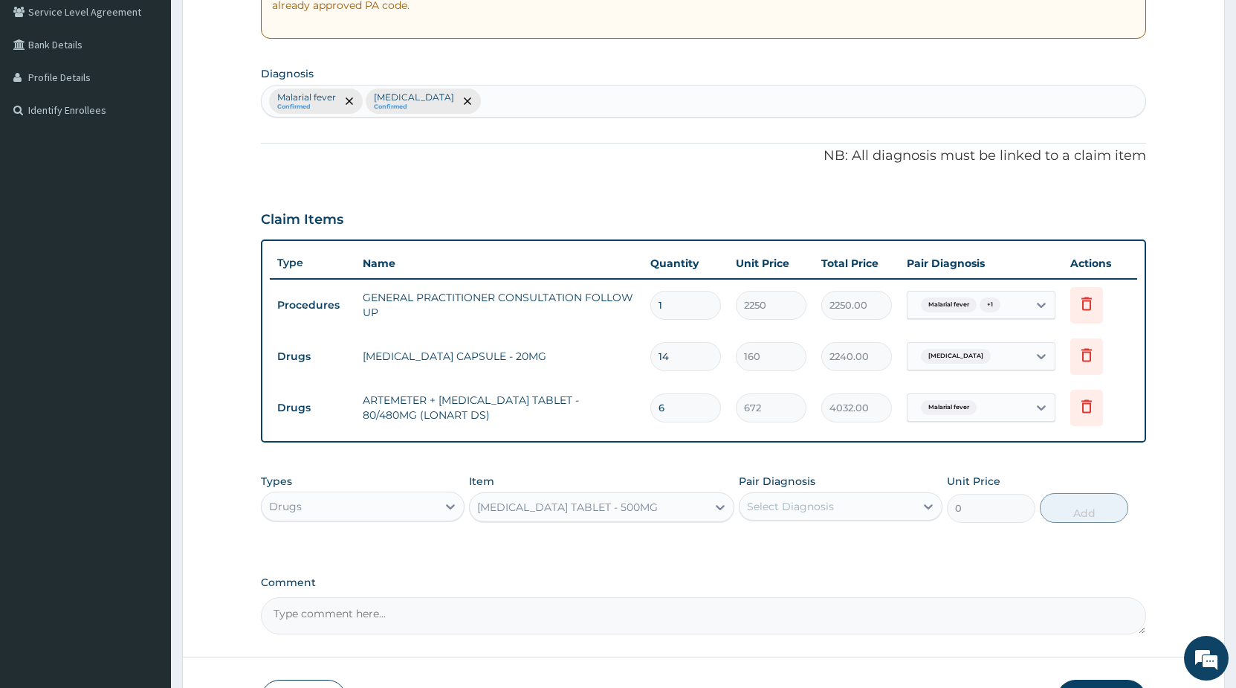
type input "38.400000000000006"
click at [759, 499] on div "Select Diagnosis" at bounding box center [790, 506] width 87 height 15
click at [792, 546] on label "Malarial fever" at bounding box center [799, 542] width 71 height 15
checkbox input "true"
click at [1104, 512] on button "Add" at bounding box center [1084, 508] width 88 height 30
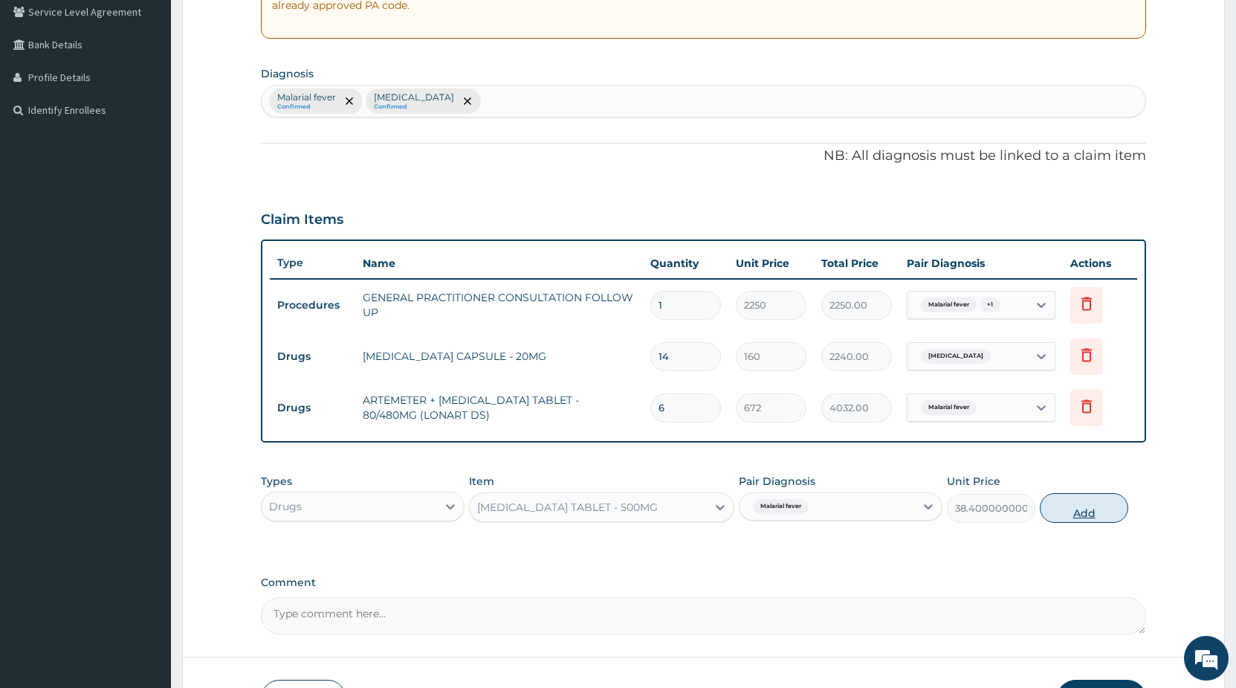
type input "0"
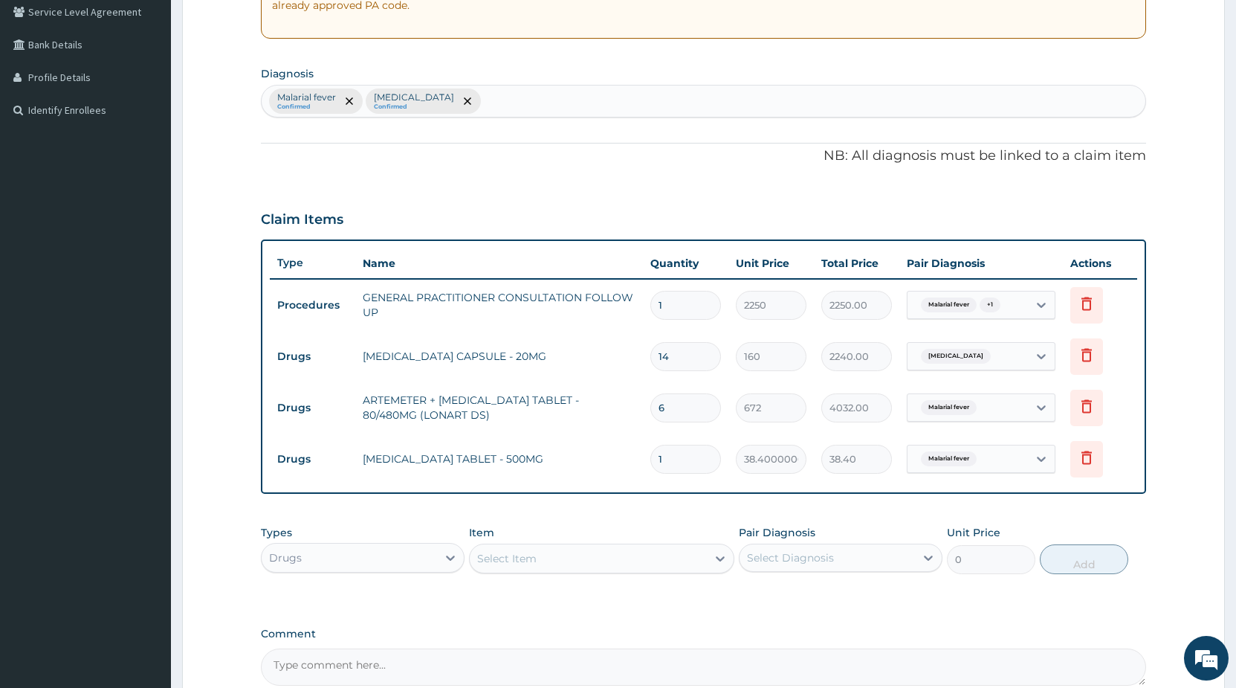
type input "18"
type input "691.20"
type input "18"
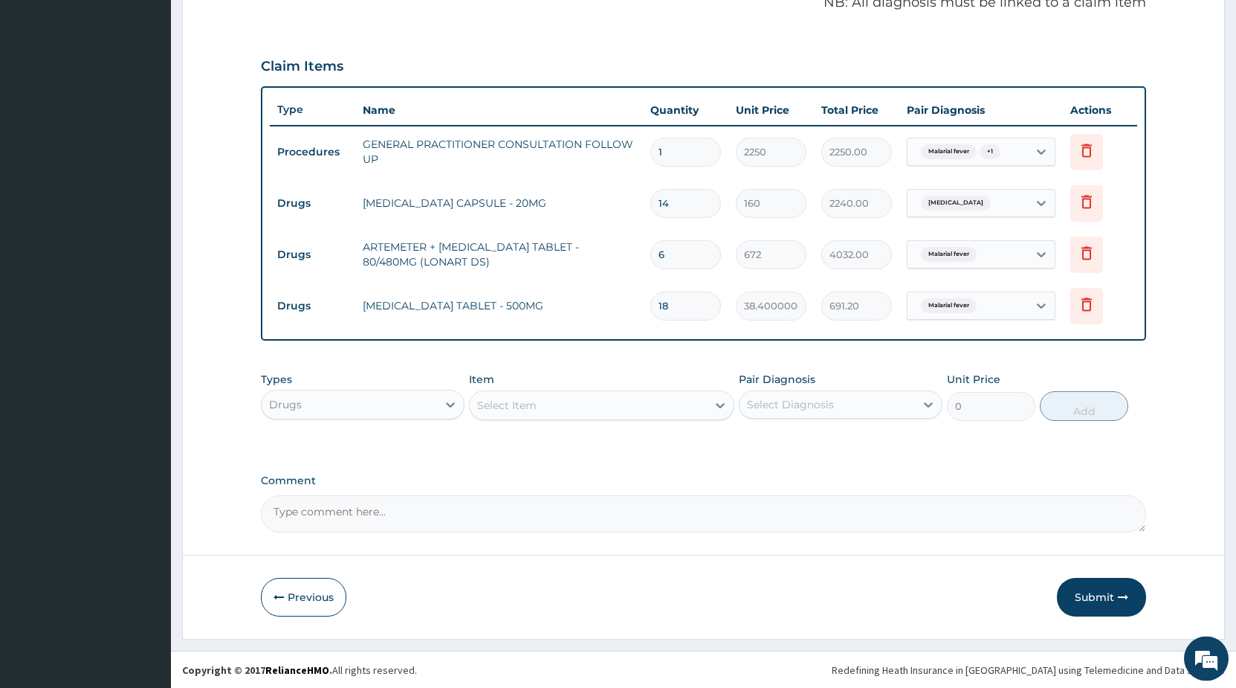
scroll to position [468, 0]
click at [1096, 591] on button "Submit" at bounding box center [1101, 596] width 89 height 39
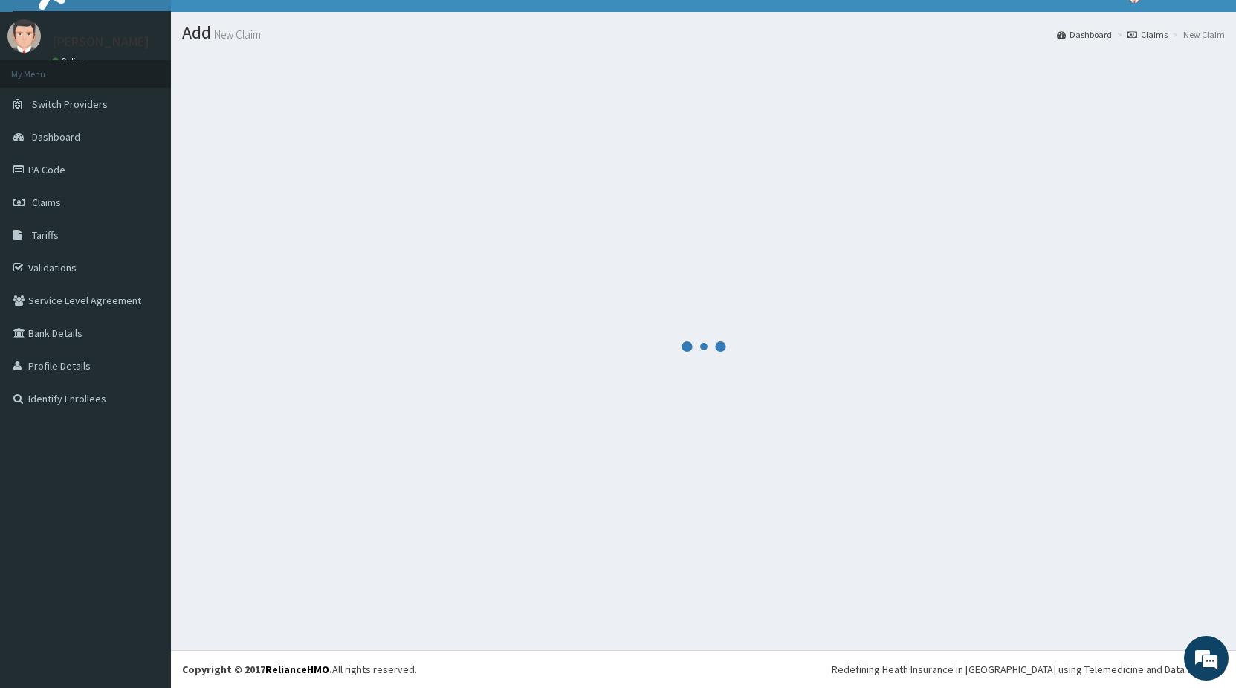
scroll to position [25, 0]
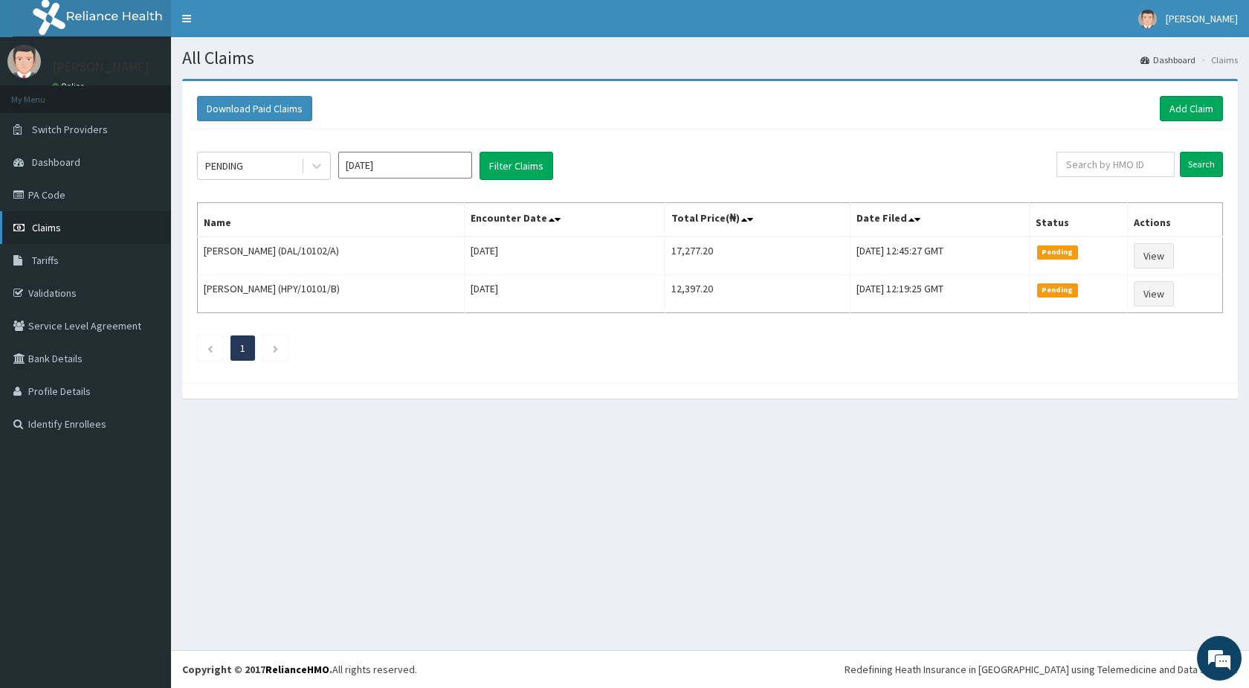
click at [49, 227] on span "Claims" at bounding box center [46, 227] width 29 height 13
click at [1196, 104] on link "Add Claim" at bounding box center [1191, 108] width 63 height 25
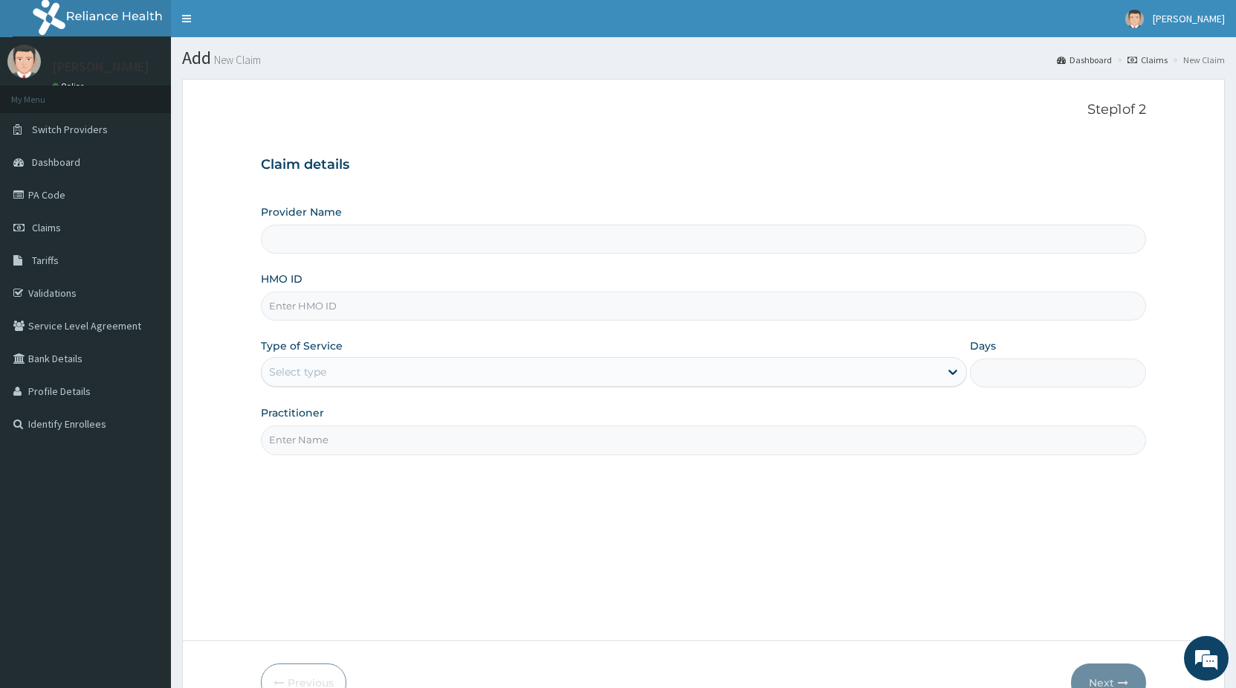
click at [350, 241] on input "Provider Name" at bounding box center [703, 239] width 885 height 29
type input "STANDARD HOSPITAL"
click at [315, 308] on input "HMO ID" at bounding box center [703, 305] width 885 height 29
type input "ENP/11259/B"
click at [398, 378] on div "Select type" at bounding box center [600, 372] width 677 height 24
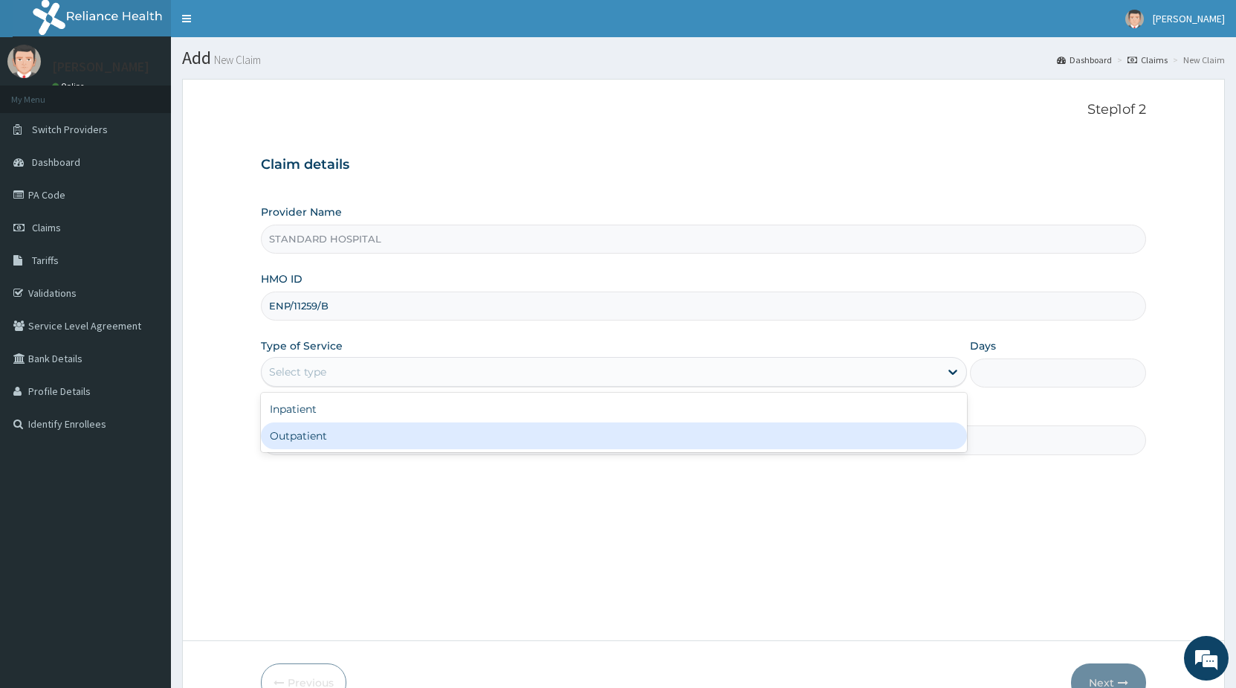
click at [366, 436] on div "Outpatient" at bounding box center [614, 435] width 706 height 27
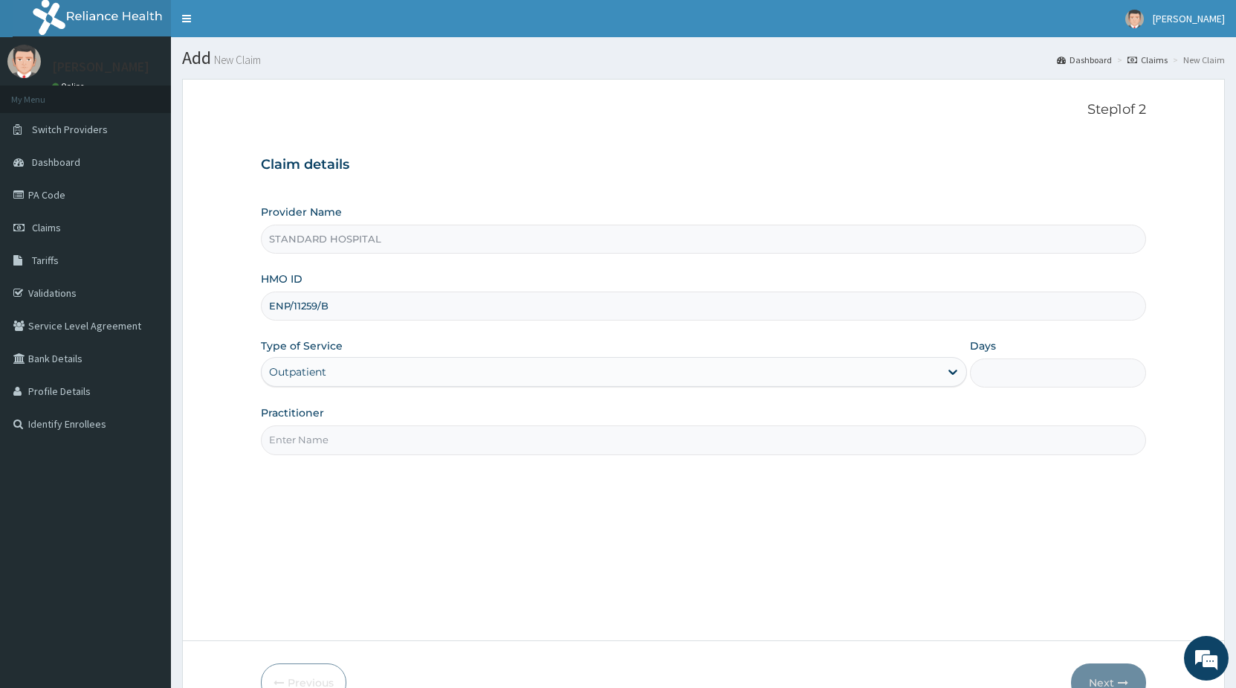
type input "1"
click at [364, 446] on input "Practitioner" at bounding box center [703, 439] width 885 height 29
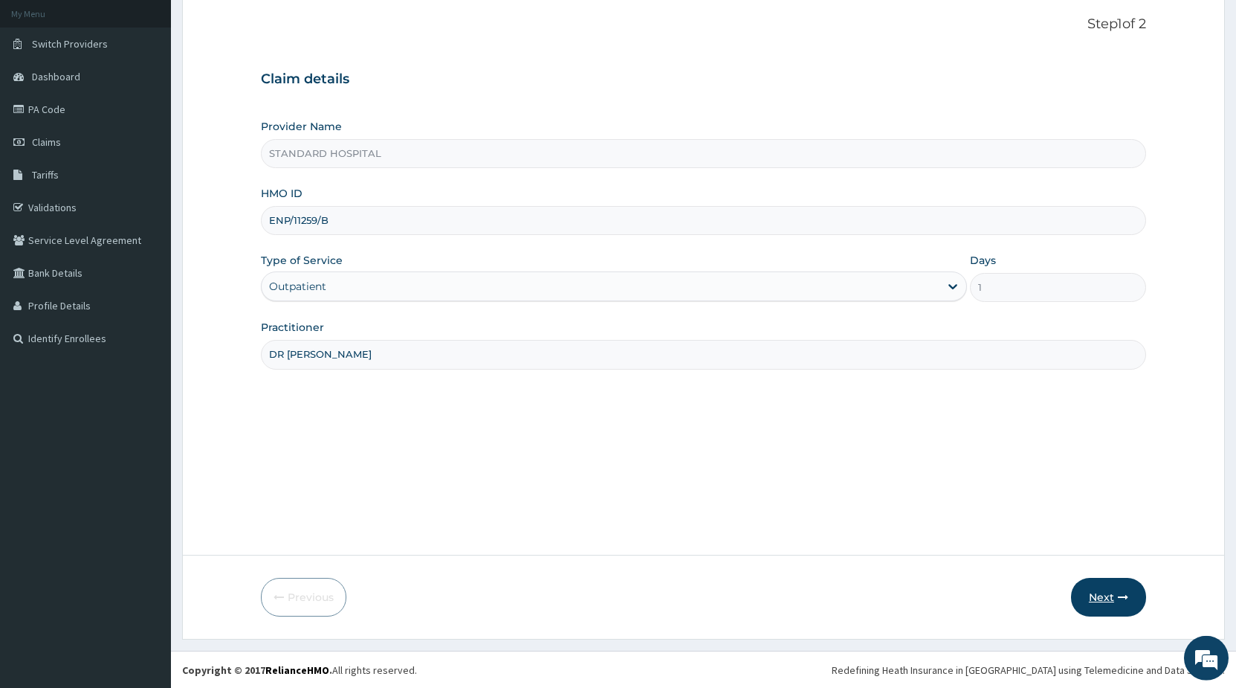
scroll to position [86, 0]
type input "DR [PERSON_NAME]"
click at [1114, 593] on button "Next" at bounding box center [1108, 596] width 75 height 39
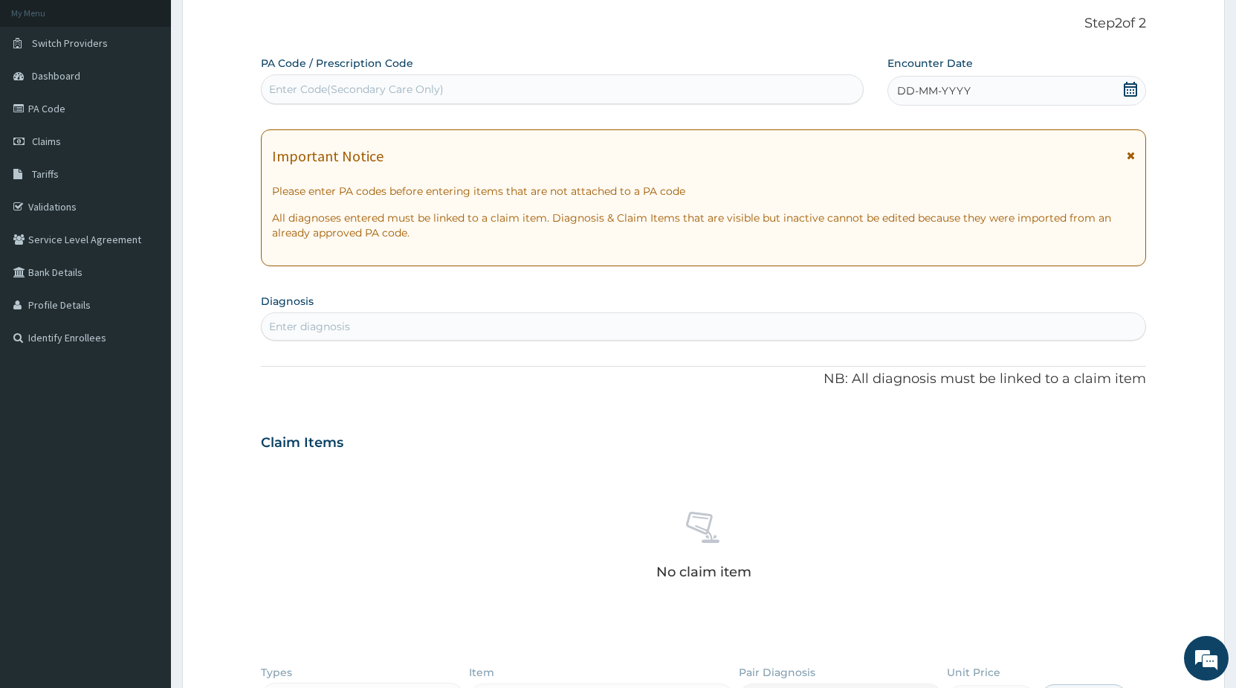
click at [1131, 88] on icon at bounding box center [1130, 89] width 15 height 15
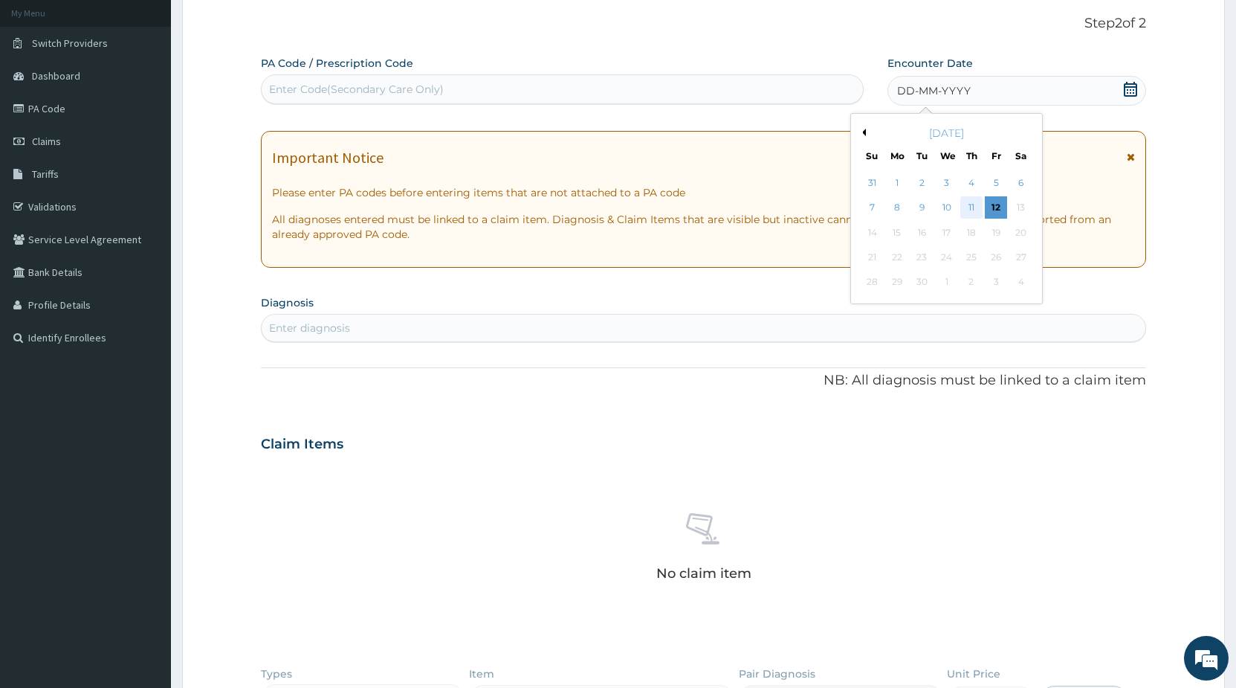
click at [969, 208] on div "11" at bounding box center [972, 208] width 22 height 22
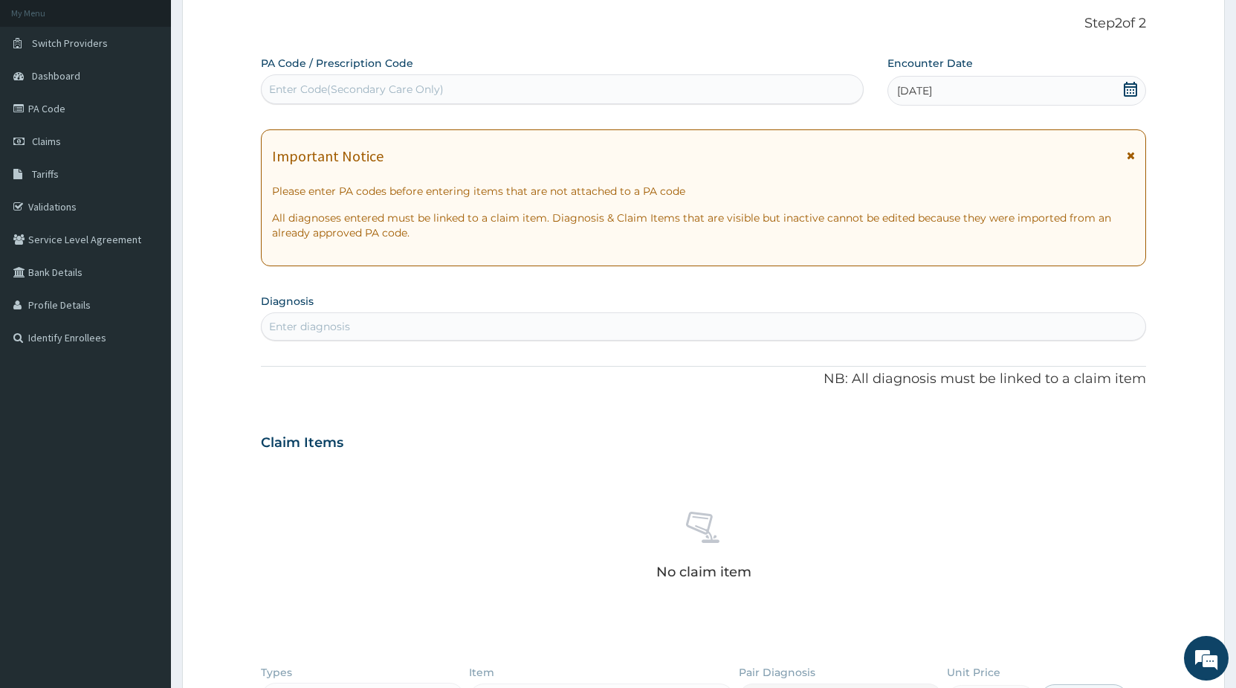
click at [545, 326] on div "Enter diagnosis" at bounding box center [704, 326] width 884 height 24
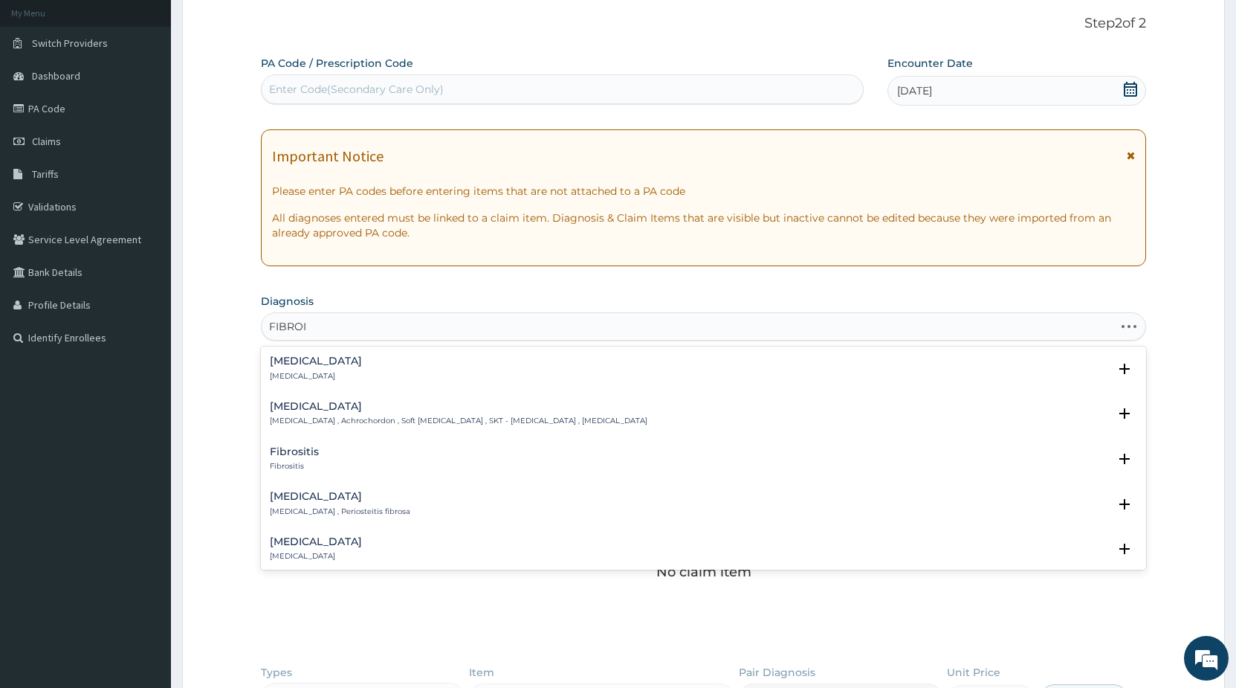
type input "[MEDICAL_DATA]"
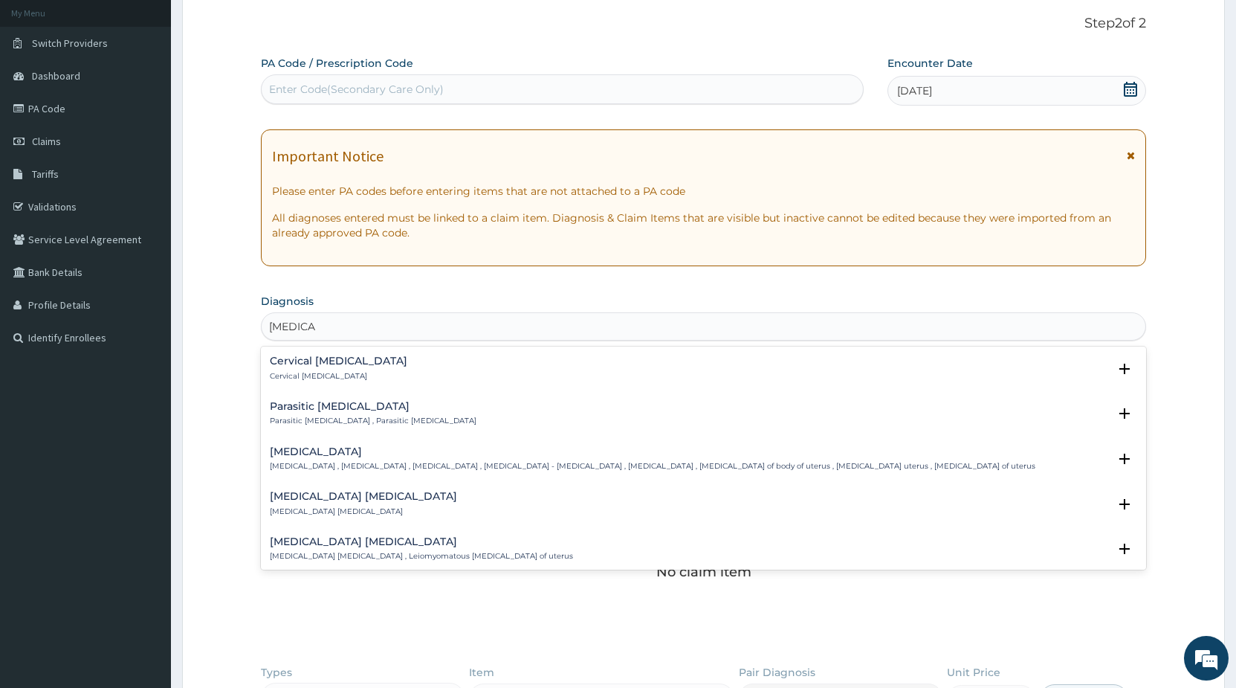
scroll to position [80, 0]
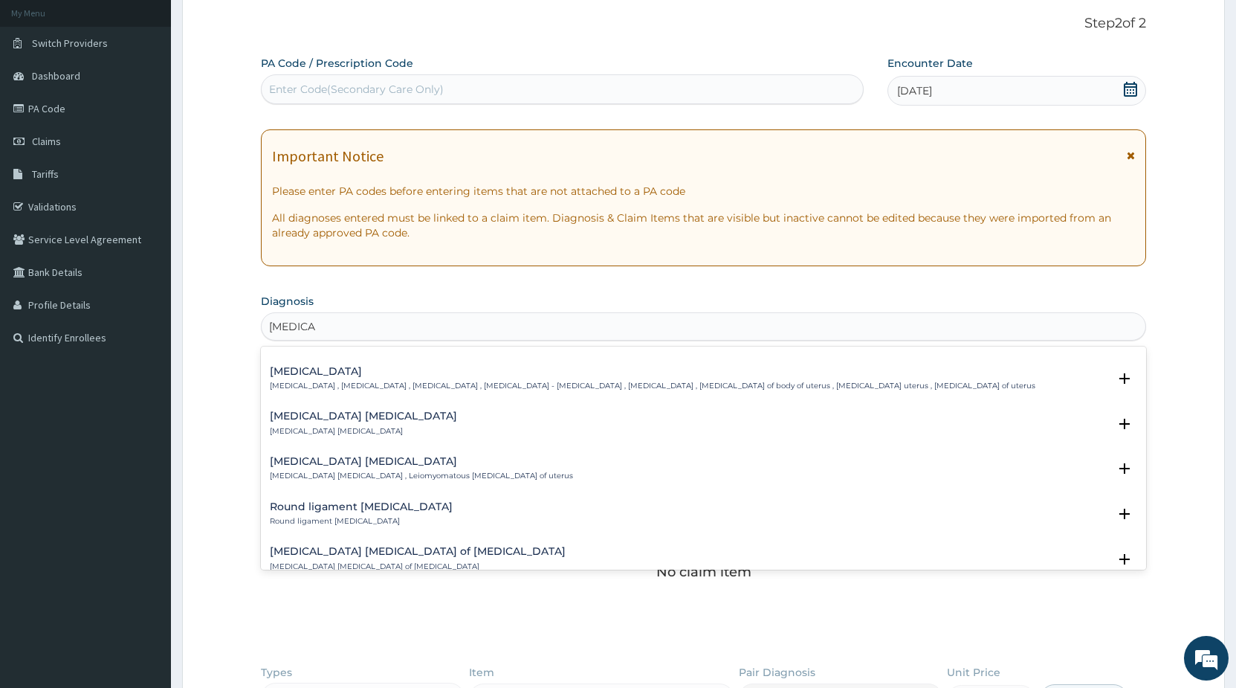
click at [350, 377] on h4 "[MEDICAL_DATA]" at bounding box center [653, 371] width 766 height 11
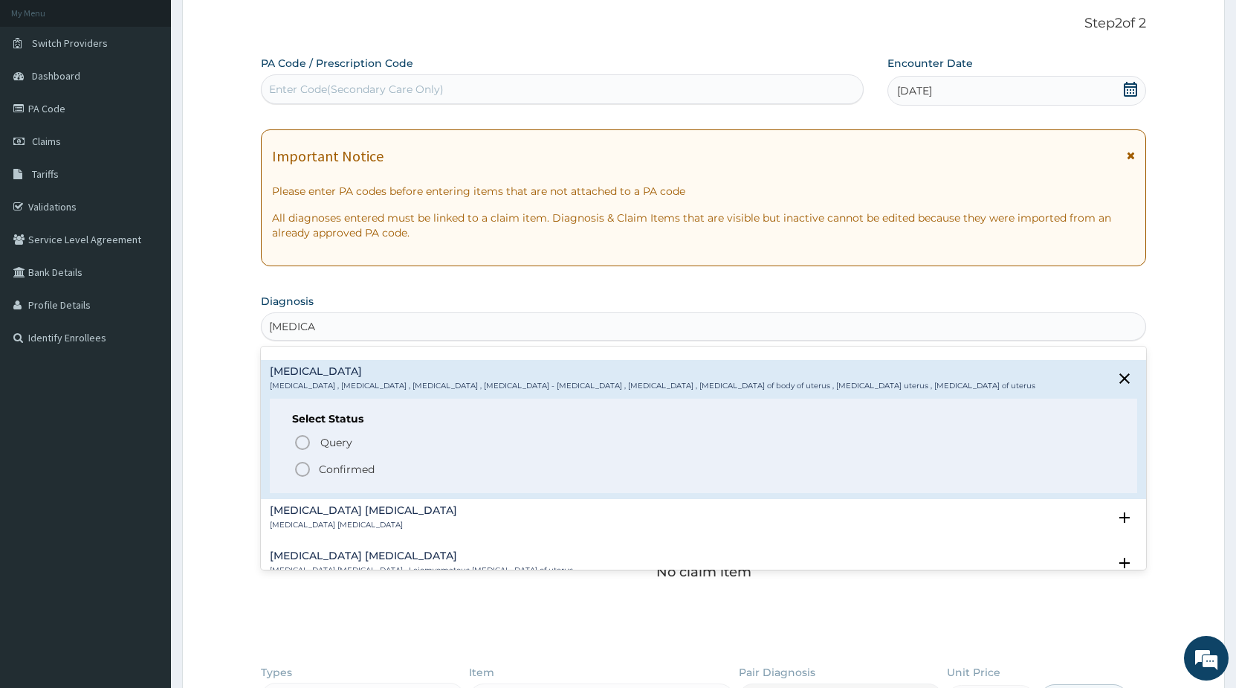
click at [303, 469] on icon "status option filled" at bounding box center [303, 469] width 18 height 18
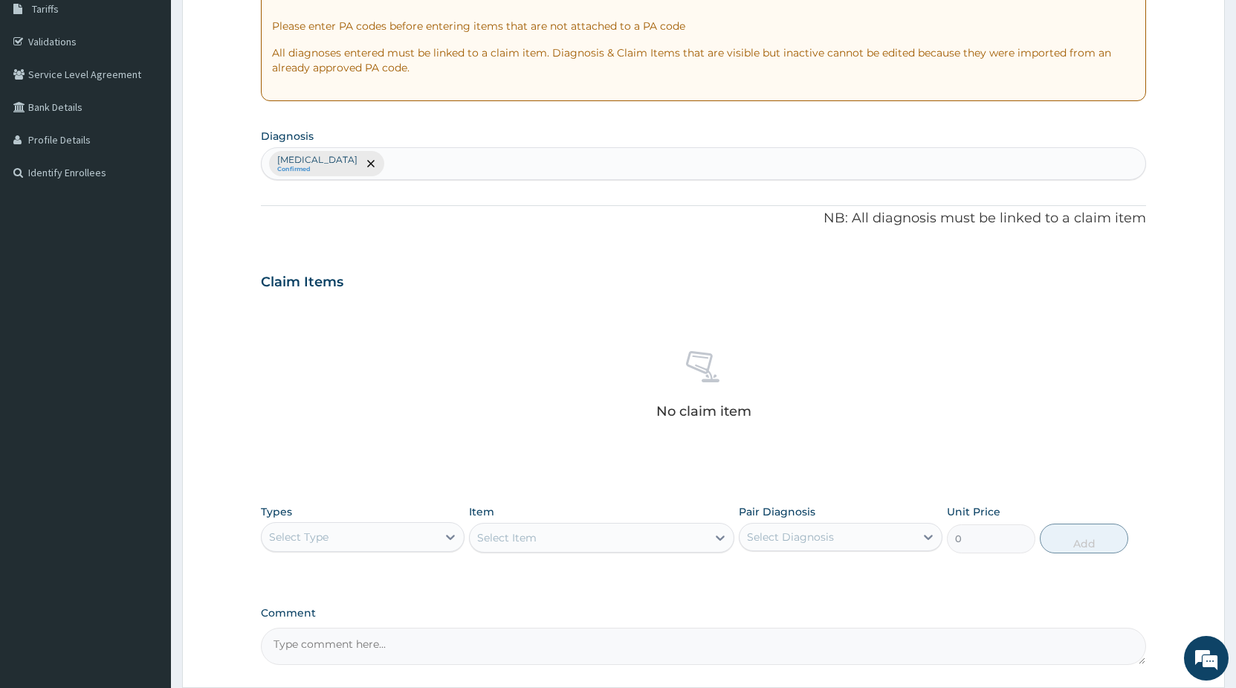
scroll to position [314, 0]
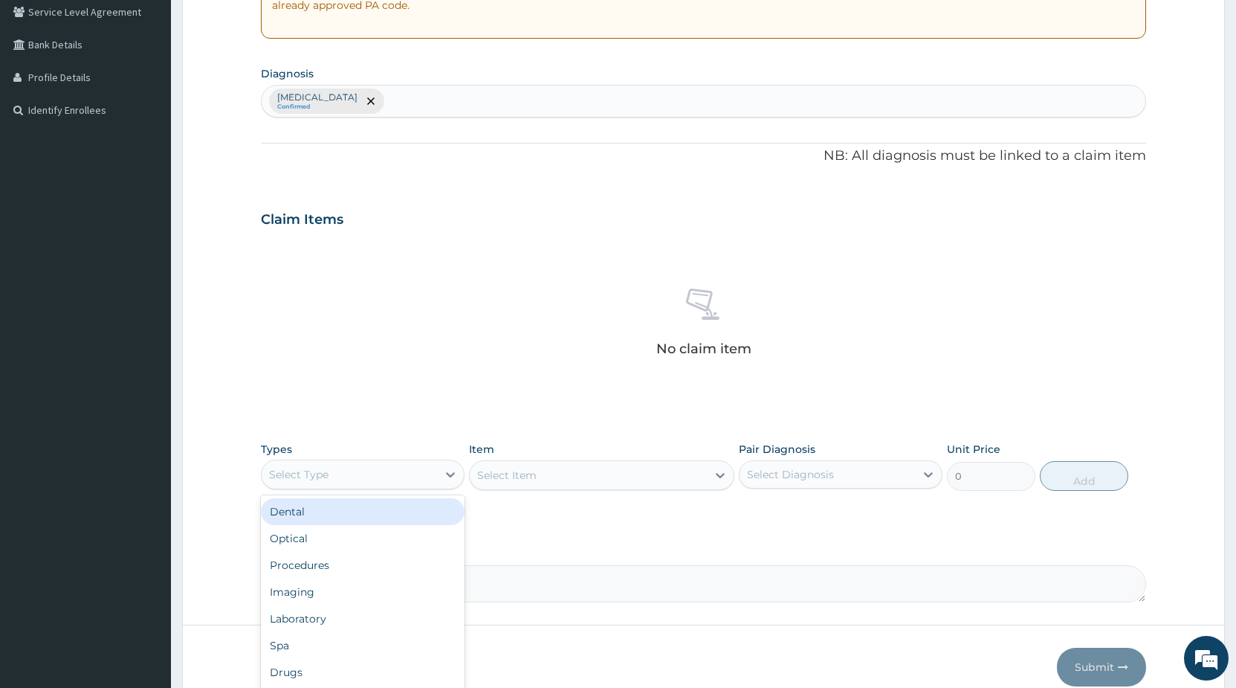
click at [384, 479] on div "Select Type" at bounding box center [349, 474] width 175 height 24
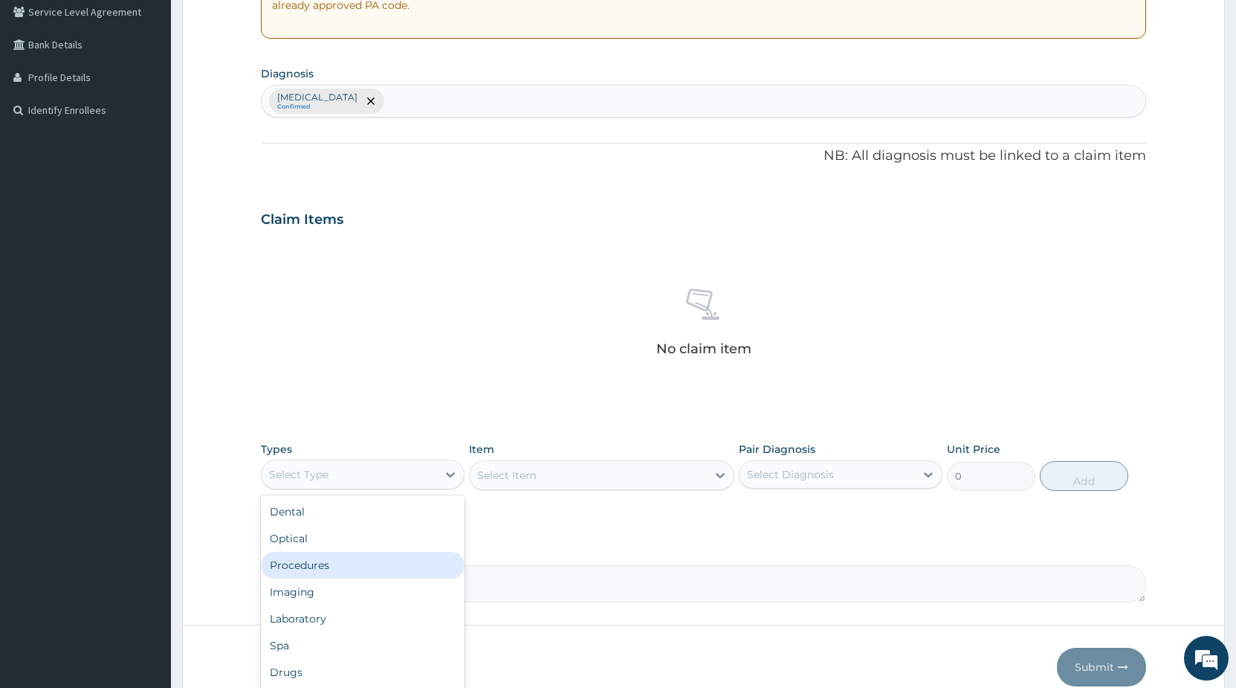
click at [329, 567] on div "Procedures" at bounding box center [363, 565] width 204 height 27
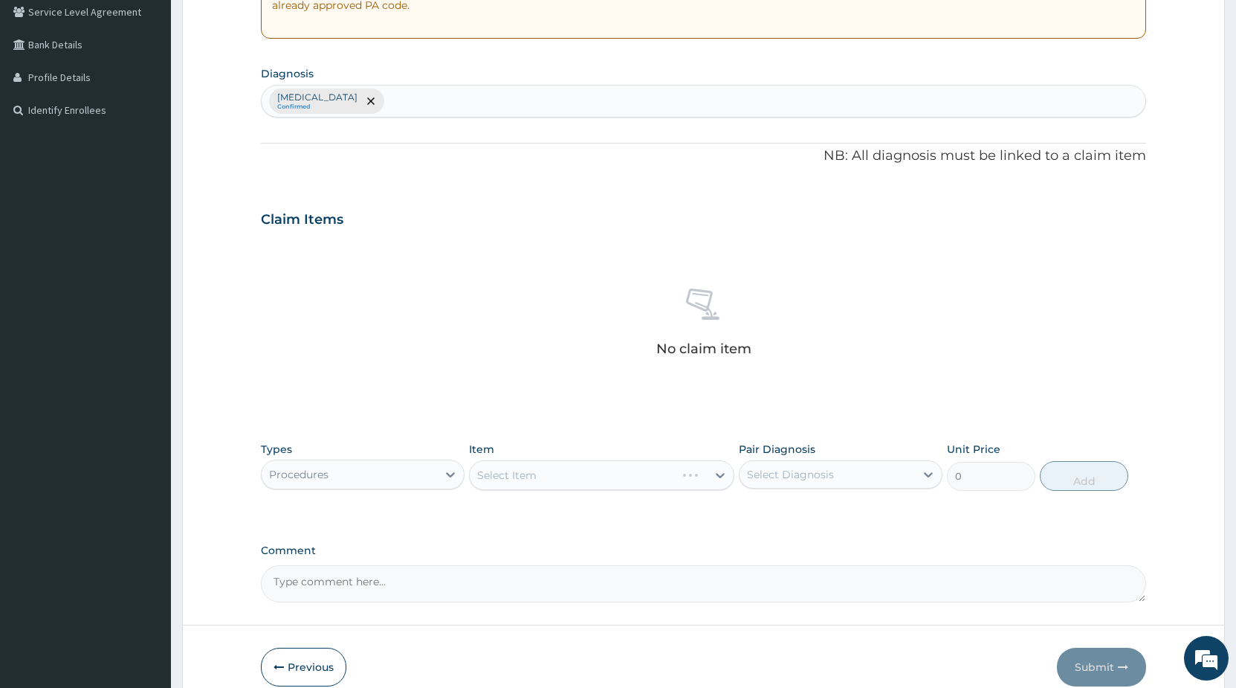
click at [495, 478] on div "Select Item" at bounding box center [601, 475] width 265 height 30
click at [526, 477] on div "Select Item" at bounding box center [601, 475] width 265 height 30
click at [514, 477] on div "Select Item" at bounding box center [601, 475] width 265 height 30
click at [508, 477] on div "Select Item" at bounding box center [601, 475] width 265 height 30
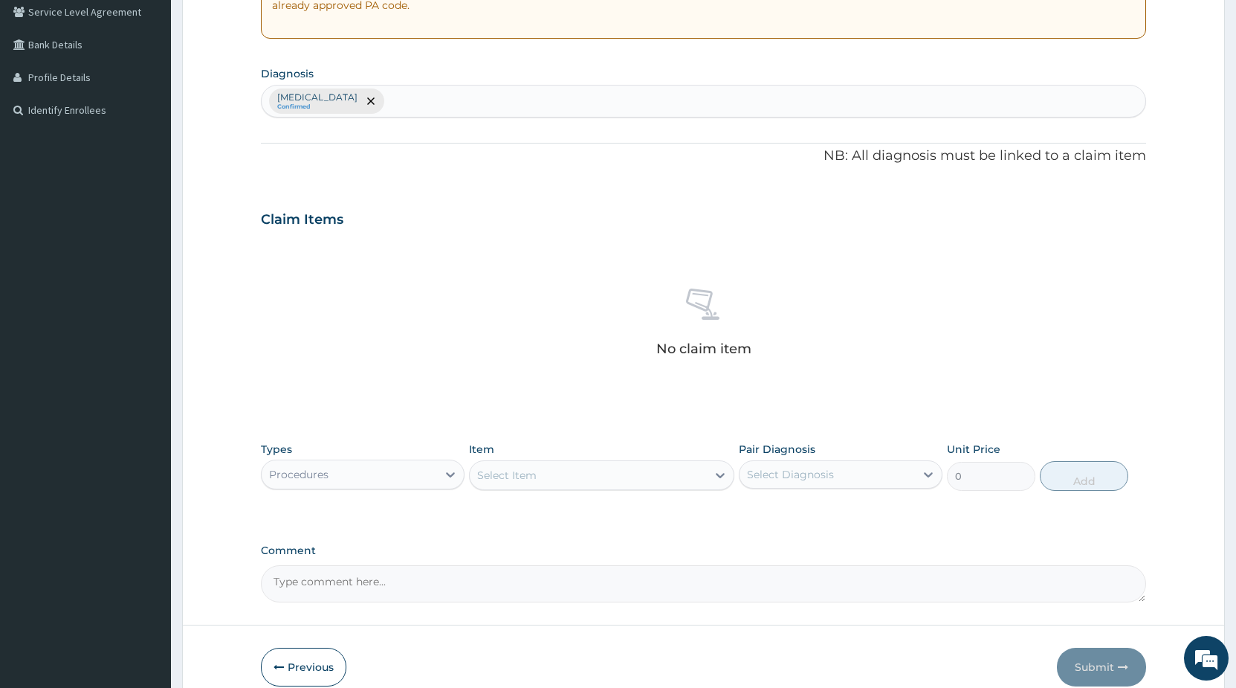
scroll to position [384, 0]
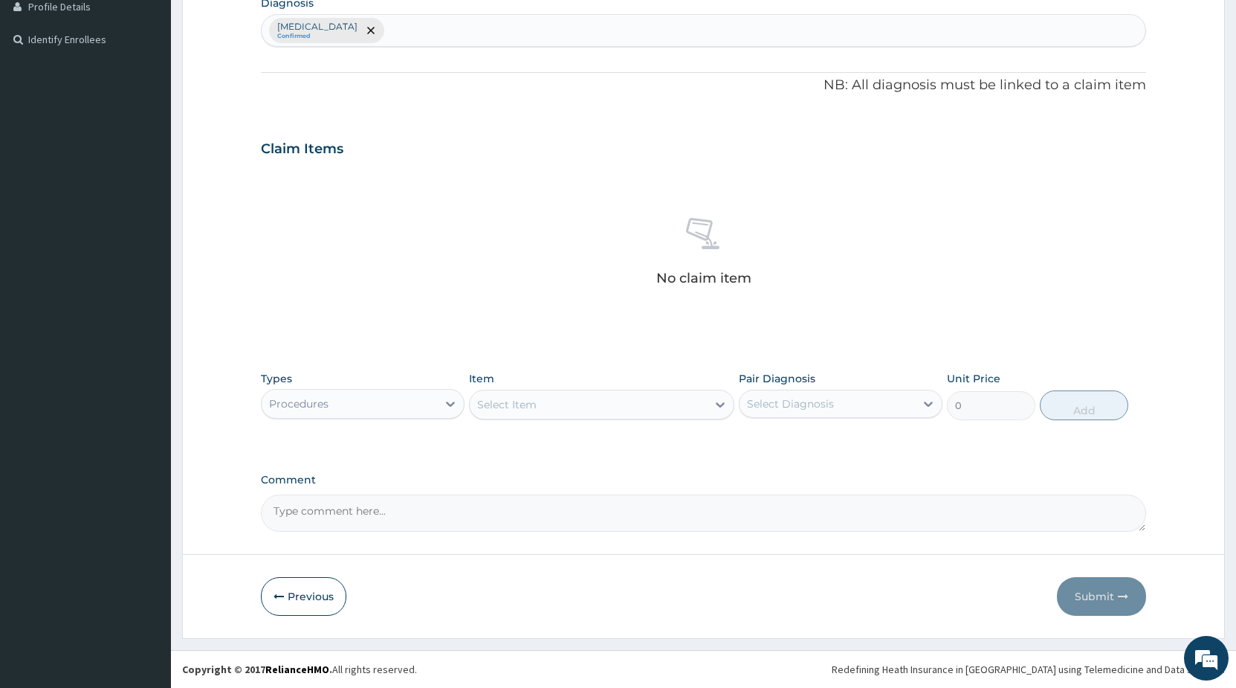
click at [361, 406] on div "Procedures" at bounding box center [349, 404] width 175 height 24
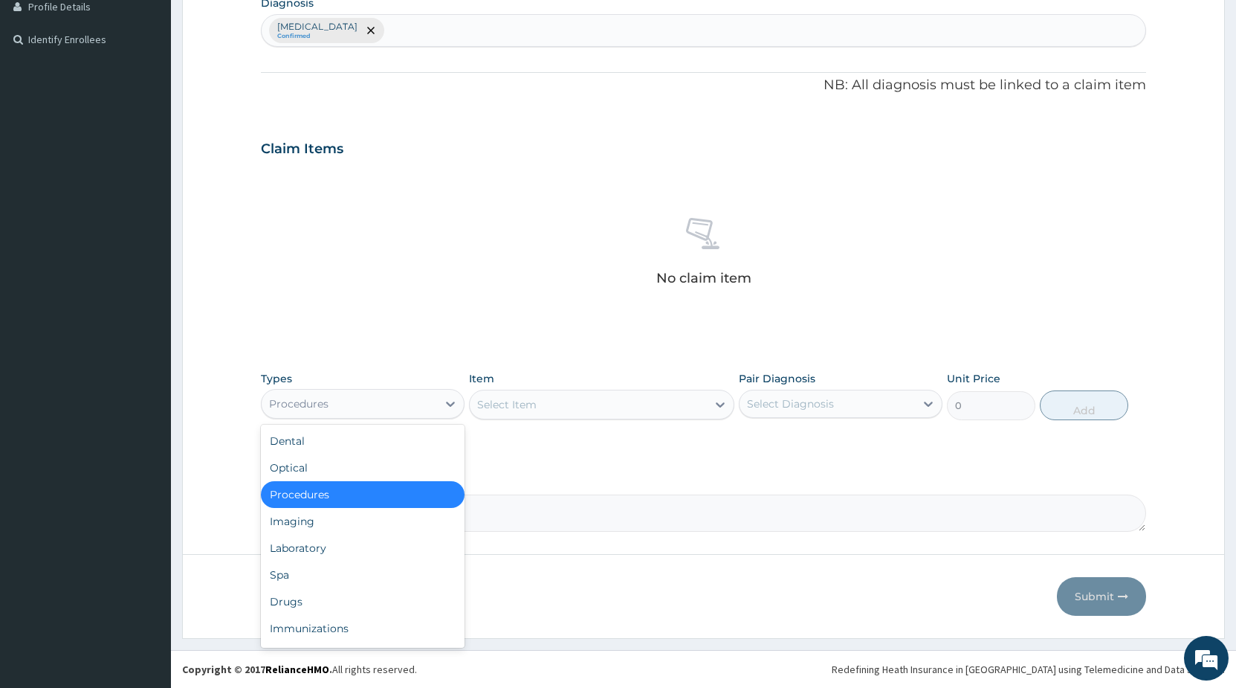
click at [351, 490] on div "Procedures" at bounding box center [363, 494] width 204 height 27
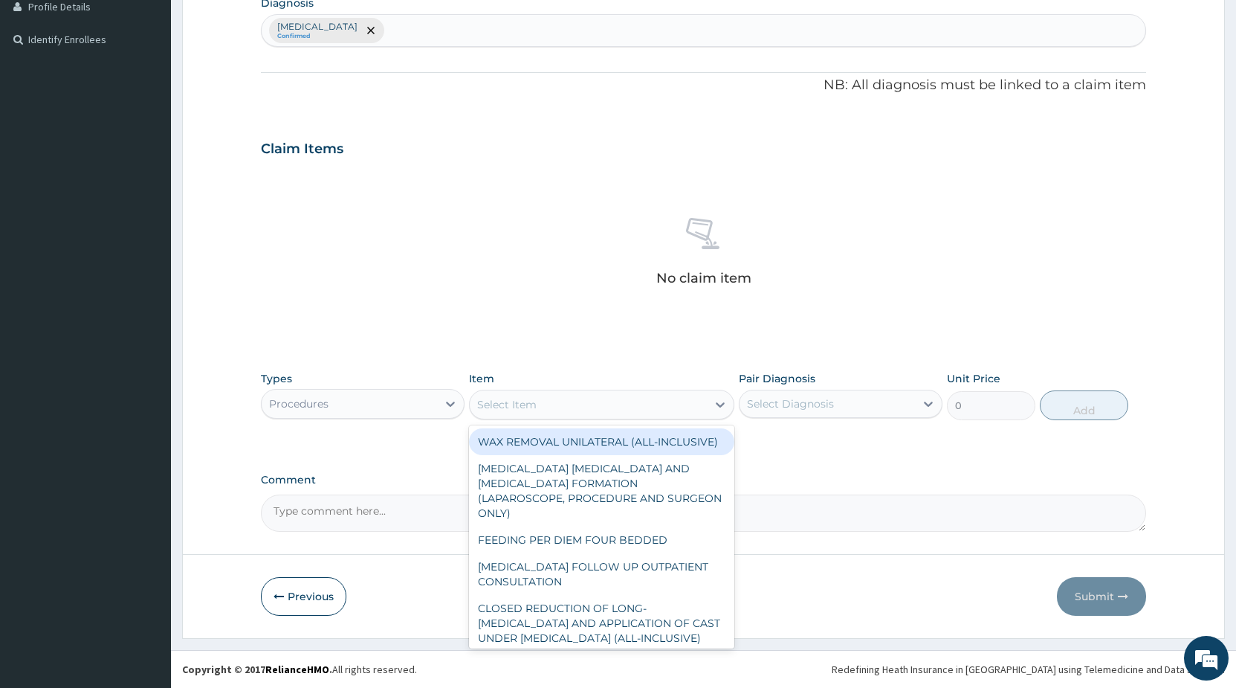
click at [505, 404] on div "Select Item" at bounding box center [506, 404] width 59 height 15
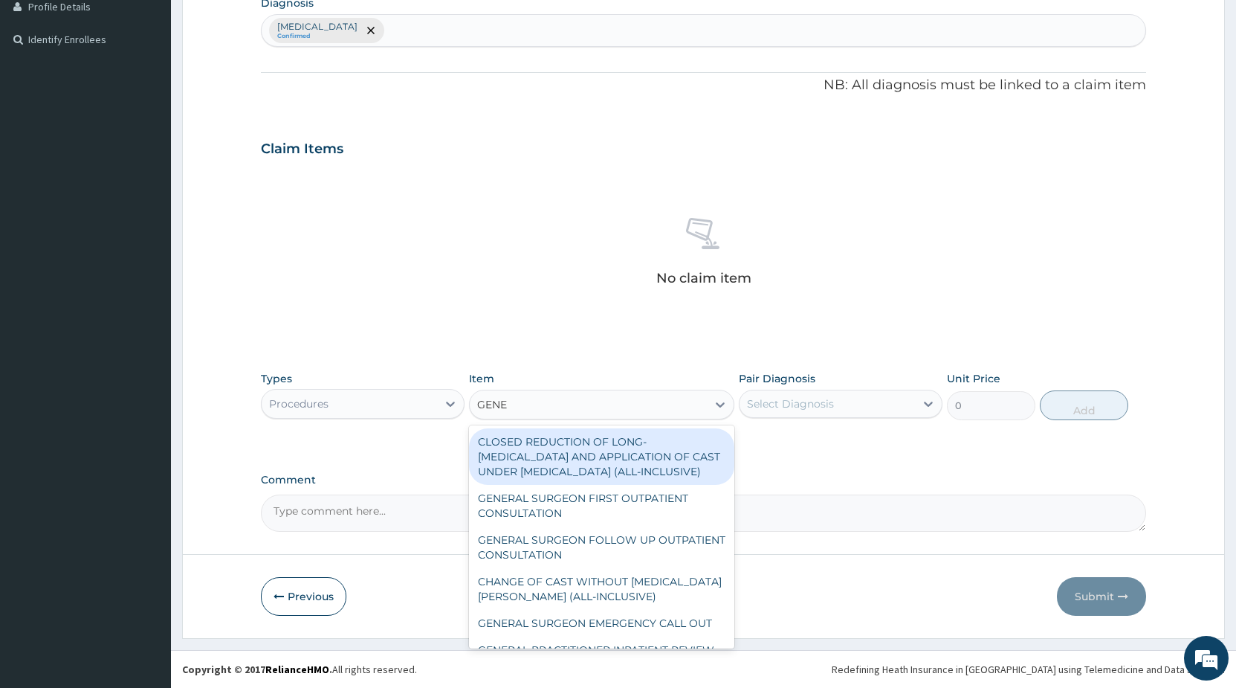
type input "GENER"
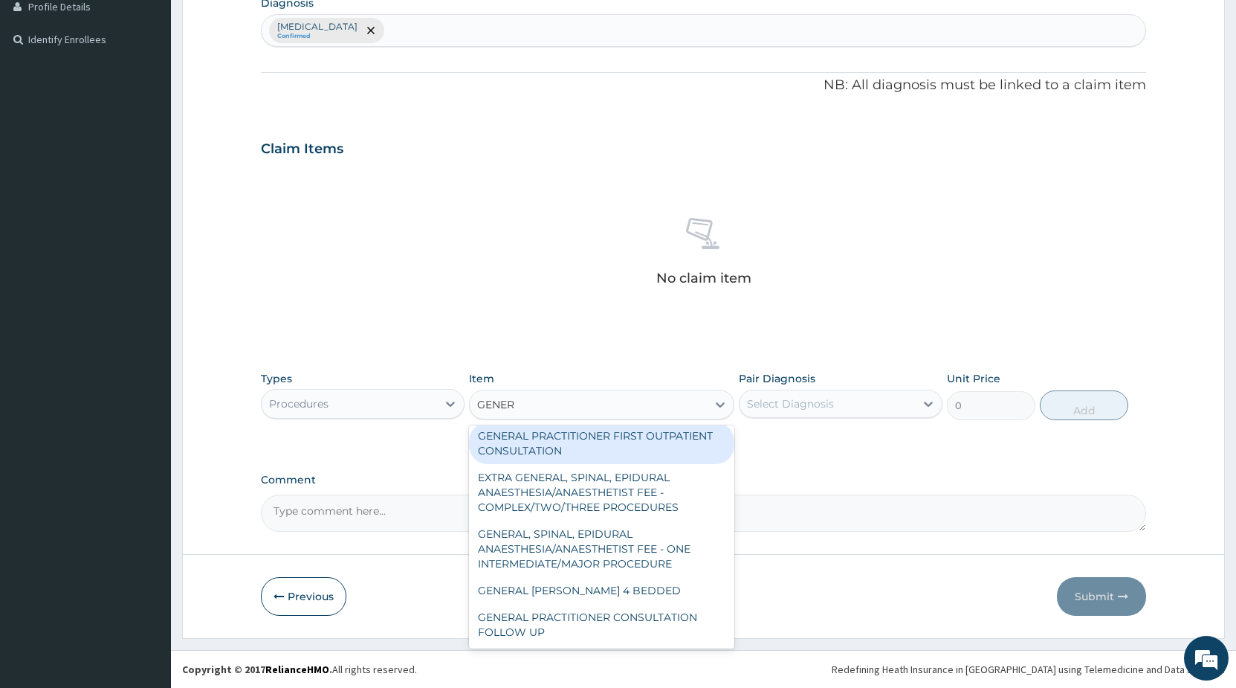
scroll to position [312, 0]
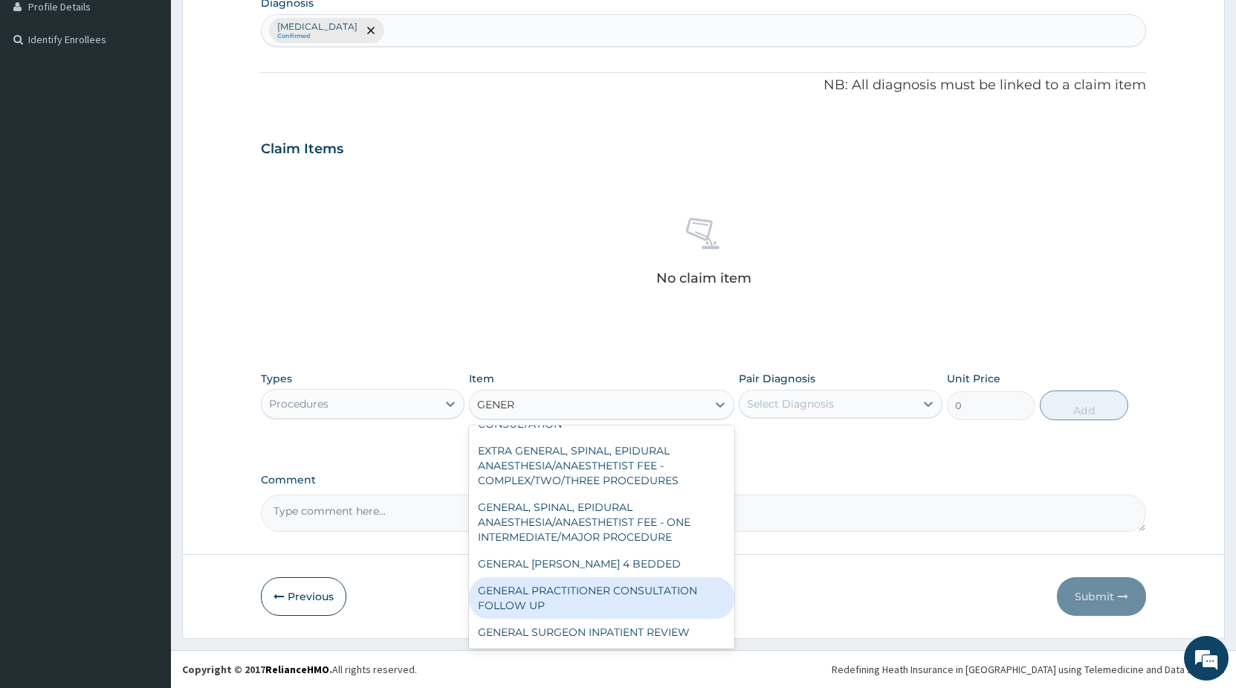
click at [589, 592] on div "GENERAL PRACTITIONER CONSULTATION FOLLOW UP" at bounding box center [601, 598] width 265 height 42
type input "2250"
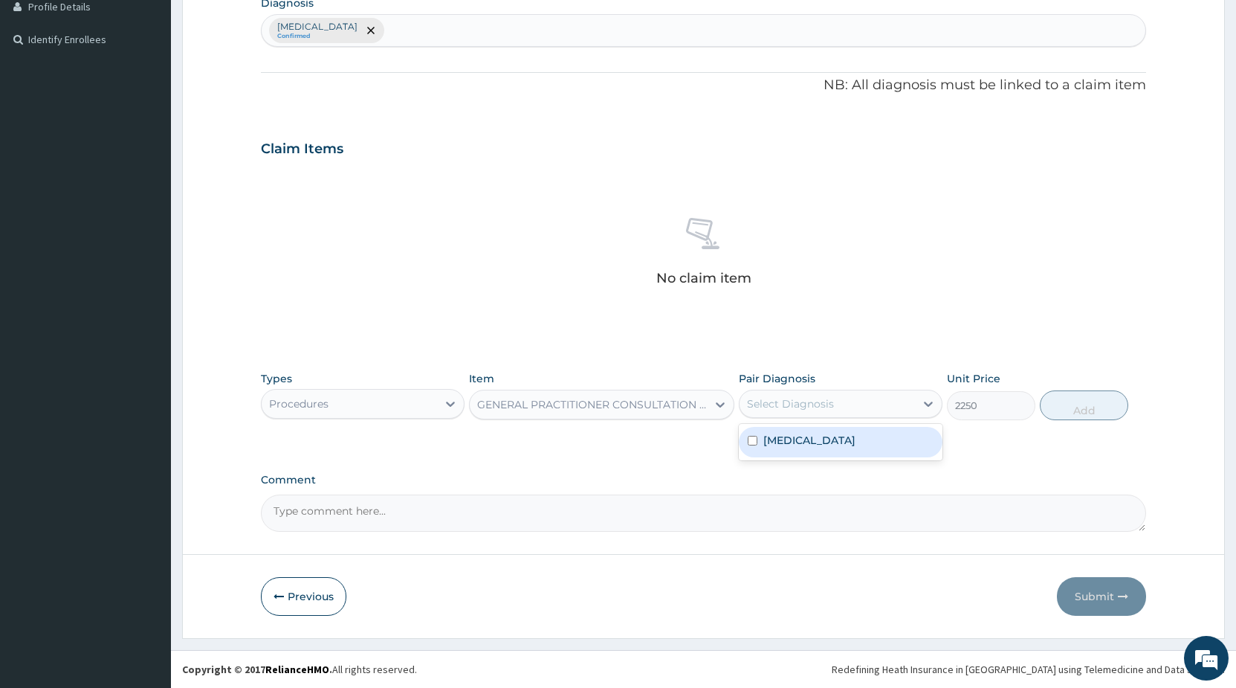
click at [812, 398] on div "Select Diagnosis" at bounding box center [790, 403] width 87 height 15
click at [801, 430] on div "[MEDICAL_DATA]" at bounding box center [841, 442] width 204 height 30
checkbox input "true"
click at [1077, 409] on button "Add" at bounding box center [1084, 405] width 88 height 30
type input "0"
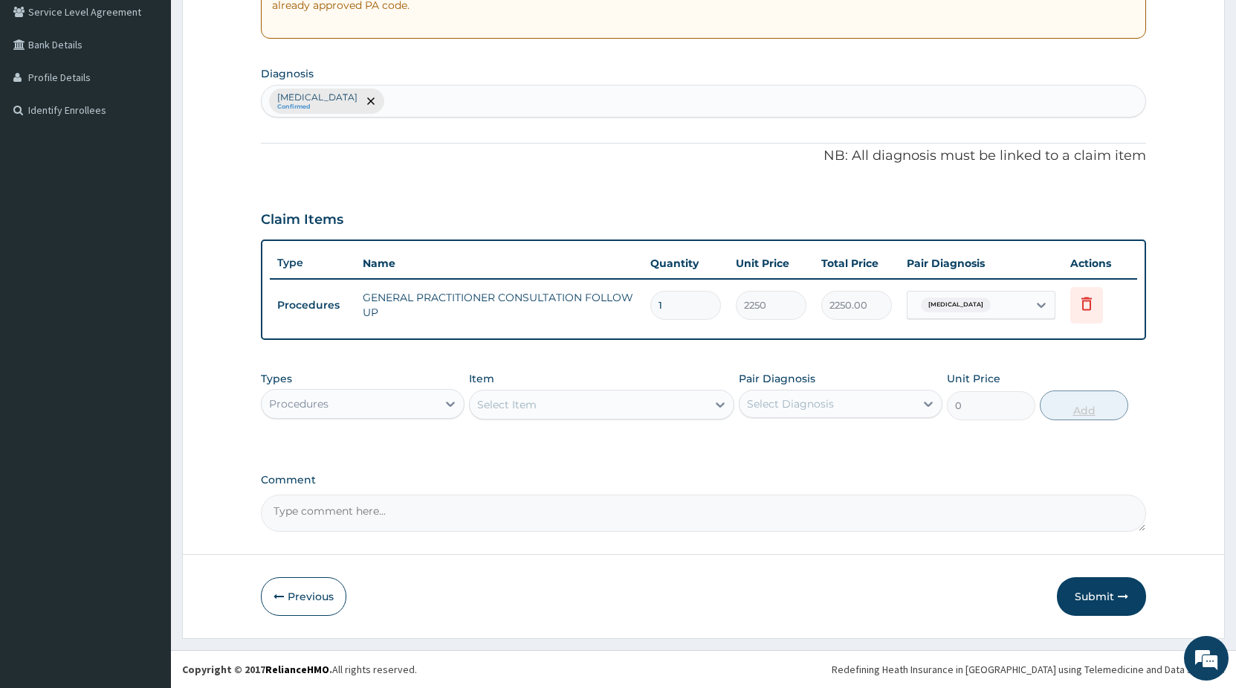
scroll to position [314, 0]
click at [373, 402] on div "Procedures" at bounding box center [349, 404] width 175 height 24
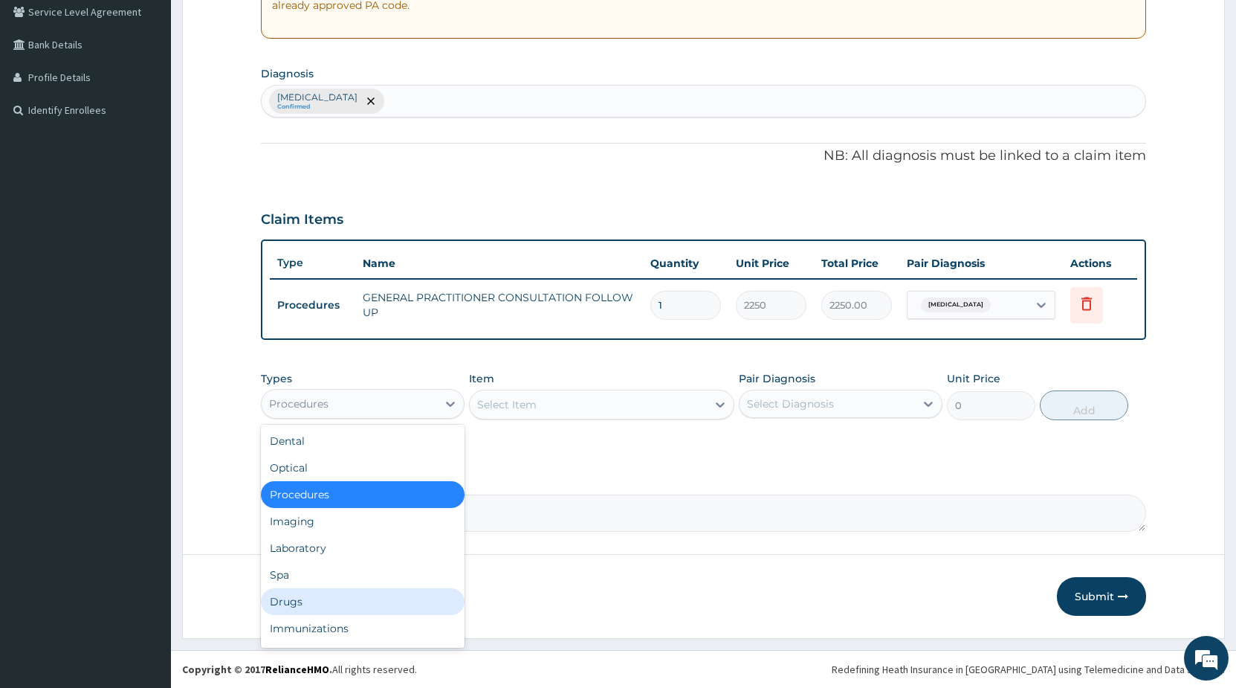
click at [308, 596] on div "Drugs" at bounding box center [363, 601] width 204 height 27
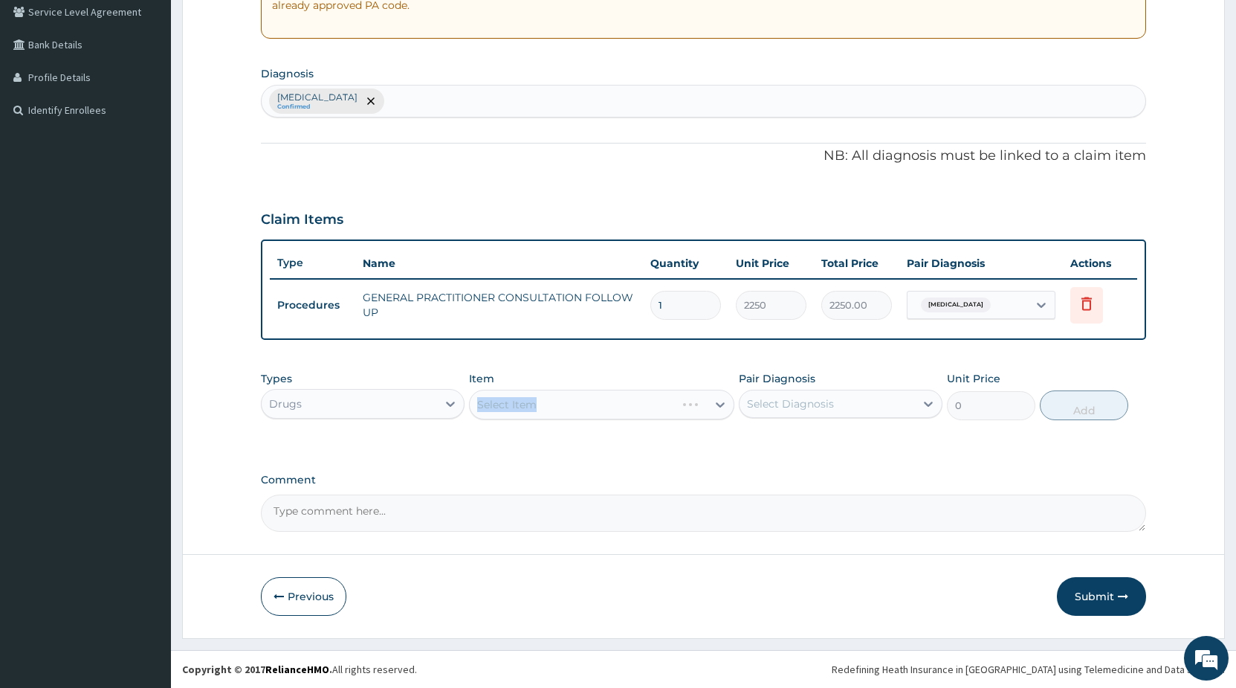
click at [528, 407] on div "Select Item" at bounding box center [601, 405] width 265 height 30
click at [612, 401] on div "Select Item" at bounding box center [601, 405] width 265 height 30
click at [594, 408] on div "Select Item" at bounding box center [601, 405] width 265 height 30
click at [559, 401] on div "Select Item" at bounding box center [601, 405] width 265 height 30
click at [559, 401] on div "Select Item" at bounding box center [588, 405] width 237 height 24
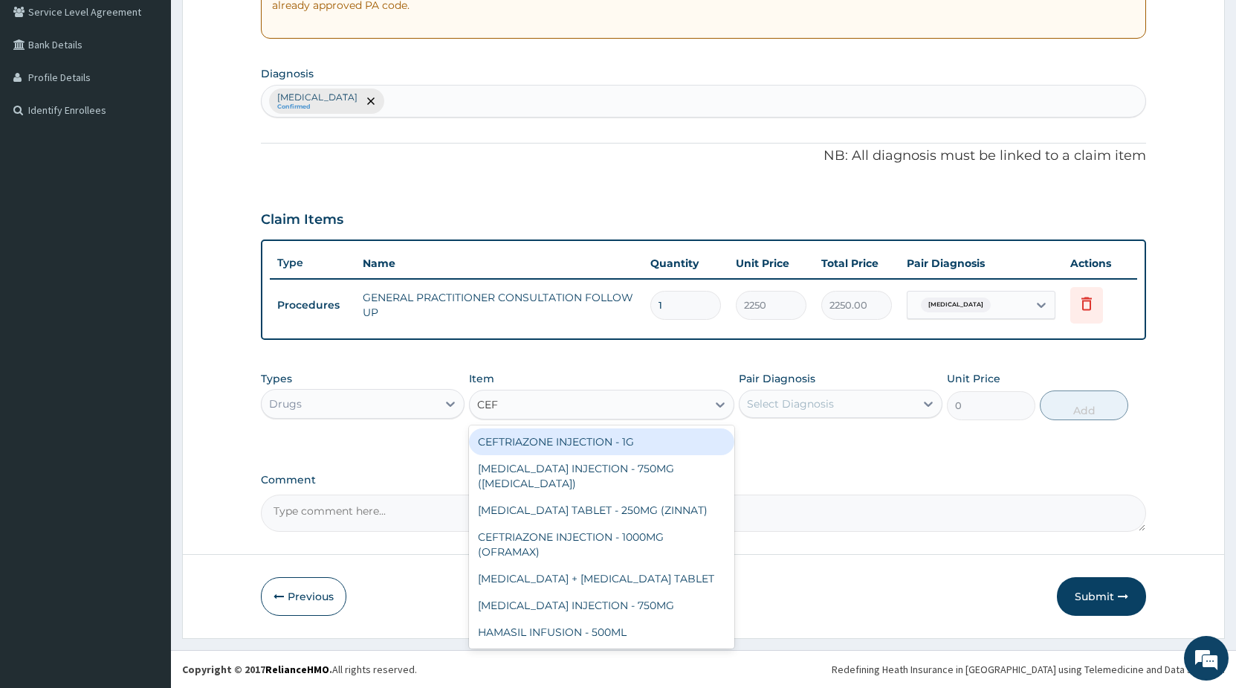
type input "CEFT"
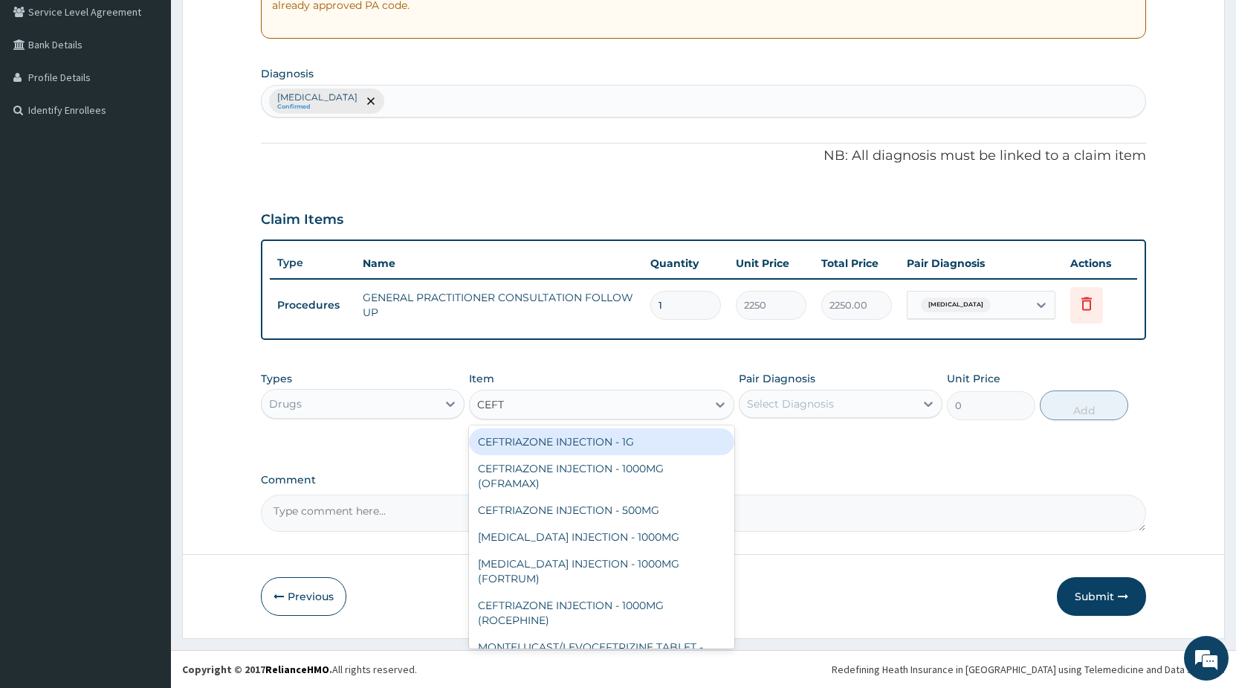
click at [633, 441] on div "CEFTRIAZONE INJECTION - 1G" at bounding box center [601, 441] width 265 height 27
type input "1888"
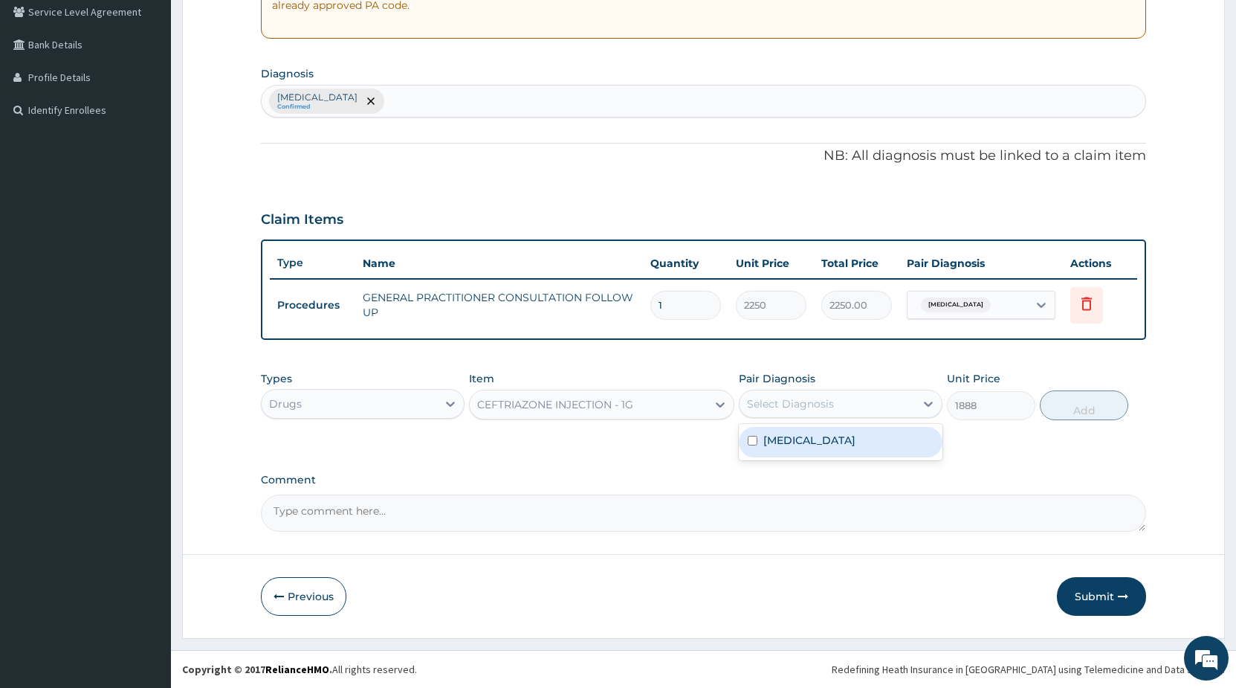
click at [775, 409] on div "Select Diagnosis" at bounding box center [790, 403] width 87 height 15
click at [772, 438] on label "[MEDICAL_DATA]" at bounding box center [810, 440] width 92 height 15
checkbox input "true"
click at [1071, 409] on button "Add" at bounding box center [1084, 405] width 88 height 30
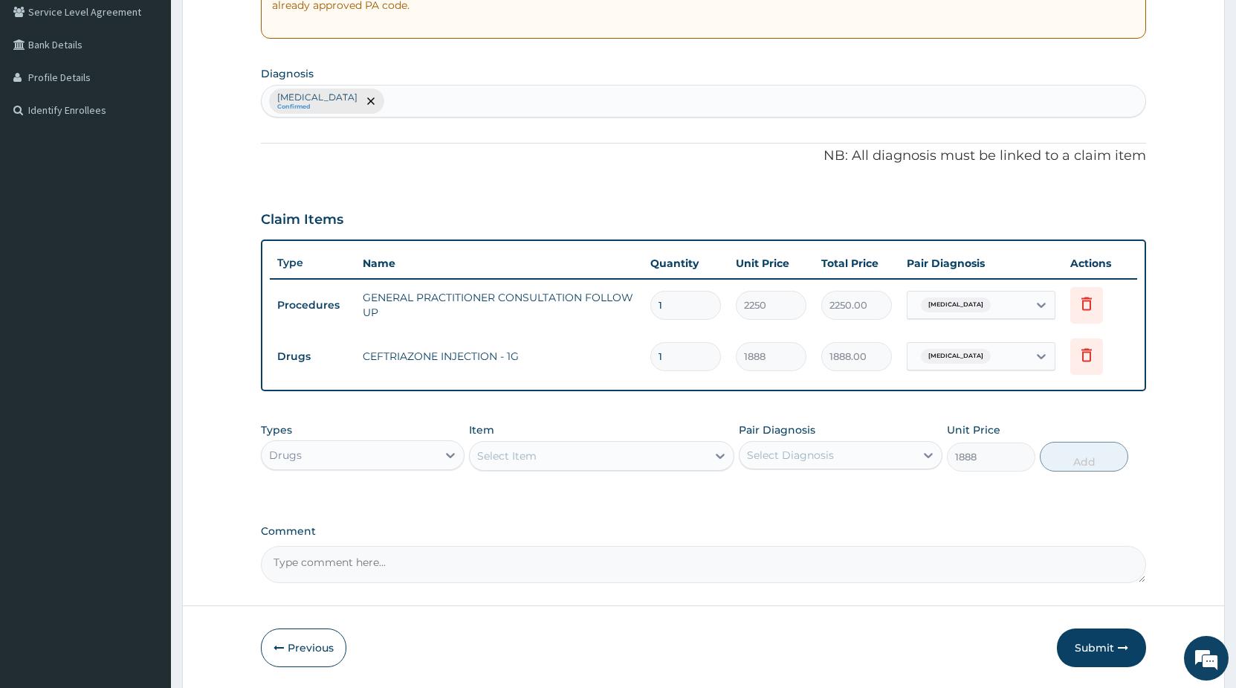
type input "0"
click at [528, 461] on div "Select Item" at bounding box center [506, 455] width 59 height 15
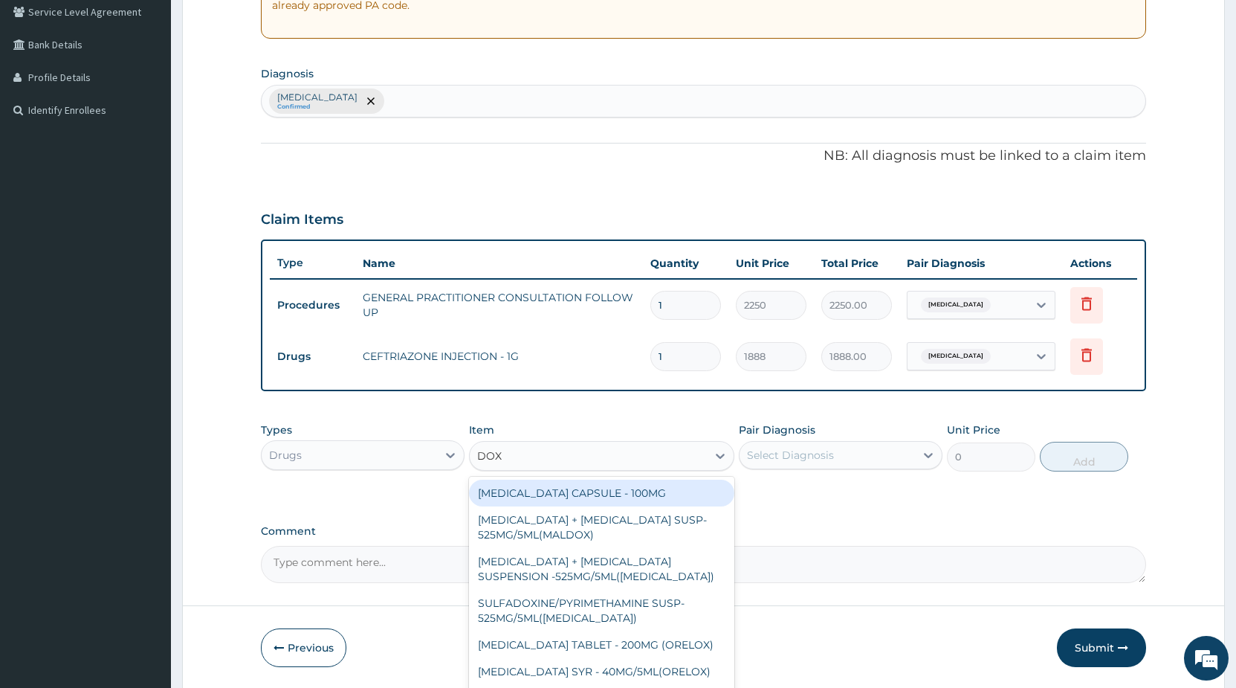
type input "DOXY"
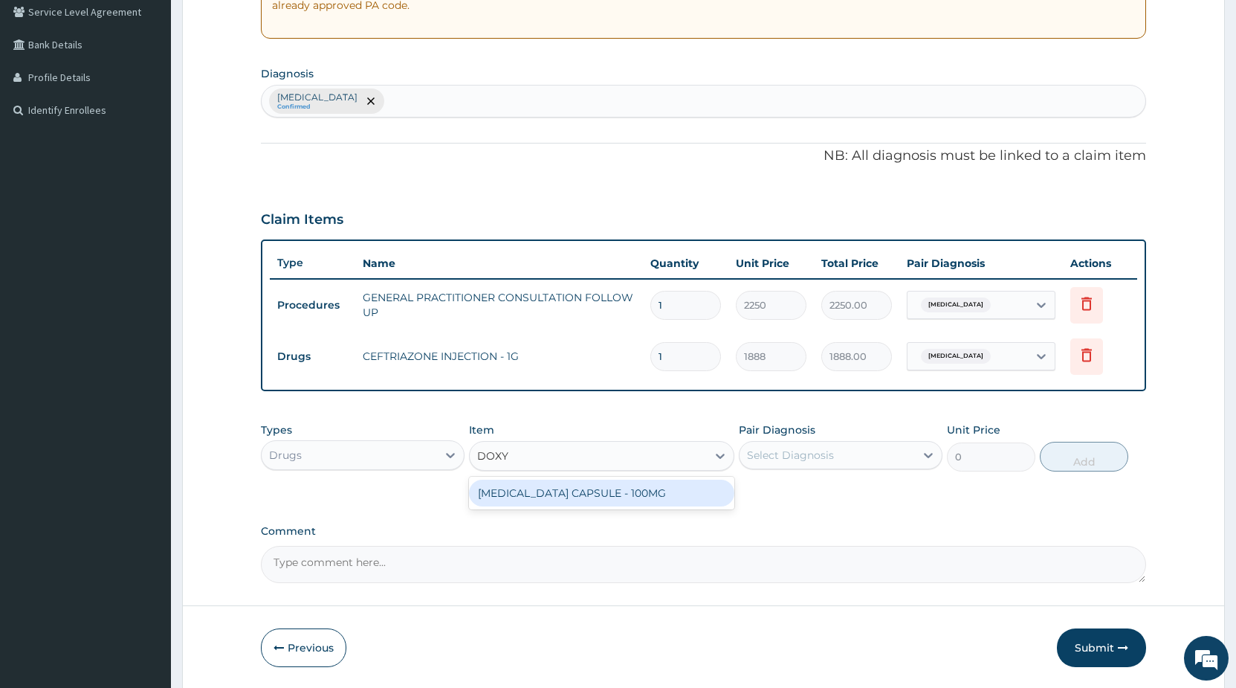
click at [665, 493] on div "[MEDICAL_DATA] CAPSULE - 100MG" at bounding box center [601, 493] width 265 height 27
type input "73.60000000000001"
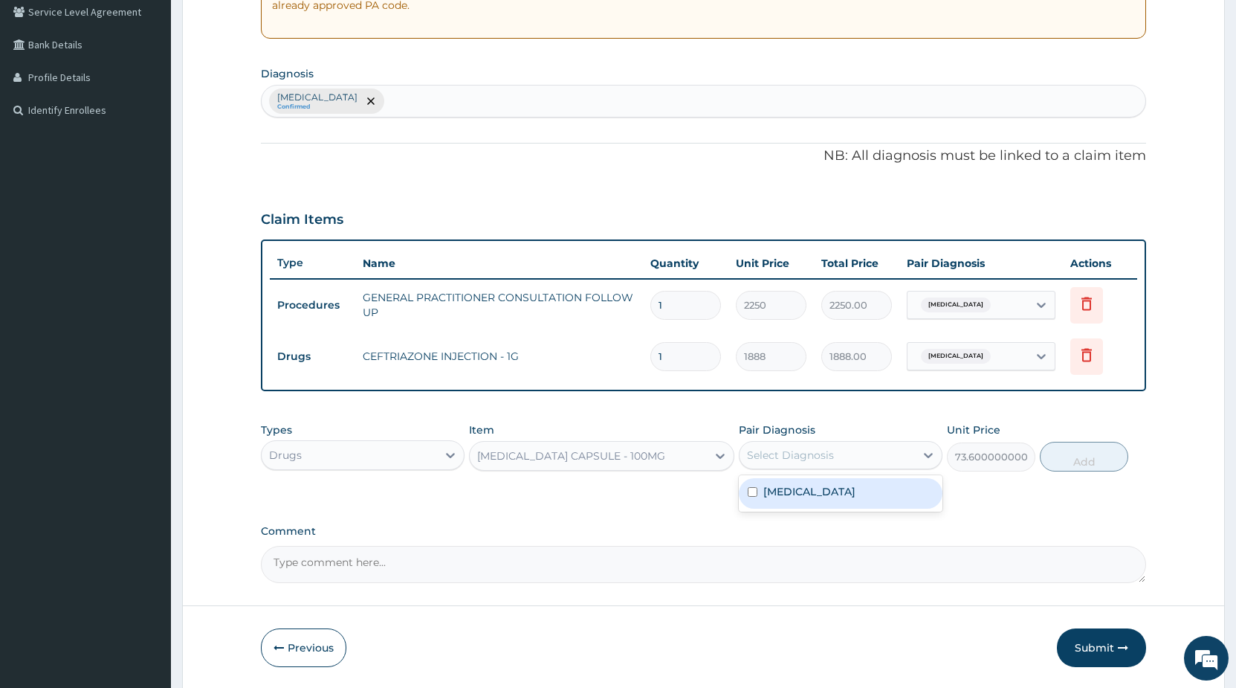
click at [805, 459] on div "Select Diagnosis" at bounding box center [790, 455] width 87 height 15
click at [789, 490] on label "[MEDICAL_DATA]" at bounding box center [810, 491] width 92 height 15
checkbox input "true"
click at [1064, 452] on button "Add" at bounding box center [1084, 457] width 88 height 30
type input "0"
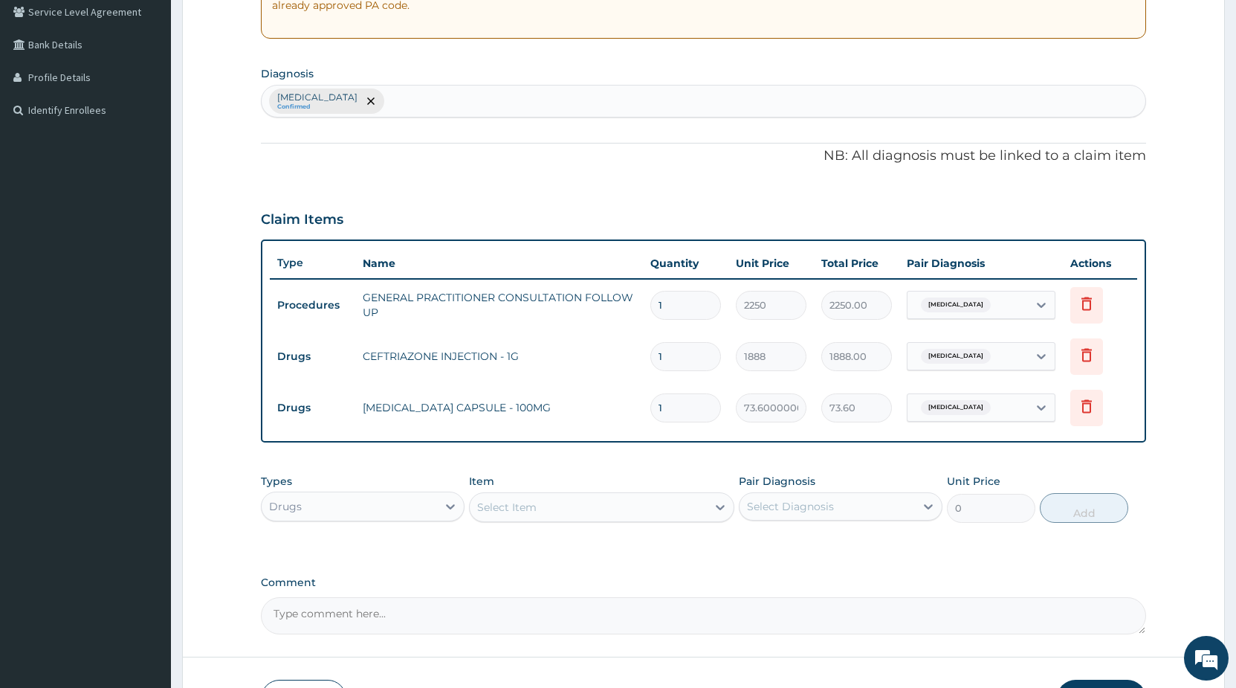
drag, startPoint x: 671, startPoint y: 413, endPoint x: 572, endPoint y: 409, distance: 99.7
click at [651, 402] on input "1" at bounding box center [686, 407] width 71 height 29
type input "2"
type input "147.20"
type input "20"
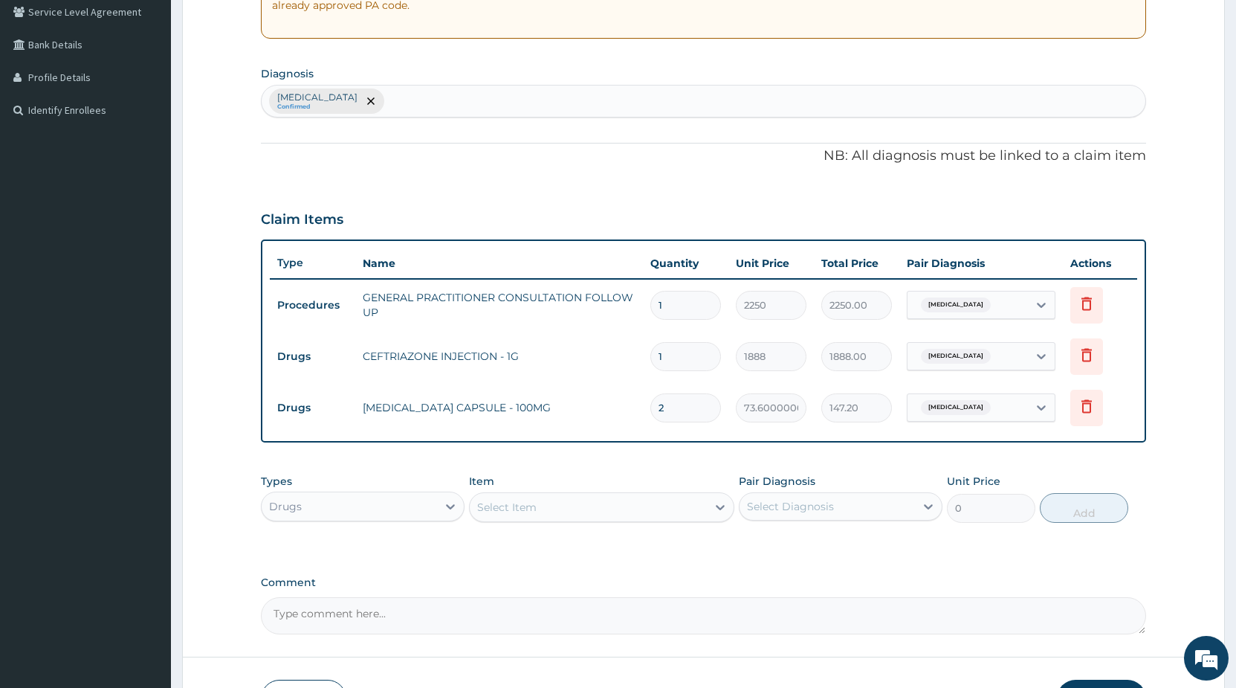
type input "1472.00"
type input "20"
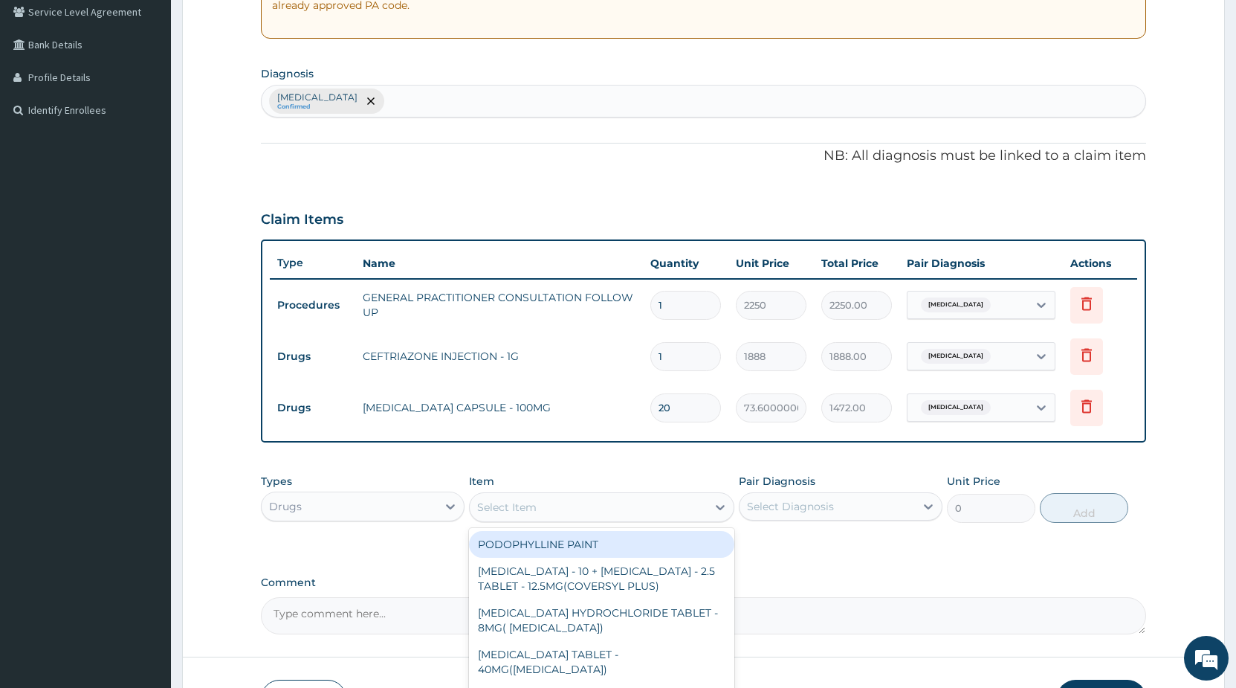
click at [579, 506] on div "Select Item" at bounding box center [588, 507] width 237 height 24
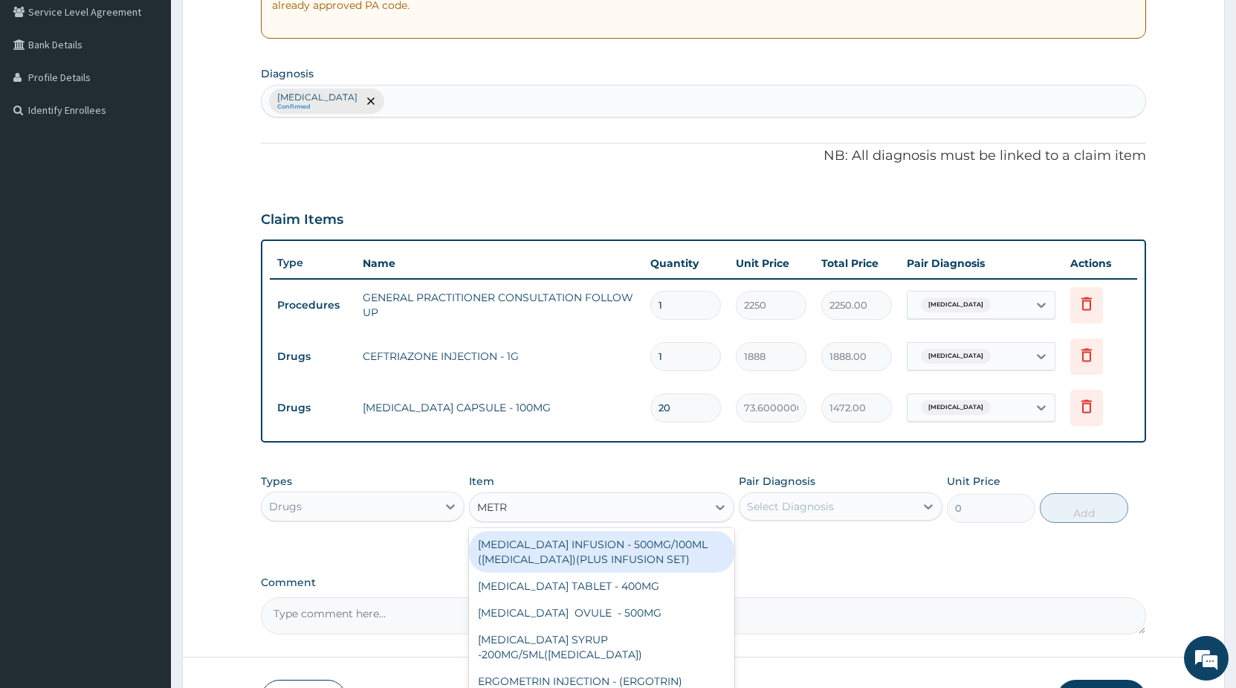
type input "METRO"
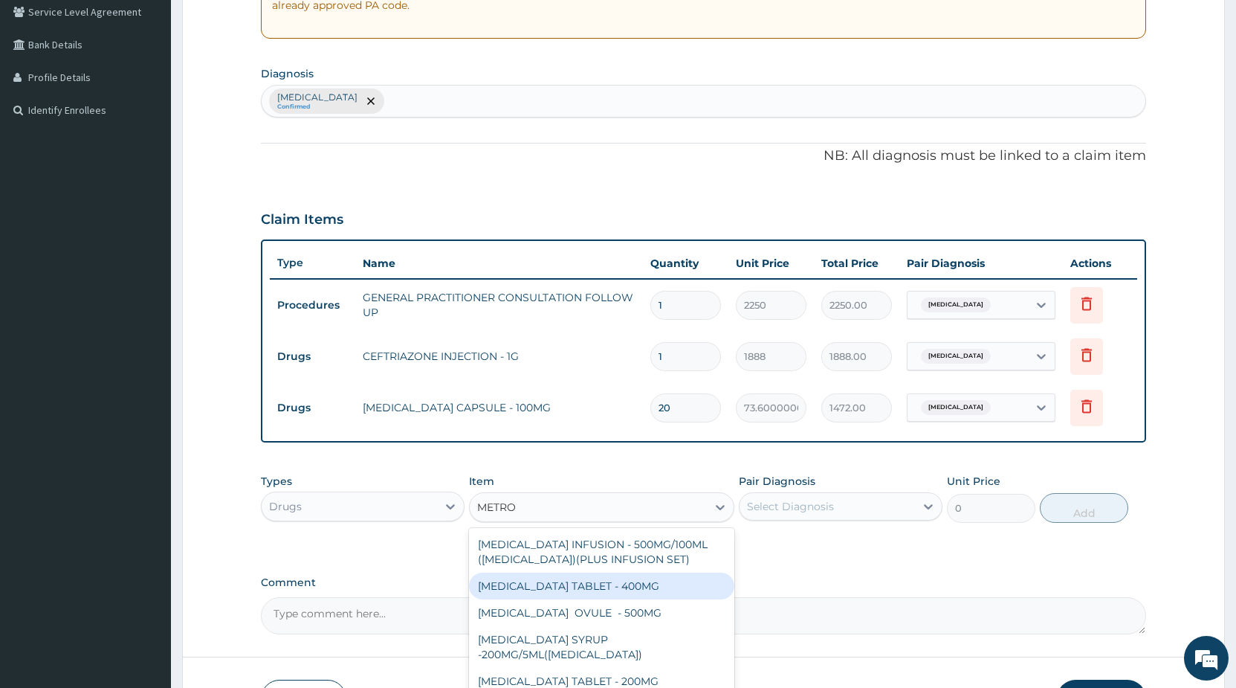
click at [664, 599] on div "[MEDICAL_DATA] TABLET - 400MG" at bounding box center [601, 585] width 265 height 27
type input "96"
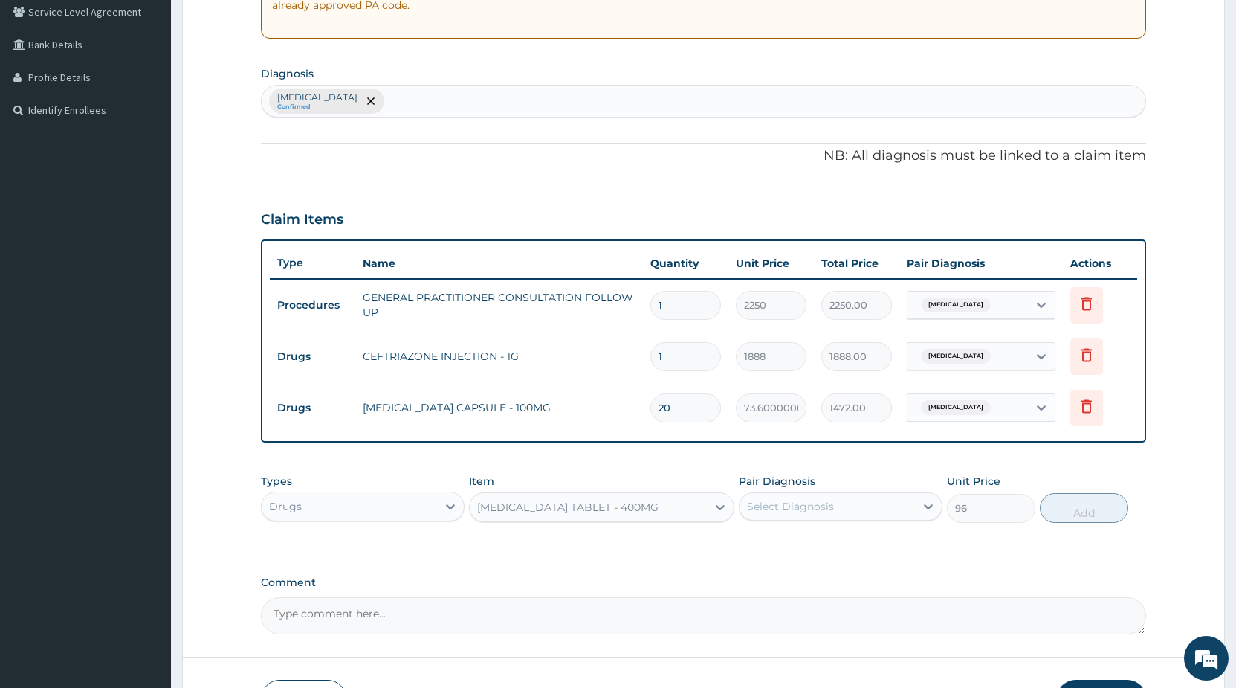
click at [763, 503] on div "Select Diagnosis" at bounding box center [790, 506] width 87 height 15
click at [769, 540] on label "[MEDICAL_DATA]" at bounding box center [810, 542] width 92 height 15
checkbox input "true"
click at [1094, 517] on button "Add" at bounding box center [1084, 508] width 88 height 30
type input "0"
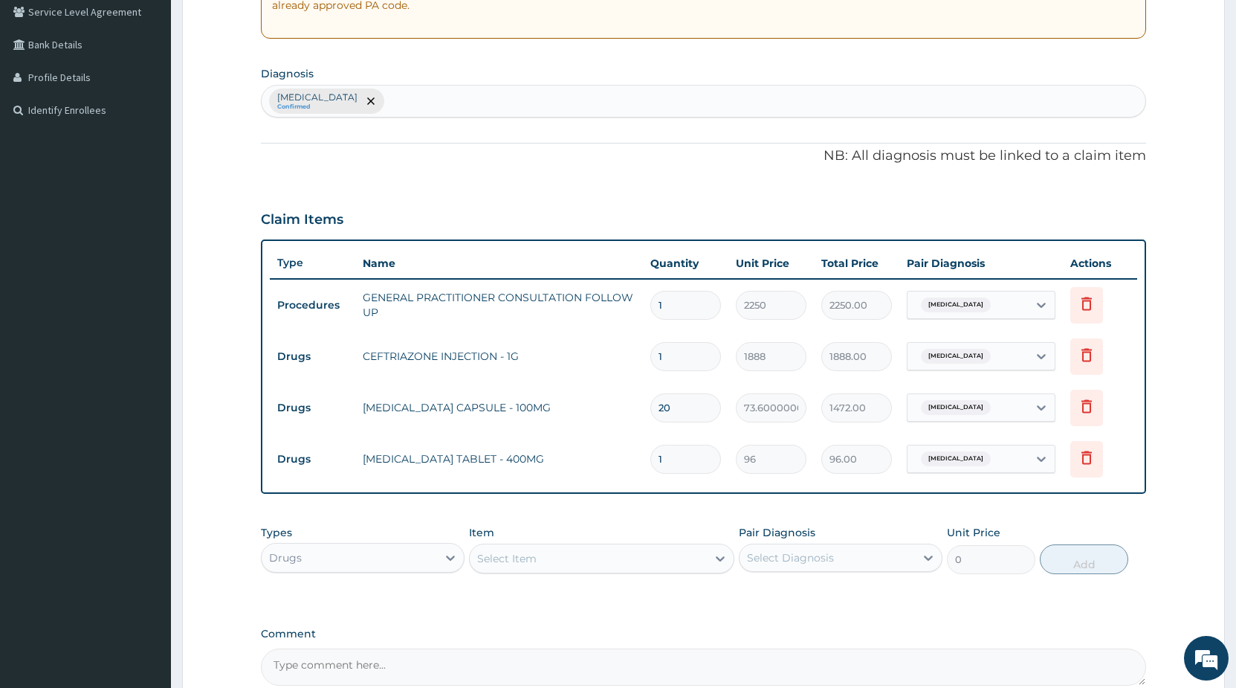
drag, startPoint x: 668, startPoint y: 455, endPoint x: 628, endPoint y: 455, distance: 40.1
click at [651, 455] on input "1" at bounding box center [686, 459] width 71 height 29
type input "2"
type input "192.00"
type input "20"
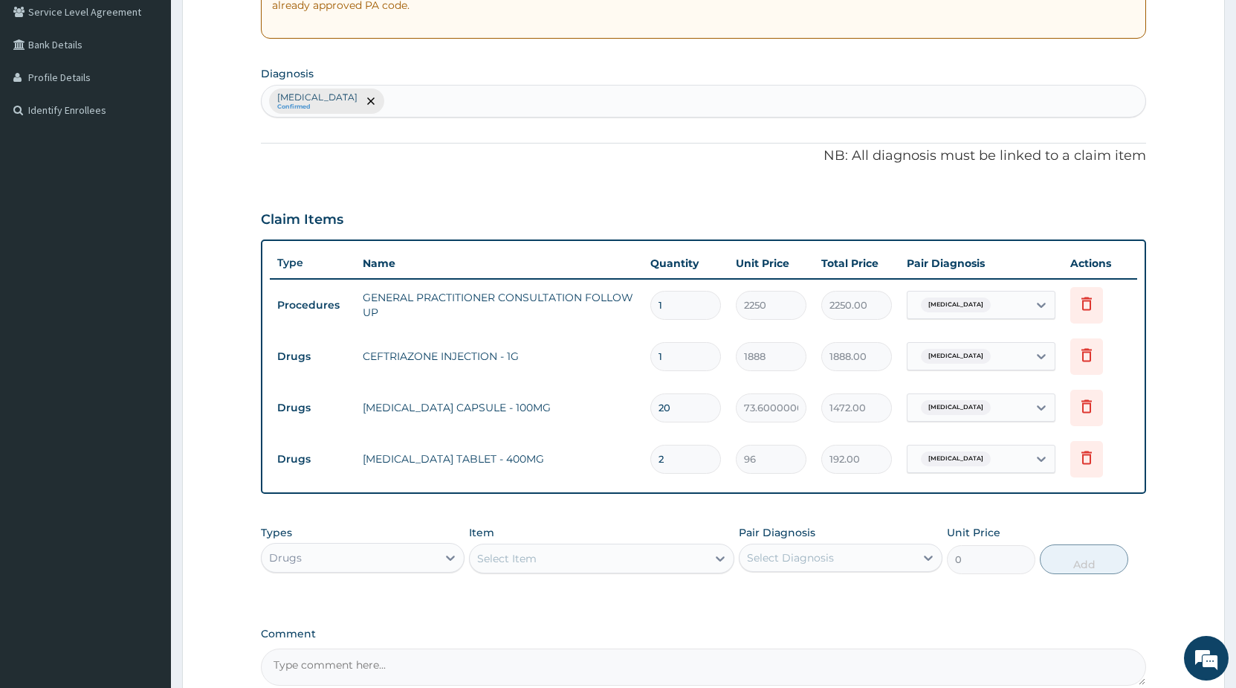
type input "1920.00"
type input "20"
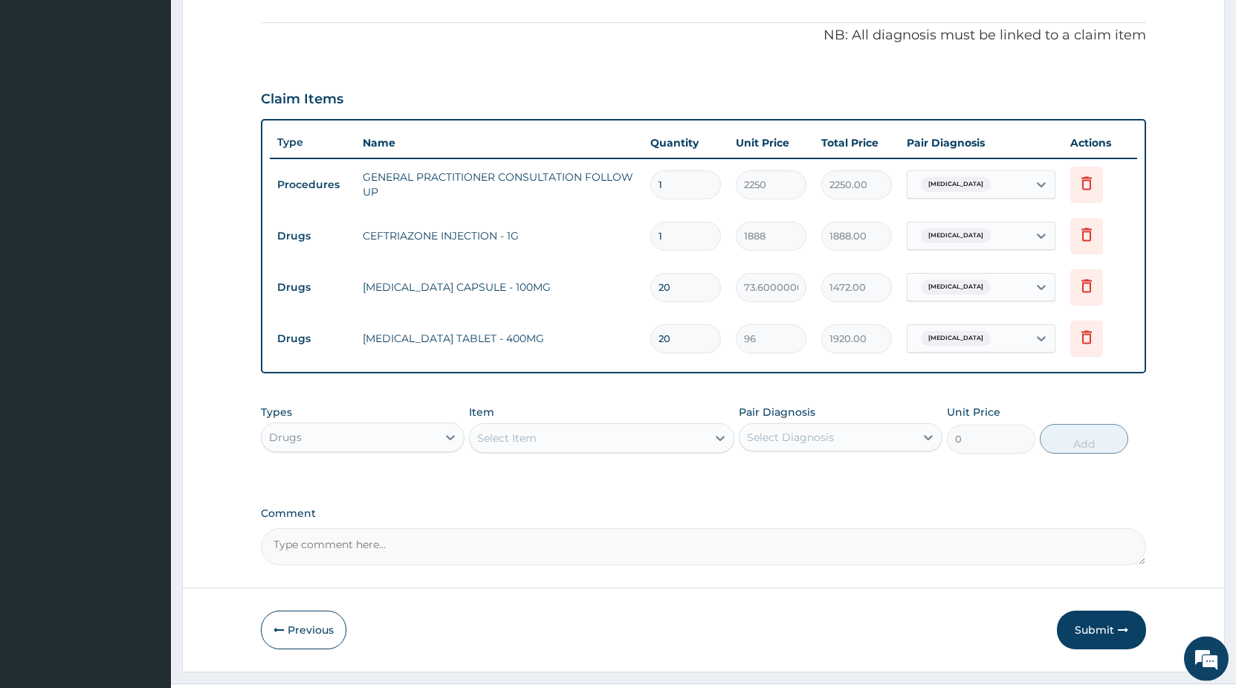
scroll to position [468, 0]
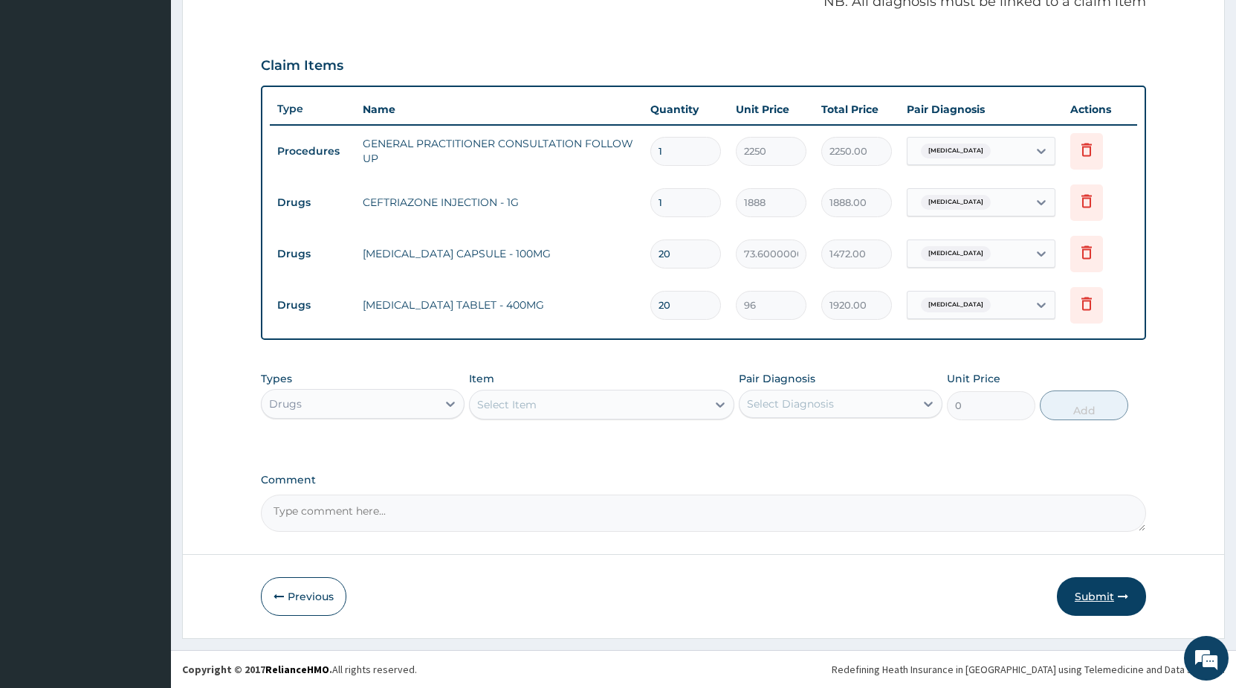
click at [1117, 594] on button "Submit" at bounding box center [1101, 596] width 89 height 39
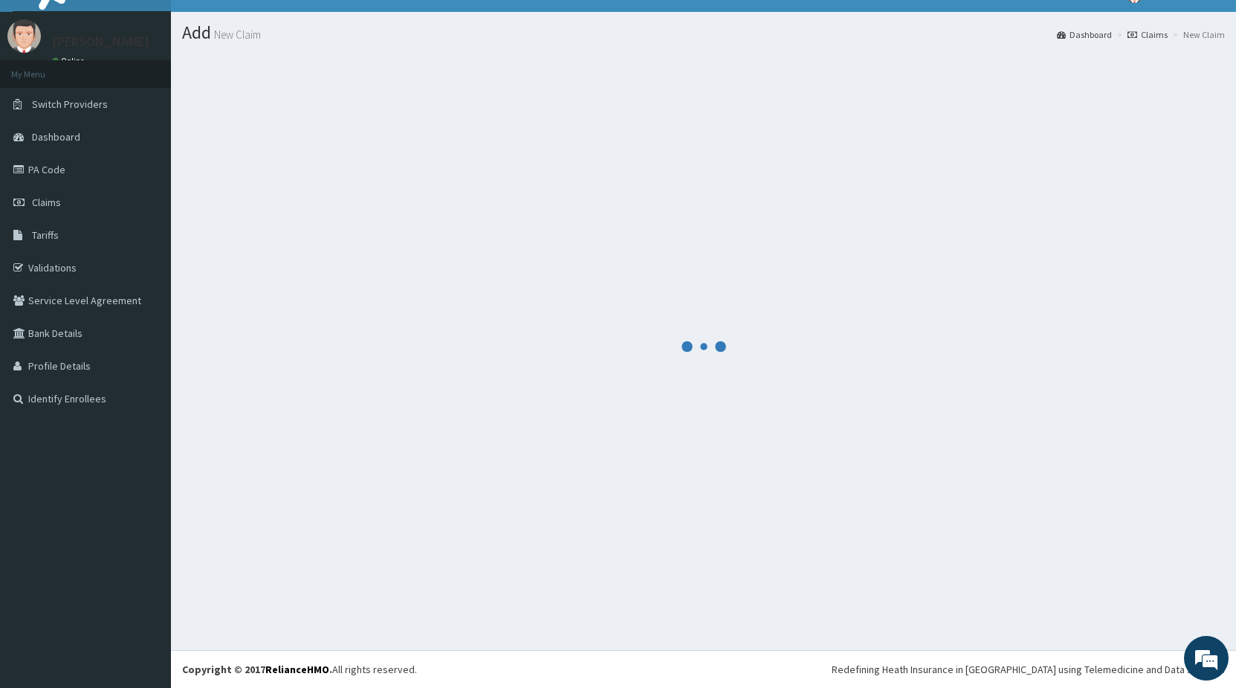
scroll to position [25, 0]
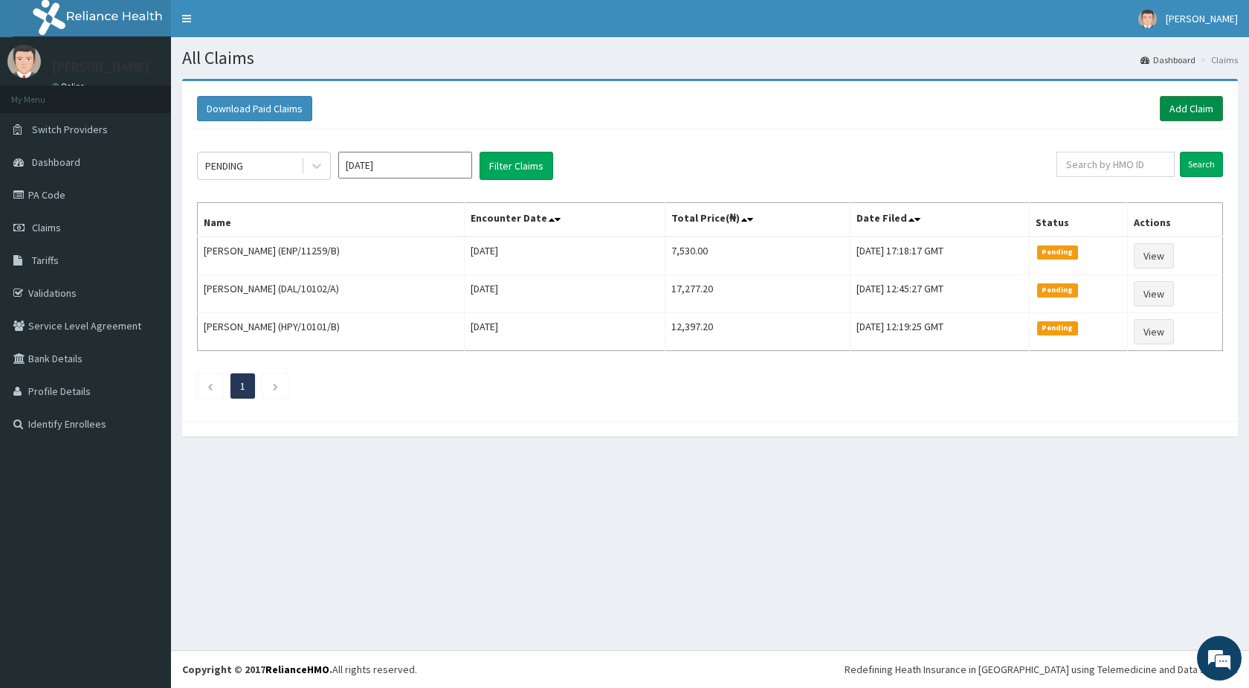
click at [1211, 107] on link "Add Claim" at bounding box center [1191, 108] width 63 height 25
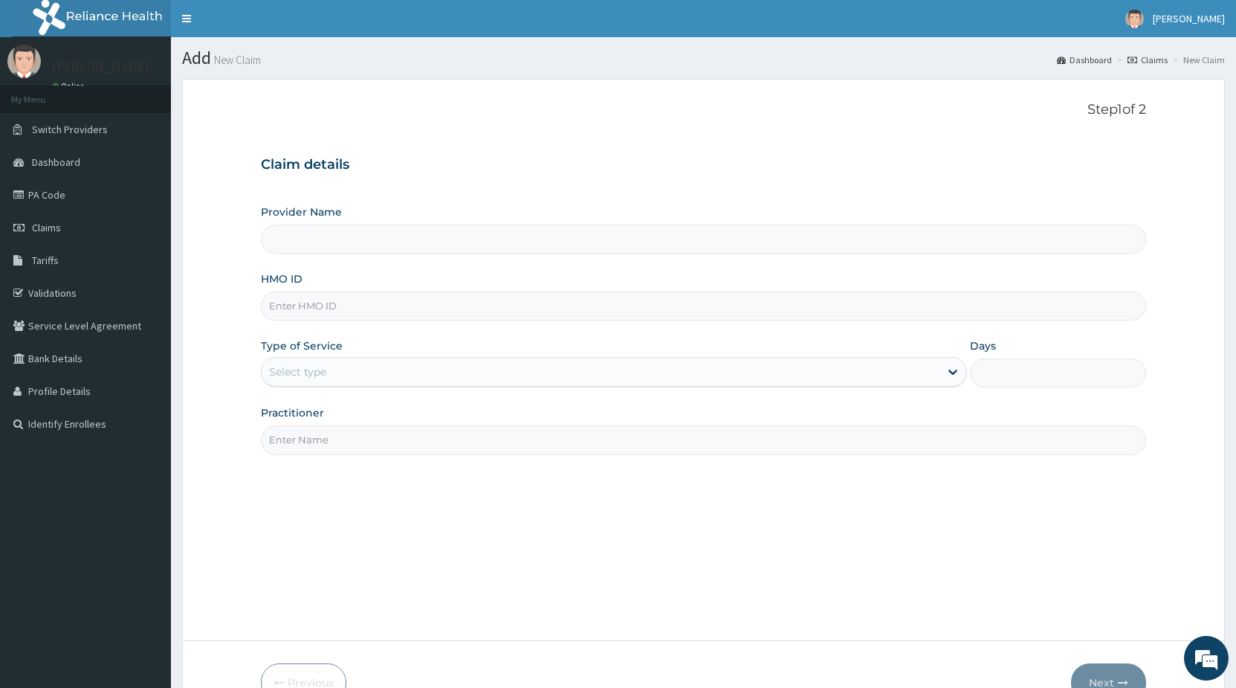
type input "STANDARD HOSPITAL"
click at [328, 307] on input "HMO ID" at bounding box center [703, 305] width 885 height 29
type input "ENP/11259/C"
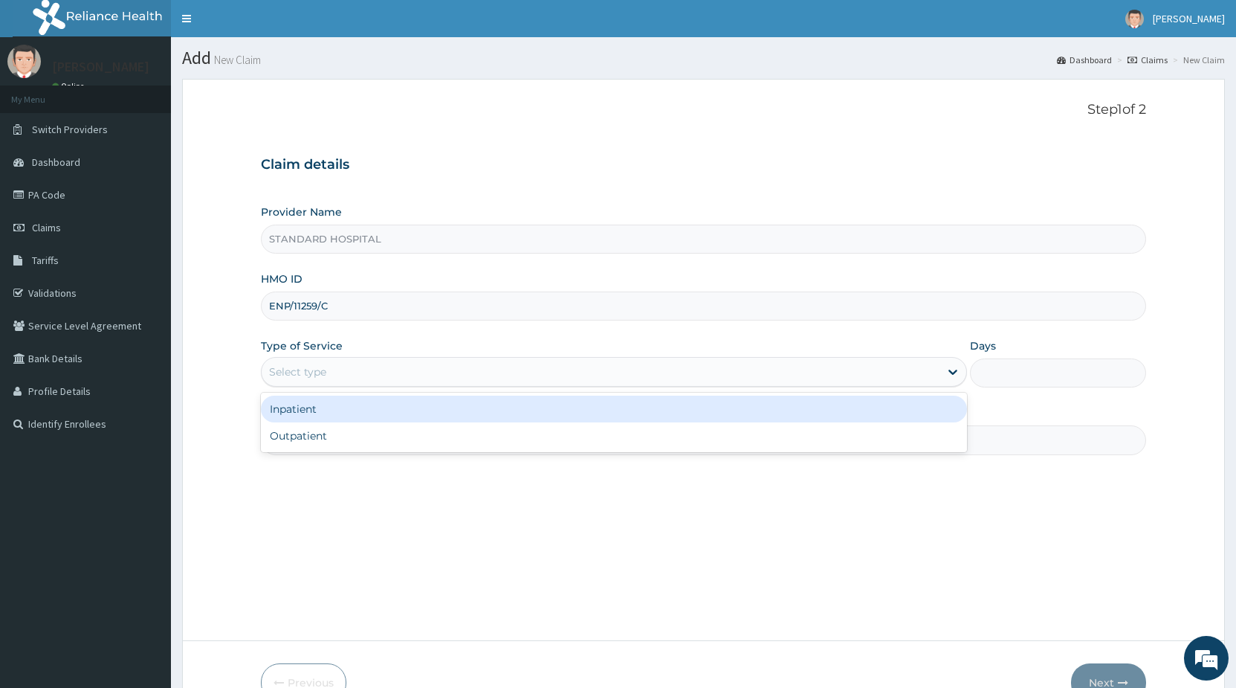
click at [306, 378] on div "Select type" at bounding box center [297, 371] width 57 height 15
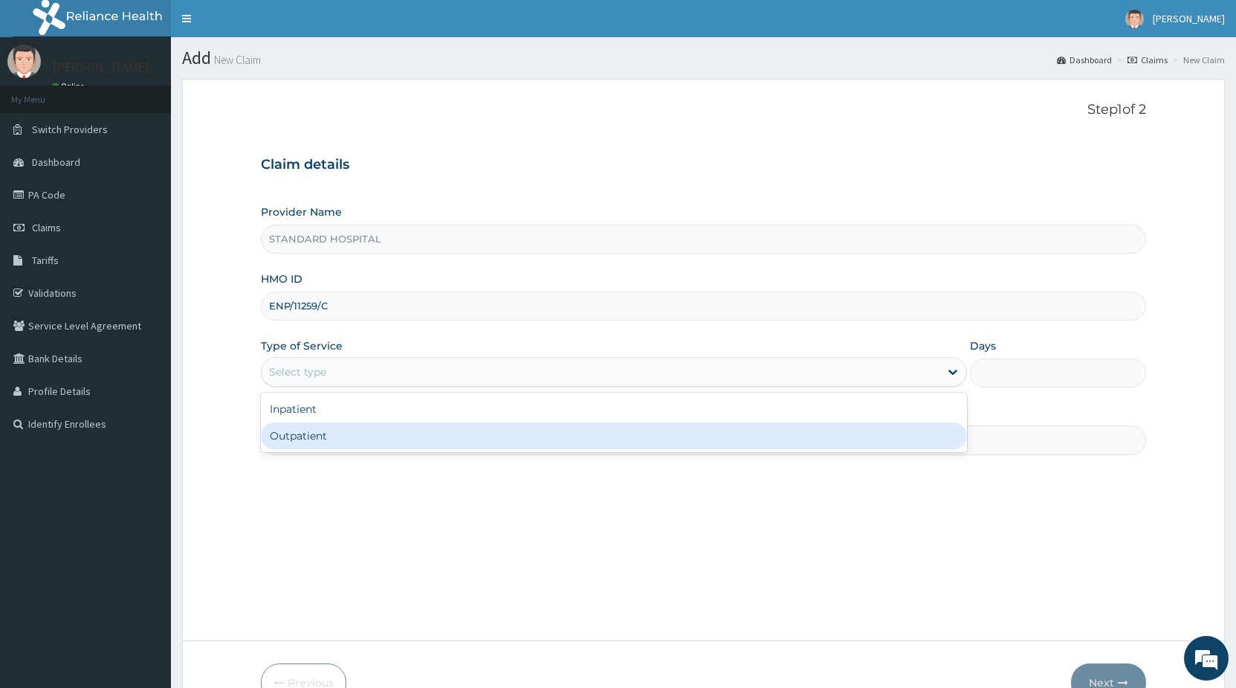
click at [300, 435] on div "Outpatient" at bounding box center [614, 435] width 706 height 27
type input "1"
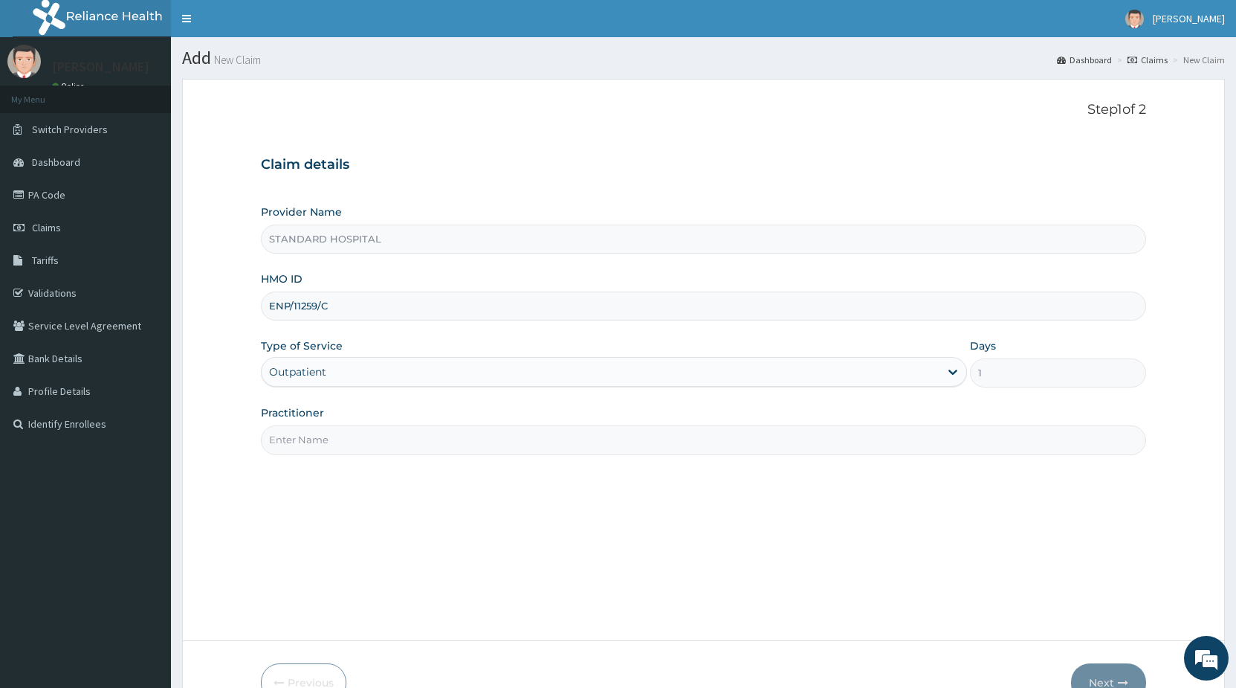
click at [318, 433] on input "Practitioner" at bounding box center [703, 439] width 885 height 29
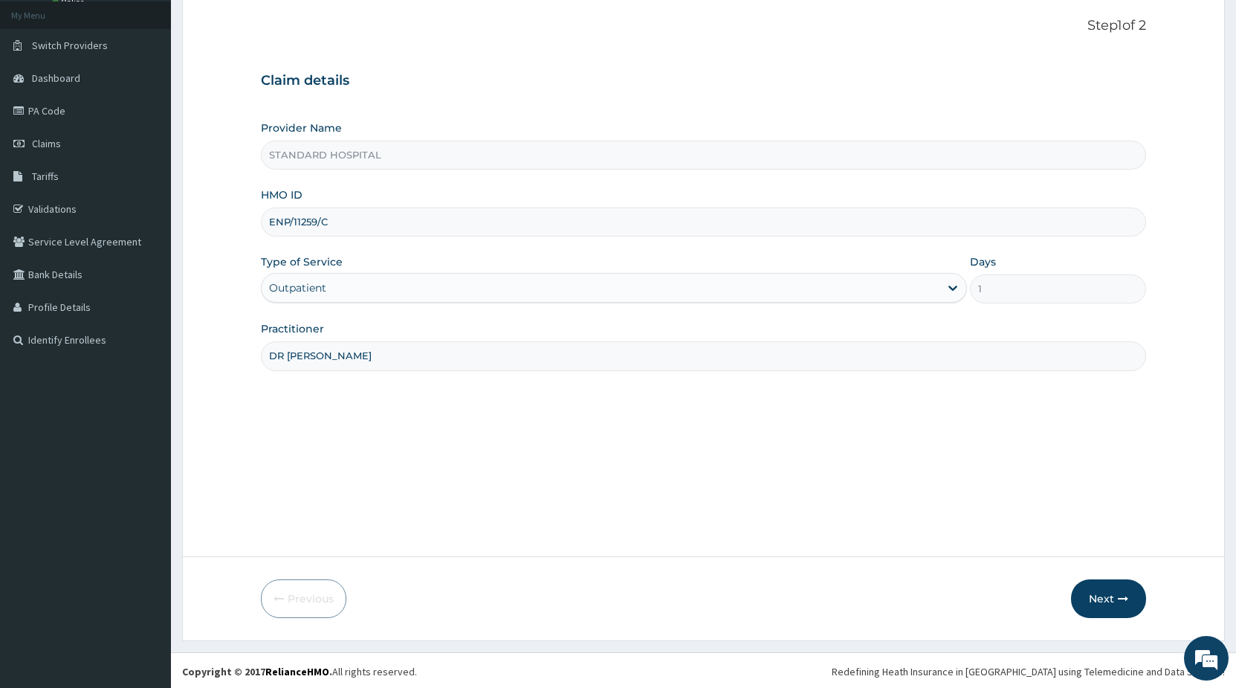
scroll to position [86, 0]
type input "DR [PERSON_NAME]"
click at [1120, 597] on icon "button" at bounding box center [1123, 596] width 10 height 10
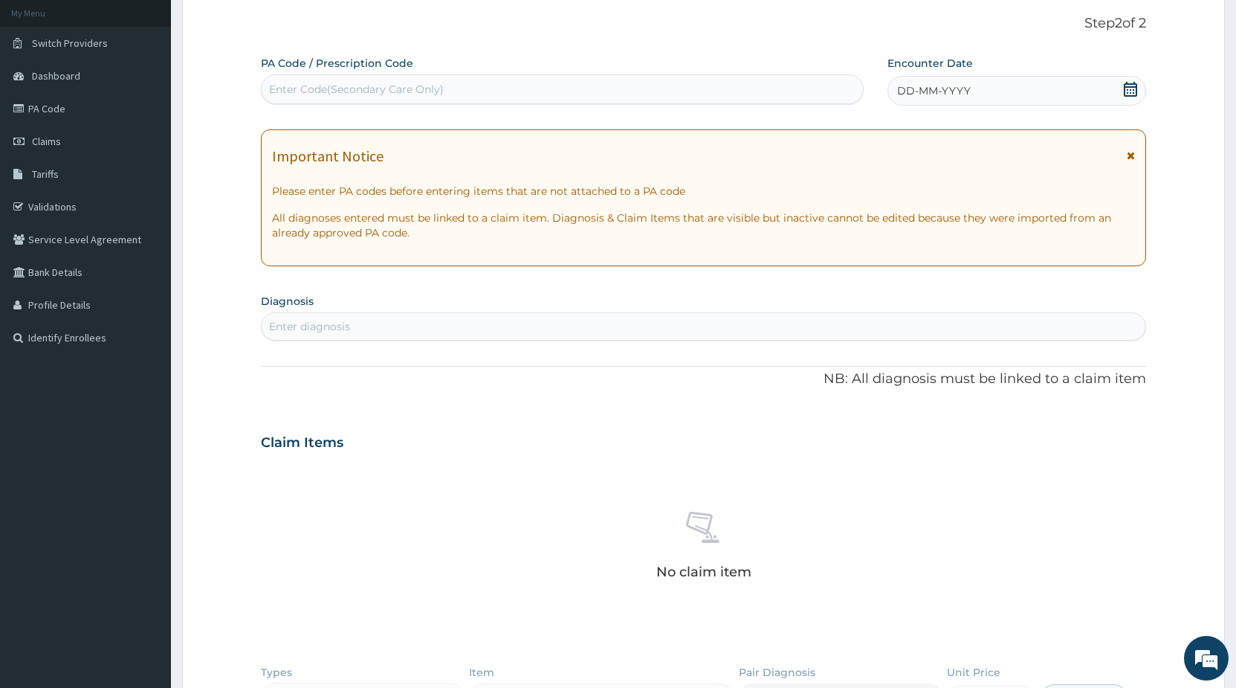
click at [1125, 87] on icon at bounding box center [1130, 89] width 13 height 15
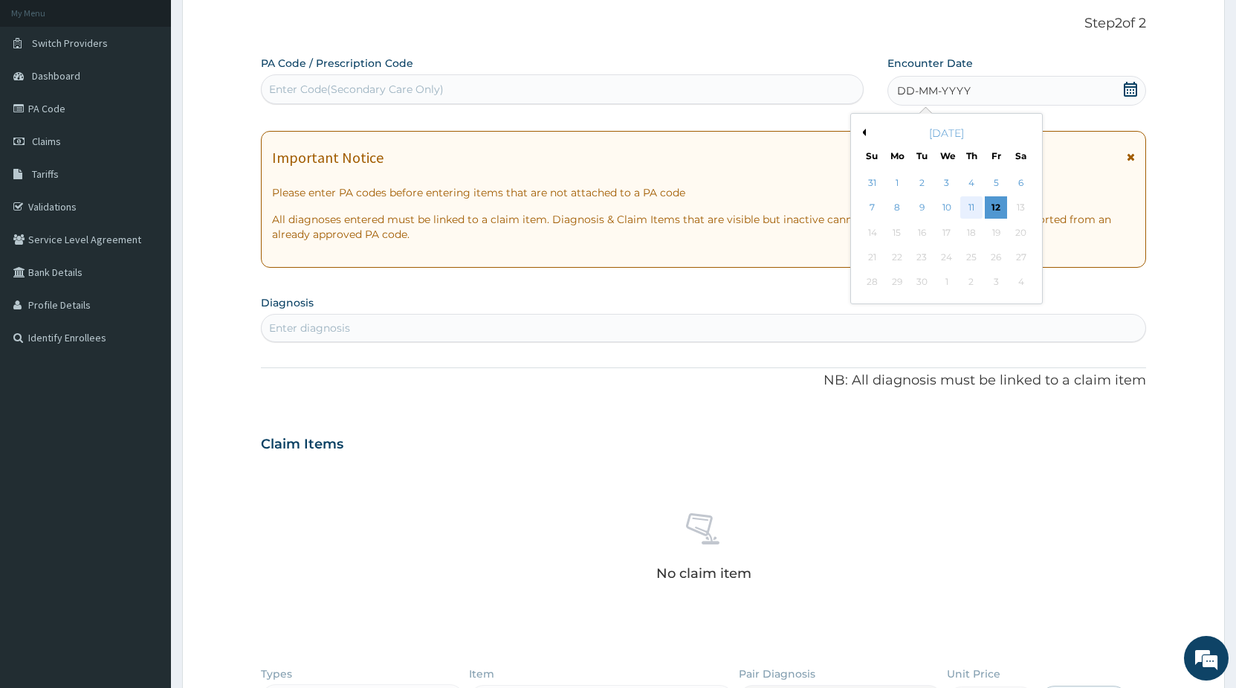
click at [966, 210] on div "11" at bounding box center [972, 208] width 22 height 22
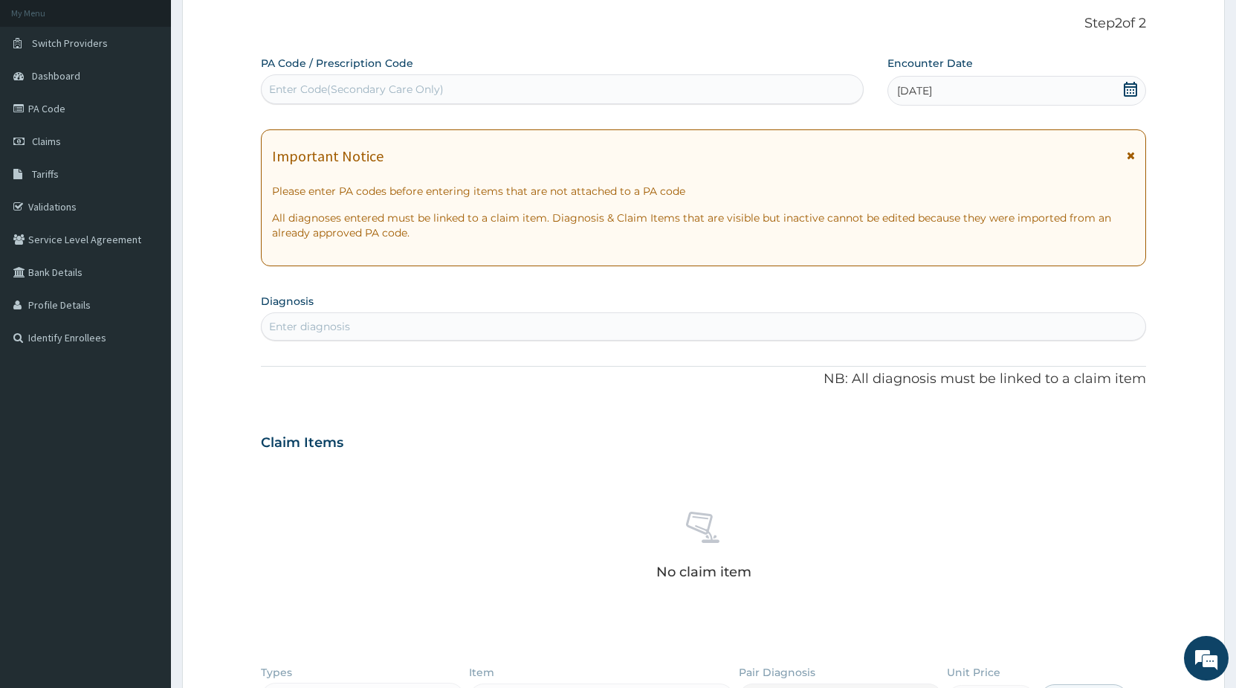
click at [563, 325] on div "Enter diagnosis" at bounding box center [704, 326] width 884 height 24
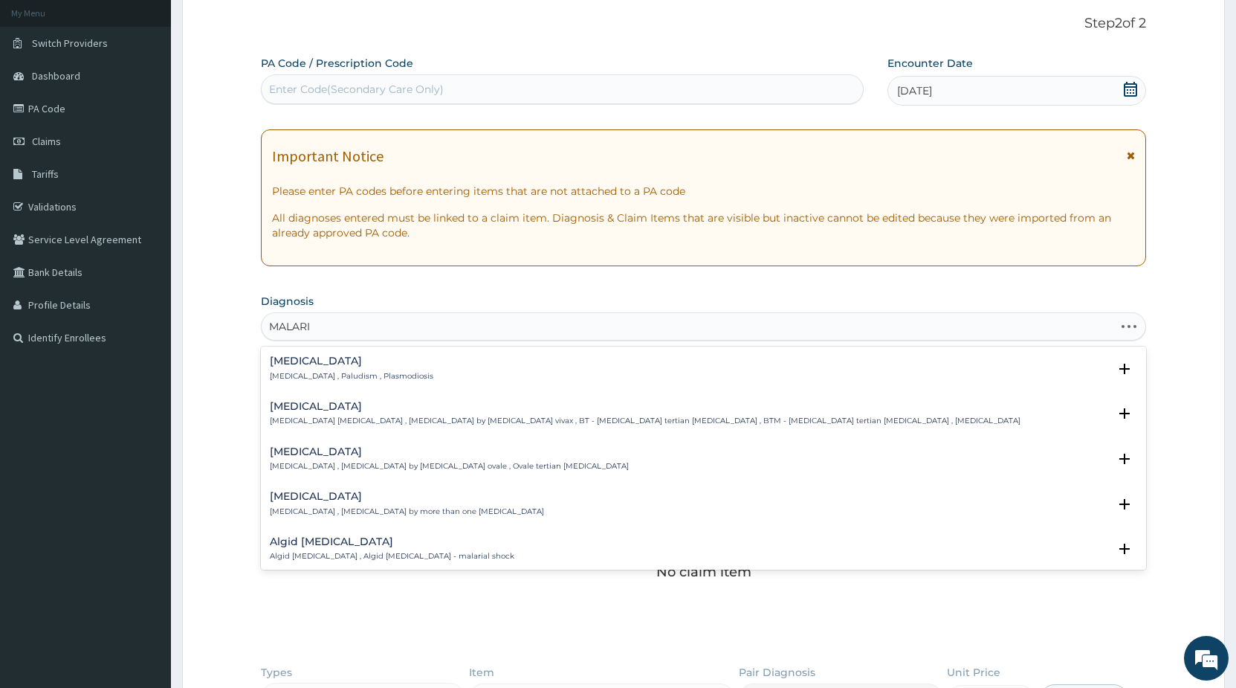
type input "[MEDICAL_DATA]"
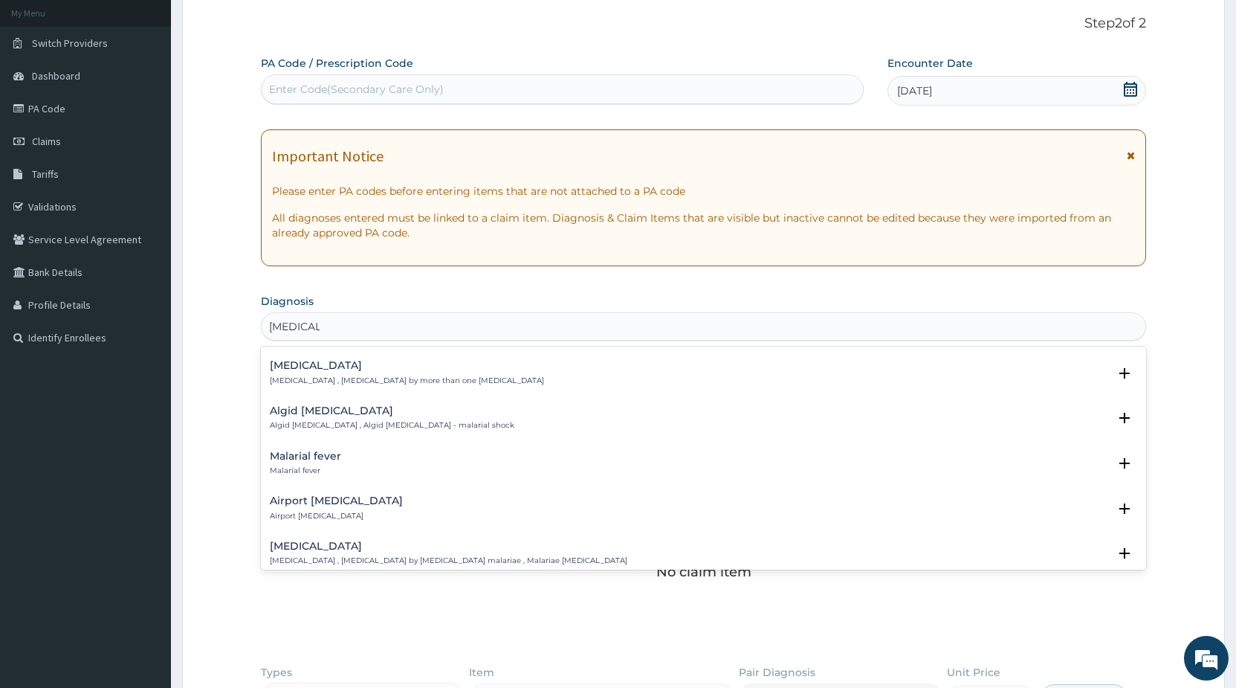
scroll to position [161, 0]
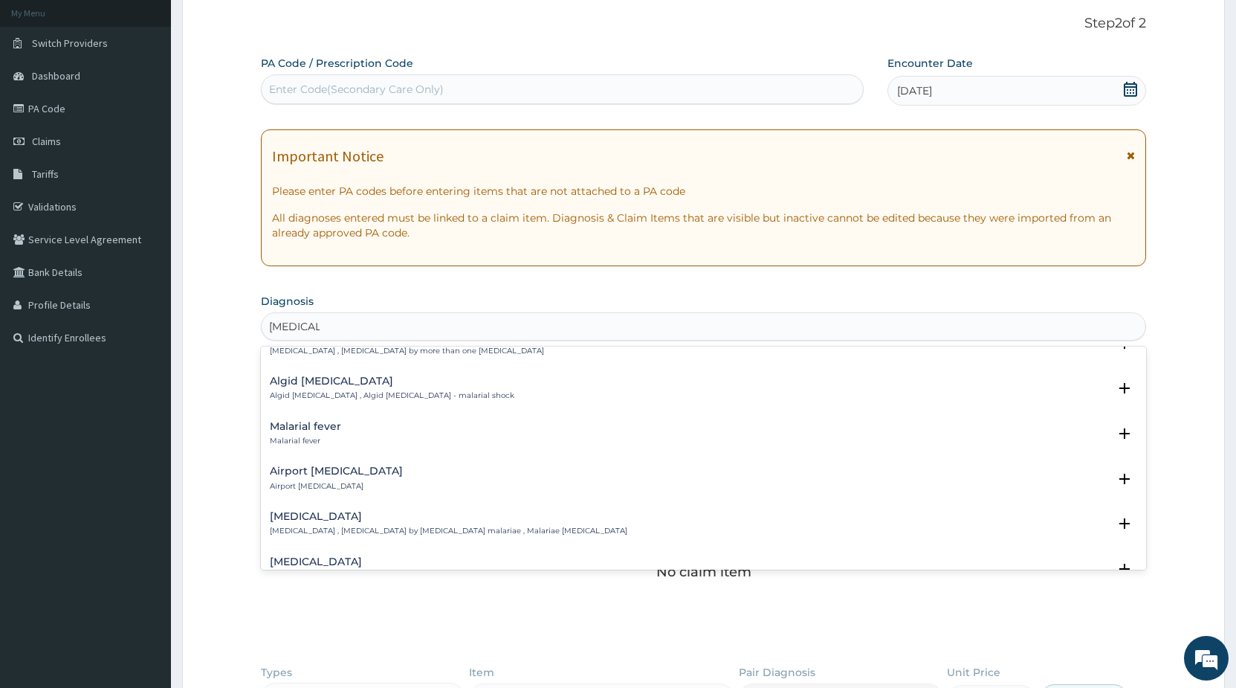
click at [333, 430] on h4 "Malarial fever" at bounding box center [305, 426] width 71 height 11
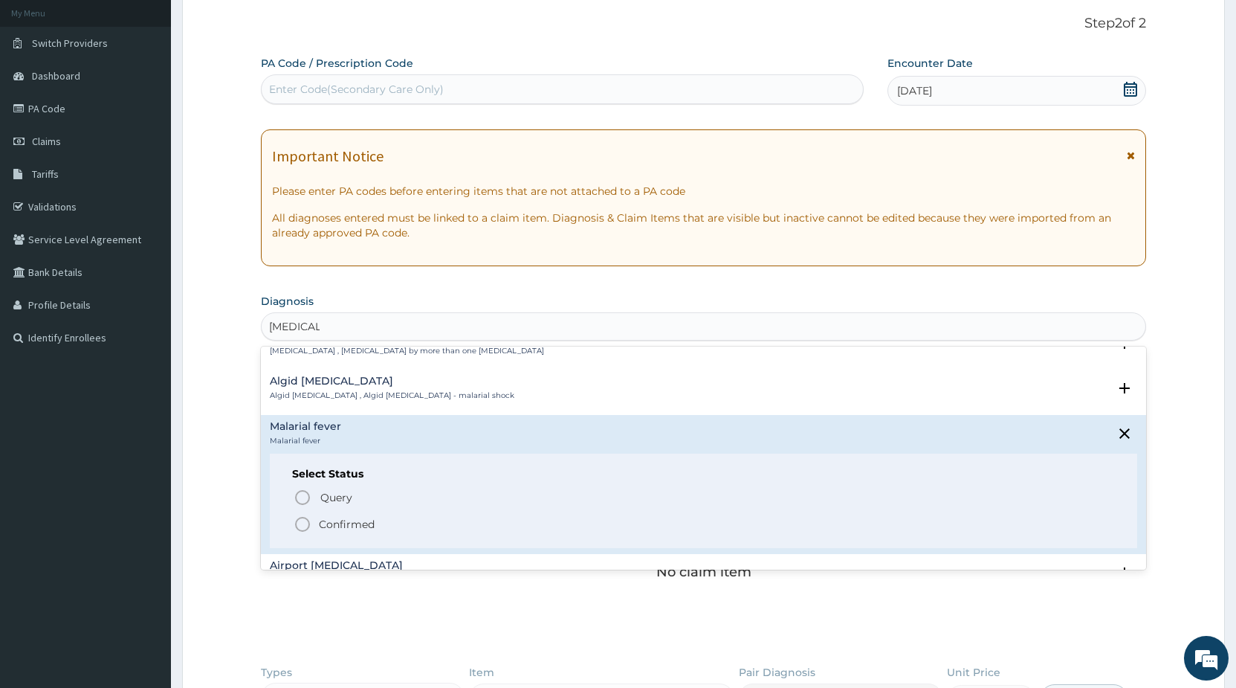
click at [303, 525] on icon "status option filled" at bounding box center [303, 524] width 18 height 18
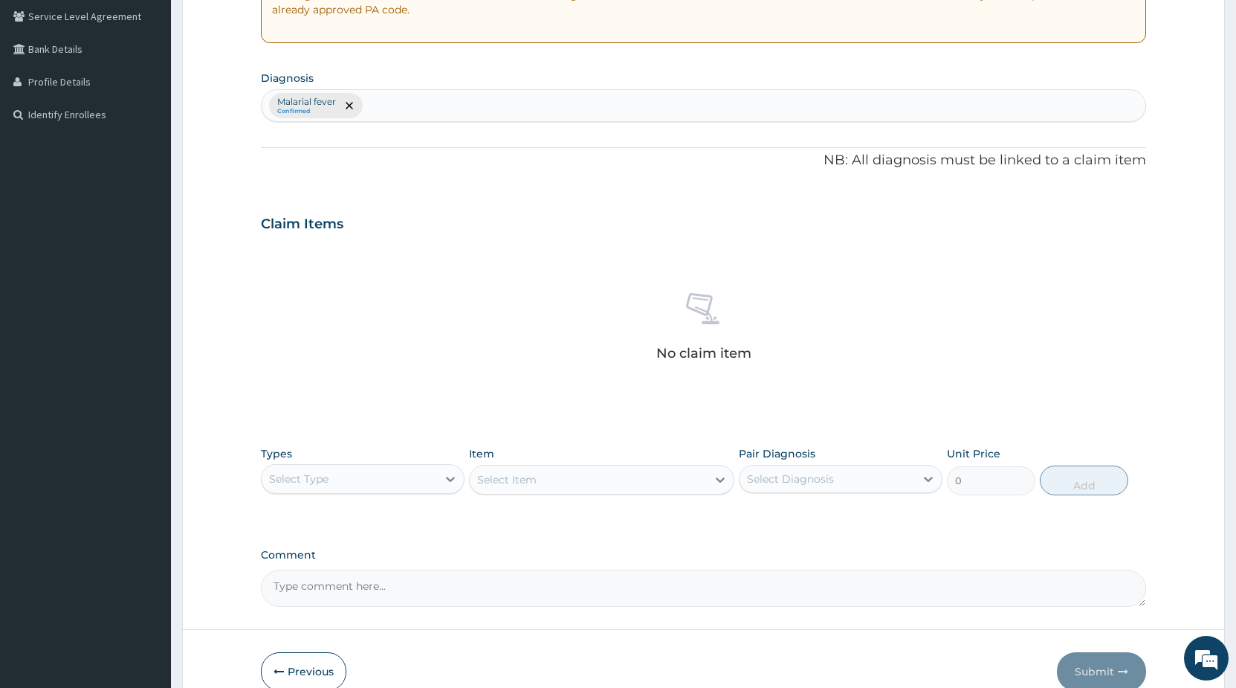
scroll to position [314, 0]
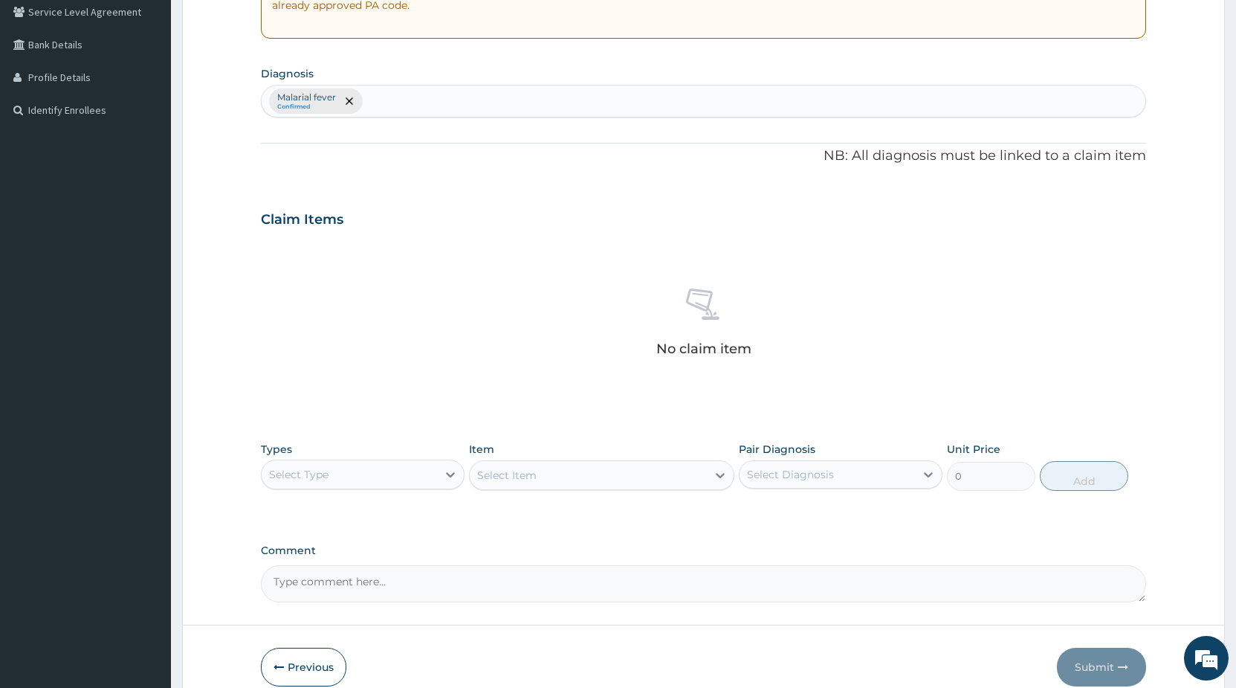
click at [372, 479] on div "Select Type" at bounding box center [349, 474] width 175 height 24
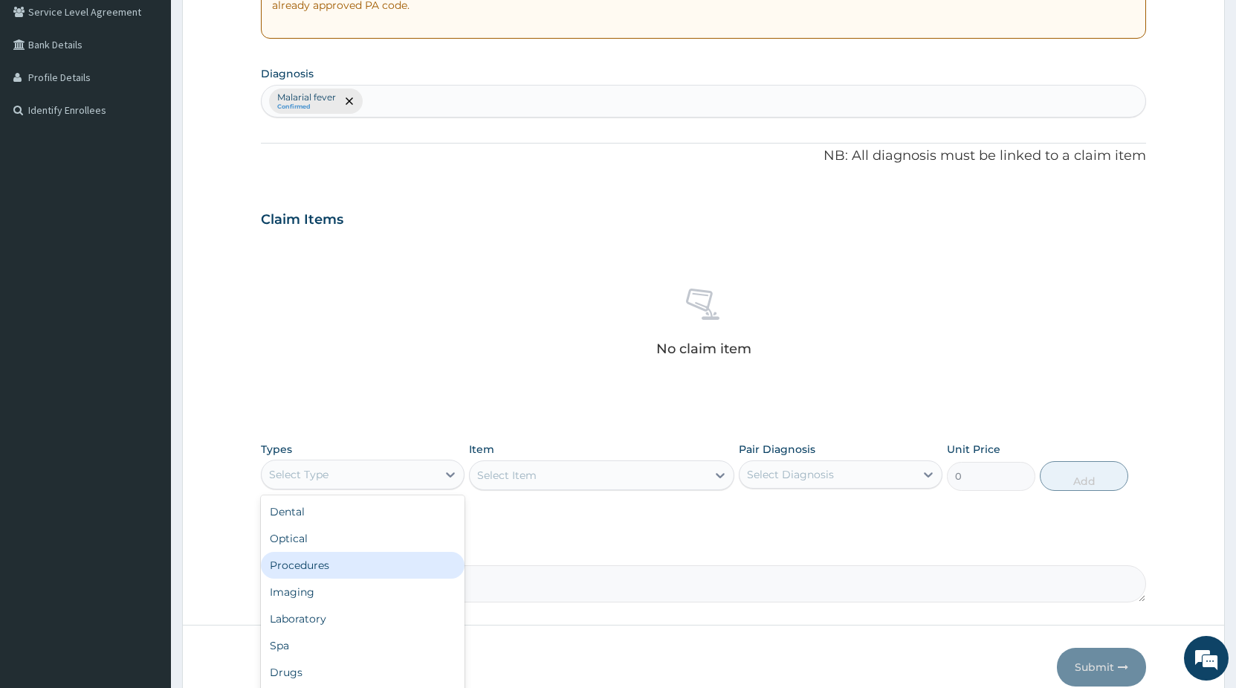
click at [326, 567] on div "Procedures" at bounding box center [363, 565] width 204 height 27
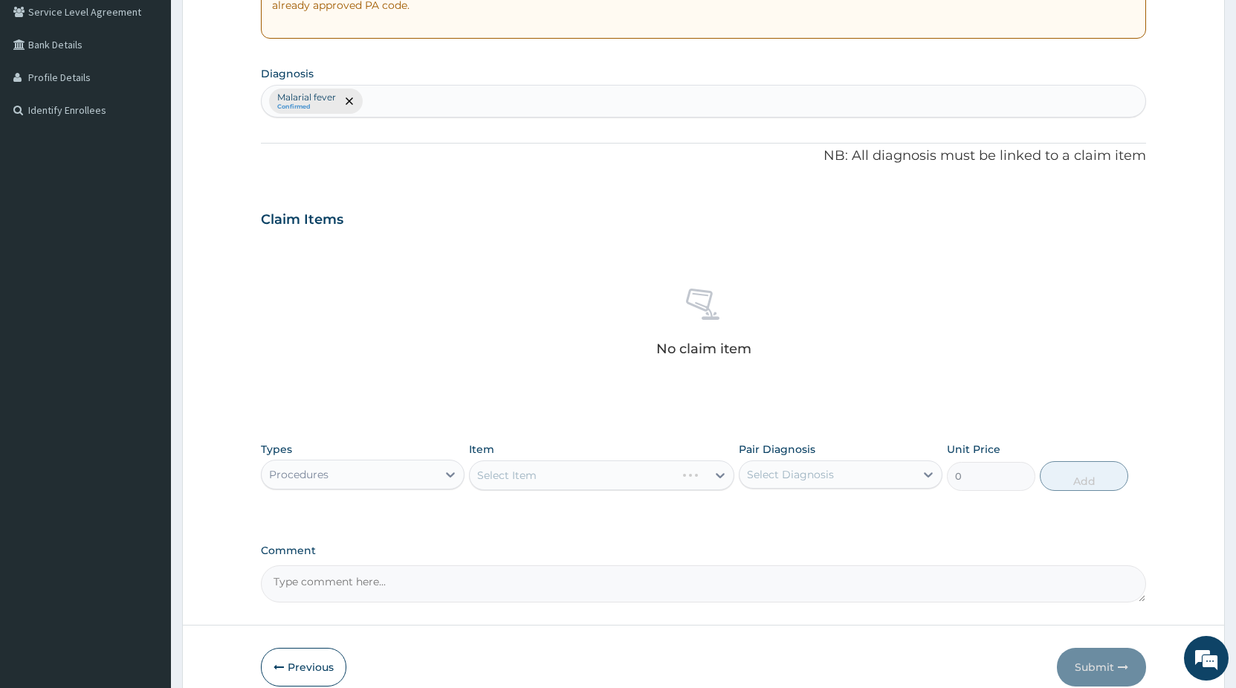
click at [508, 486] on div "Select Item" at bounding box center [601, 475] width 265 height 30
click at [517, 477] on div "Select Item" at bounding box center [601, 475] width 265 height 30
click at [541, 476] on div "Select Item" at bounding box center [601, 475] width 265 height 30
click at [631, 485] on div "Select Item" at bounding box center [601, 475] width 265 height 30
click at [634, 480] on div "Select Item" at bounding box center [601, 475] width 265 height 30
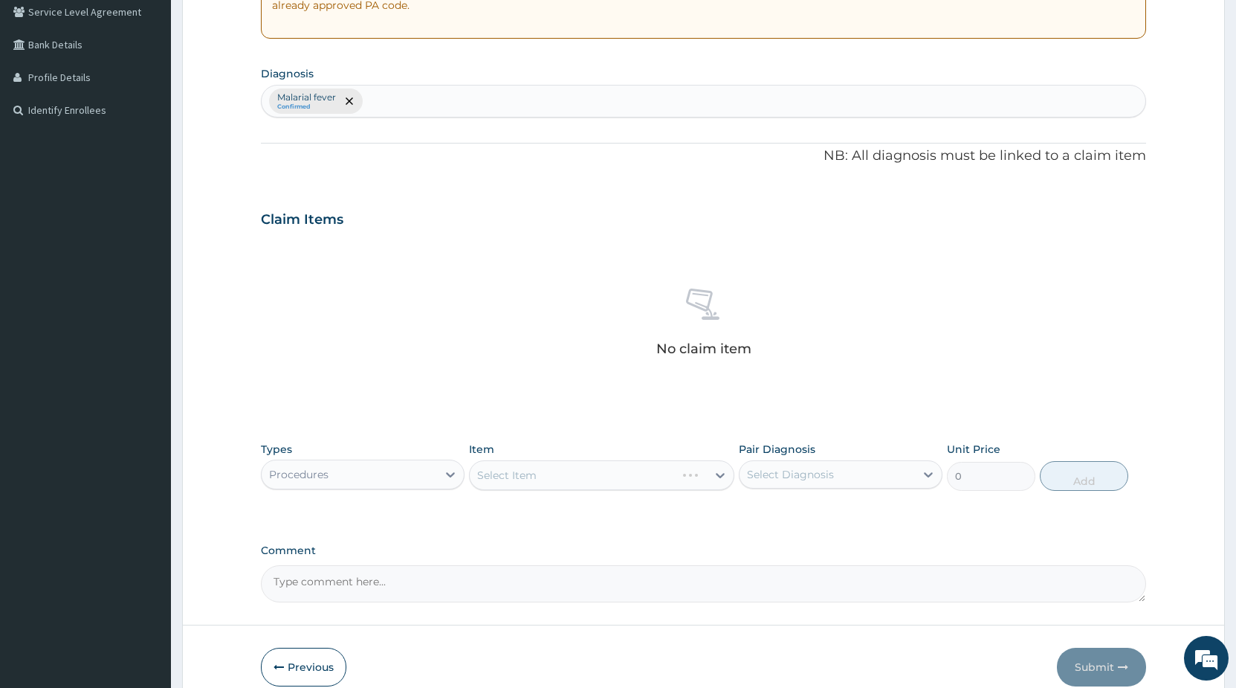
click at [630, 471] on div "Select Item" at bounding box center [601, 475] width 265 height 30
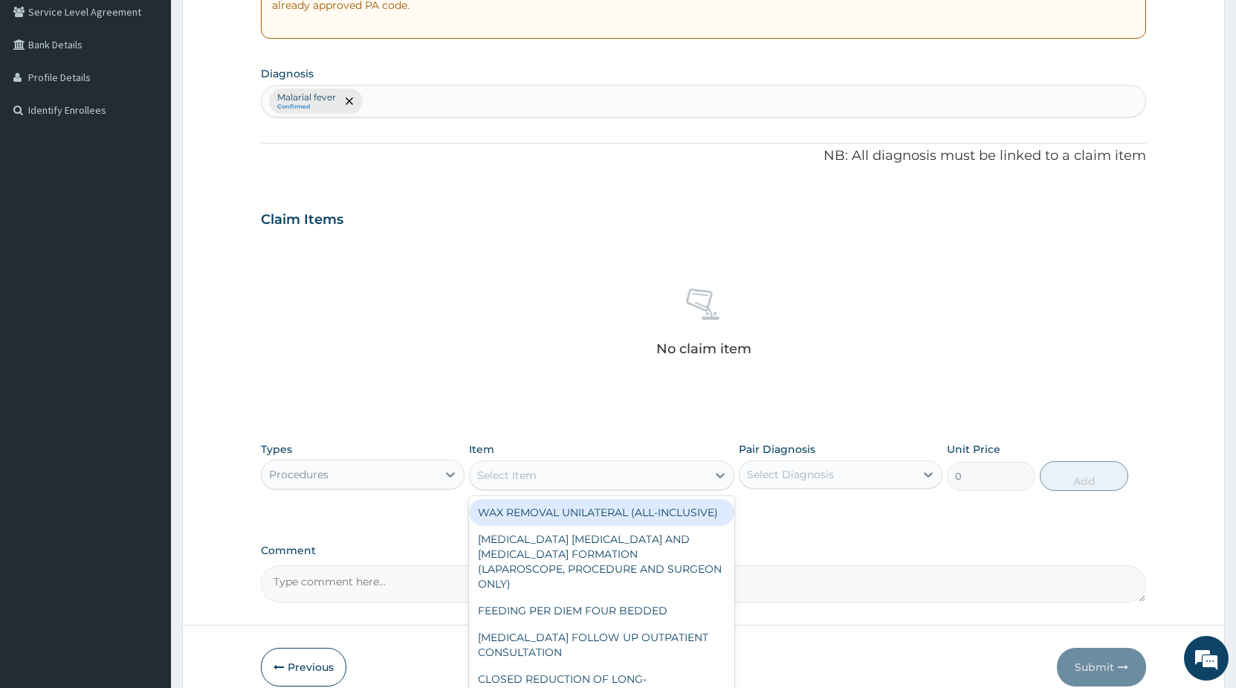
click at [555, 484] on div "Select Item" at bounding box center [588, 475] width 237 height 24
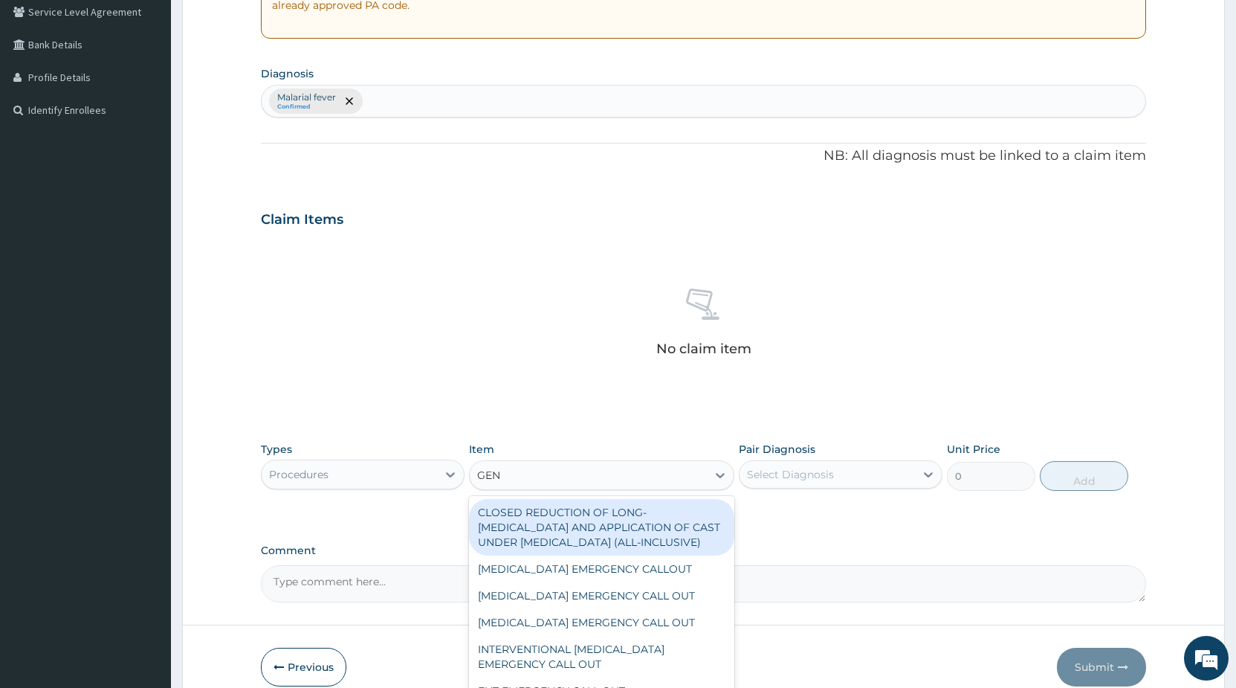
type input "GENE"
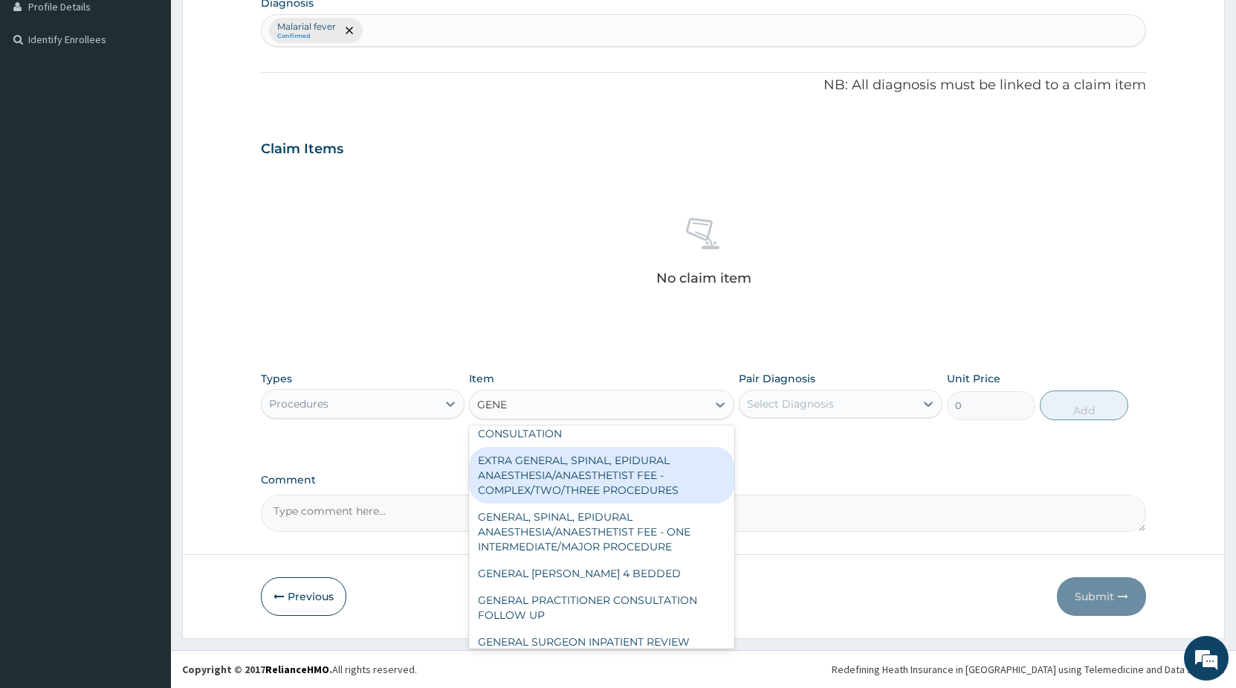
scroll to position [312, 0]
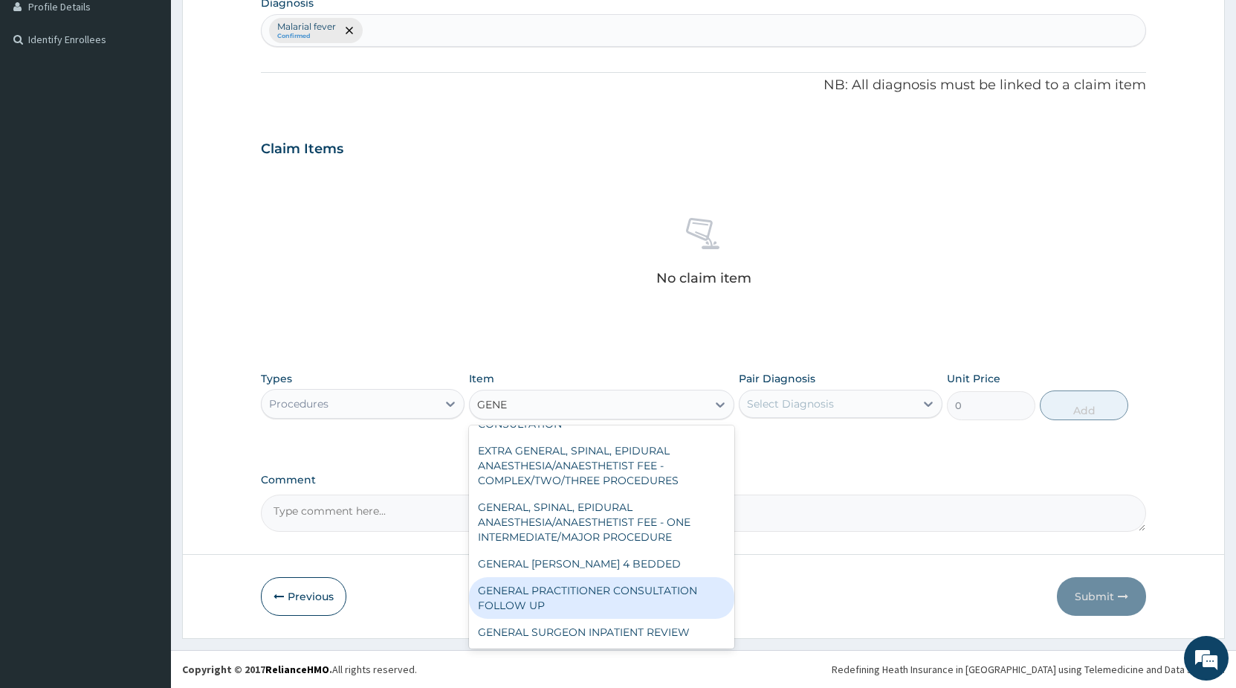
click at [542, 584] on div "GENERAL PRACTITIONER CONSULTATION FOLLOW UP" at bounding box center [601, 598] width 265 height 42
type input "2250"
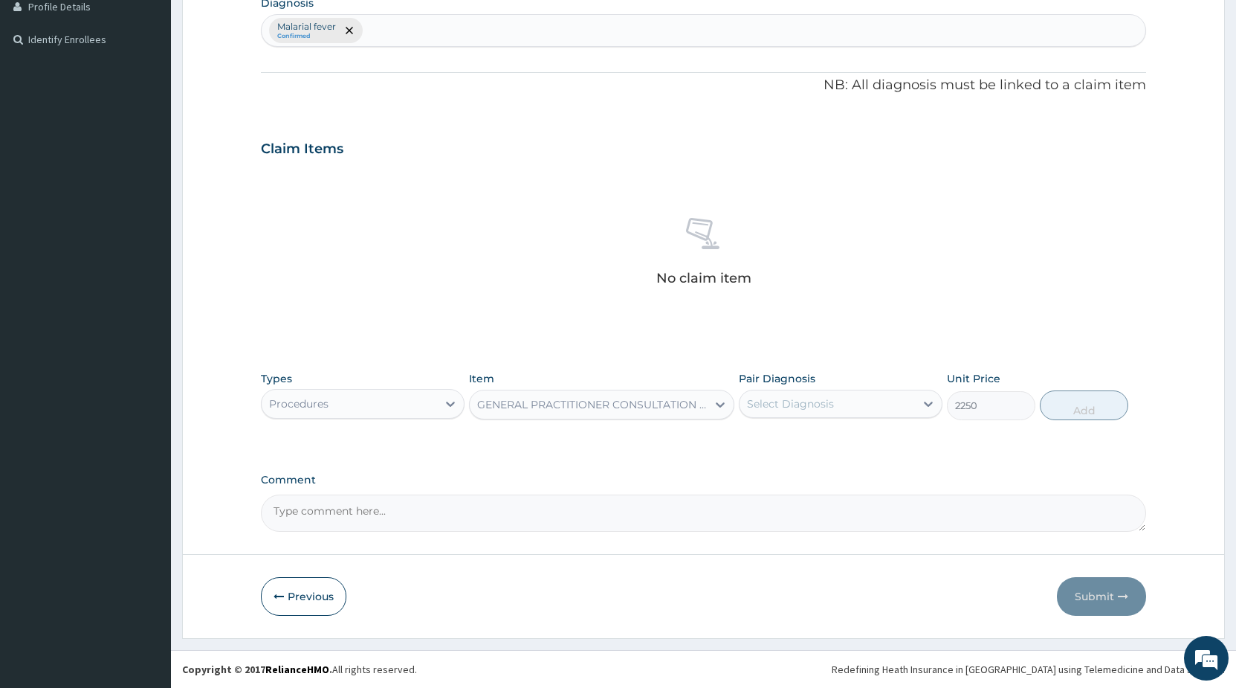
click at [825, 412] on div "Select Diagnosis" at bounding box center [827, 404] width 175 height 24
click at [810, 435] on label "Malarial fever" at bounding box center [799, 440] width 71 height 15
checkbox input "true"
click at [1072, 415] on button "Add" at bounding box center [1084, 405] width 88 height 30
type input "0"
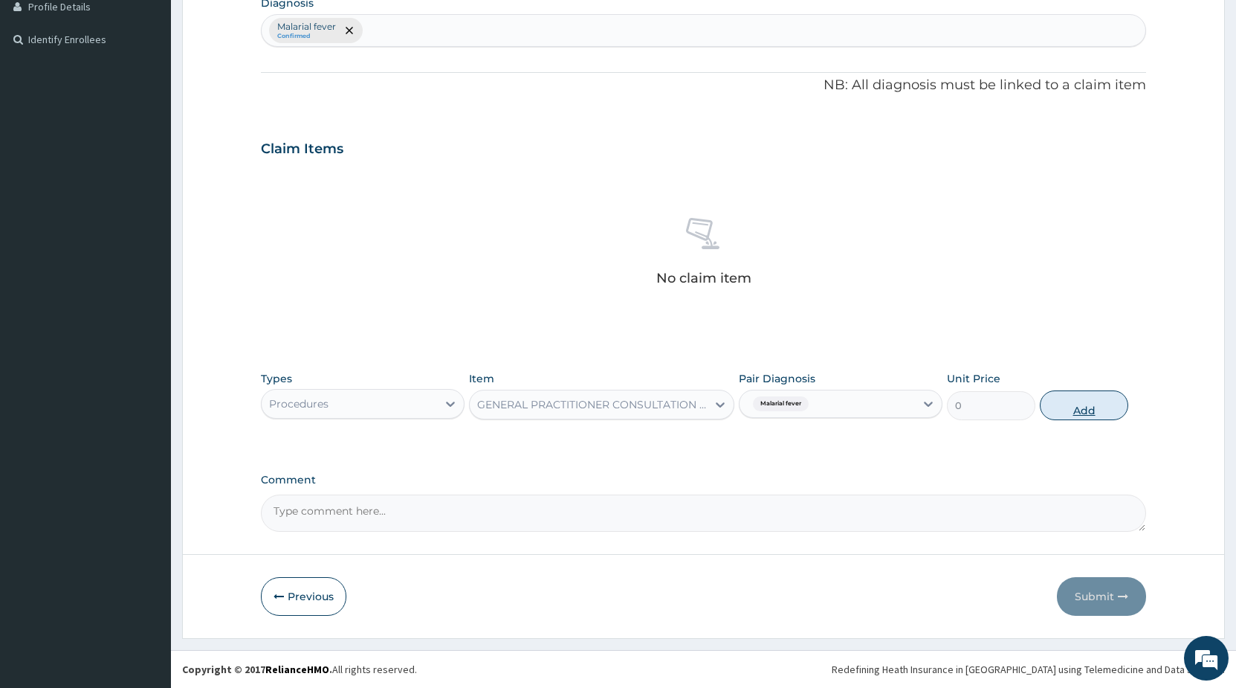
scroll to position [314, 0]
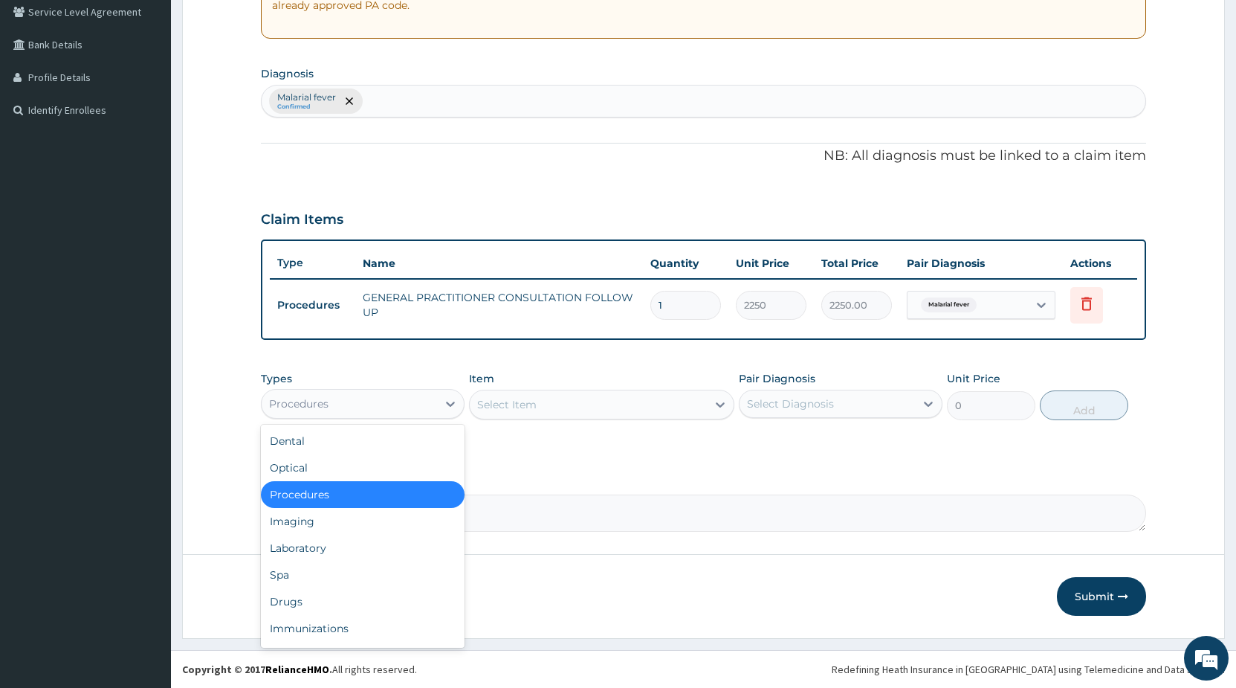
click at [364, 405] on div "Procedures" at bounding box center [349, 404] width 175 height 24
click at [291, 597] on div "Drugs" at bounding box center [363, 601] width 204 height 27
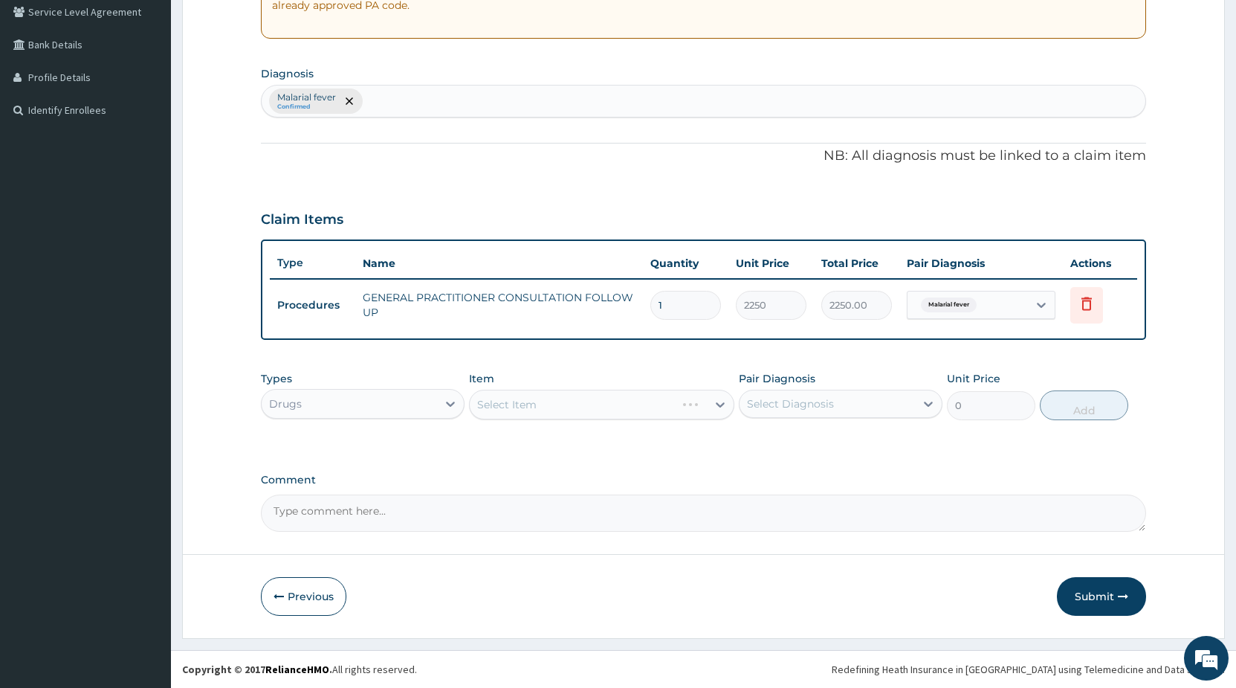
click at [519, 398] on div "Select Item" at bounding box center [601, 405] width 265 height 30
click at [514, 404] on div "Select Item" at bounding box center [601, 405] width 265 height 30
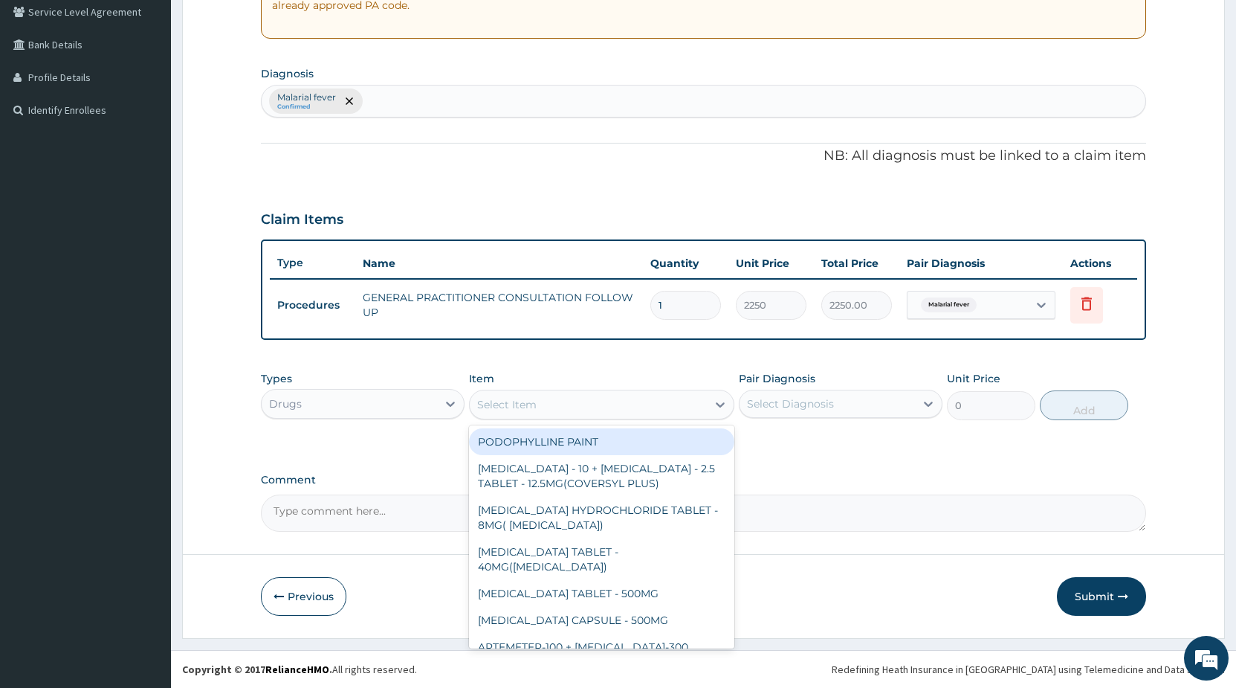
click at [516, 404] on div "Select Item" at bounding box center [506, 404] width 59 height 15
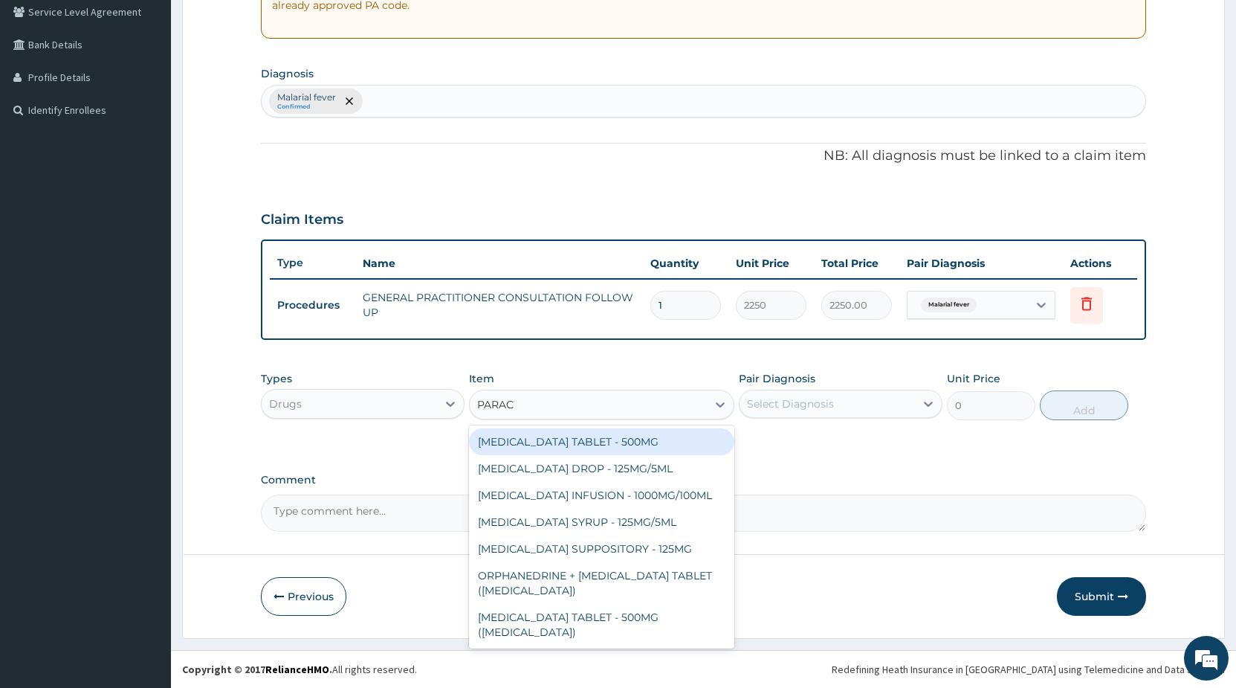
type input "PARACE"
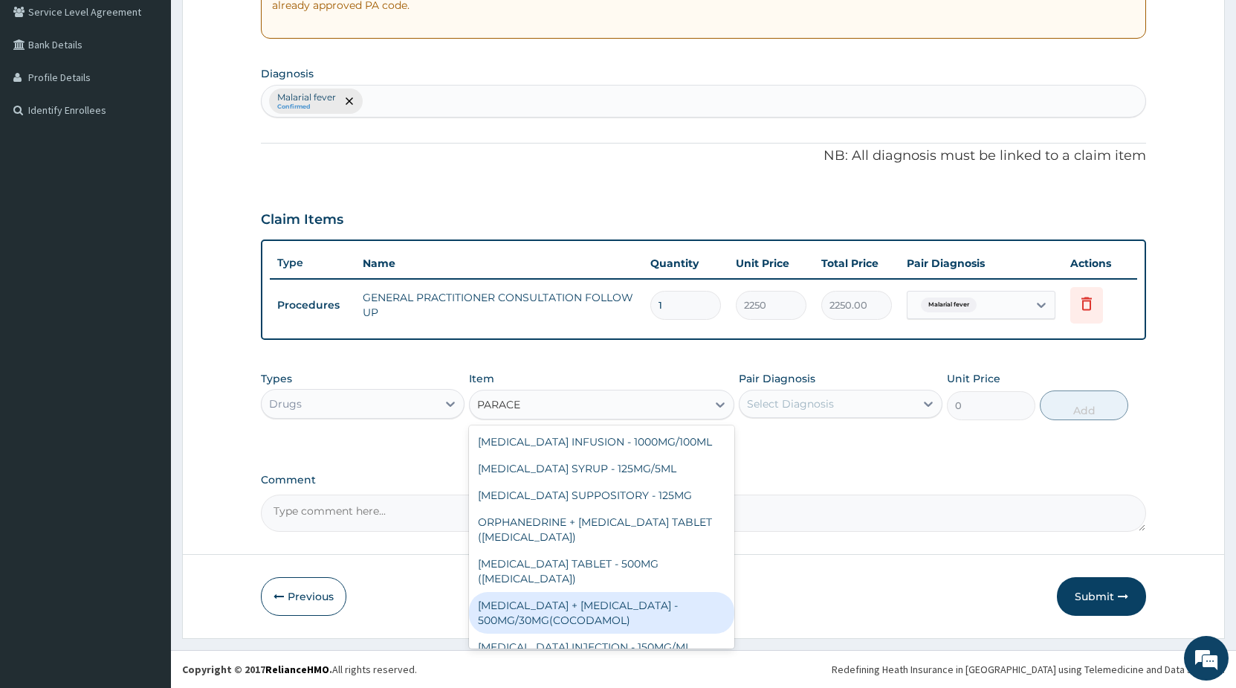
scroll to position [0, 0]
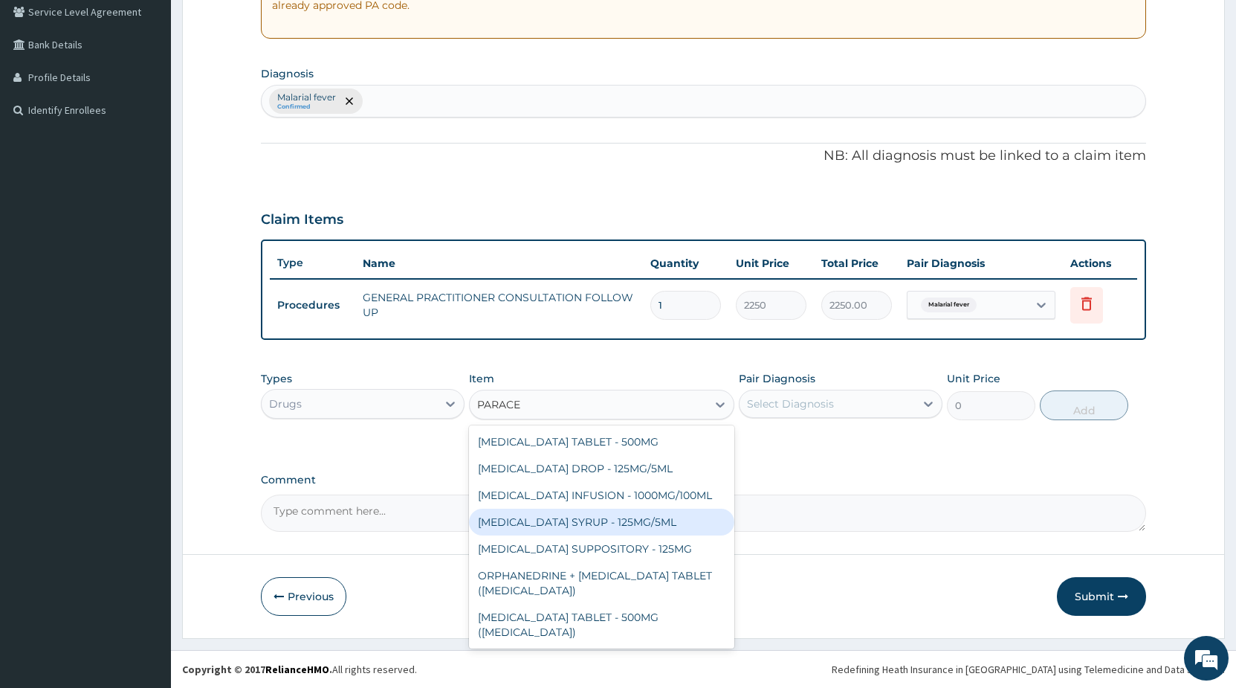
click at [568, 522] on div "[MEDICAL_DATA] SYRUP - 125MG/5ML" at bounding box center [601, 522] width 265 height 27
type input "960"
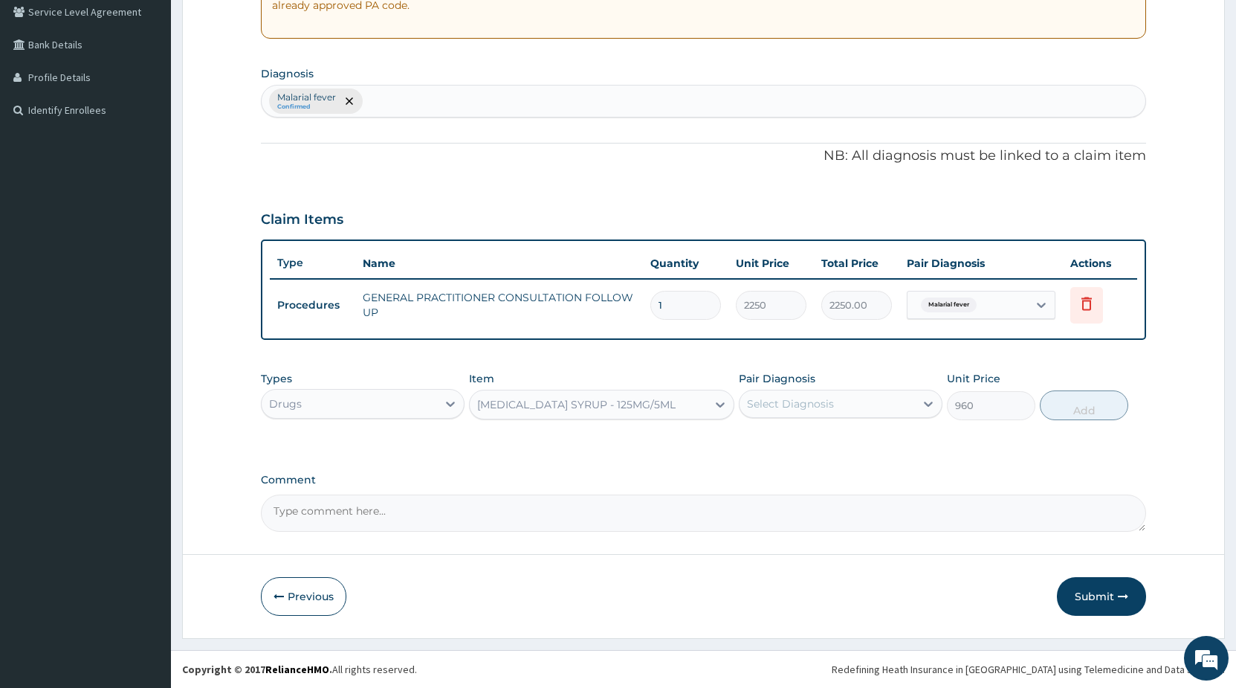
click at [804, 406] on div "Select Diagnosis" at bounding box center [790, 403] width 87 height 15
click at [798, 442] on label "Malarial fever" at bounding box center [799, 440] width 71 height 15
checkbox input "true"
click at [1097, 415] on button "Add" at bounding box center [1084, 405] width 88 height 30
type input "0"
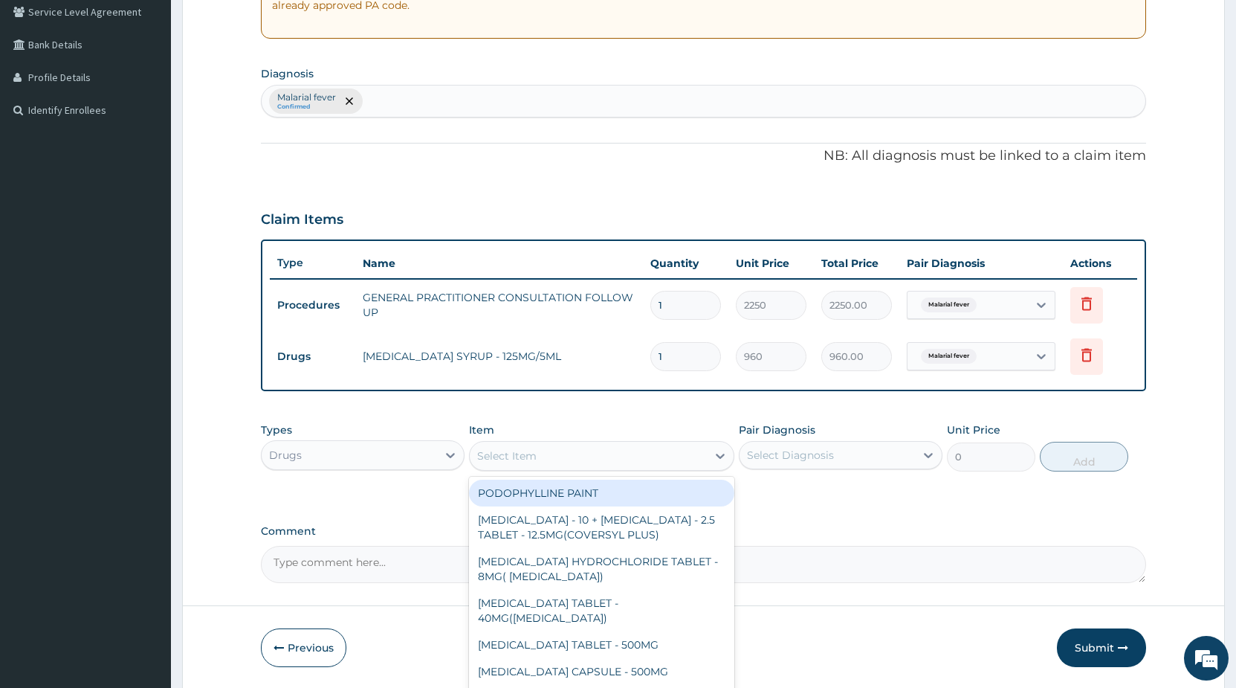
click at [509, 451] on div "Select Item" at bounding box center [506, 455] width 59 height 15
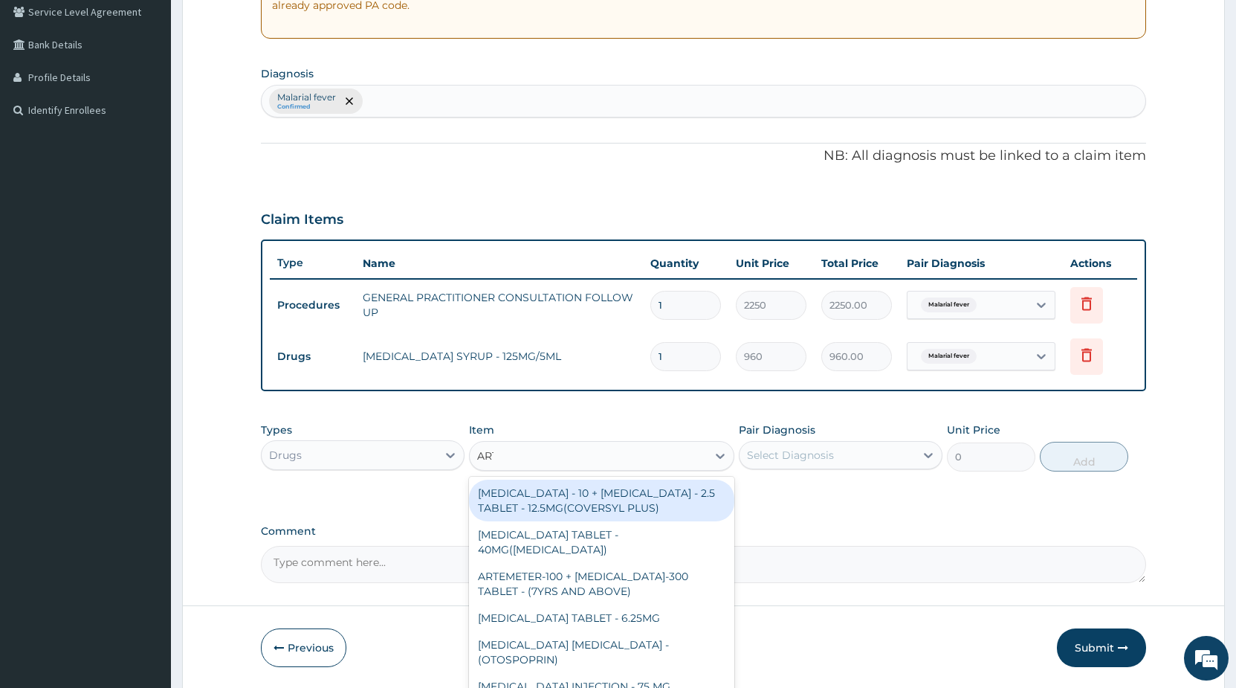
type input "ARTE"
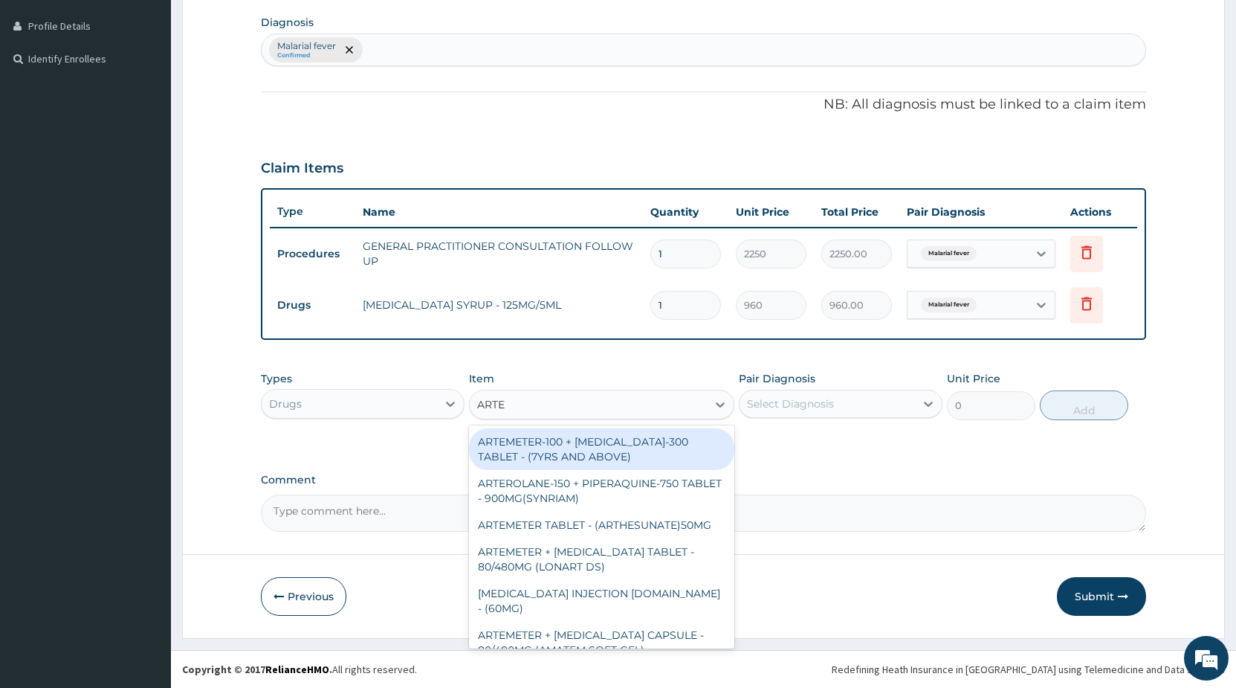
click at [718, 456] on div "ARTEMETER-100 + [MEDICAL_DATA]-300 TABLET - (7YRS AND ABOVE)" at bounding box center [601, 449] width 265 height 42
type input "412.8"
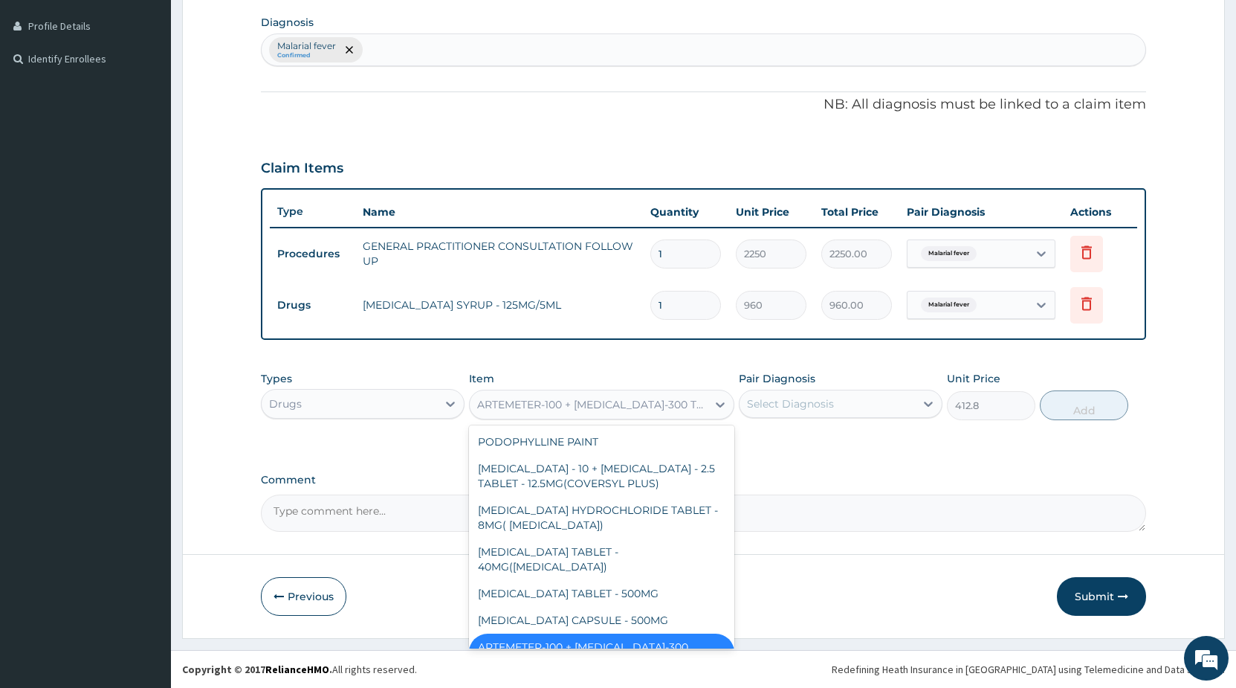
click at [654, 398] on div "ARTEMETER-100 + [MEDICAL_DATA]-300 TABLET - (7YRS AND ABOVE)" at bounding box center [592, 404] width 231 height 15
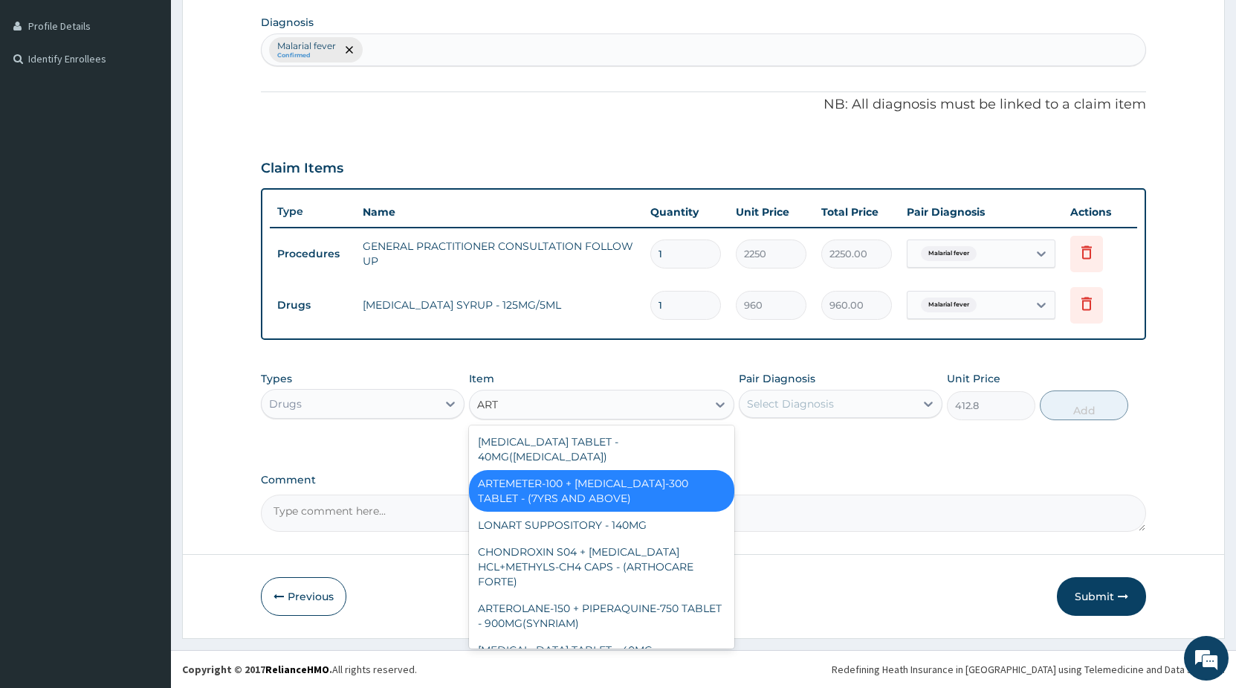
type input "ARTE"
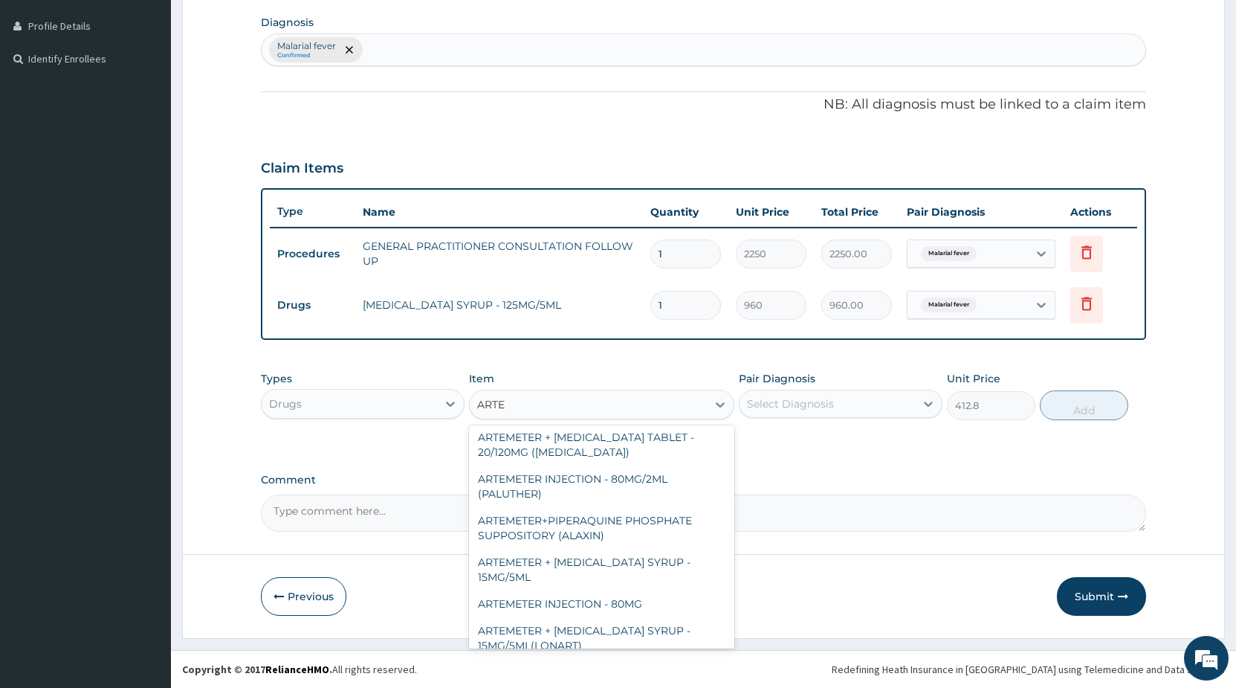
scroll to position [337, 0]
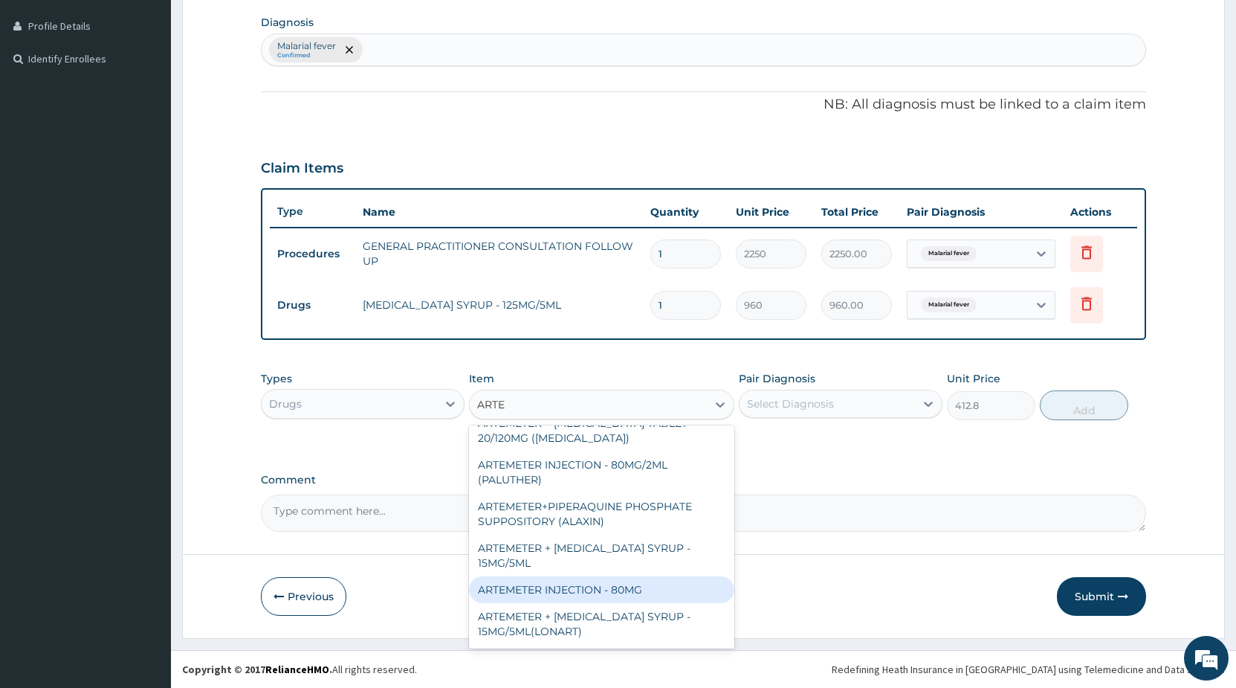
click at [633, 576] on div "ARTEMETER INJECTION - 80MG" at bounding box center [601, 589] width 265 height 27
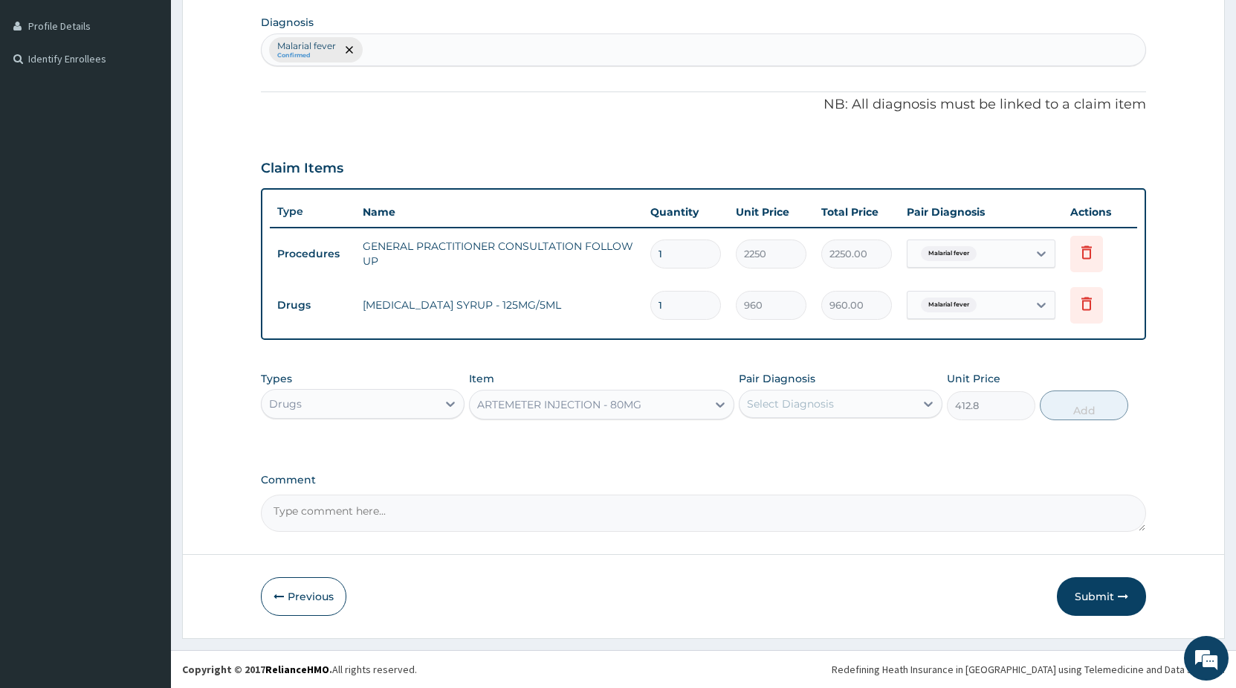
type input "544"
click at [855, 408] on div "Select Diagnosis" at bounding box center [827, 404] width 175 height 24
click at [836, 448] on div "Malarial fever" at bounding box center [841, 442] width 204 height 30
checkbox input "true"
click at [1063, 411] on button "Add" at bounding box center [1084, 405] width 88 height 30
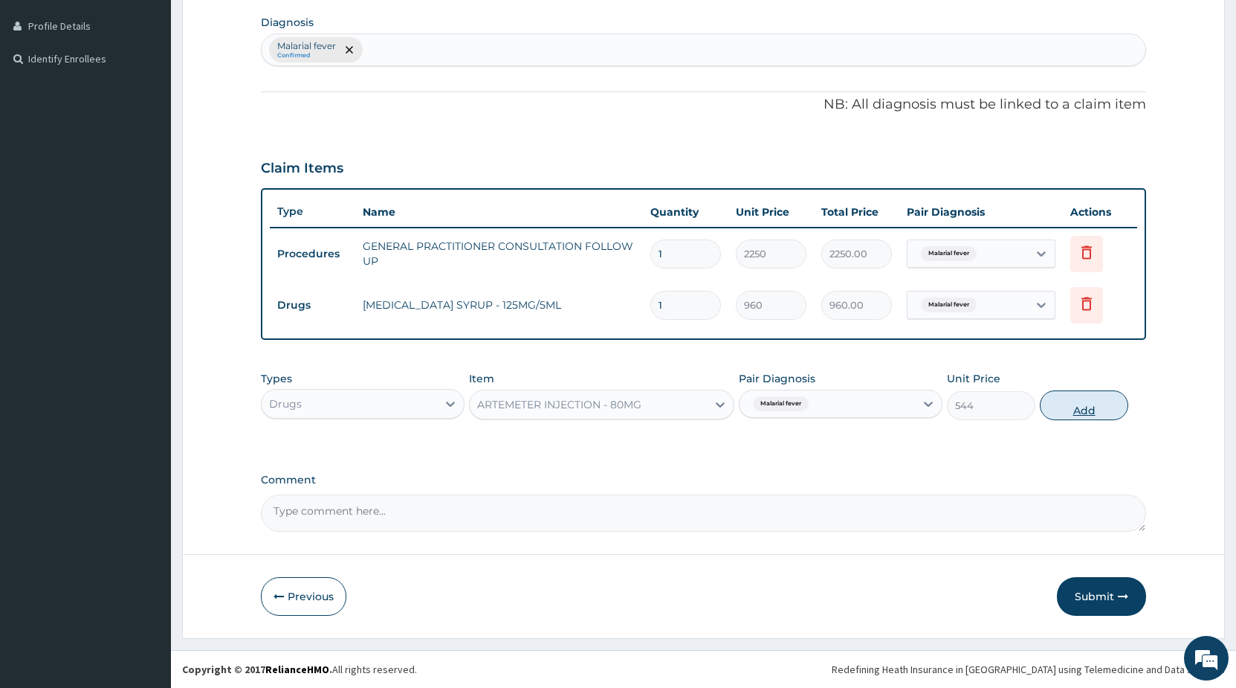
type input "0"
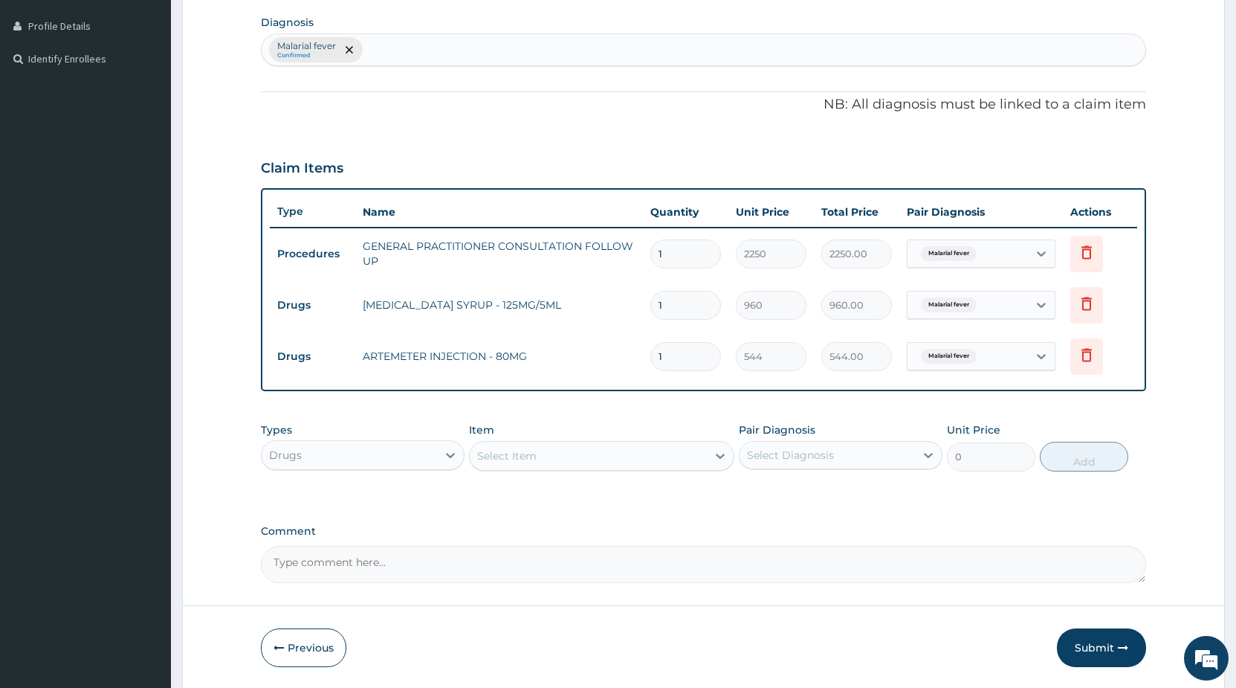
click at [572, 458] on div "Select Item" at bounding box center [588, 456] width 237 height 24
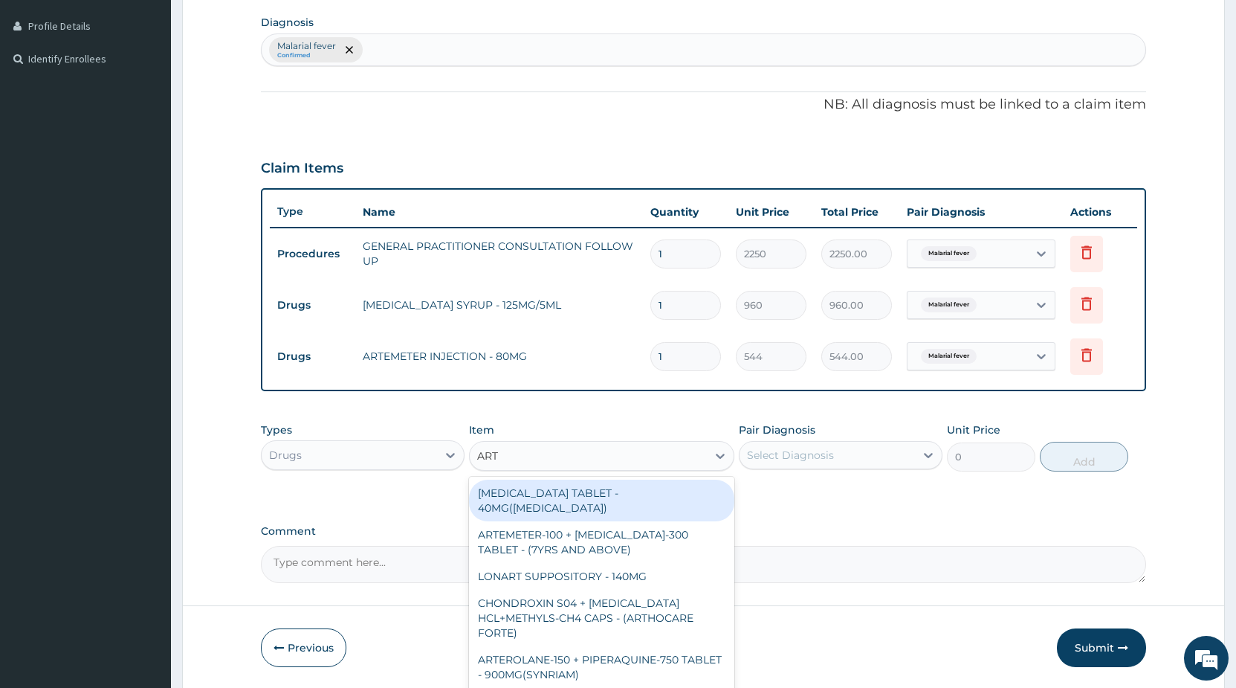
type input "ARTE"
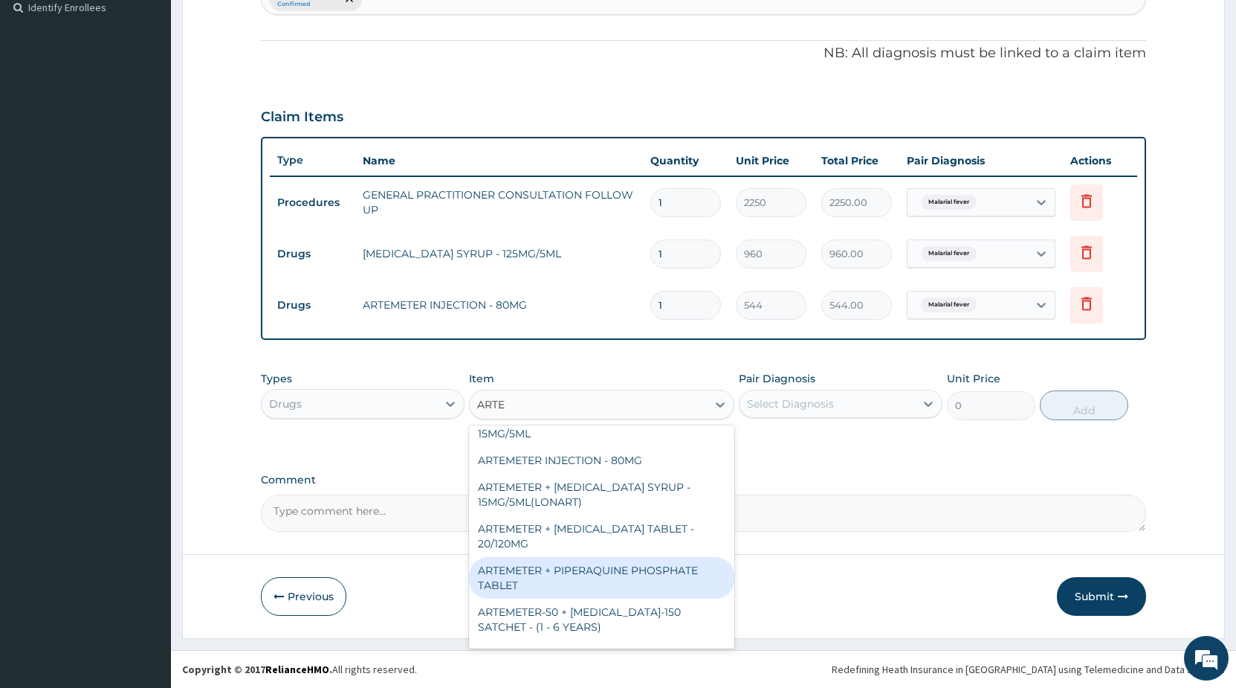
scroll to position [437, 0]
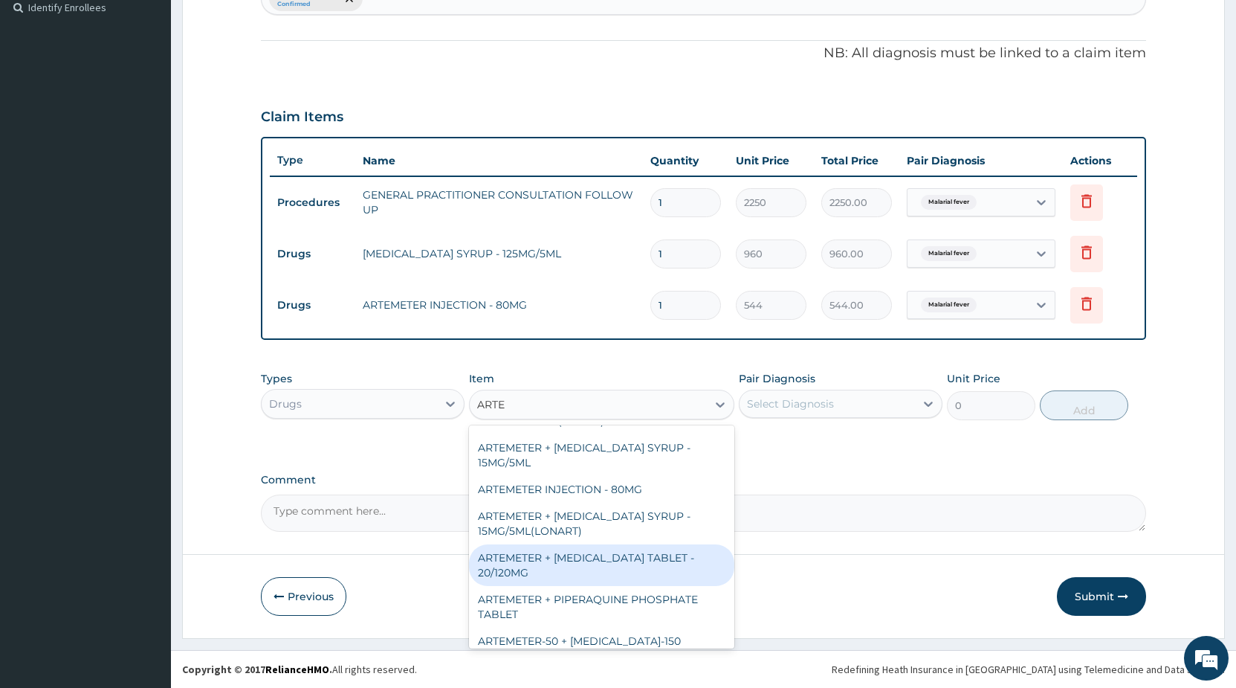
click at [604, 544] on div "ARTEMETER + [MEDICAL_DATA] TABLET - 20/120MG" at bounding box center [601, 565] width 265 height 42
type input "224"
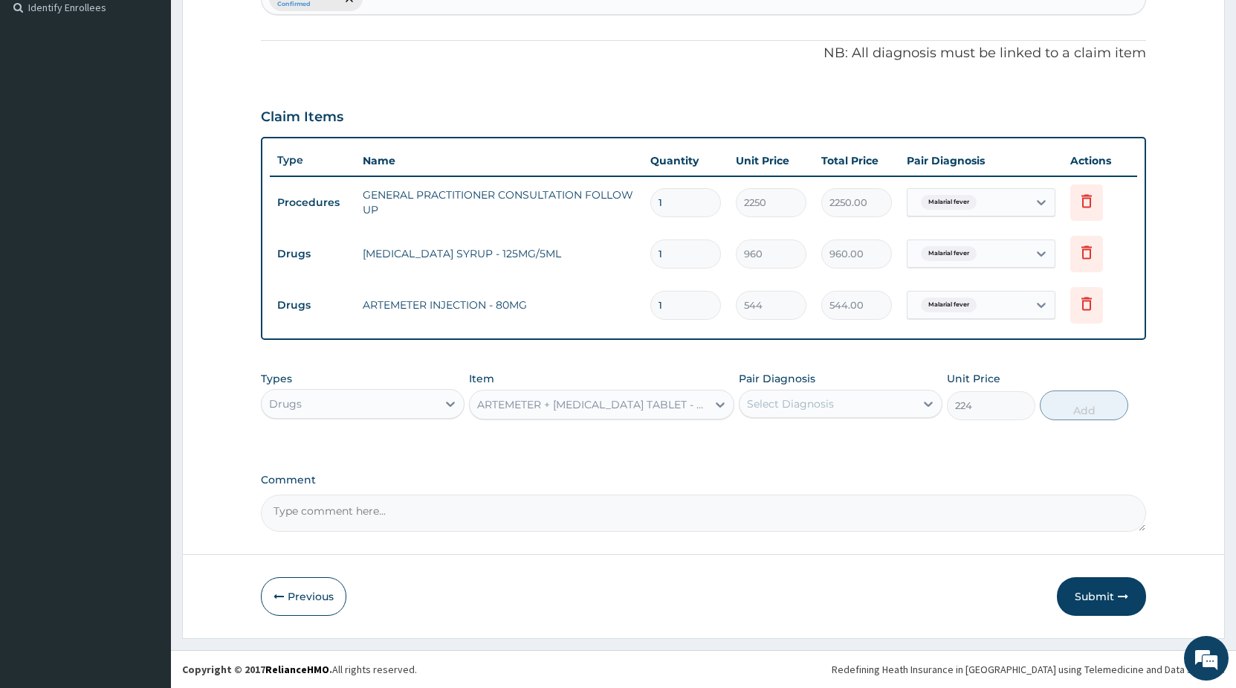
click at [751, 402] on div "Select Diagnosis" at bounding box center [790, 403] width 87 height 15
click at [755, 437] on input "checkbox" at bounding box center [753, 441] width 10 height 10
checkbox input "true"
click at [1088, 422] on div "Types Drugs Item ARTEMETER + [MEDICAL_DATA] TABLET - 20/120MG Pair Diagnosis Ma…" at bounding box center [703, 396] width 885 height 64
click at [1082, 408] on button "Add" at bounding box center [1084, 405] width 88 height 30
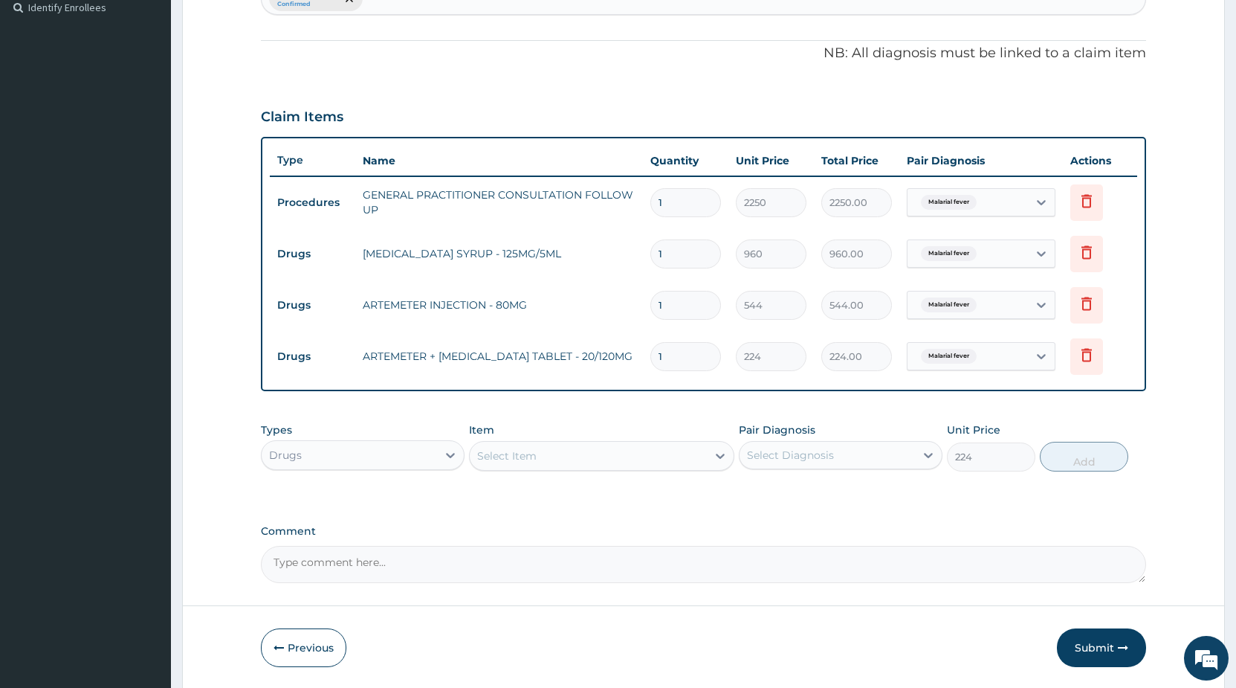
type input "0"
type input "12"
type input "2688.00"
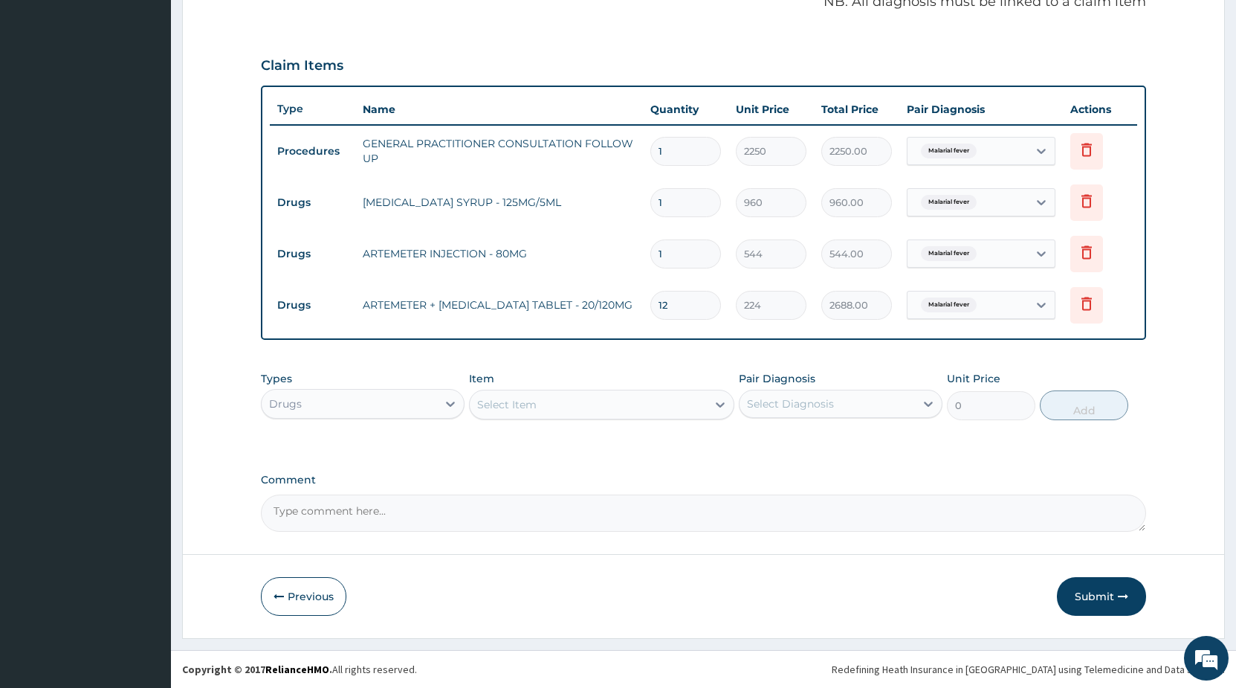
type input "12"
click at [1067, 596] on button "Submit" at bounding box center [1101, 596] width 89 height 39
click at [309, 587] on button "Previous" at bounding box center [303, 596] width 85 height 39
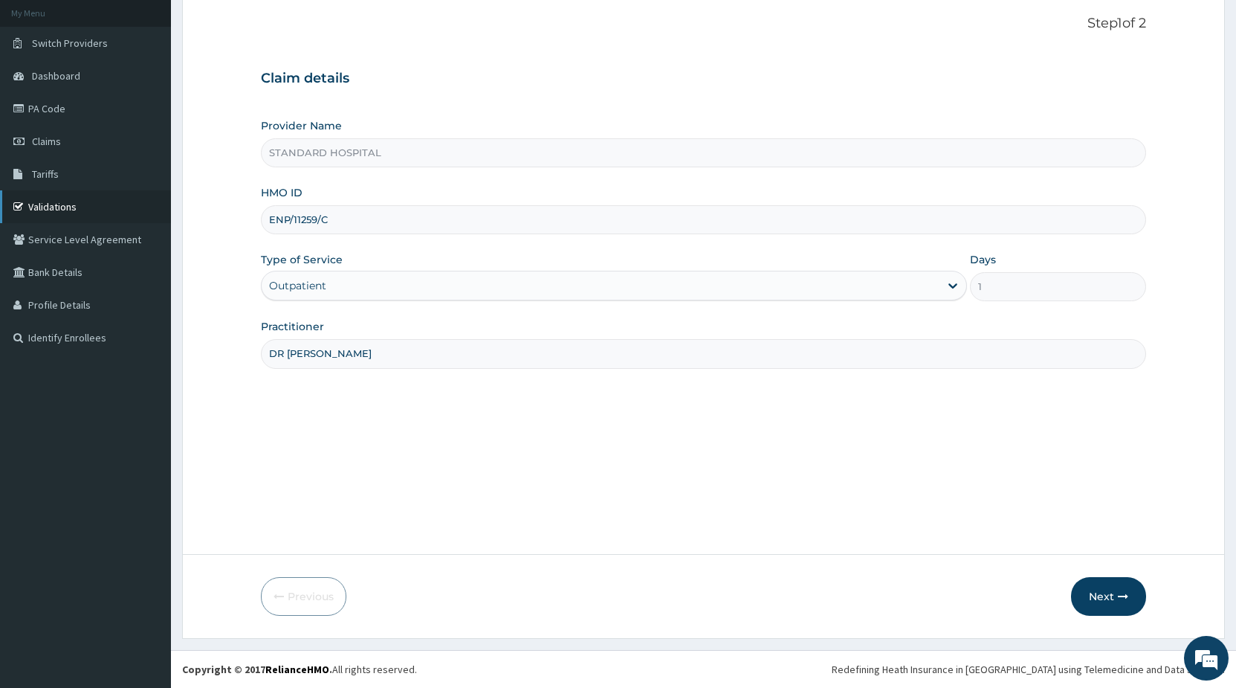
drag, startPoint x: 347, startPoint y: 222, endPoint x: 135, endPoint y: 218, distance: 211.9
click at [261, 222] on input "ENP/11259/C" at bounding box center [703, 219] width 885 height 29
click at [1107, 600] on button "Next" at bounding box center [1108, 596] width 75 height 39
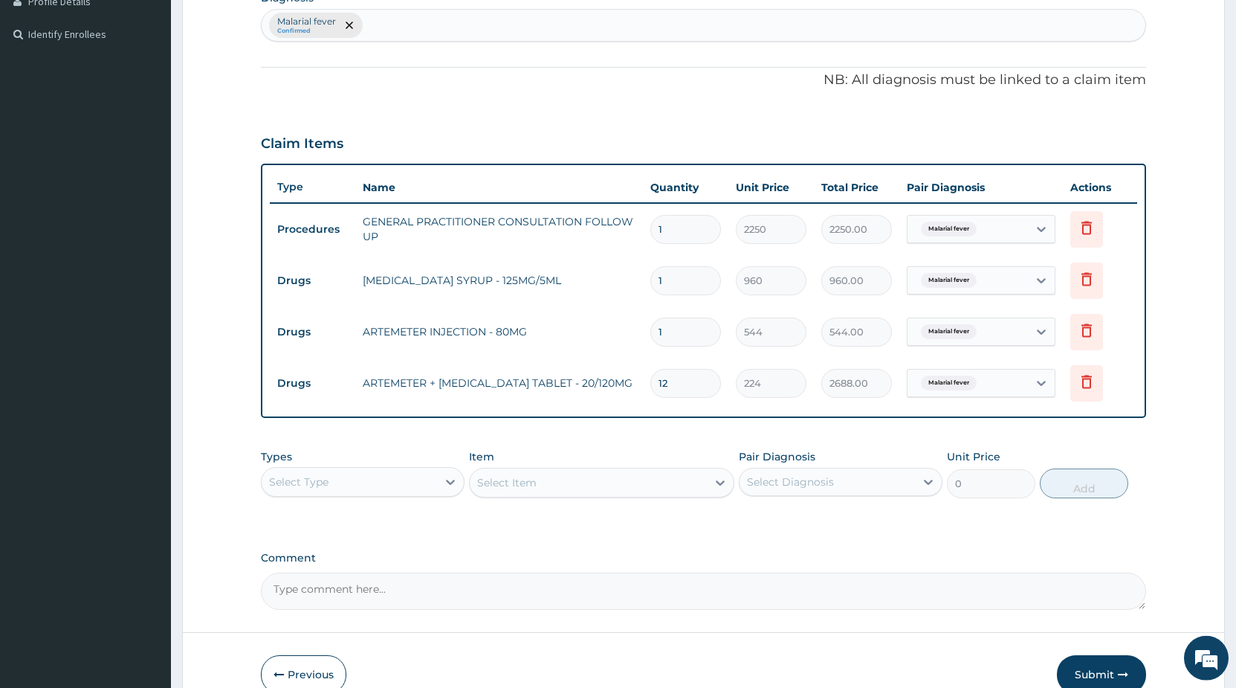
scroll to position [468, 0]
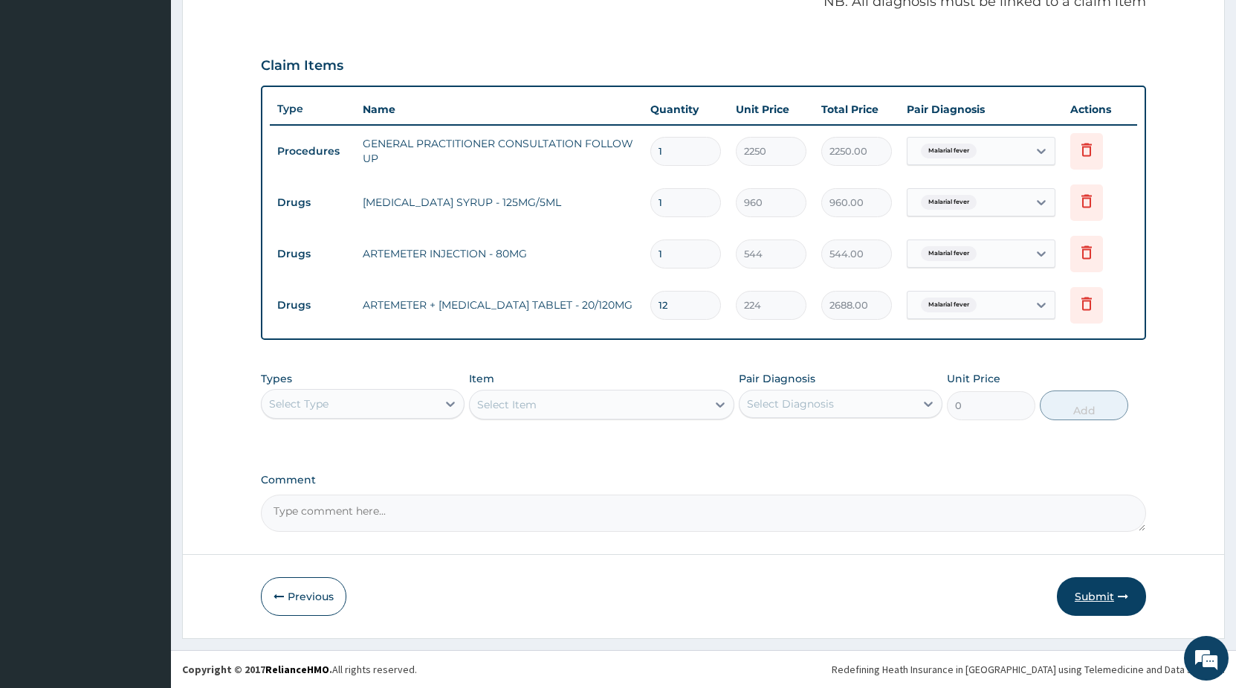
click at [1085, 593] on button "Submit" at bounding box center [1101, 596] width 89 height 39
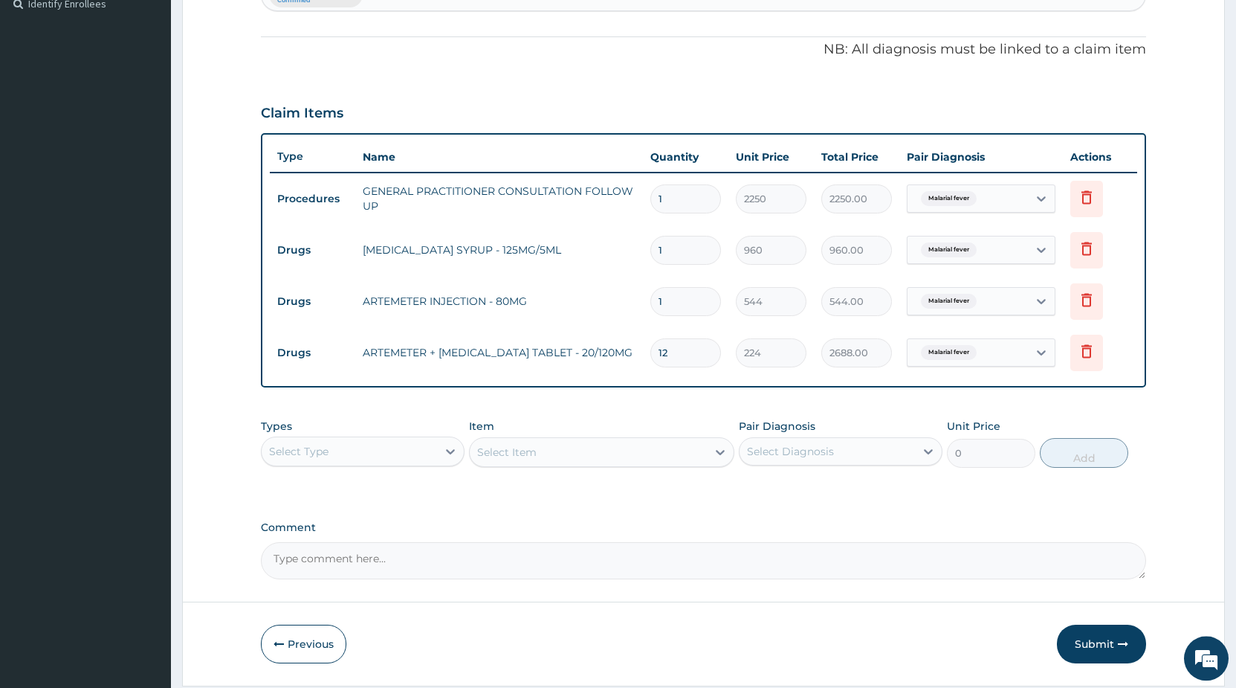
scroll to position [455, 0]
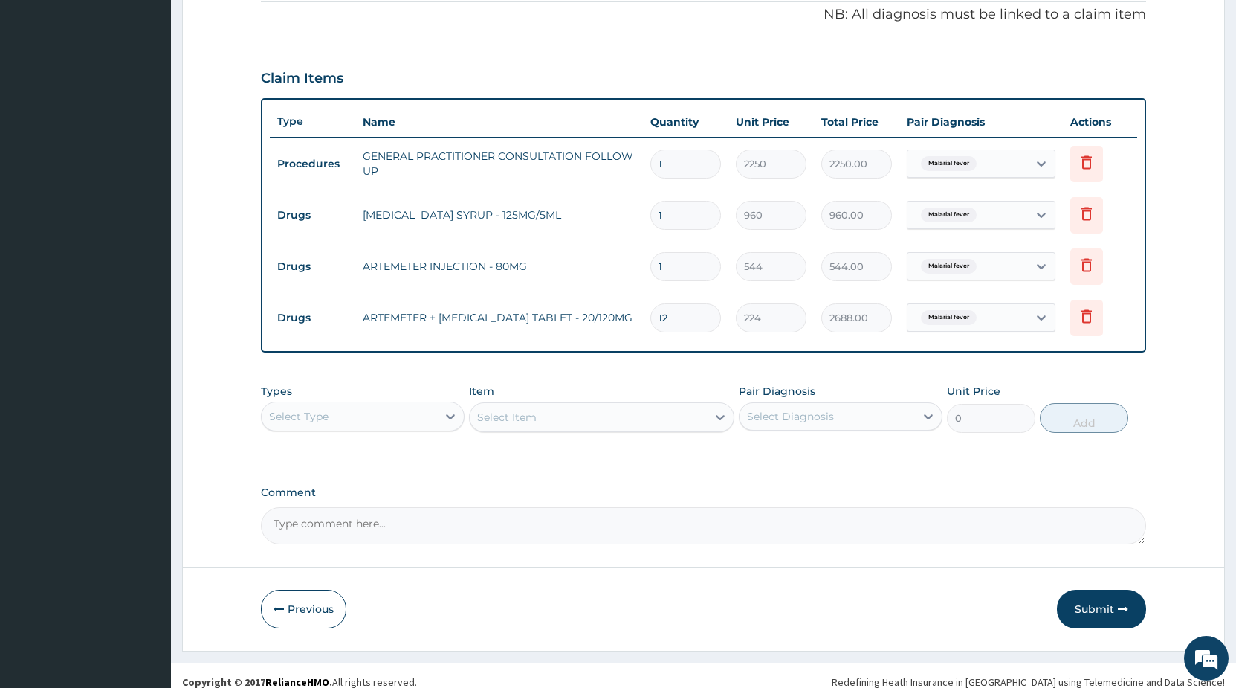
click at [323, 608] on button "Previous" at bounding box center [303, 609] width 85 height 39
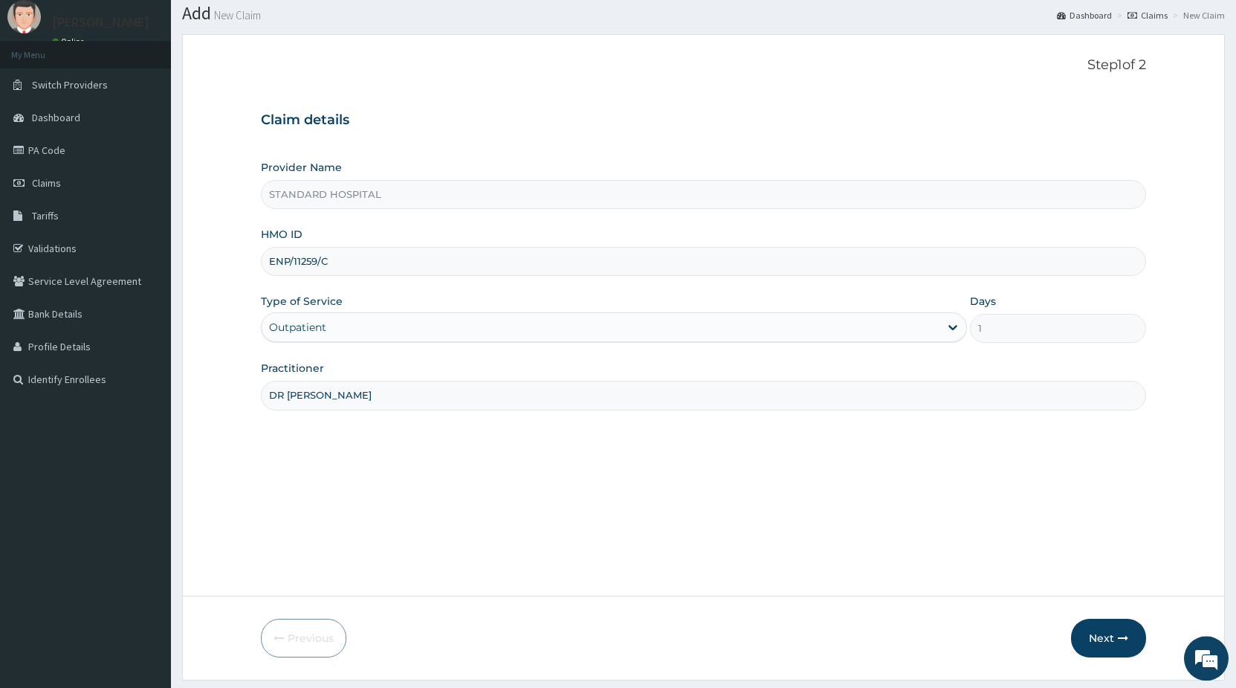
scroll to position [86, 0]
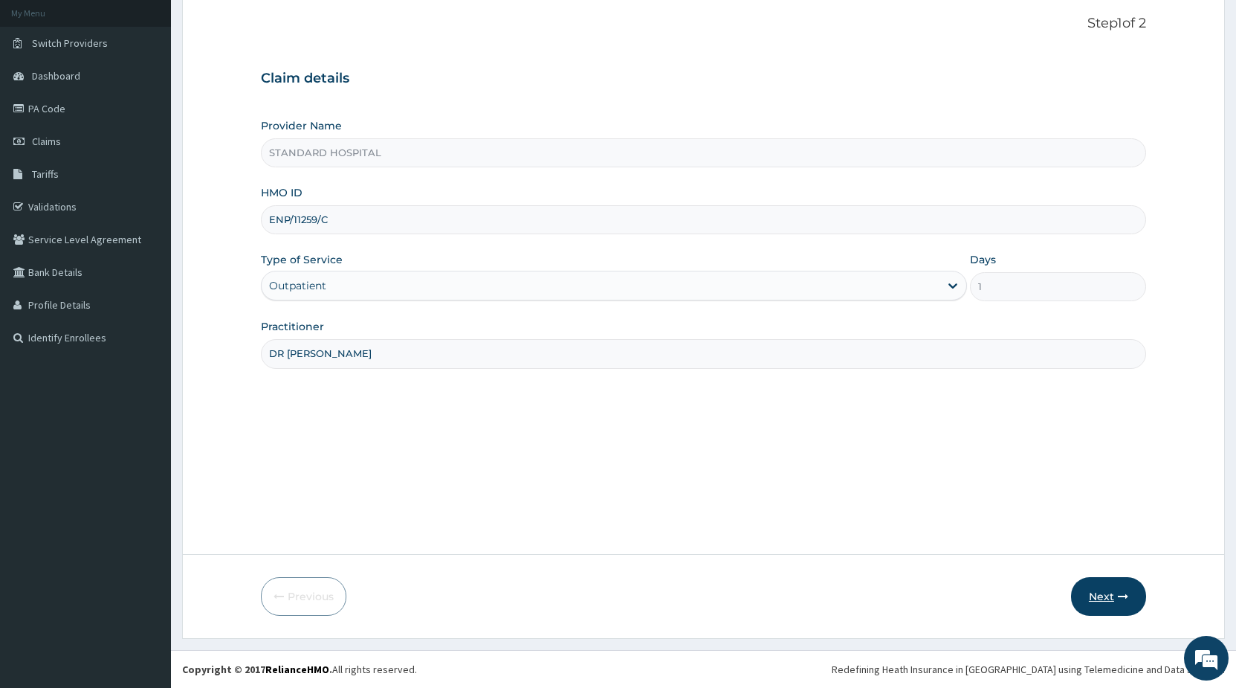
click at [1094, 598] on button "Next" at bounding box center [1108, 596] width 75 height 39
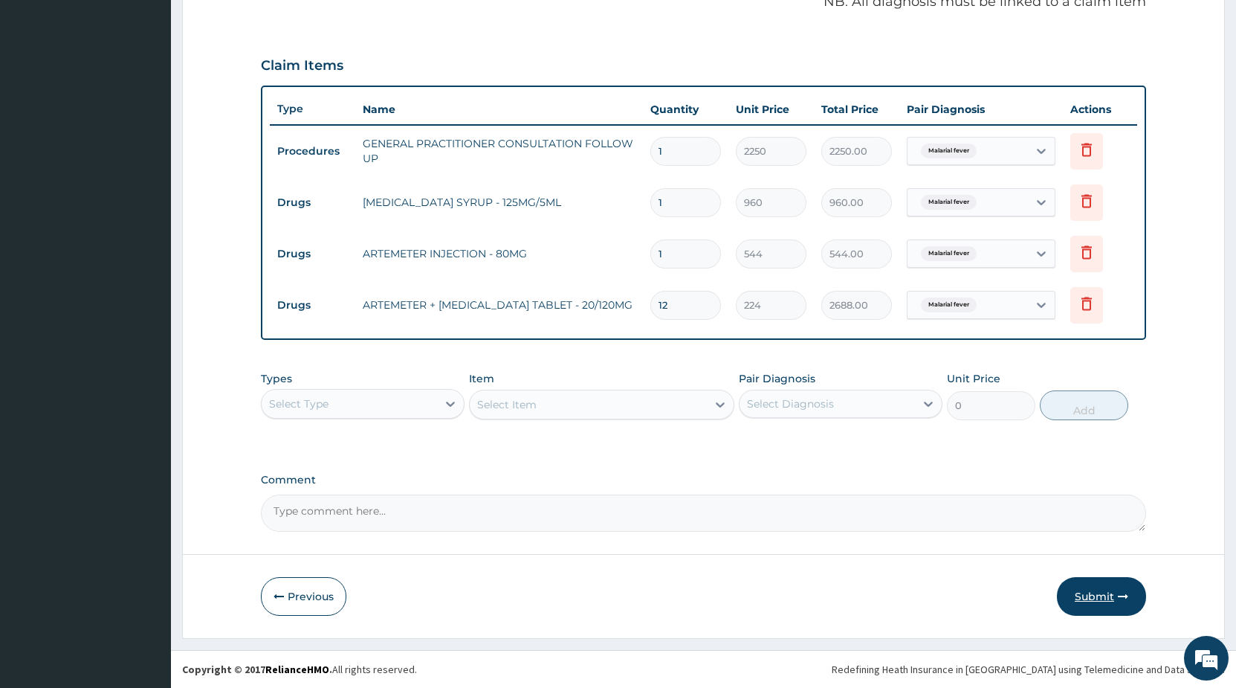
click at [1086, 597] on button "Submit" at bounding box center [1101, 596] width 89 height 39
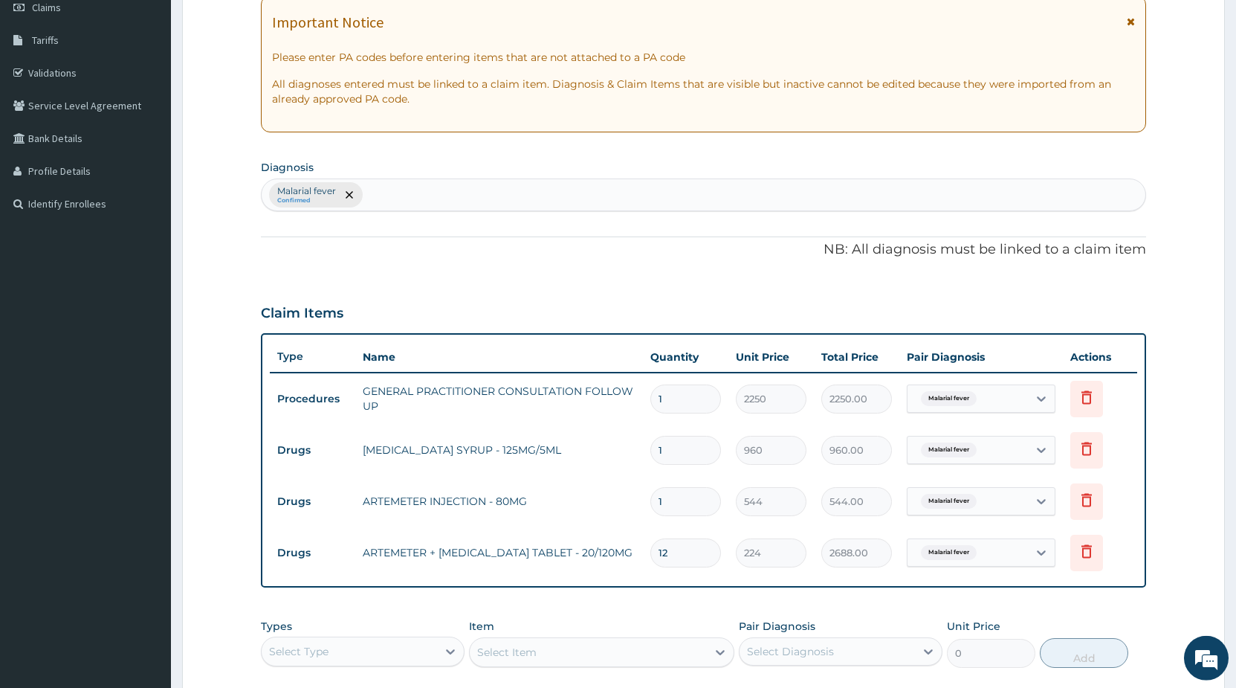
scroll to position [227, 0]
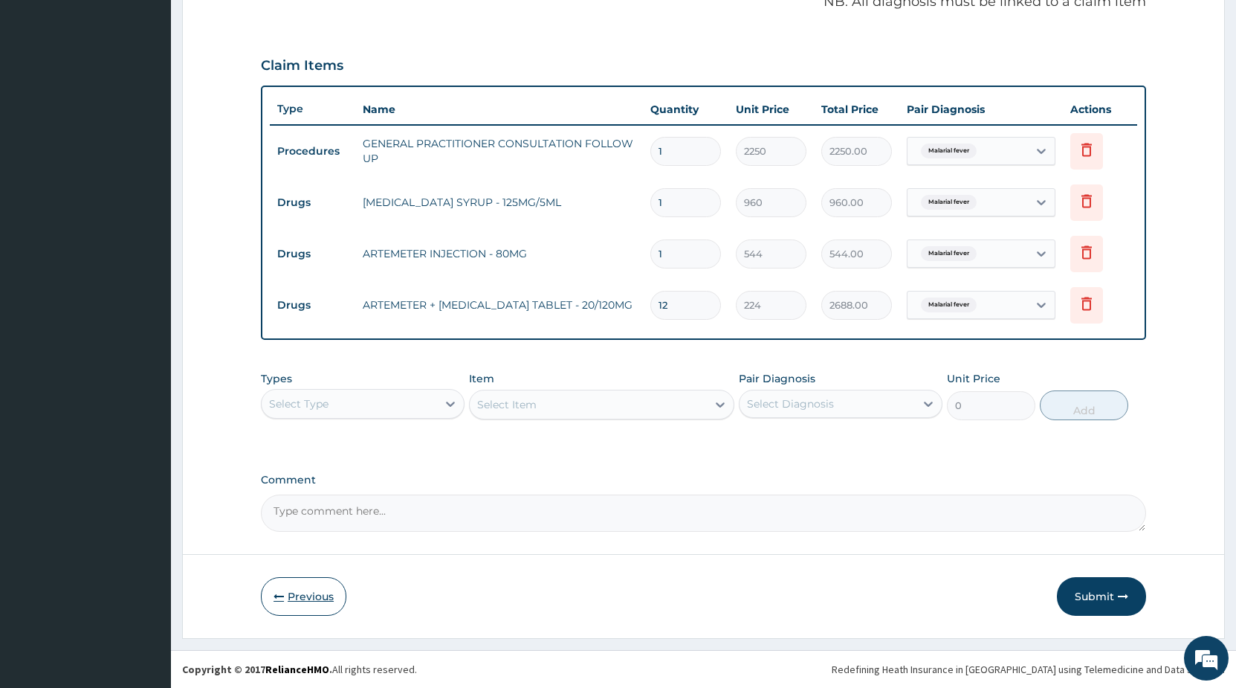
click at [317, 588] on button "Previous" at bounding box center [303, 596] width 85 height 39
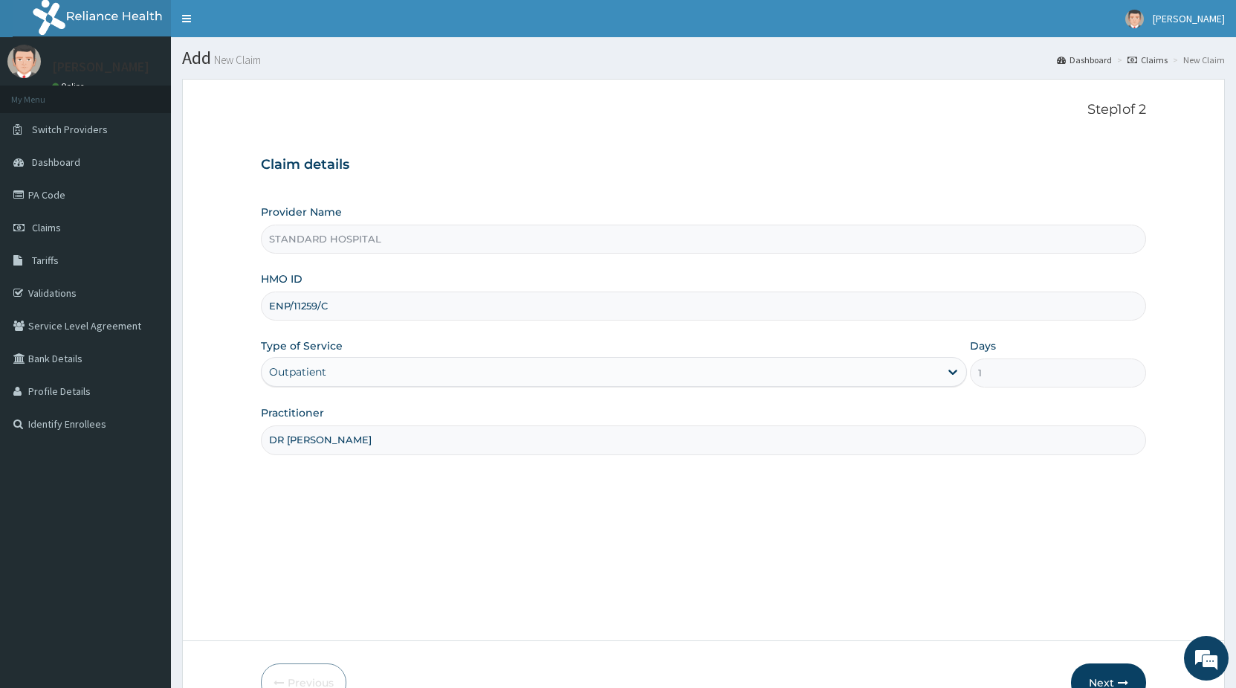
scroll to position [86, 0]
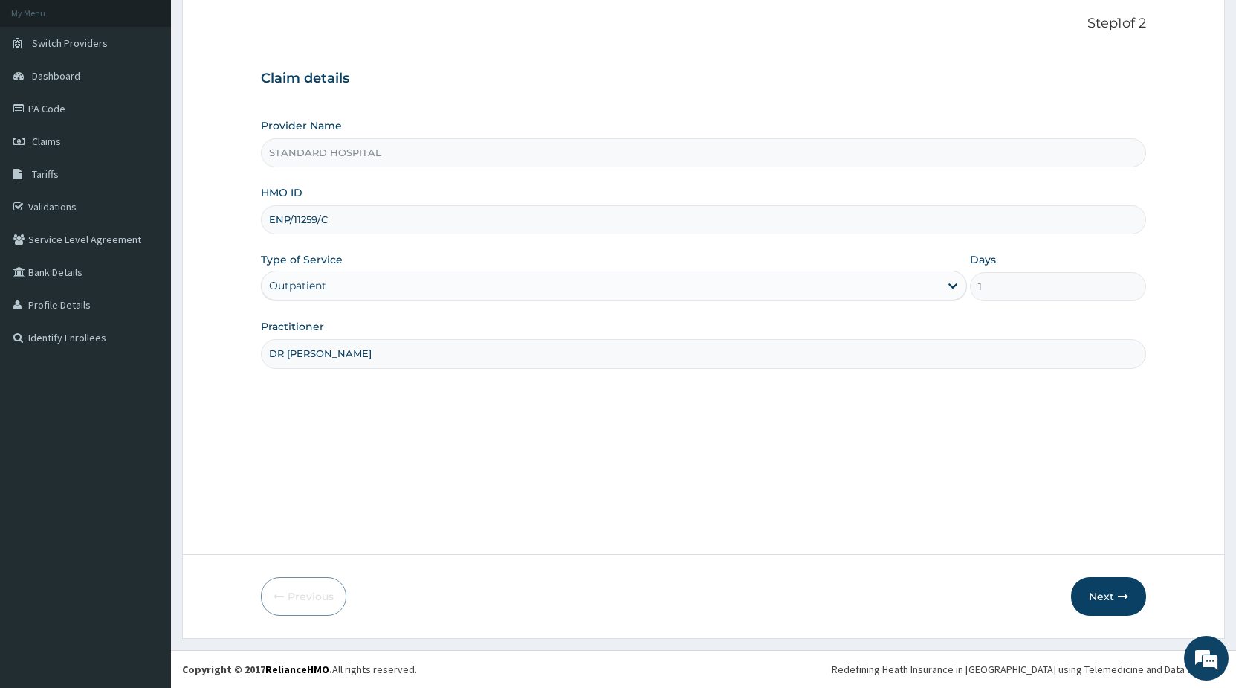
click at [407, 222] on input "ENP/11259/C" at bounding box center [703, 219] width 885 height 29
click at [400, 227] on input "ENP/11259/C" at bounding box center [703, 219] width 885 height 29
click at [1135, 604] on button "Next" at bounding box center [1108, 596] width 75 height 39
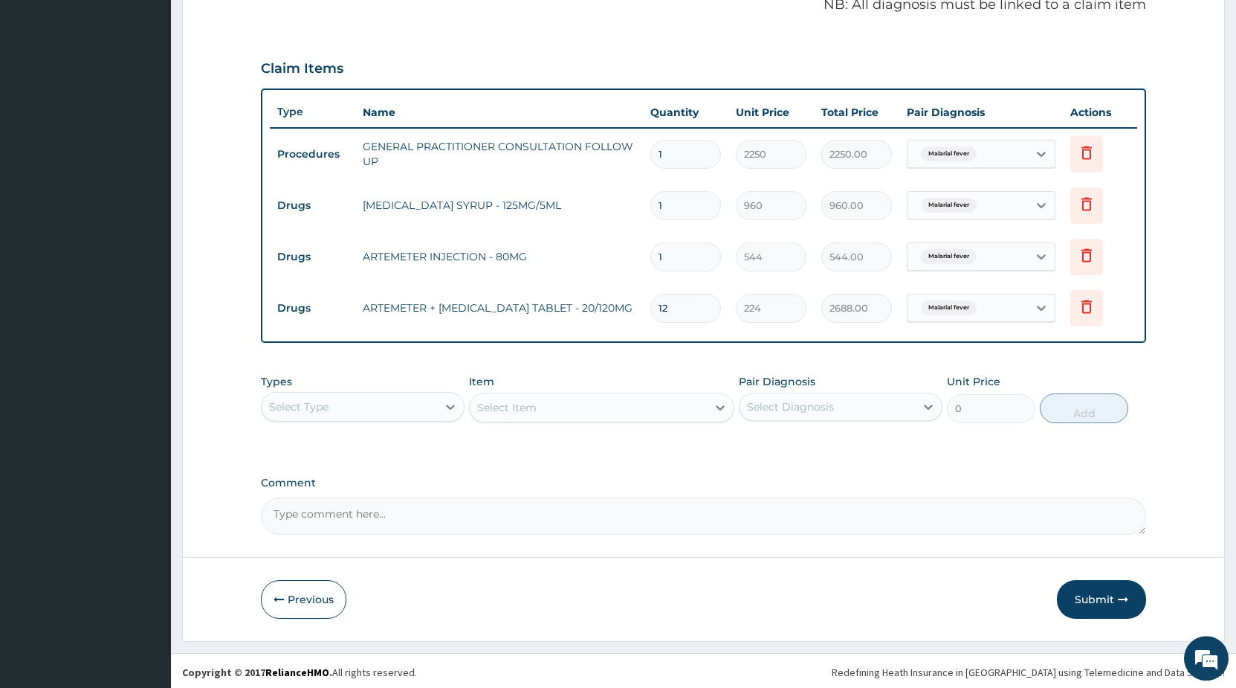
scroll to position [468, 0]
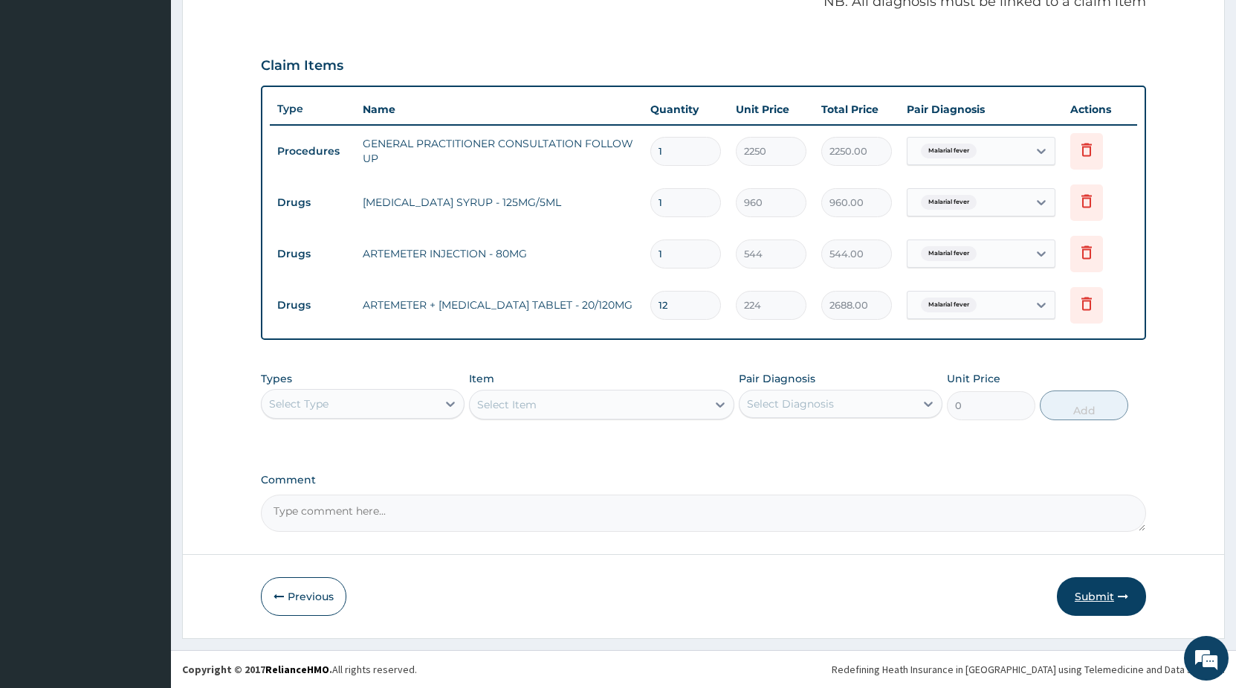
click at [1095, 600] on button "Submit" at bounding box center [1101, 596] width 89 height 39
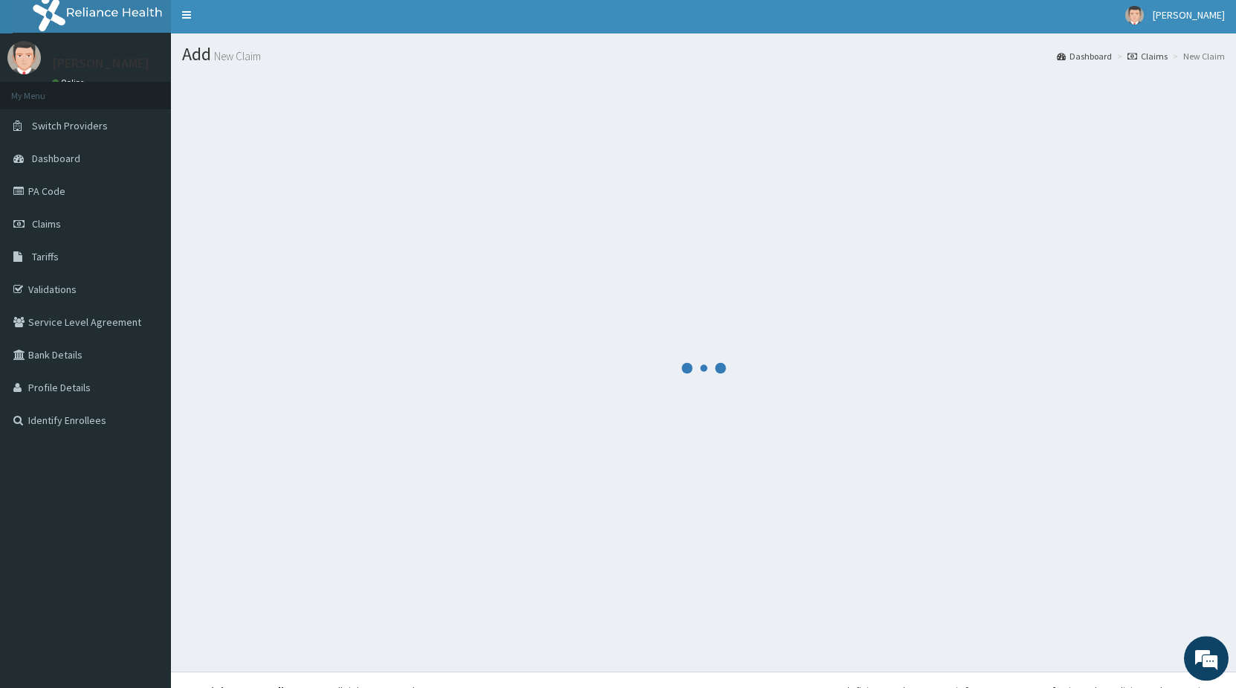
scroll to position [0, 0]
